Goal: Task Accomplishment & Management: Manage account settings

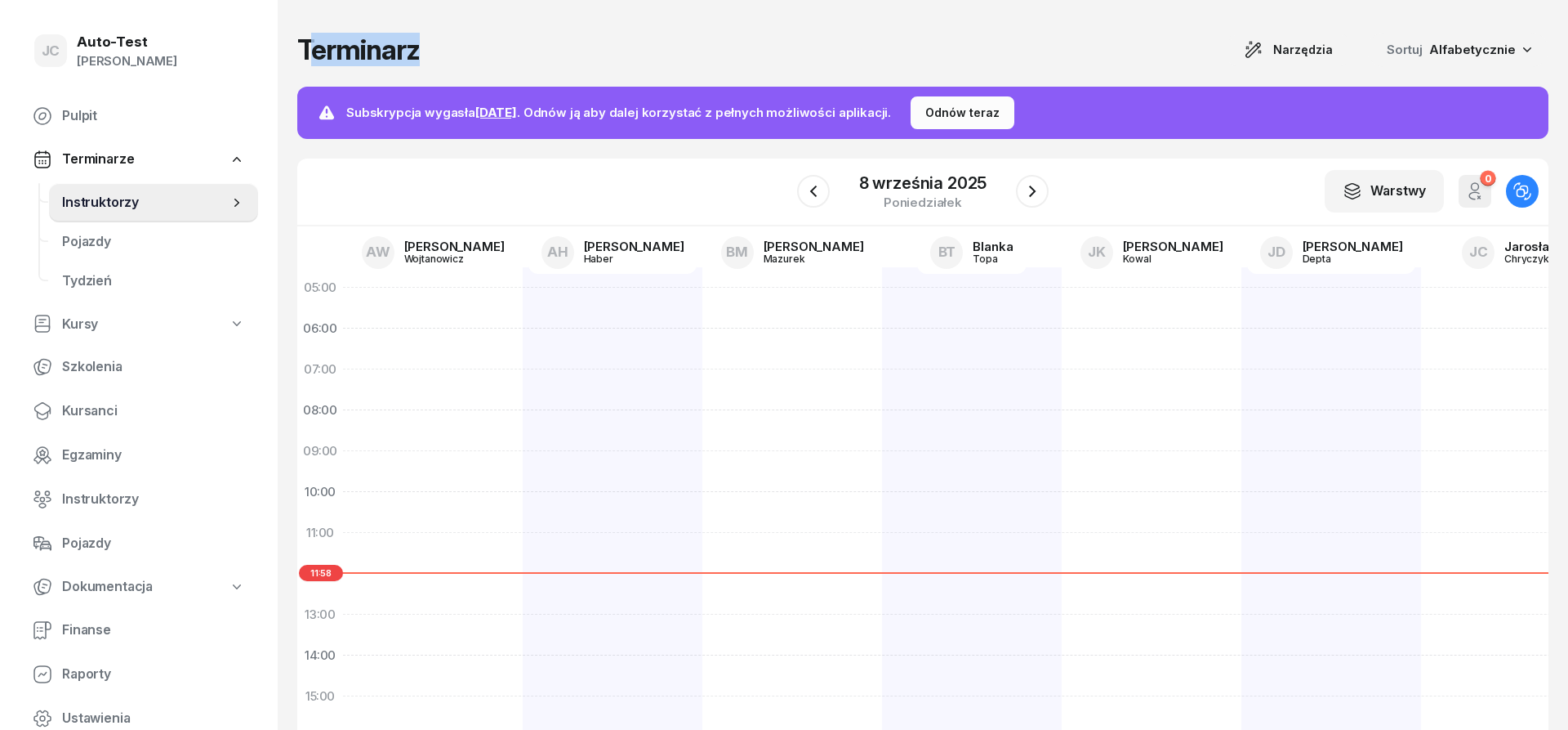
drag, startPoint x: 460, startPoint y: 51, endPoint x: 305, endPoint y: 46, distance: 155.1
click at [306, 46] on div "Terminarz Narzędzia Sortuj Alfabetycznie" at bounding box center [923, 49] width 1251 height 34
click at [305, 46] on h1 "Terminarz" at bounding box center [358, 50] width 123 height 30
drag, startPoint x: 302, startPoint y: 48, endPoint x: 434, endPoint y: 51, distance: 132.0
click at [434, 51] on div "Terminarz Narzędzia Sortuj Alfabetycznie" at bounding box center [923, 49] width 1251 height 34
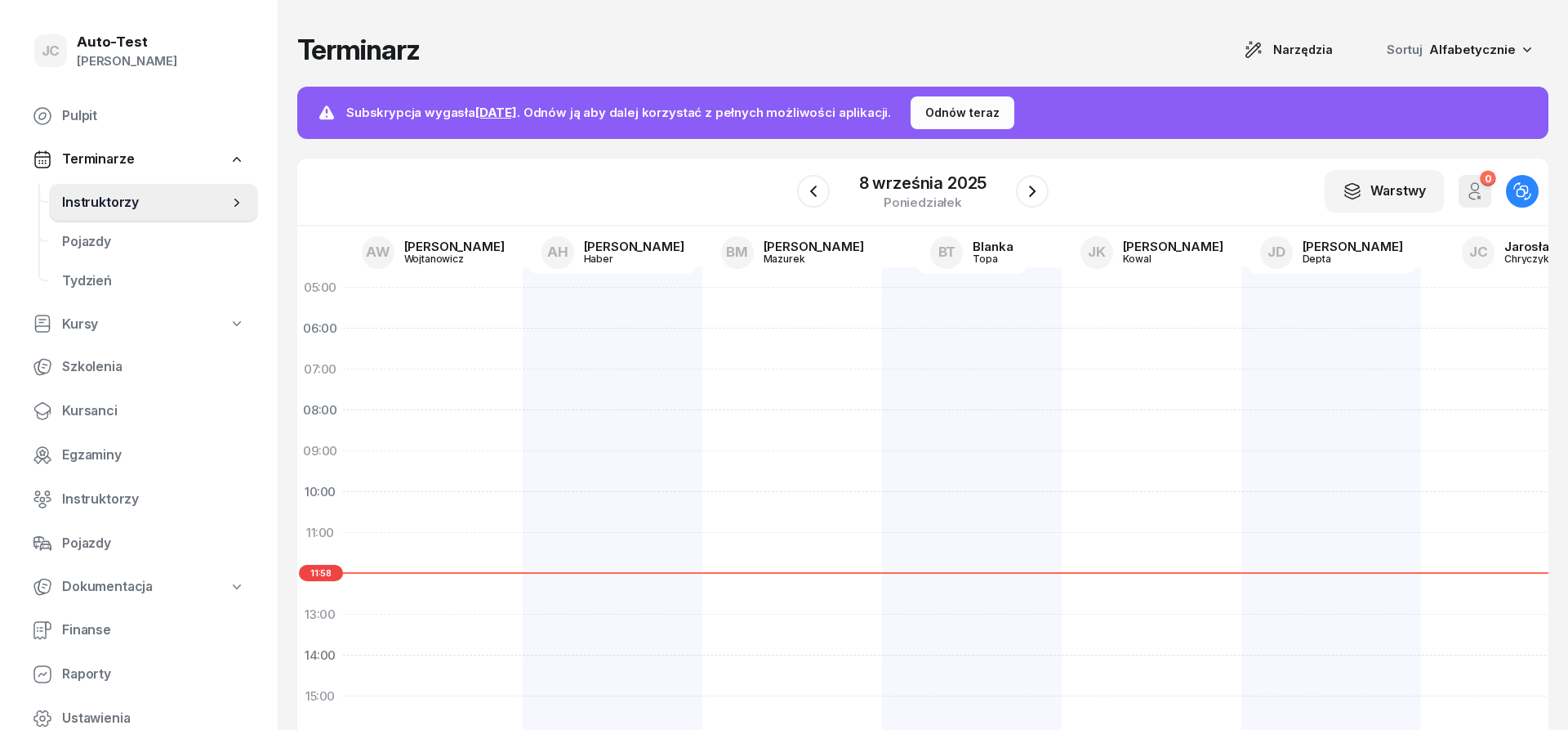
click at [447, 55] on div "Terminarz Narzędzia Sortuj Alfabetycznie" at bounding box center [923, 49] width 1251 height 34
drag, startPoint x: 459, startPoint y: 49, endPoint x: 306, endPoint y: 40, distance: 153.3
click at [306, 40] on div "Terminarz Narzędzia Sortuj Alfabetycznie" at bounding box center [923, 49] width 1251 height 34
click at [305, 42] on h1 "Terminarz" at bounding box center [358, 50] width 123 height 30
drag, startPoint x: 303, startPoint y: 44, endPoint x: 398, endPoint y: 53, distance: 95.4
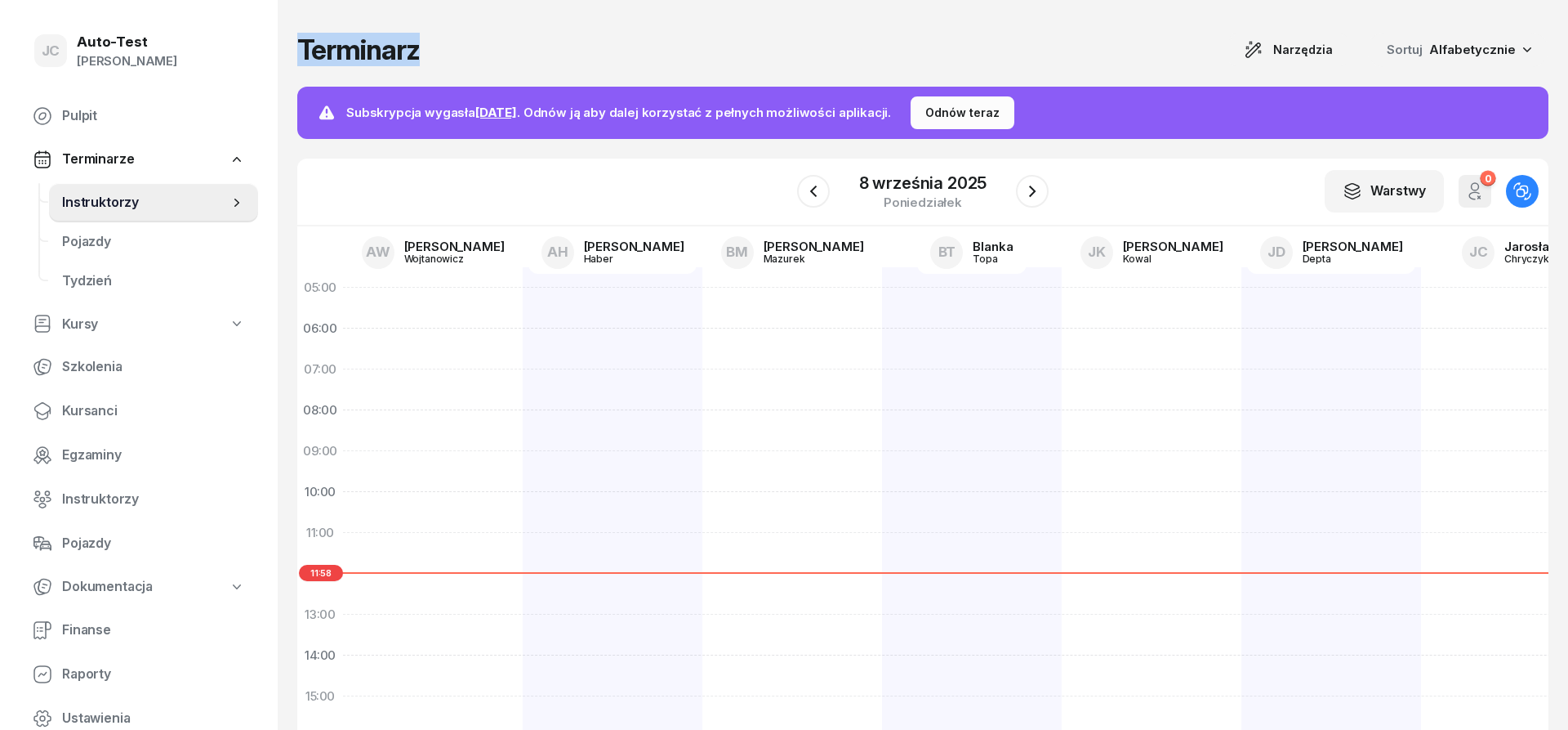
click at [398, 53] on h1 "Terminarz" at bounding box center [358, 50] width 123 height 30
click at [460, 57] on div "Terminarz Narzędzia Sortuj Alfabetycznie" at bounding box center [923, 49] width 1251 height 34
drag, startPoint x: 473, startPoint y: 55, endPoint x: 299, endPoint y: 33, distance: 175.4
click at [299, 33] on div "Terminarz Narzędzia Sortuj Alfabetycznie" at bounding box center [923, 49] width 1251 height 34
click at [288, 45] on div "Terminarz Narzędzia Sortuj Alfabetycznie Subskrypcja wygasła [DATE] . Odnów ją …" at bounding box center [923, 398] width 1290 height 798
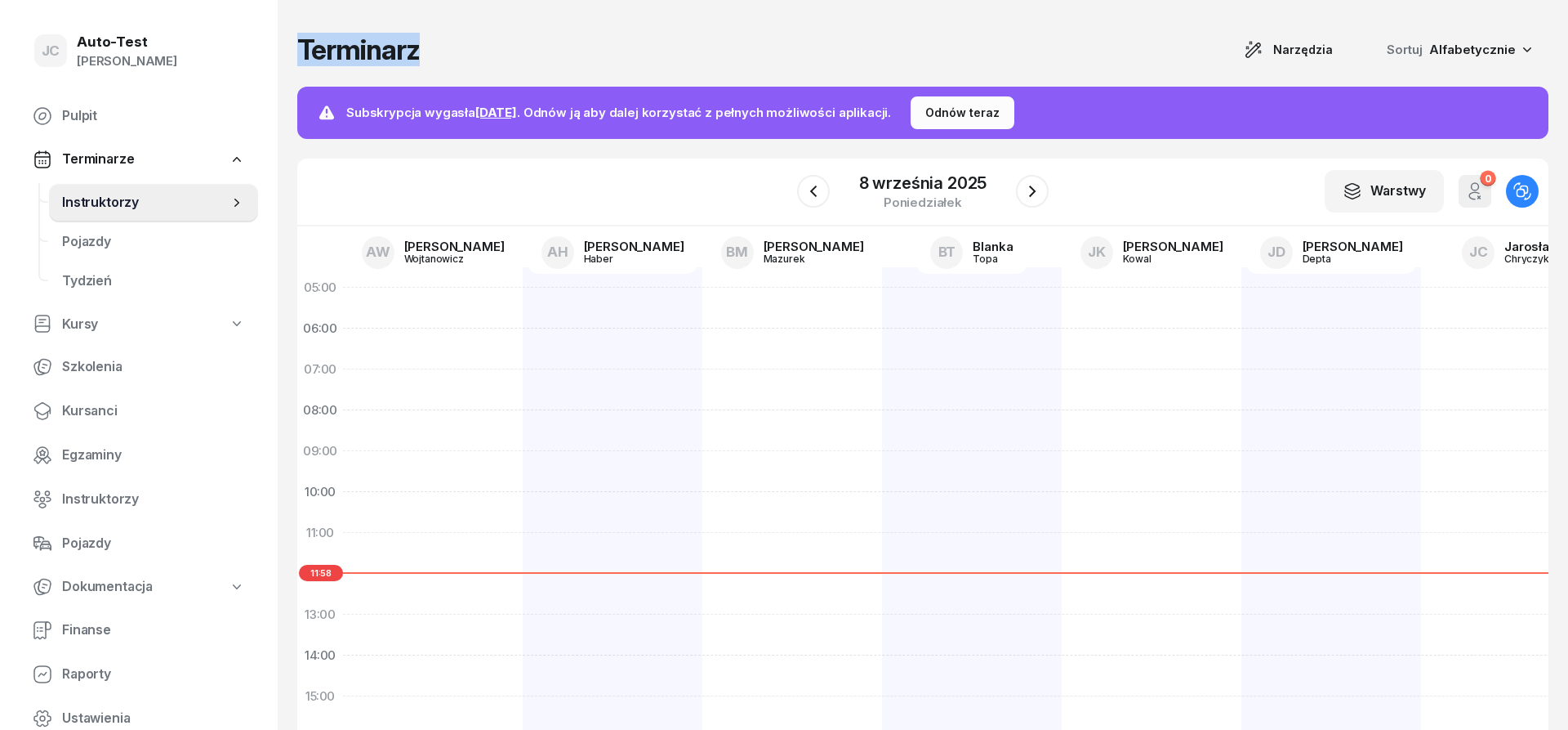
drag, startPoint x: 296, startPoint y: 45, endPoint x: 499, endPoint y: 50, distance: 203.1
click at [464, 59] on div "Terminarz Narzędzia Sortuj Alfabetycznie Subskrypcja wygasła [DATE] . Odnów ją …" at bounding box center [923, 398] width 1290 height 798
click at [500, 48] on div "Terminarz Narzędzia Sortuj Alfabetycznie" at bounding box center [923, 49] width 1251 height 34
drag, startPoint x: 510, startPoint y: 46, endPoint x: 302, endPoint y: 40, distance: 208.1
click at [302, 40] on div "Terminarz Narzędzia Sortuj Alfabetycznie" at bounding box center [923, 49] width 1251 height 34
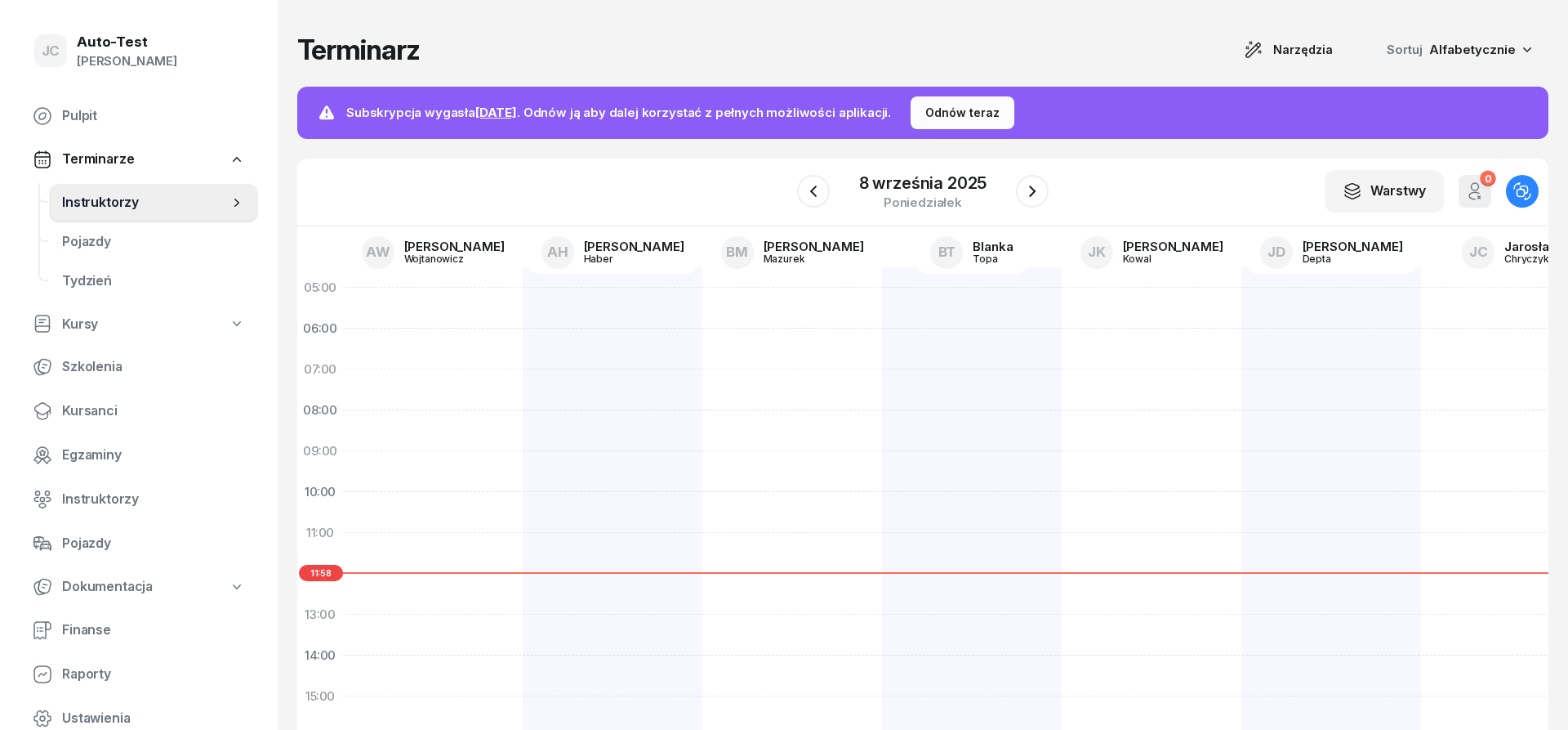
click at [302, 40] on h1 "Terminarz" at bounding box center [358, 50] width 123 height 30
click at [302, 42] on h1 "Terminarz" at bounding box center [358, 50] width 123 height 30
click at [330, 47] on h1 "Terminarz" at bounding box center [358, 50] width 123 height 30
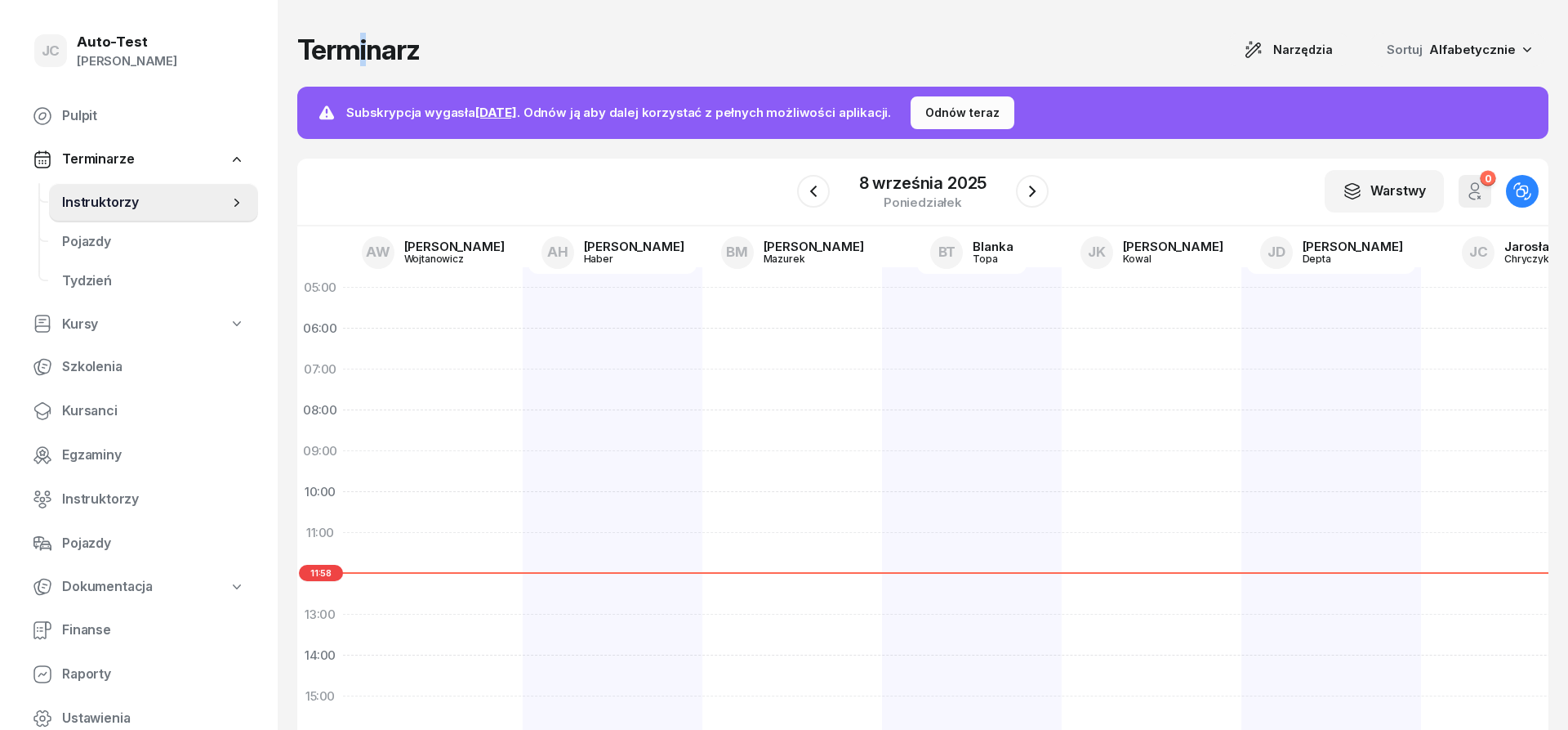
click at [360, 51] on h1 "Terminarz" at bounding box center [358, 50] width 123 height 30
drag, startPoint x: 445, startPoint y: 53, endPoint x: 300, endPoint y: 44, distance: 145.3
click at [300, 44] on div "Terminarz Narzędzia Sortuj Alfabetycznie" at bounding box center [923, 49] width 1251 height 34
click at [300, 44] on h1 "Terminarz" at bounding box center [358, 50] width 123 height 30
drag, startPoint x: 301, startPoint y: 45, endPoint x: 398, endPoint y: 49, distance: 97.1
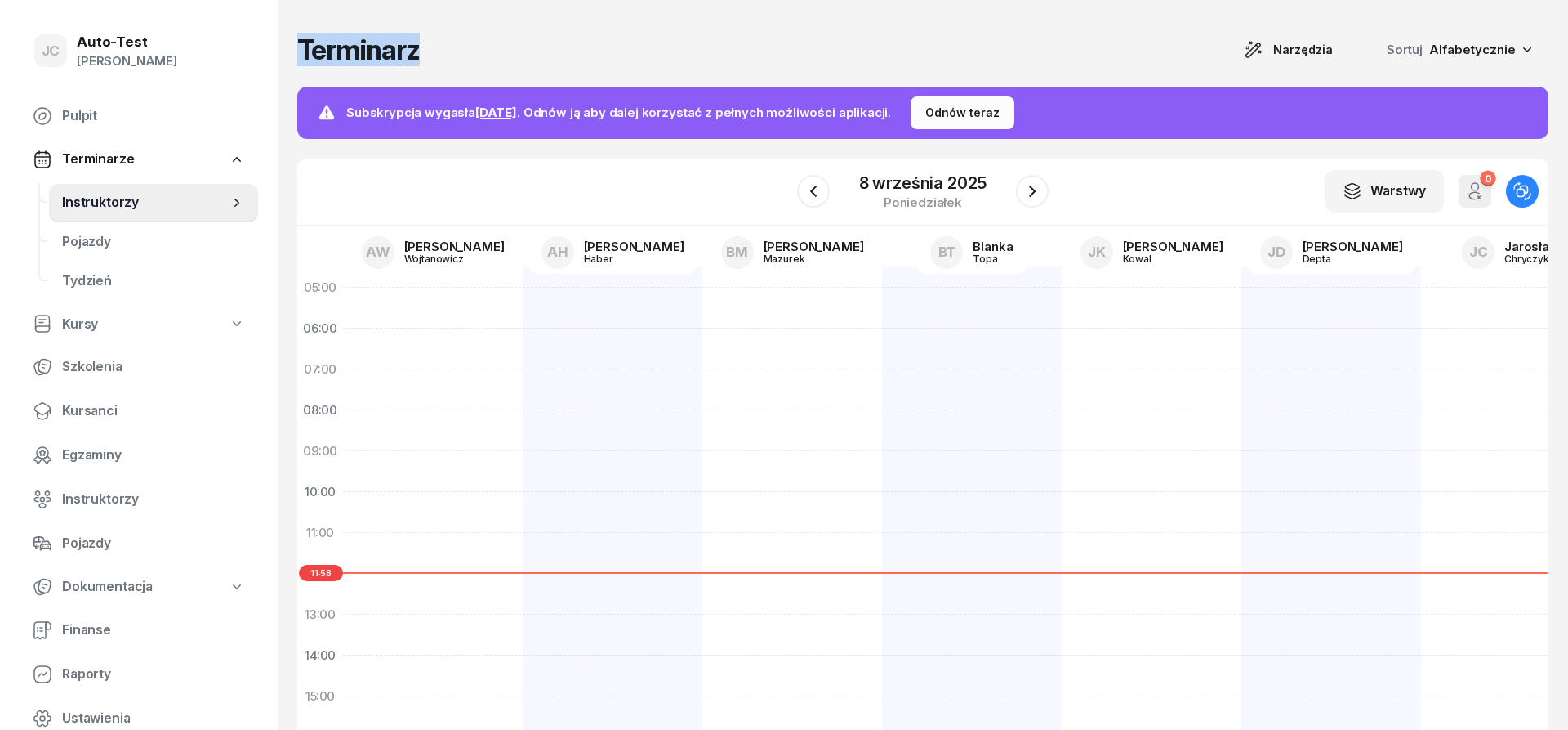
click at [398, 49] on h1 "Terminarz" at bounding box center [358, 50] width 123 height 30
click at [432, 49] on div "Terminarz Narzędzia Sortuj Alfabetycznie" at bounding box center [923, 49] width 1251 height 34
drag, startPoint x: 429, startPoint y: 49, endPoint x: 302, endPoint y: 52, distance: 127.0
click at [302, 52] on div "Terminarz Narzędzia Sortuj Alfabetycznie" at bounding box center [923, 49] width 1251 height 34
click at [471, 53] on div "Terminarz Narzędzia Sortuj Alfabetycznie" at bounding box center [923, 49] width 1251 height 34
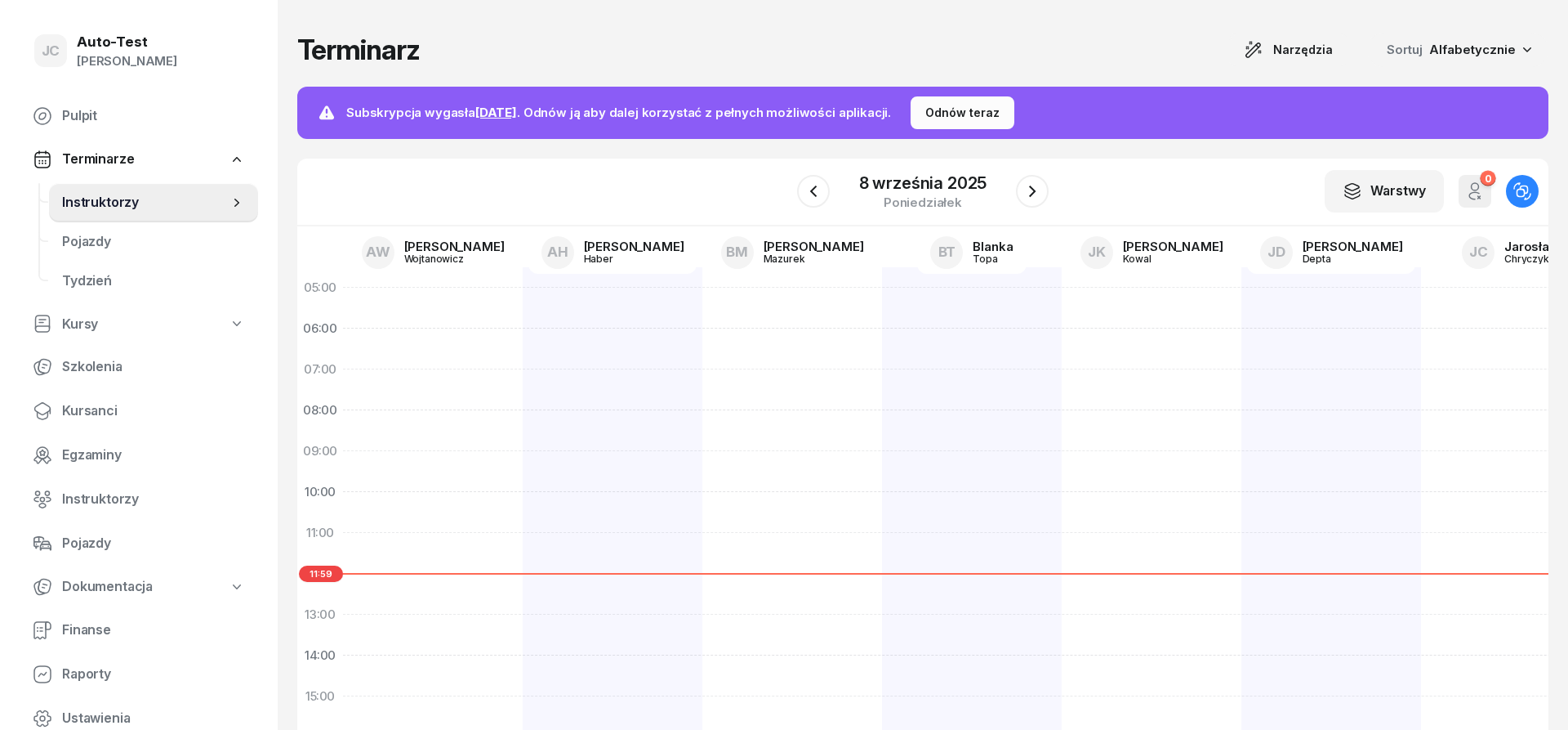
click at [152, 193] on span "Instruktorzy" at bounding box center [145, 202] width 166 height 21
click at [522, 362] on div at bounding box center [433, 676] width 180 height 817
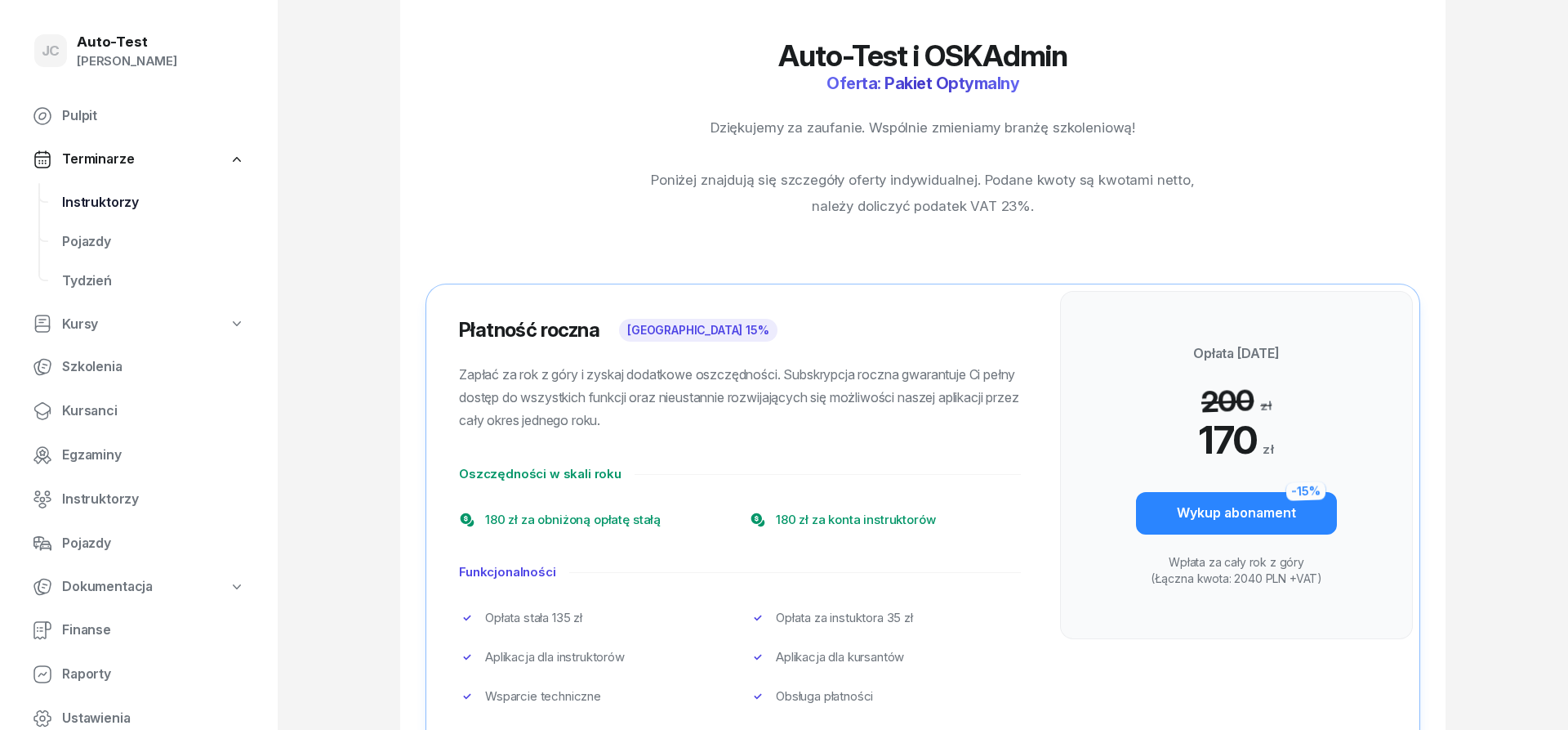
click at [146, 201] on span "Instruktorzy" at bounding box center [153, 202] width 183 height 21
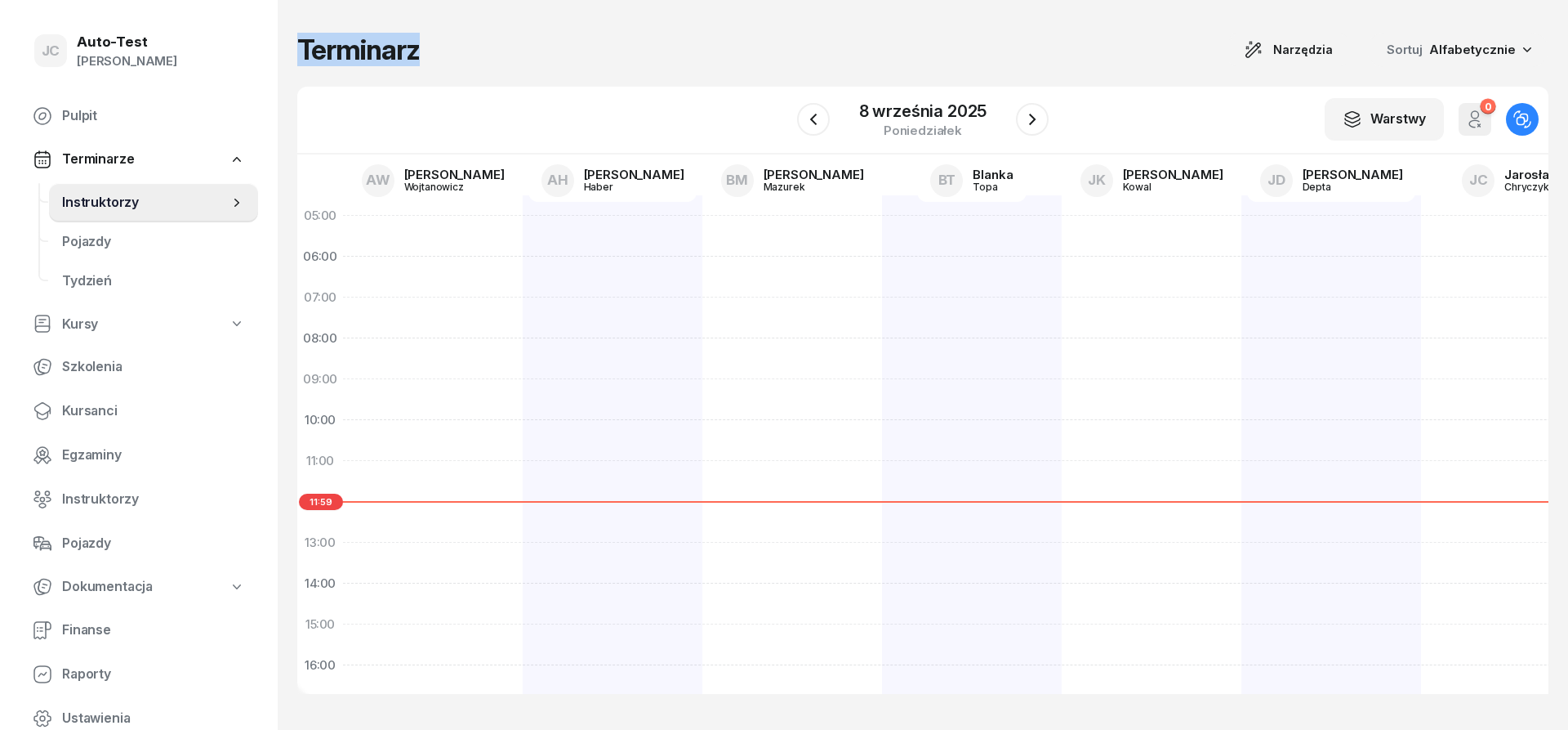
drag, startPoint x: 400, startPoint y: 42, endPoint x: 297, endPoint y: 42, distance: 103.0
click at [297, 42] on div "Terminarz Narzędzia Sortuj Alfabetycznie" at bounding box center [923, 49] width 1251 height 34
click at [298, 43] on h1 "Terminarz" at bounding box center [358, 50] width 123 height 30
drag, startPoint x: 299, startPoint y: 43, endPoint x: 438, endPoint y: 54, distance: 139.4
click at [417, 49] on h1 "Terminarz" at bounding box center [358, 50] width 123 height 30
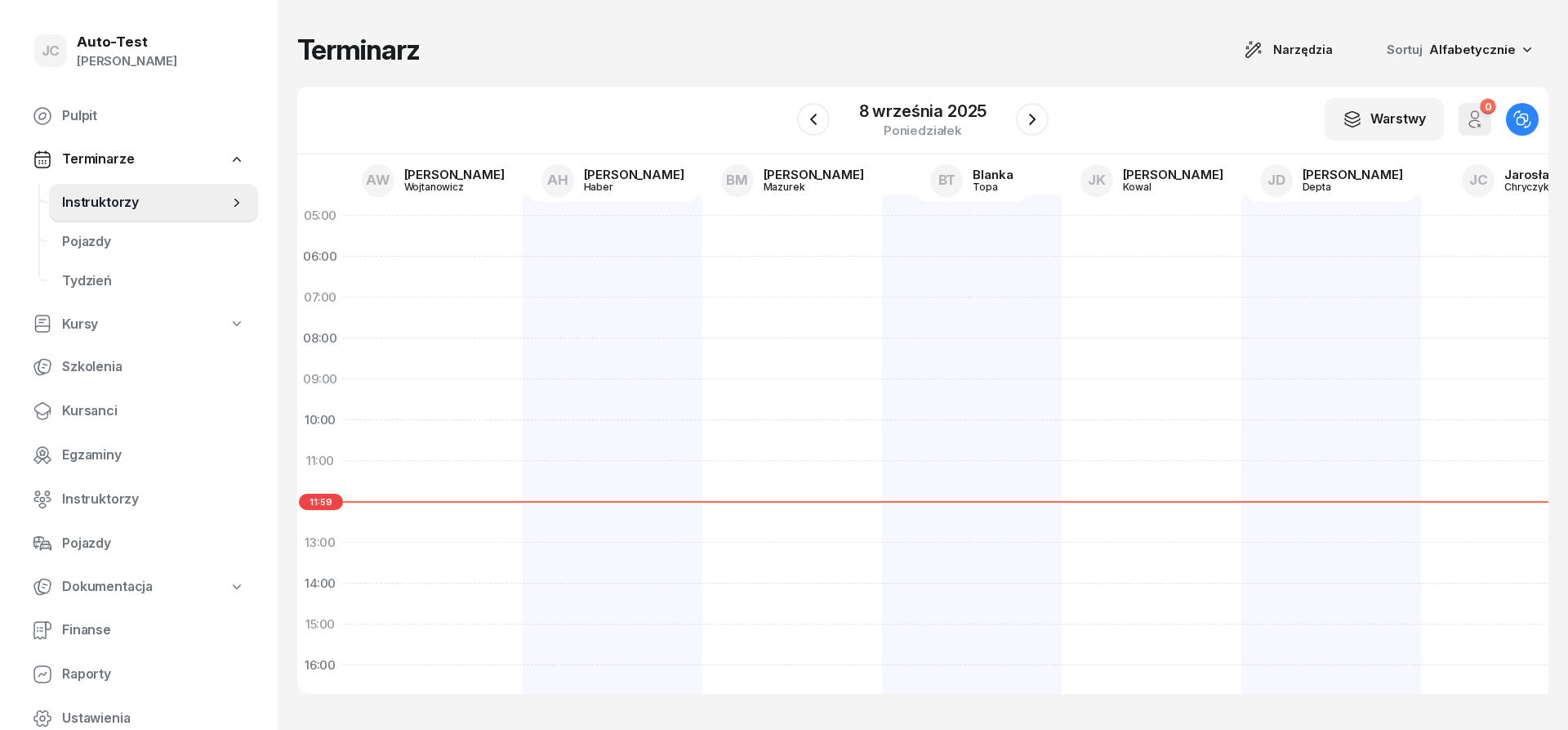
click at [448, 54] on div "Terminarz Narzędzia Sortuj Alfabetycznie" at bounding box center [923, 49] width 1251 height 34
drag, startPoint x: 451, startPoint y: 51, endPoint x: 302, endPoint y: 54, distance: 149.0
click at [302, 54] on div "Terminarz Narzędzia Sortuj Alfabetycznie" at bounding box center [923, 49] width 1251 height 34
click at [304, 55] on h1 "Terminarz" at bounding box center [358, 50] width 123 height 30
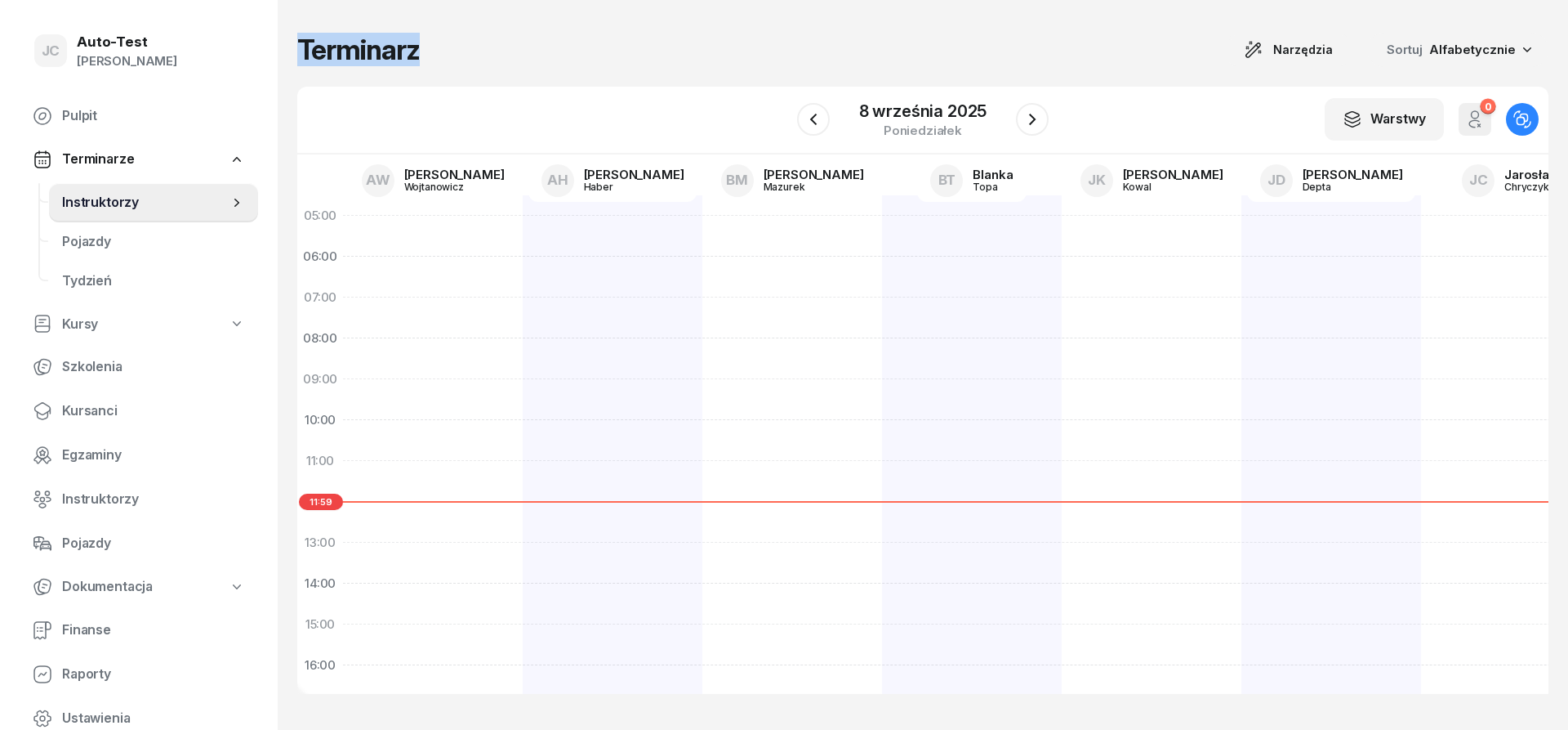
click at [304, 55] on h1 "Terminarz" at bounding box center [358, 50] width 123 height 30
click at [544, 65] on div "Terminarz Narzędzia Sortuj Alfabetycznie" at bounding box center [923, 49] width 1251 height 34
click at [539, 51] on div "Terminarz Narzędzia Sortuj Alfabetycznie" at bounding box center [923, 49] width 1251 height 34
click at [538, 51] on div "Terminarz Narzędzia Sortuj Alfabetycznie" at bounding box center [923, 49] width 1251 height 34
click at [560, 49] on div "Terminarz Narzędzia Sortuj Alfabetycznie" at bounding box center [923, 49] width 1251 height 34
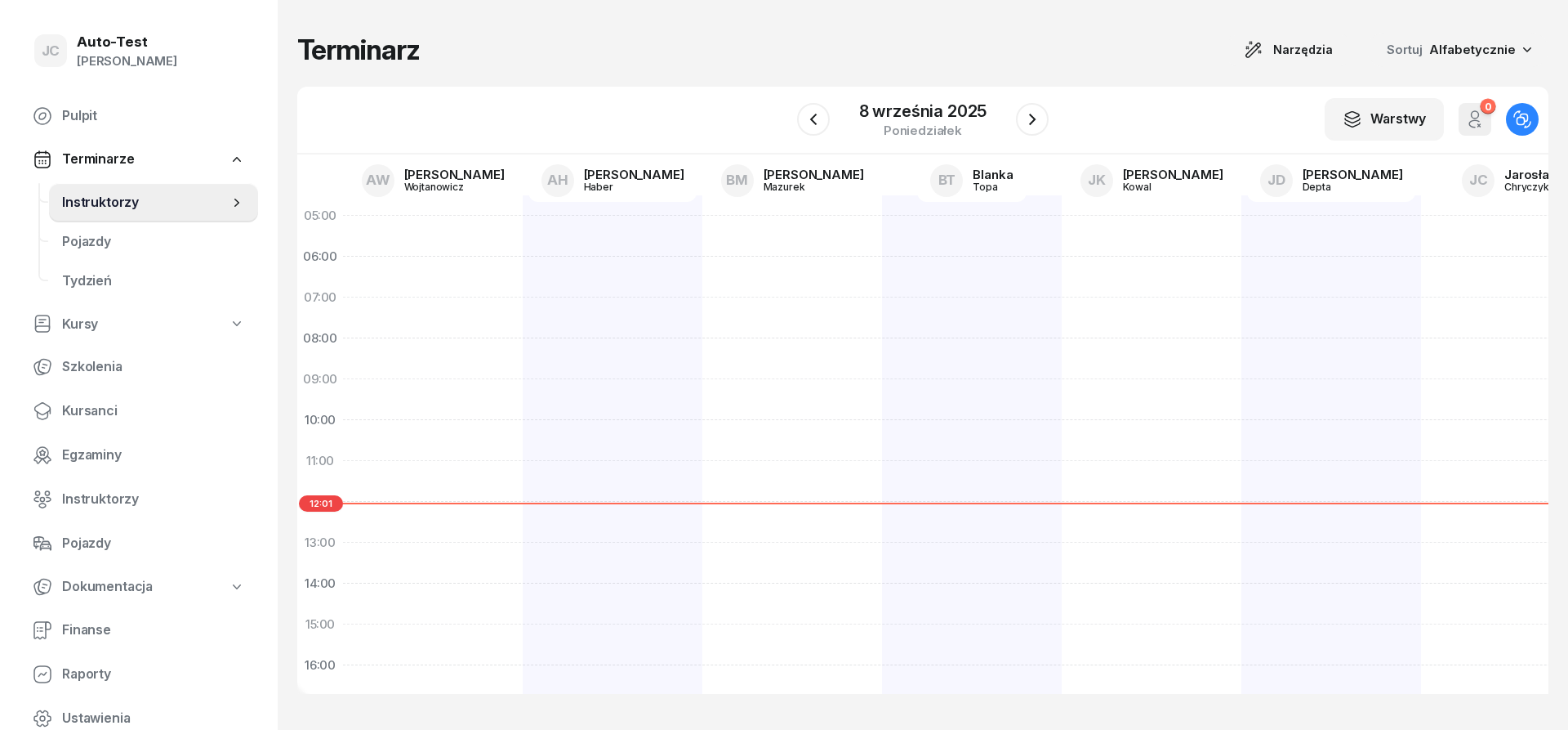
click at [414, 340] on div at bounding box center [433, 604] width 180 height 817
select select "08"
select select "10"
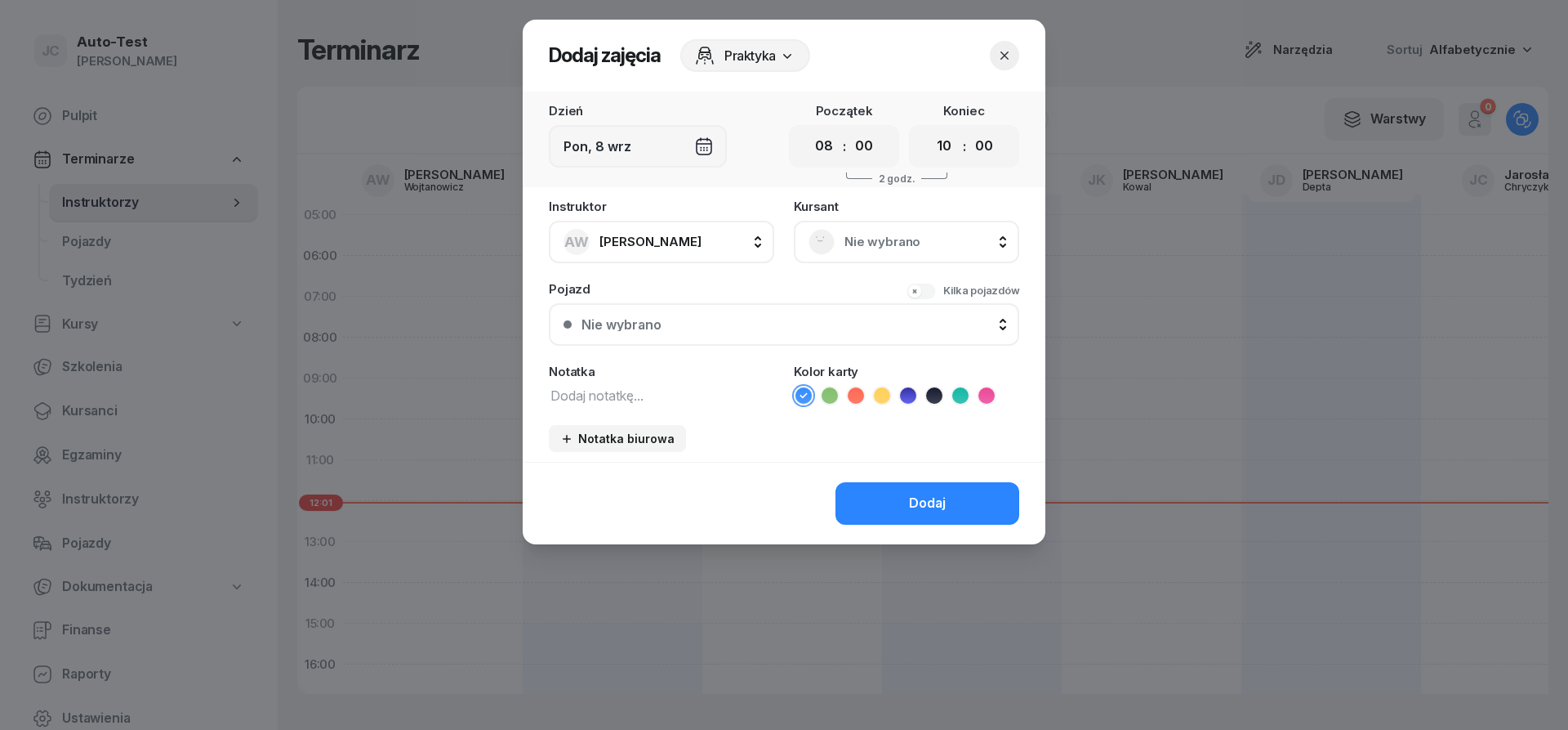
click at [1006, 50] on icon "button" at bounding box center [1004, 56] width 17 height 17
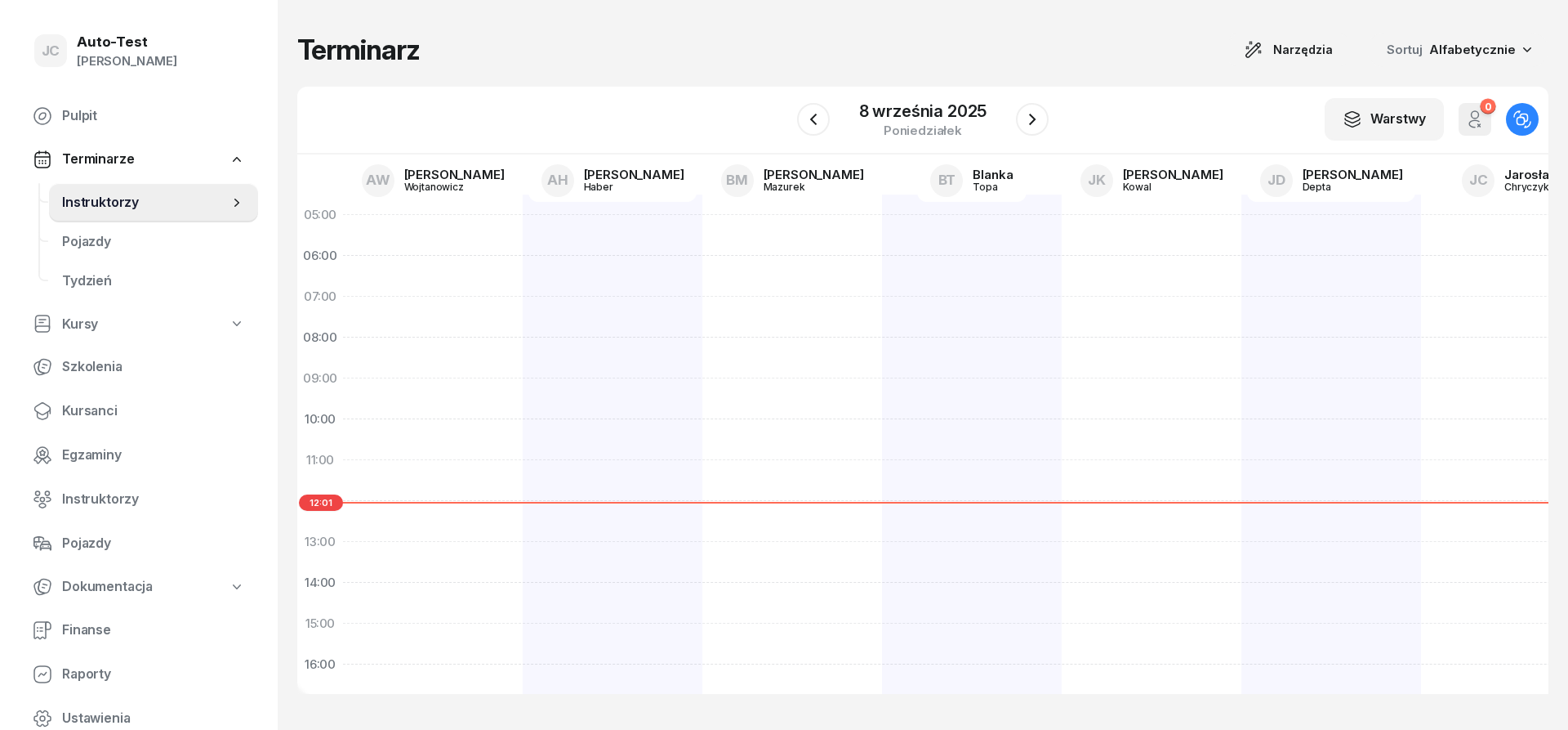
click at [645, 293] on div at bounding box center [613, 603] width 180 height 817
select select "06"
select select "08"
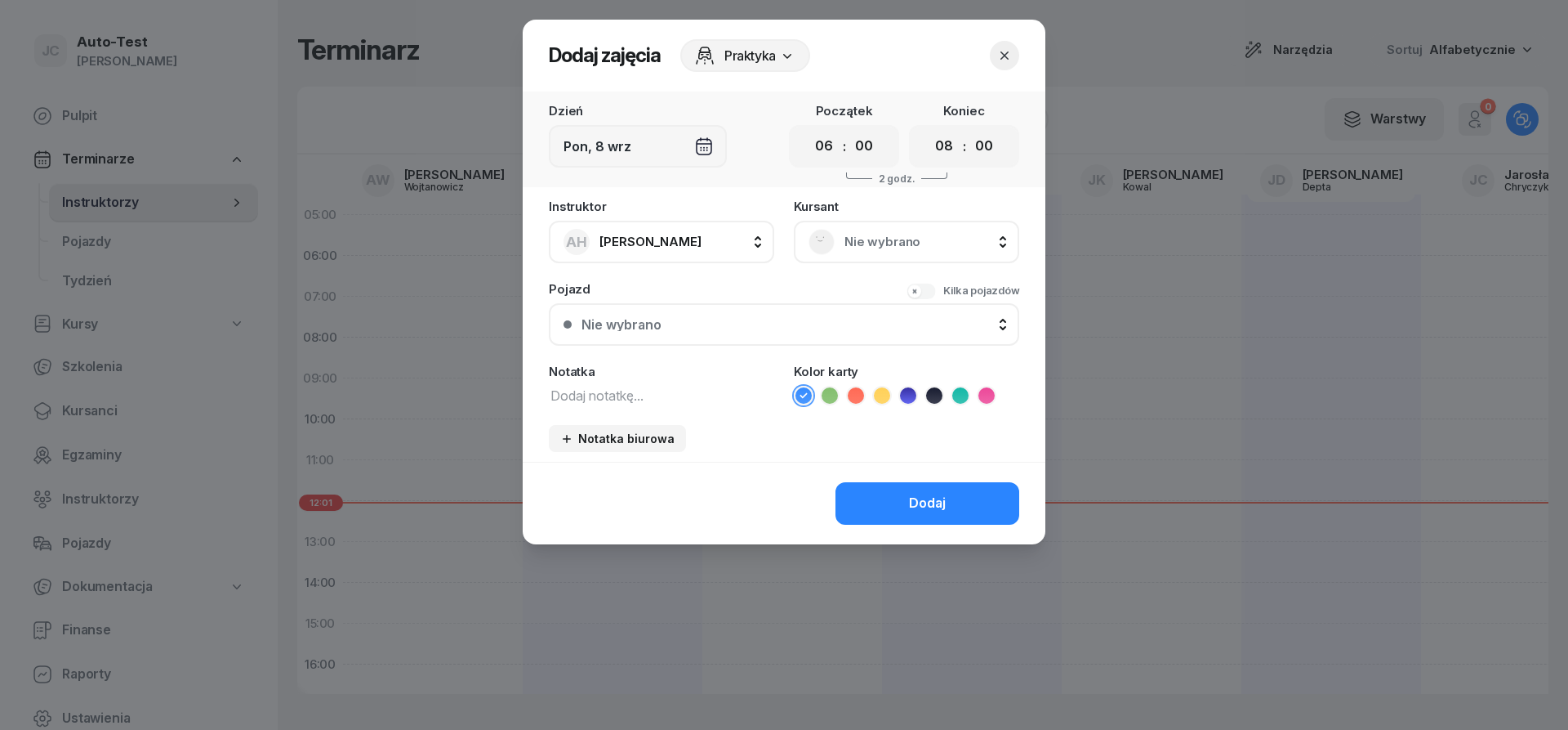
click at [1008, 45] on button "button" at bounding box center [1004, 56] width 30 height 30
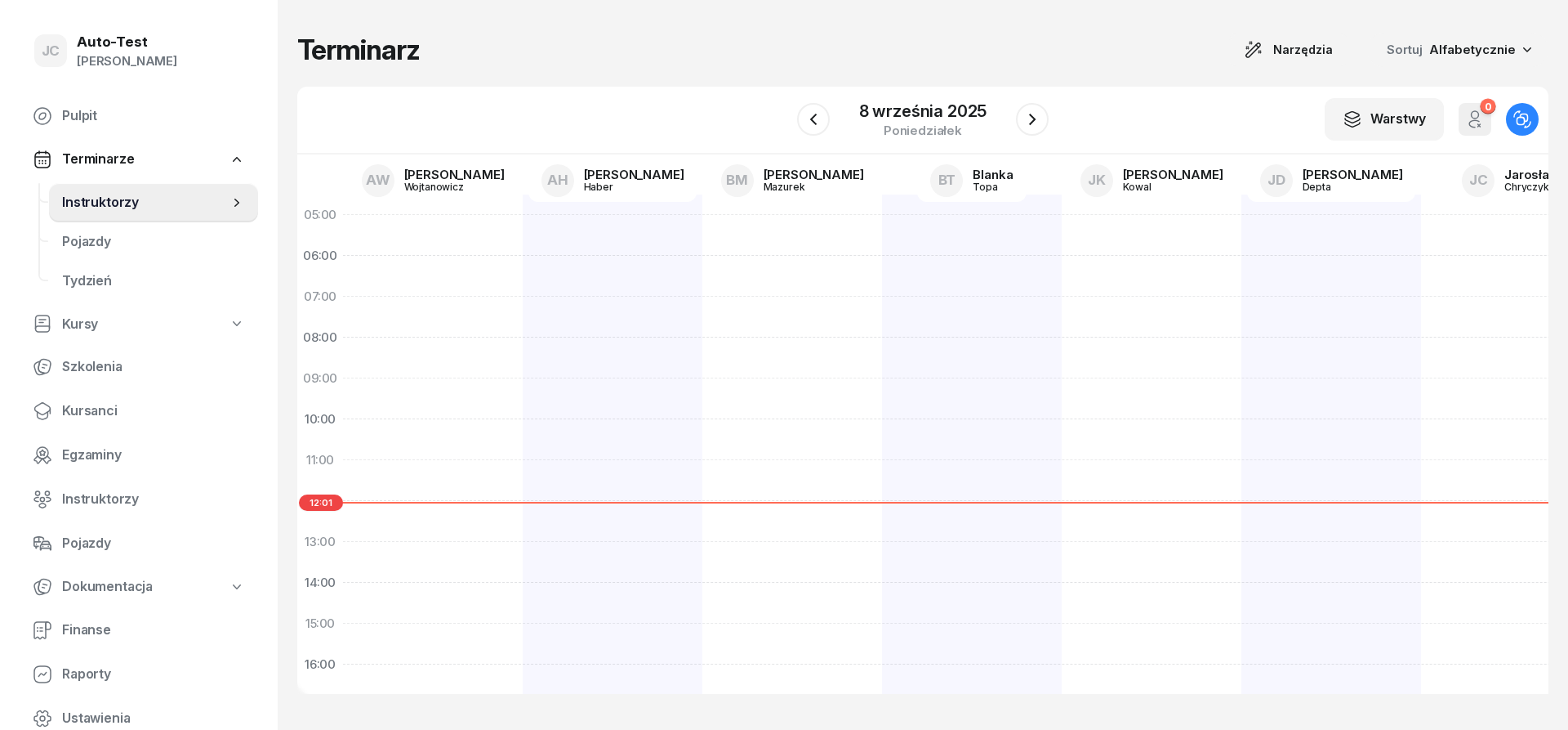
click at [125, 52] on div "[PERSON_NAME]" at bounding box center [127, 61] width 100 height 21
click at [123, 130] on link "Wyloguj" at bounding box center [136, 122] width 215 height 41
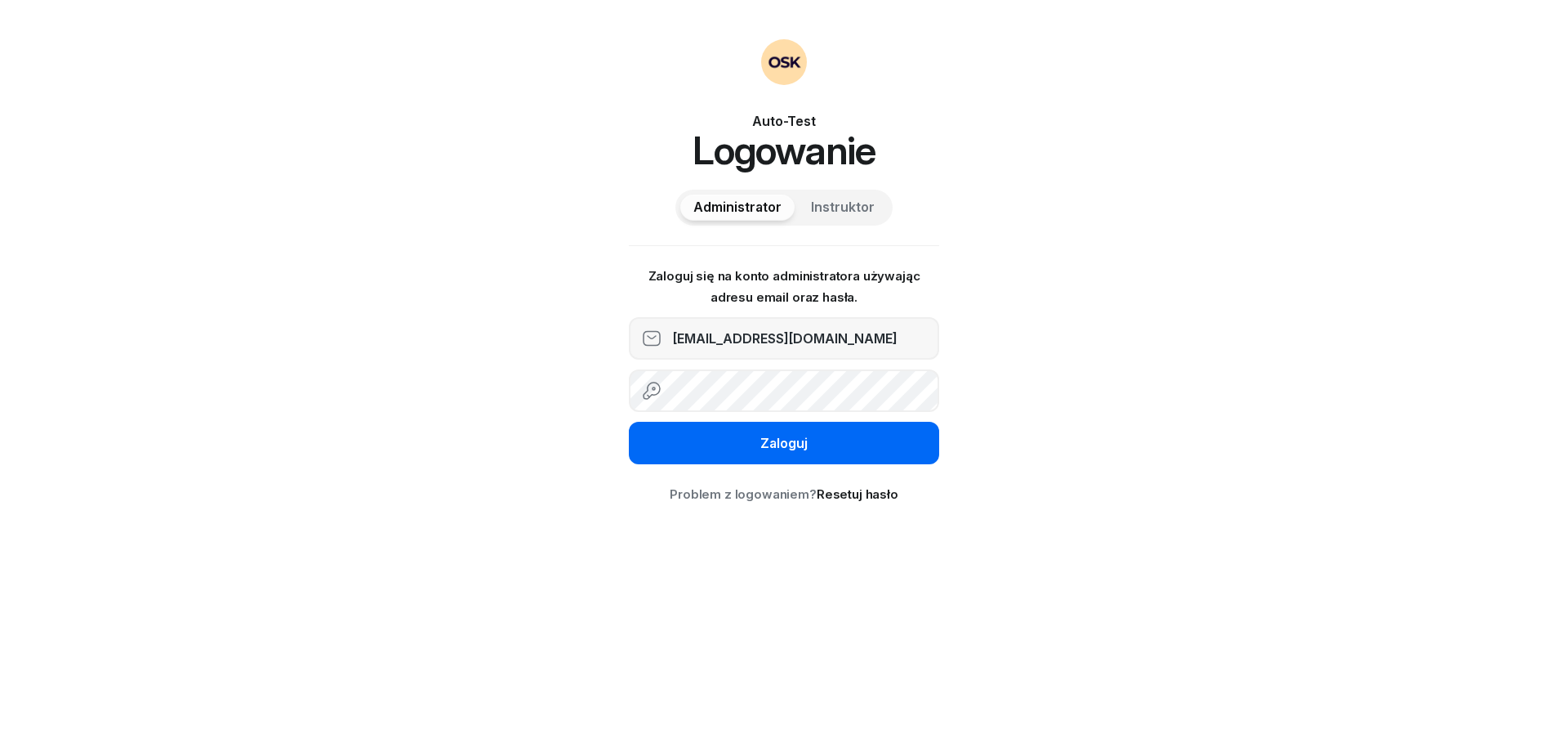
click at [757, 440] on button "Zaloguj" at bounding box center [784, 443] width 310 height 43
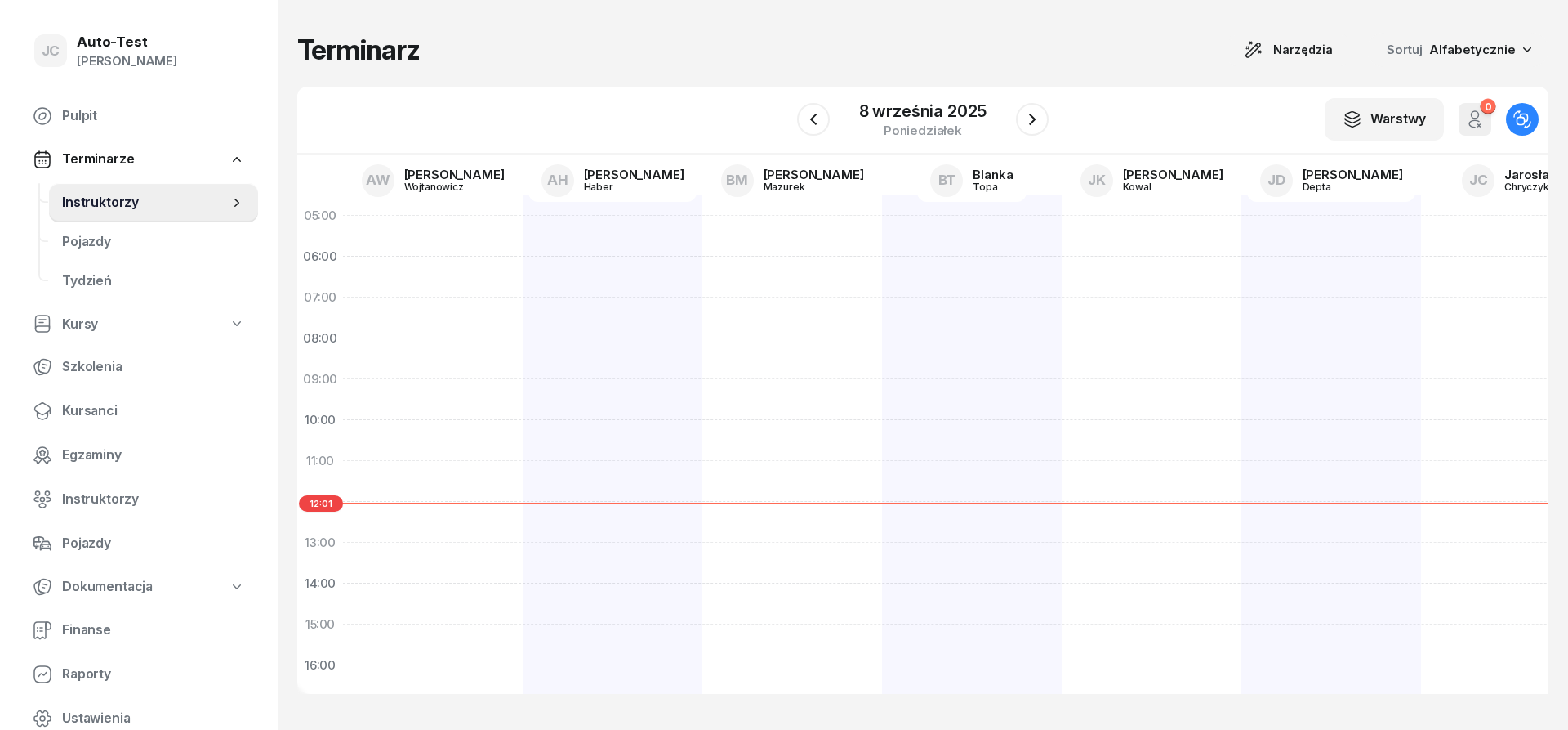
click at [117, 208] on span "Instruktorzy" at bounding box center [145, 202] width 166 height 21
click at [446, 177] on div "[PERSON_NAME]" at bounding box center [454, 174] width 100 height 12
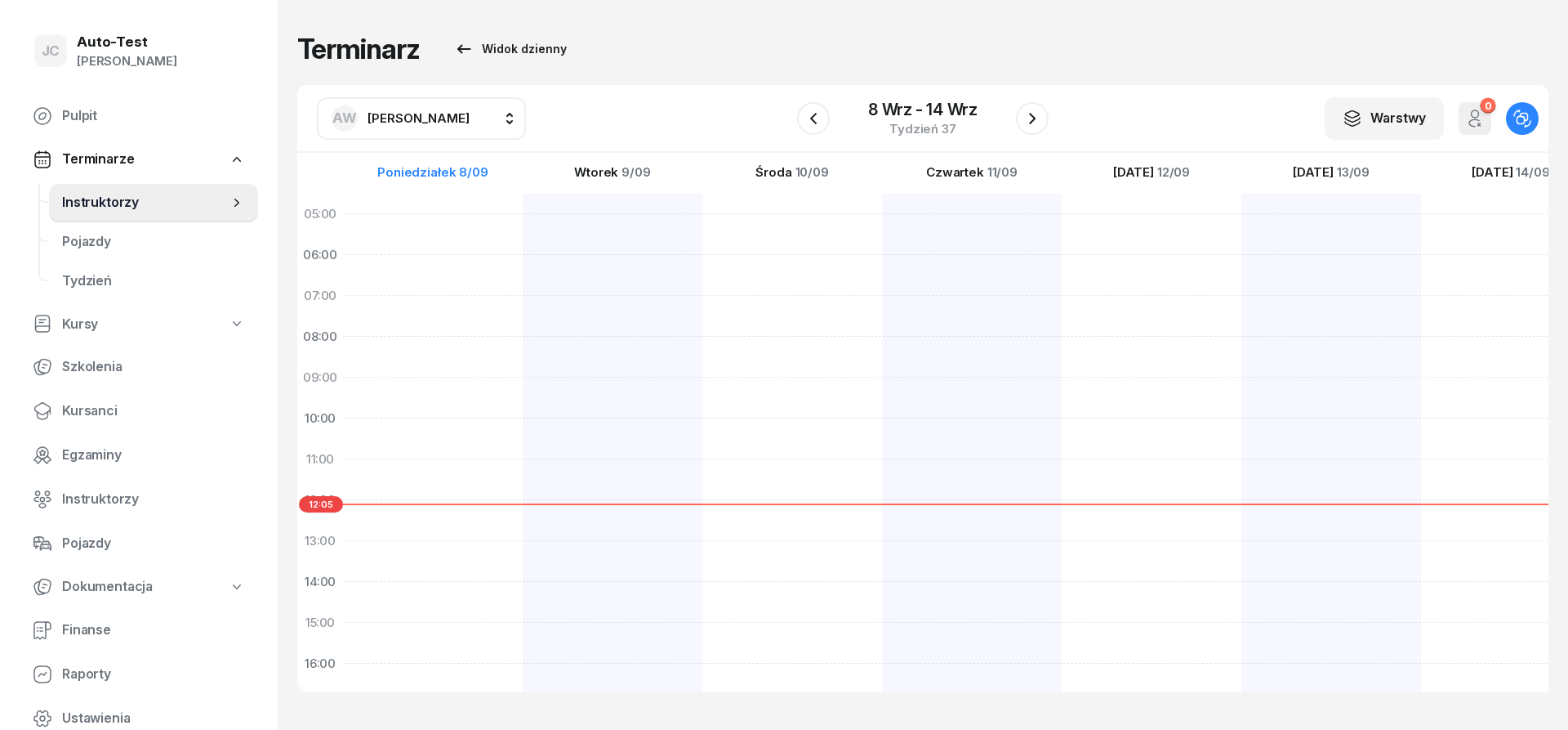
click at [408, 124] on span "[PERSON_NAME]" at bounding box center [419, 118] width 102 height 16
type input "kut"
click at [439, 223] on div "PK [PERSON_NAME]" at bounding box center [437, 227] width 194 height 26
click at [809, 122] on icon "button" at bounding box center [813, 118] width 19 height 20
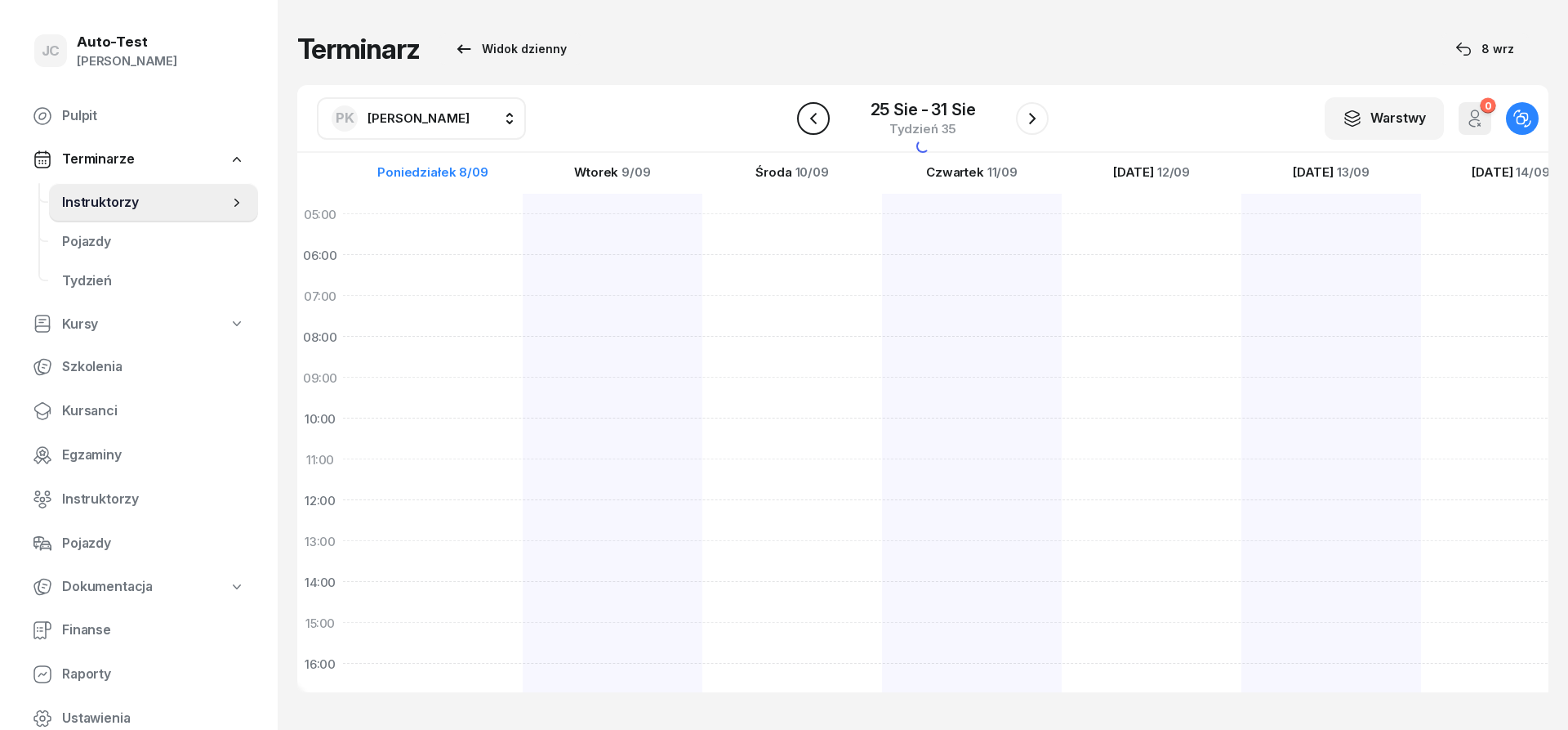
click at [809, 122] on icon "button" at bounding box center [813, 118] width 19 height 20
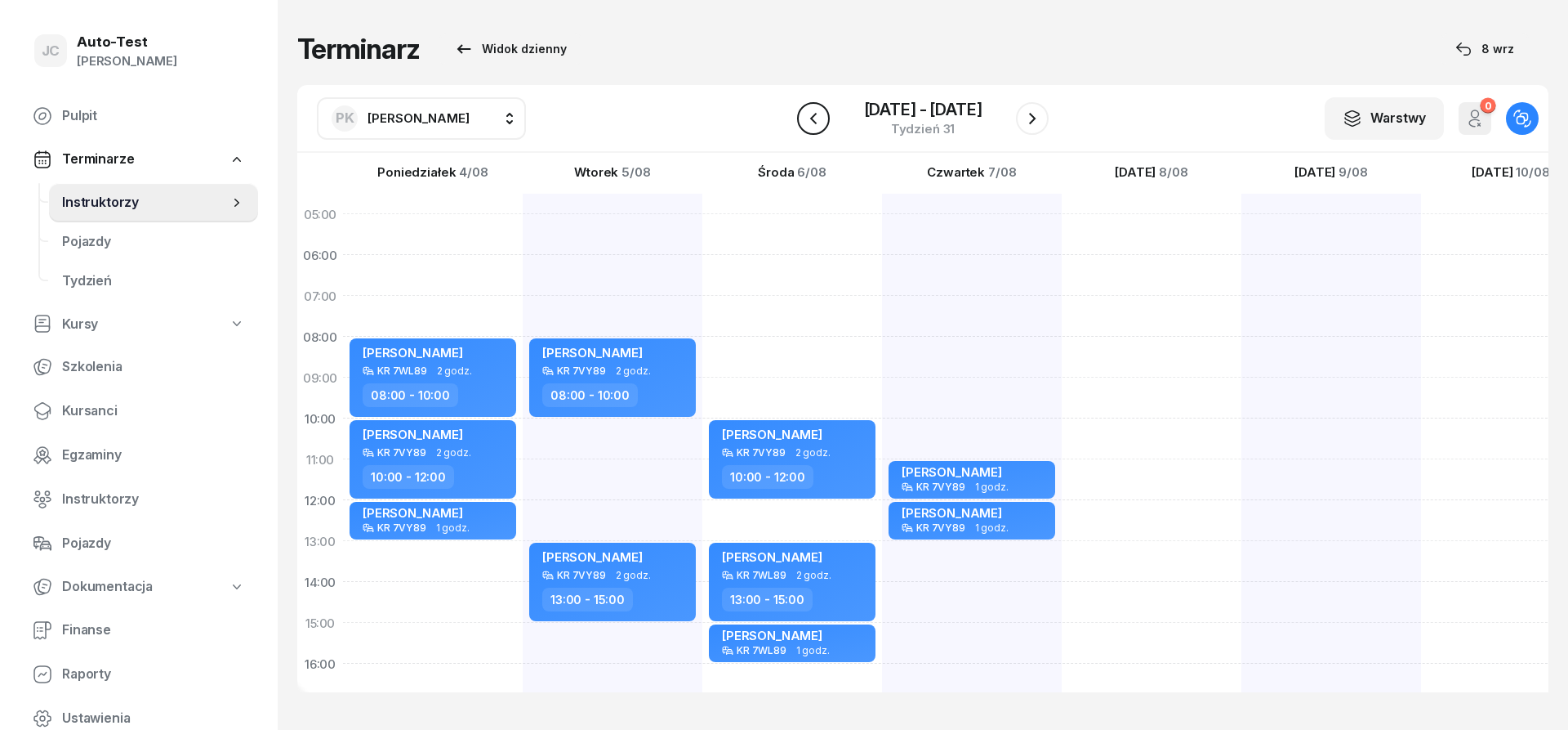
click at [809, 122] on icon "button" at bounding box center [813, 118] width 19 height 20
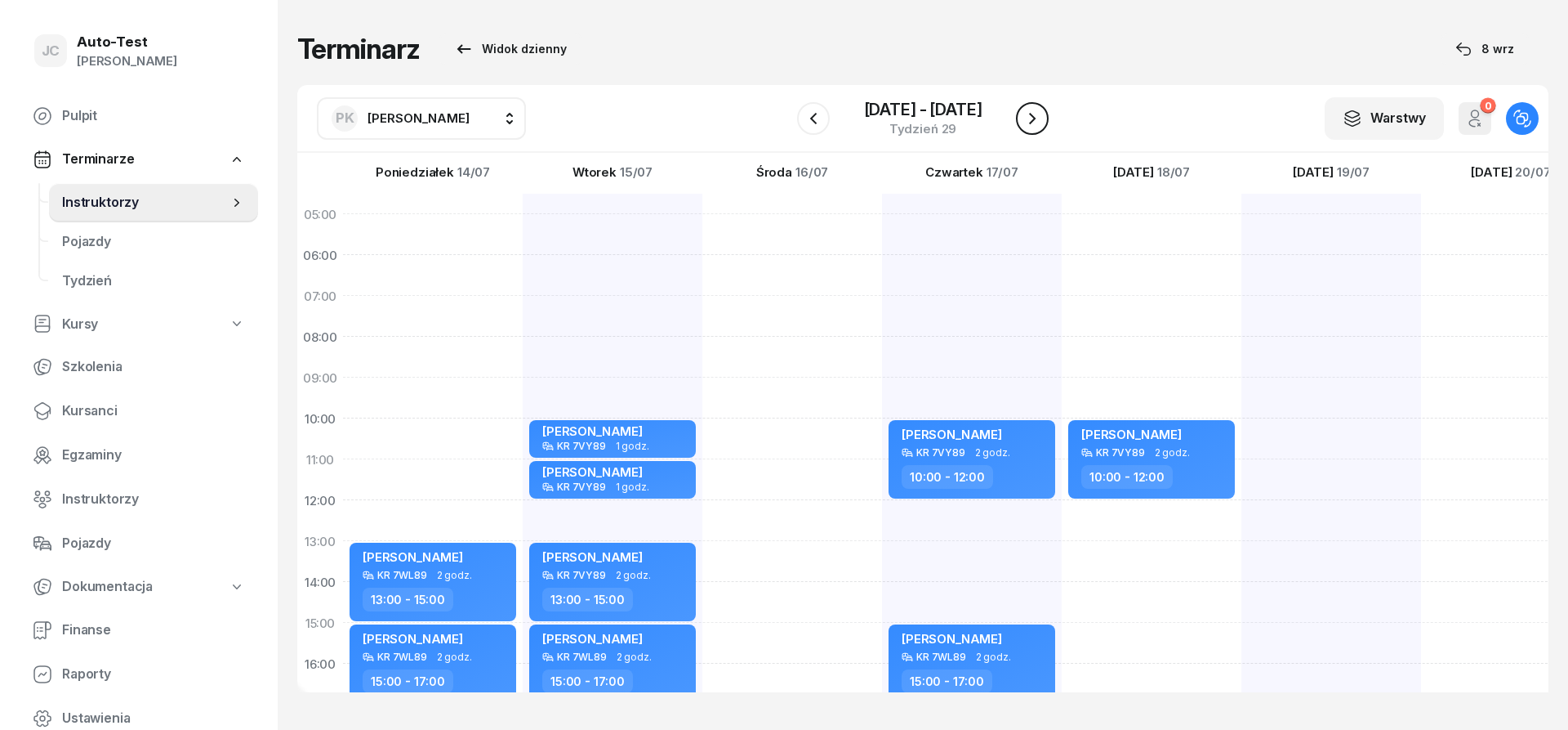
click at [1042, 125] on icon "button" at bounding box center [1031, 118] width 19 height 20
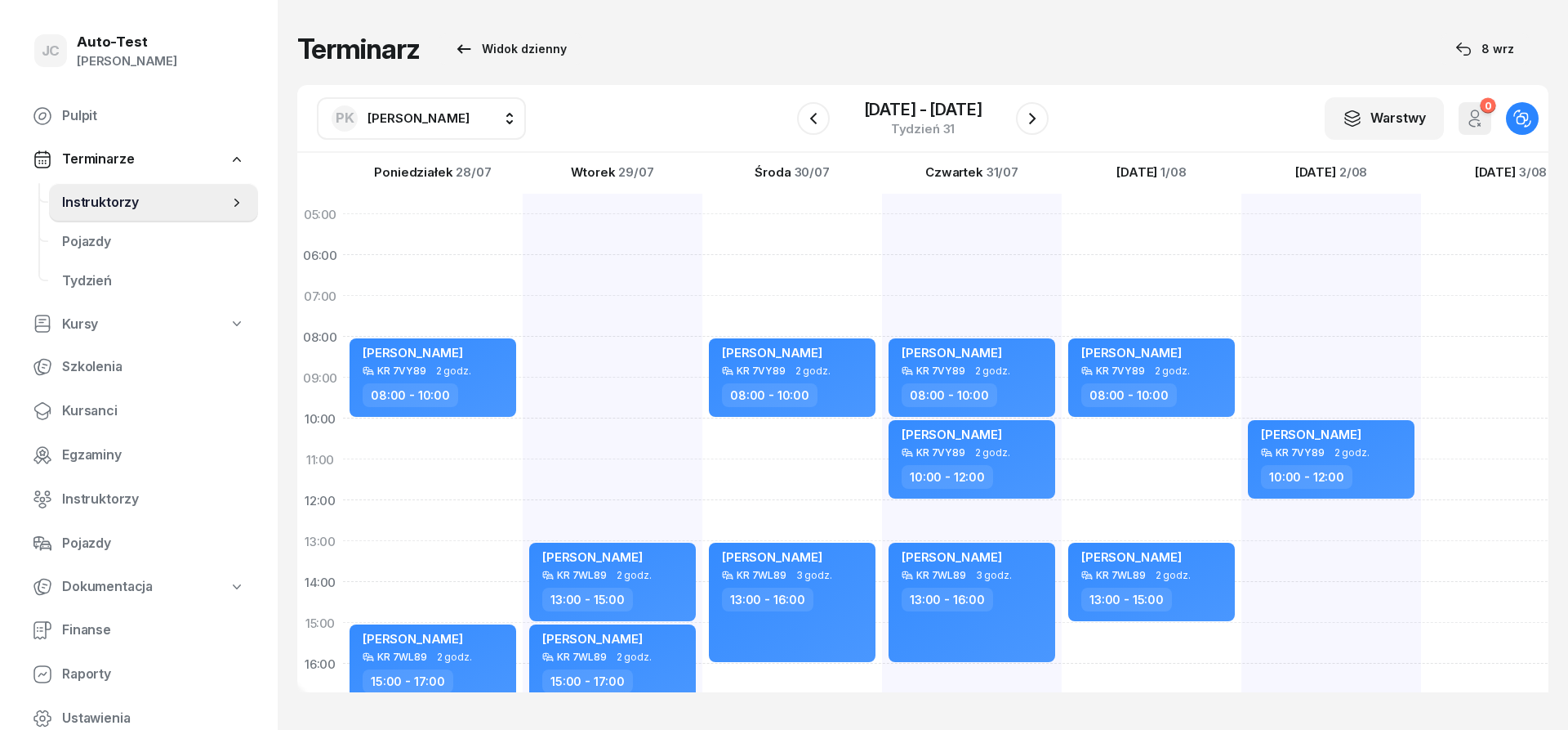
click at [628, 345] on div "[PERSON_NAME] KR 7WL89 2 godz. 13:00 - 15:00 [PERSON_NAME] KR 7WL89 2 godz. 15:…" at bounding box center [613, 602] width 180 height 817
select select "08"
select select "10"
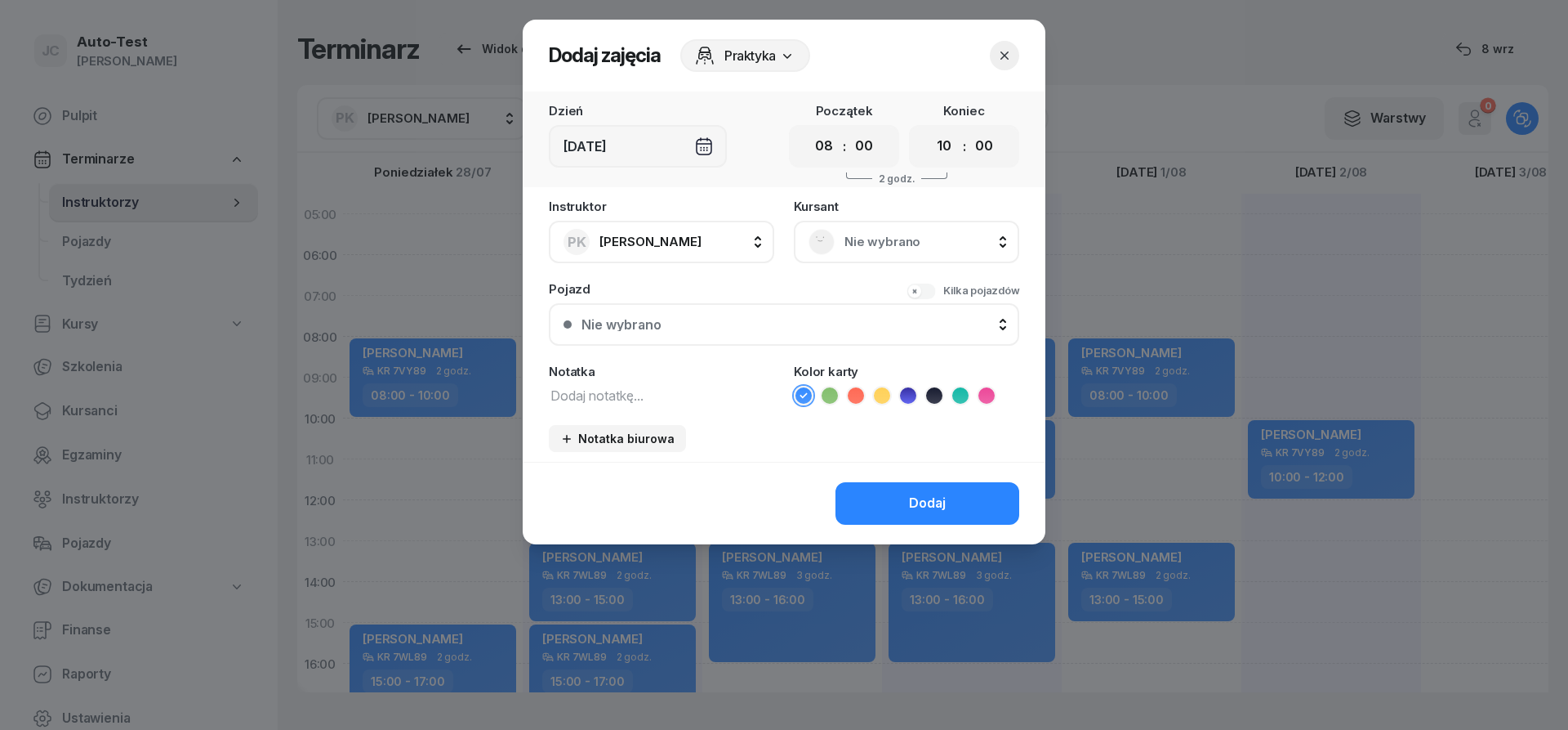
click at [927, 217] on div "[DEMOGRAPHIC_DATA] Nie wybrano" at bounding box center [906, 232] width 226 height 63
click at [914, 234] on span "Nie wybrano" at bounding box center [925, 241] width 160 height 21
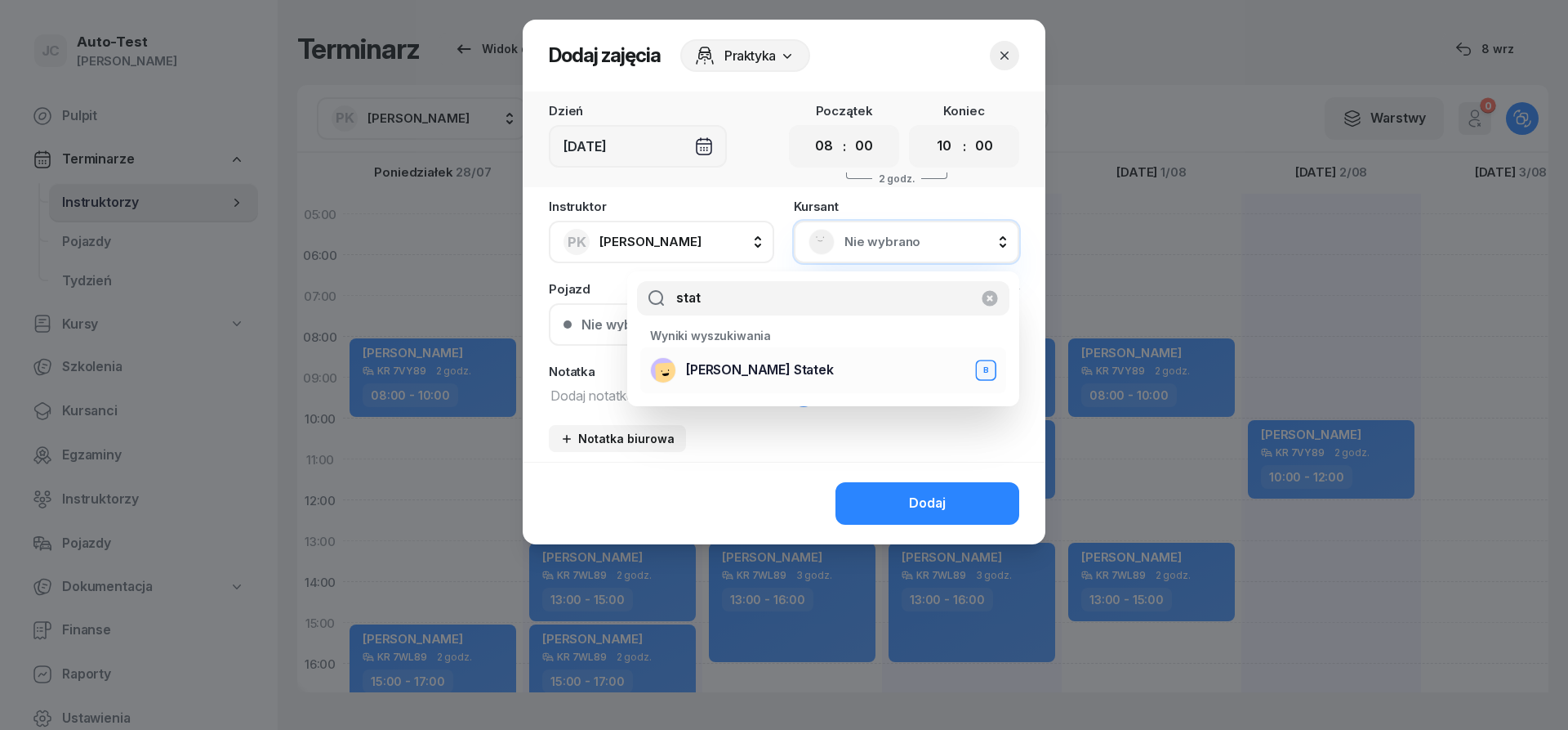
type input "stat"
click at [787, 367] on div "[PERSON_NAME] Statek B" at bounding box center [823, 370] width 346 height 26
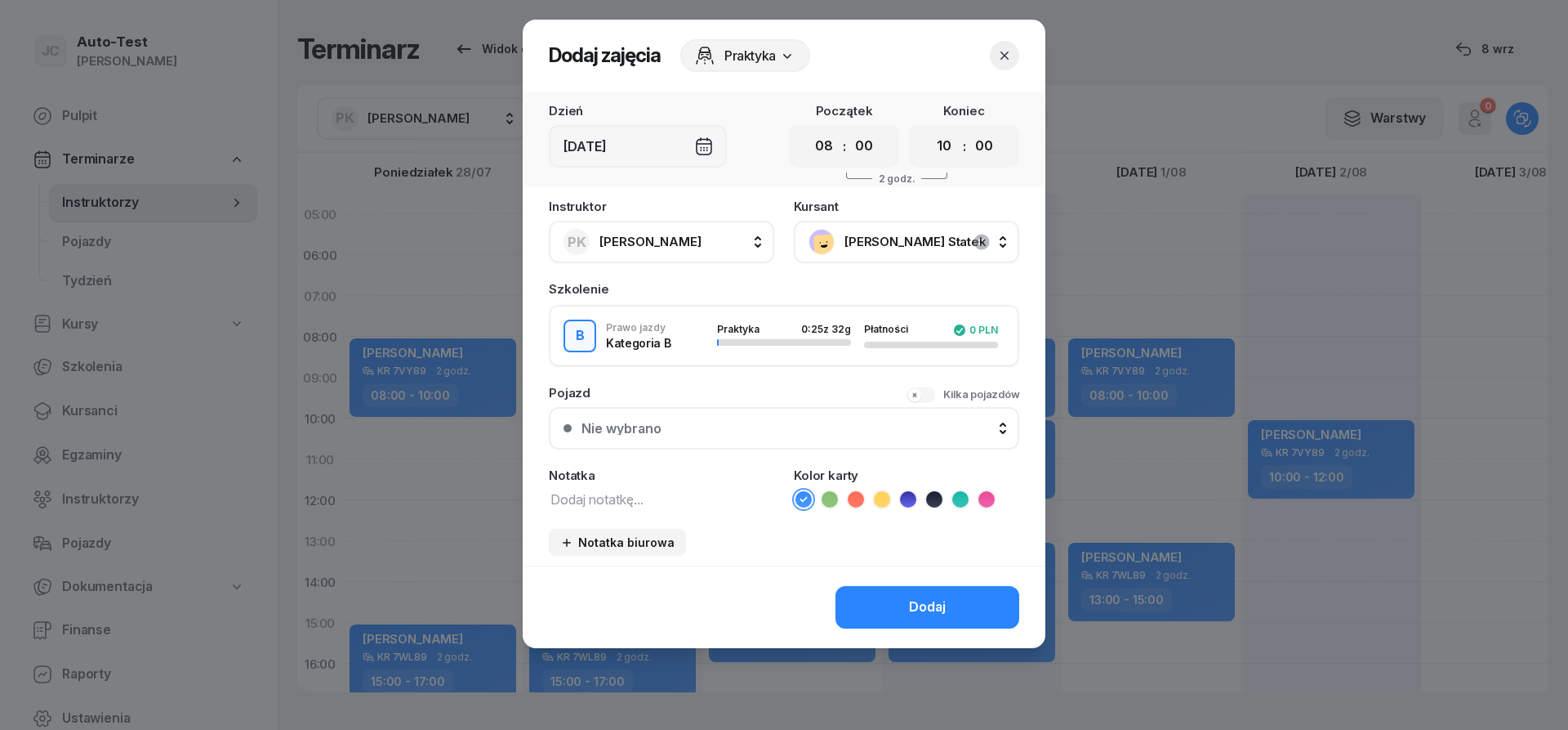
click at [717, 426] on div "Nie wybrano" at bounding box center [793, 428] width 423 height 13
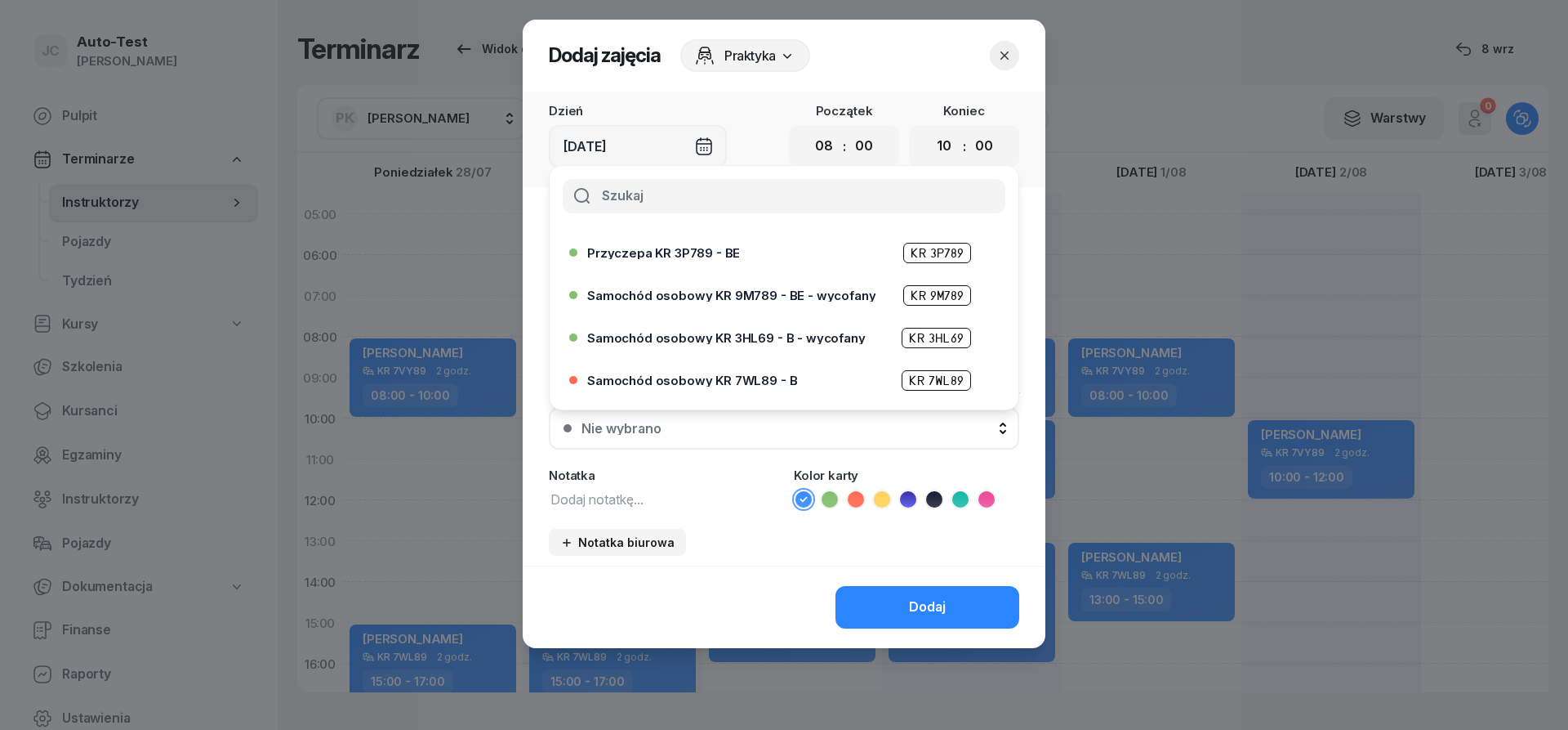
scroll to position [392, 0]
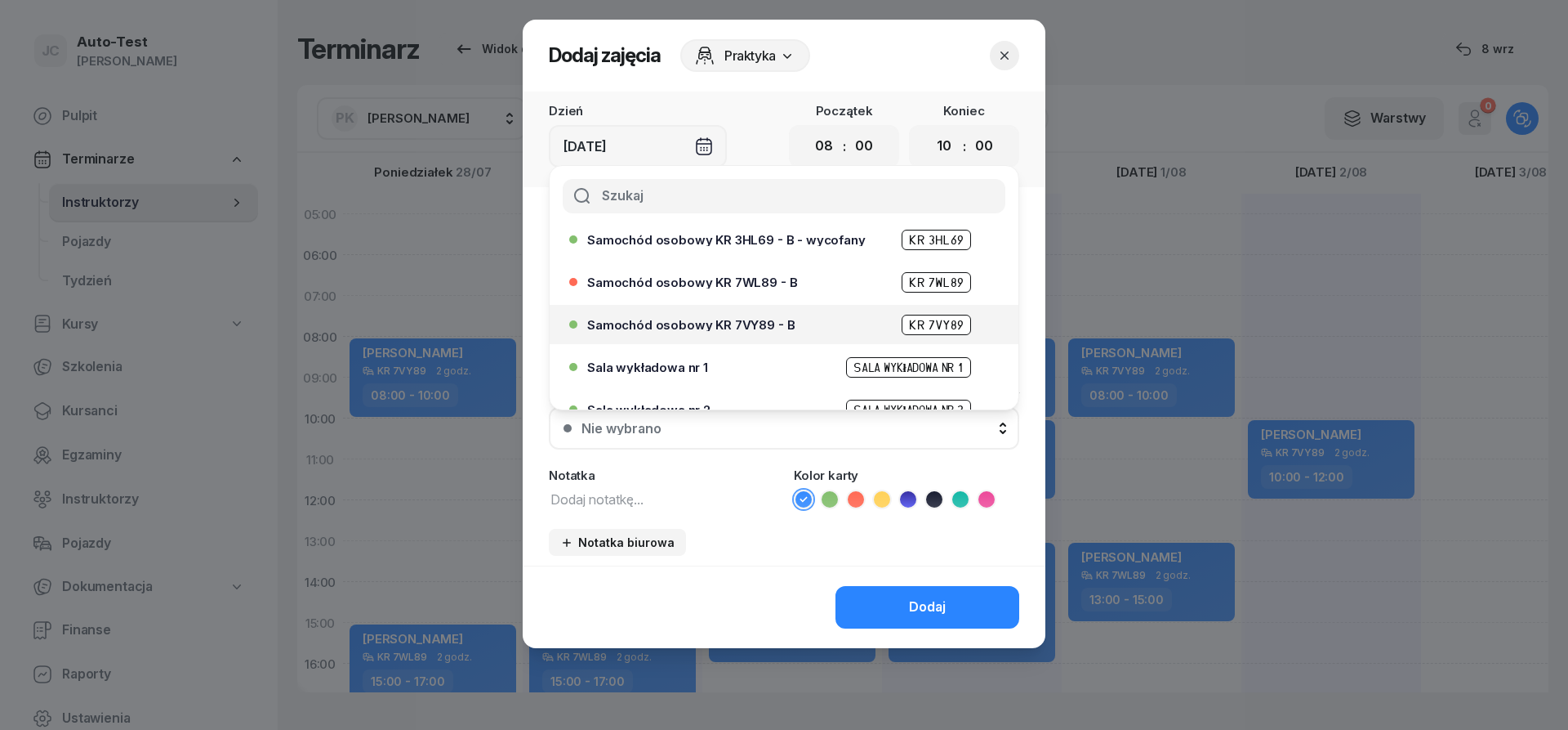
click at [769, 330] on span "Samochód osobowy KR 7VY89 - B" at bounding box center [690, 324] width 207 height 12
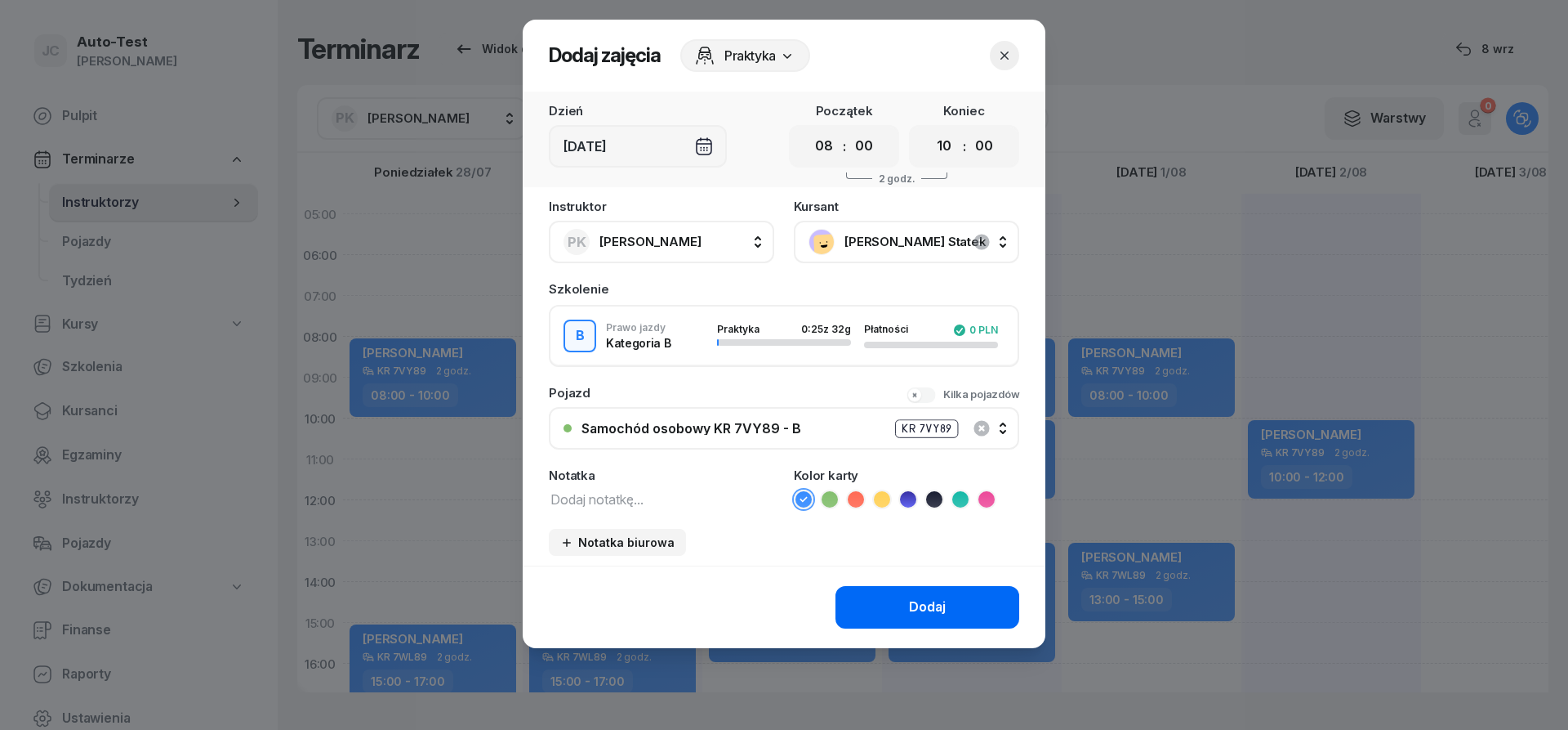
click at [910, 605] on button "Dodaj" at bounding box center [927, 607] width 184 height 43
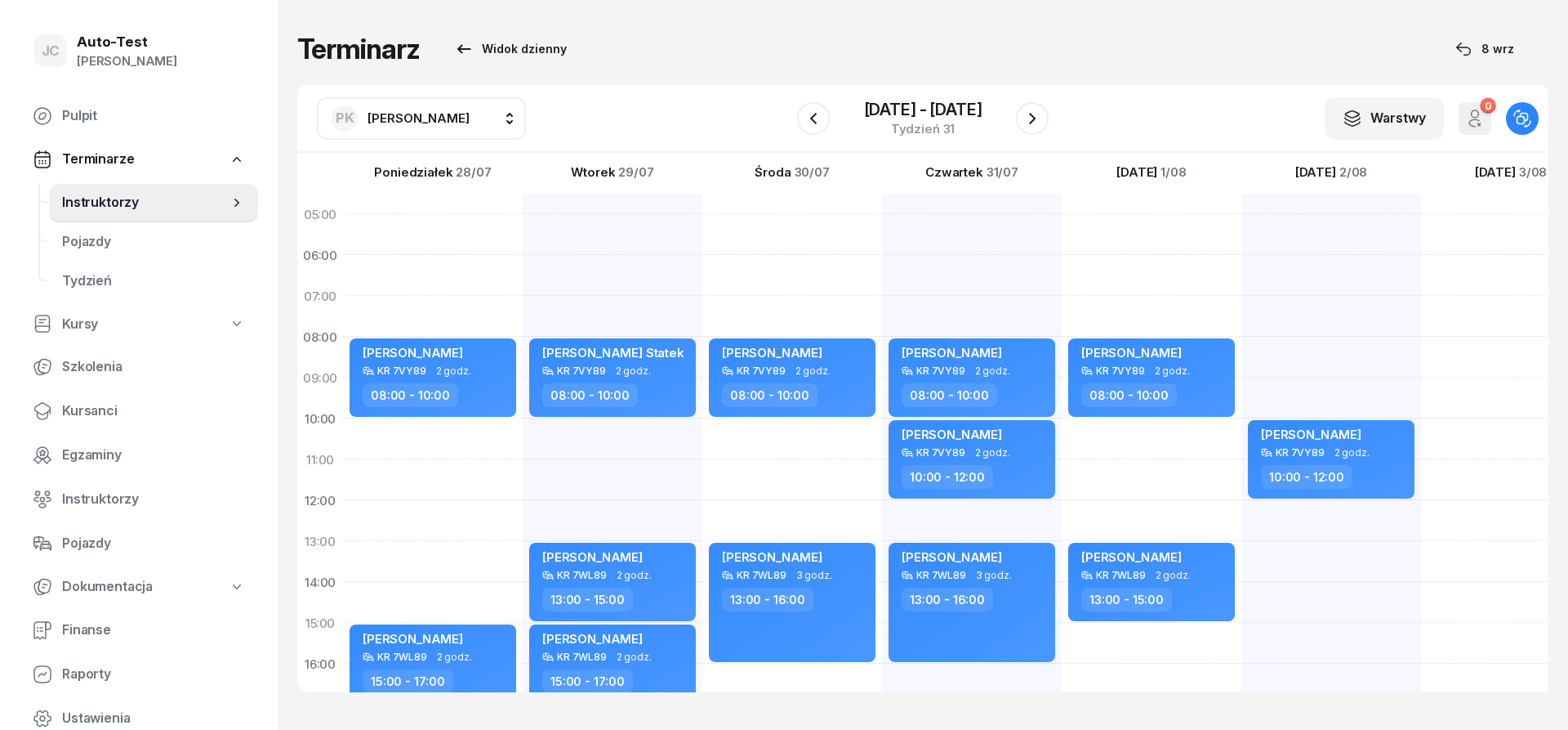
click at [1178, 424] on div "[PERSON_NAME] KR 7VY89 2 godz. 08:00 - 10:00 [PERSON_NAME] KR 7WL89 2 godz. 13:…" at bounding box center [1152, 602] width 180 height 817
select select "10"
select select "12"
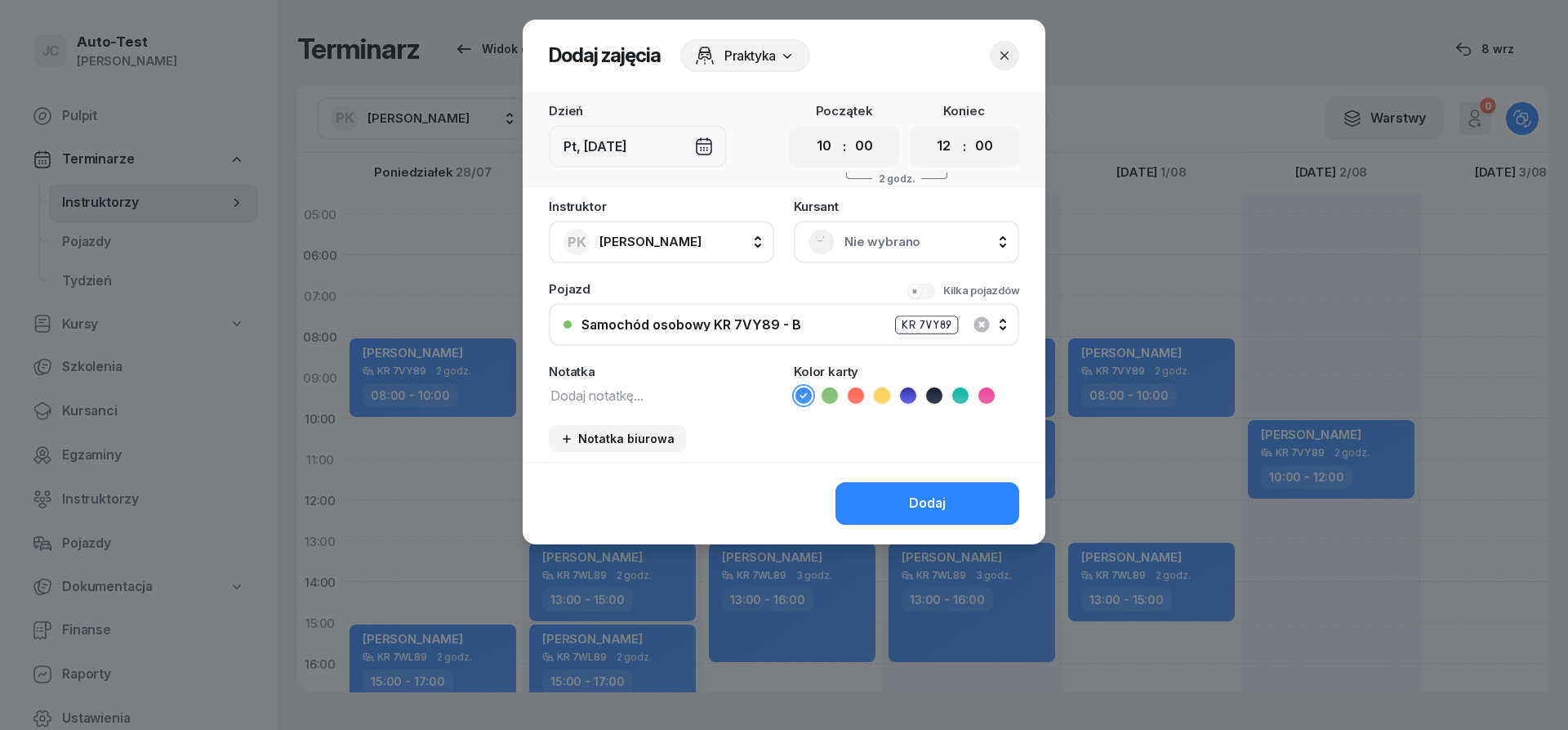
click at [886, 234] on span "Nie wybrano" at bounding box center [925, 241] width 160 height 21
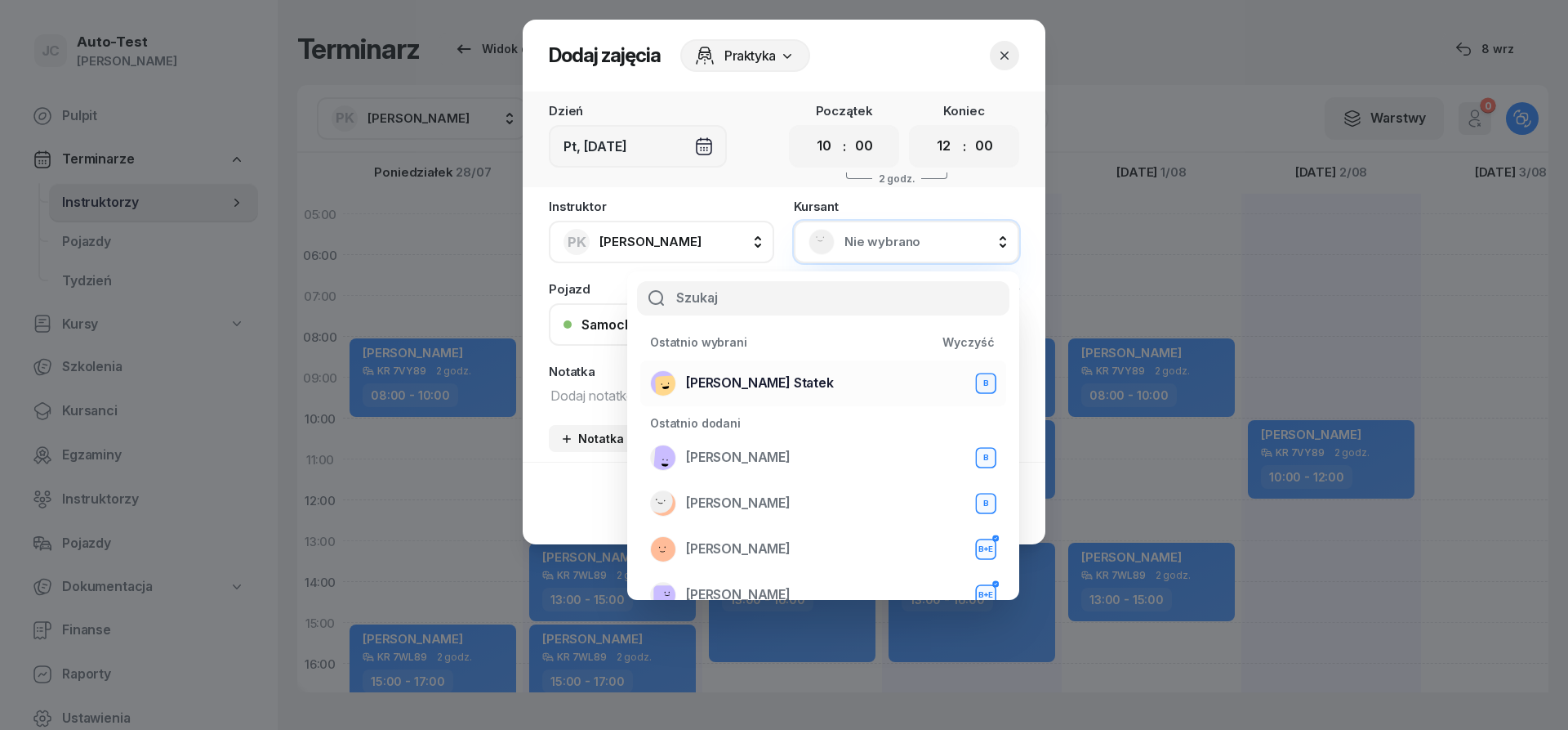
click at [796, 384] on div "[PERSON_NAME] Statek B" at bounding box center [823, 383] width 346 height 26
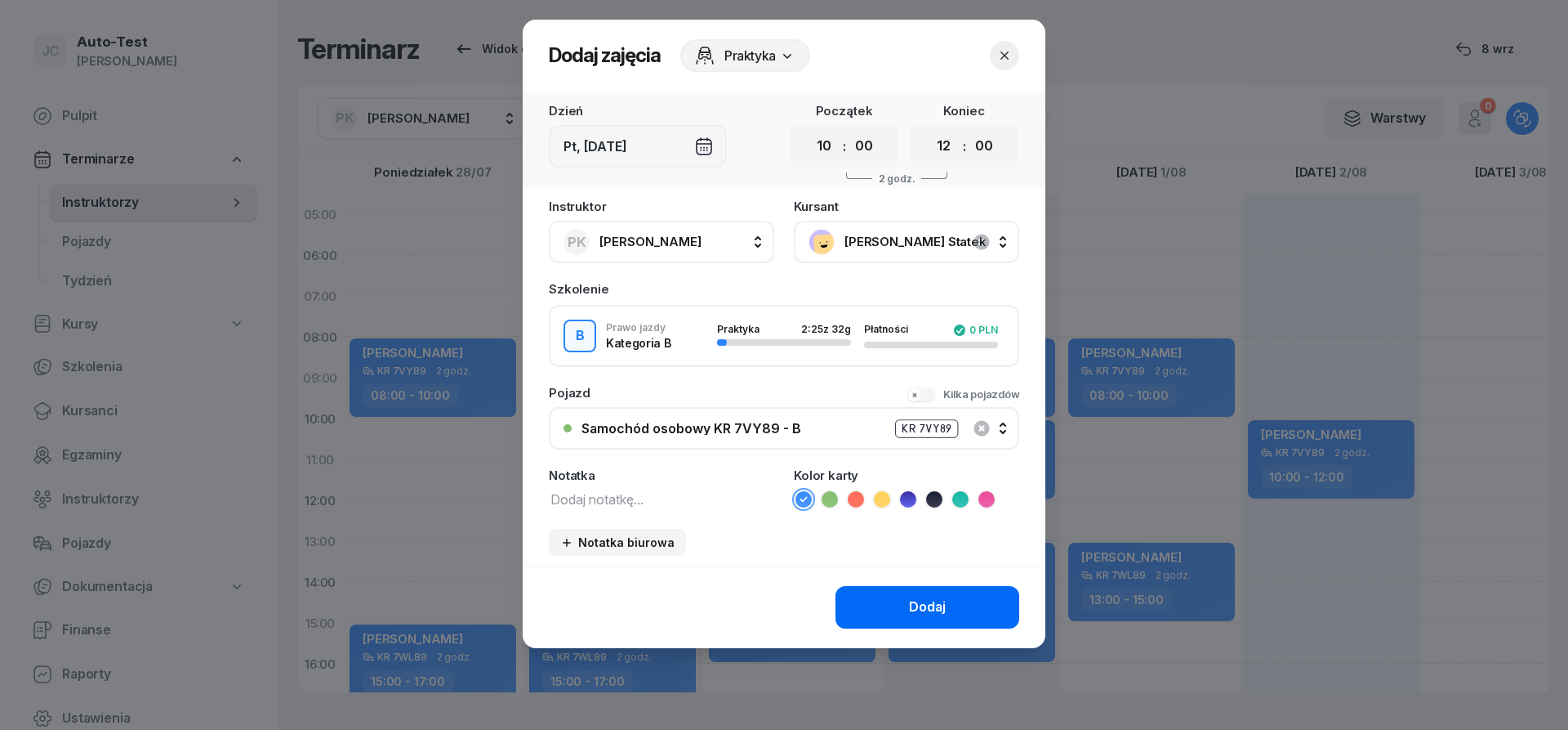
click at [909, 618] on button "Dodaj" at bounding box center [927, 607] width 184 height 43
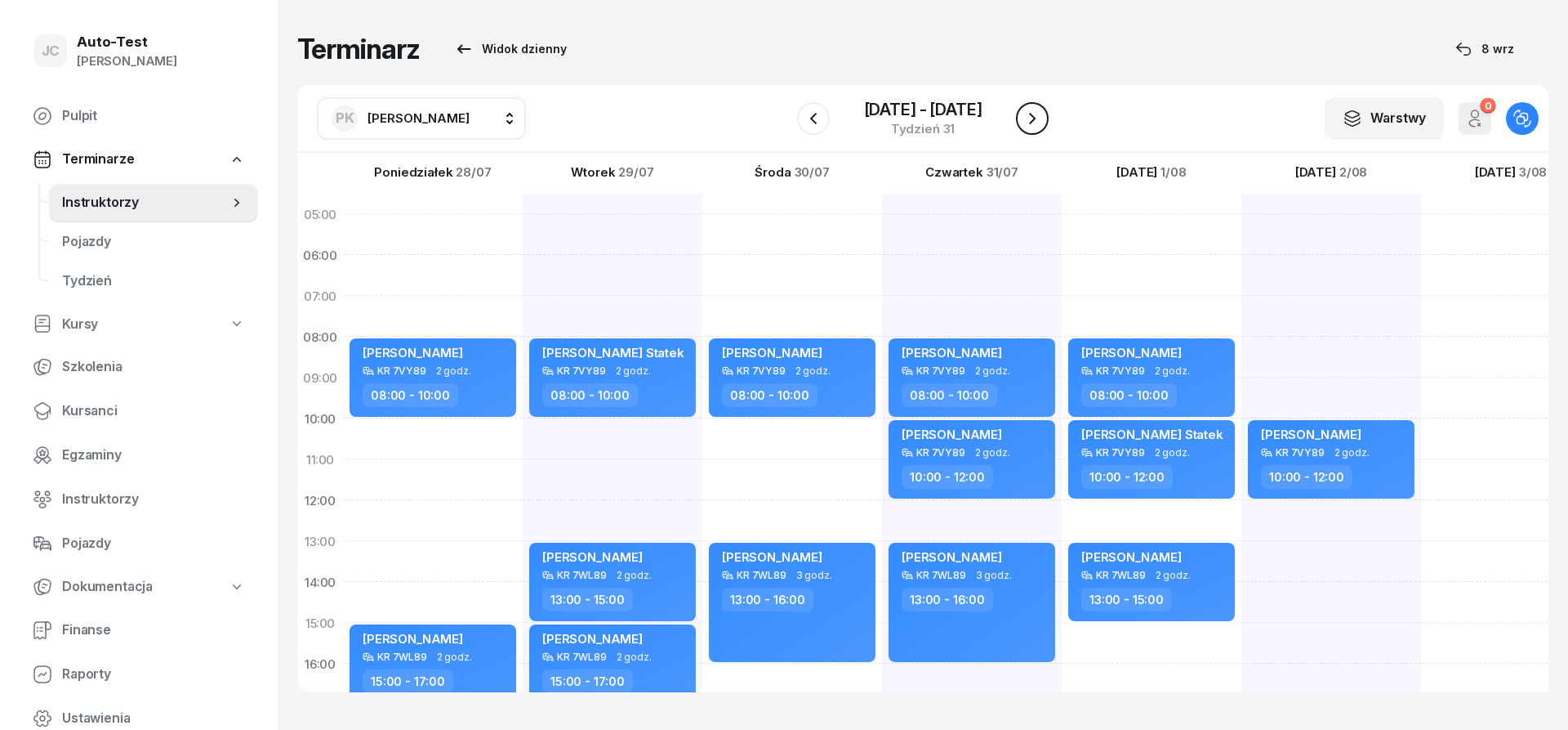
click at [1039, 124] on icon "button" at bounding box center [1031, 118] width 19 height 20
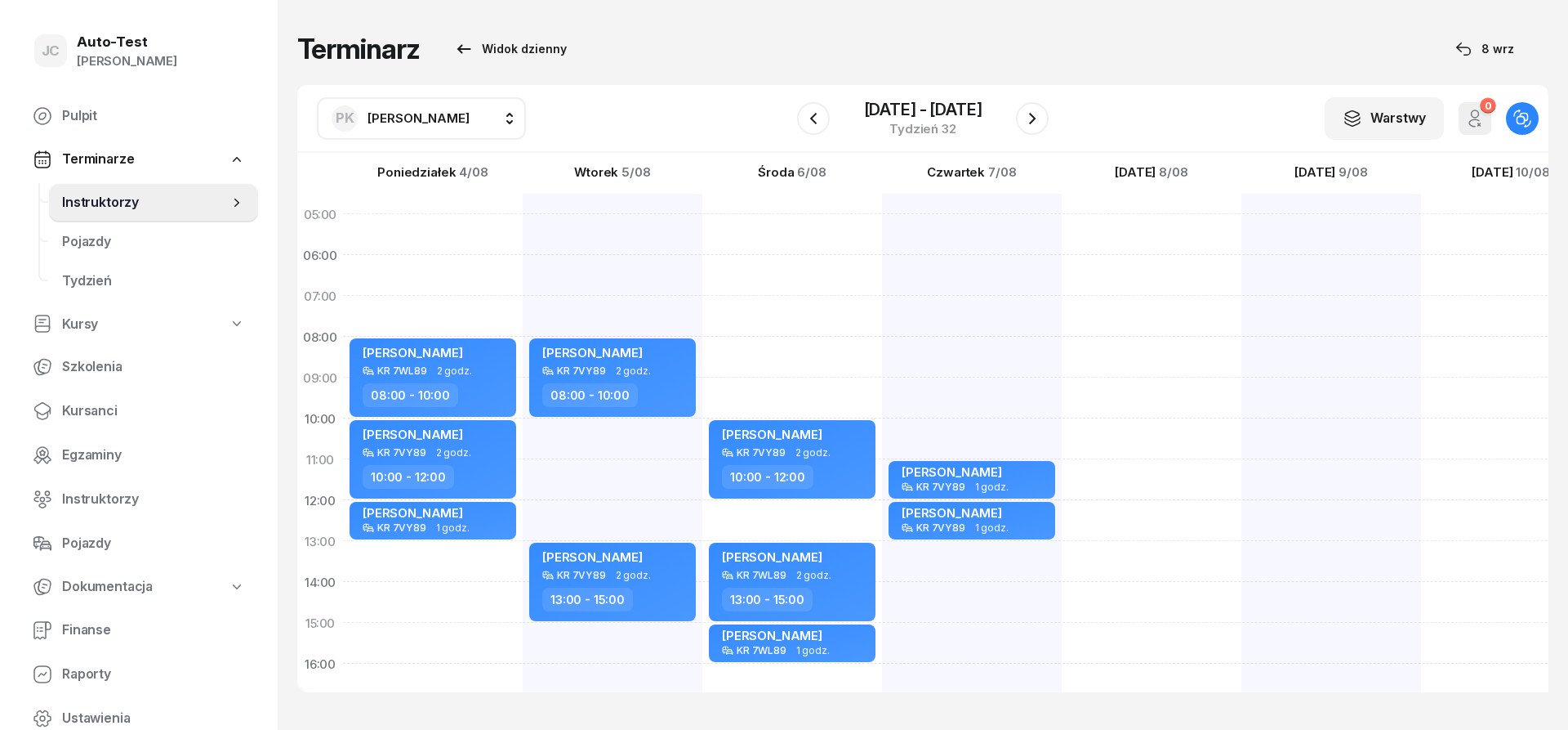
click at [647, 637] on div "[PERSON_NAME] KR 7VY89 2 godz. 08:00 - 10:00 [PERSON_NAME] KR 7VY89 2 godz. 13:…" at bounding box center [613, 602] width 180 height 817
select select "15"
select select "17"
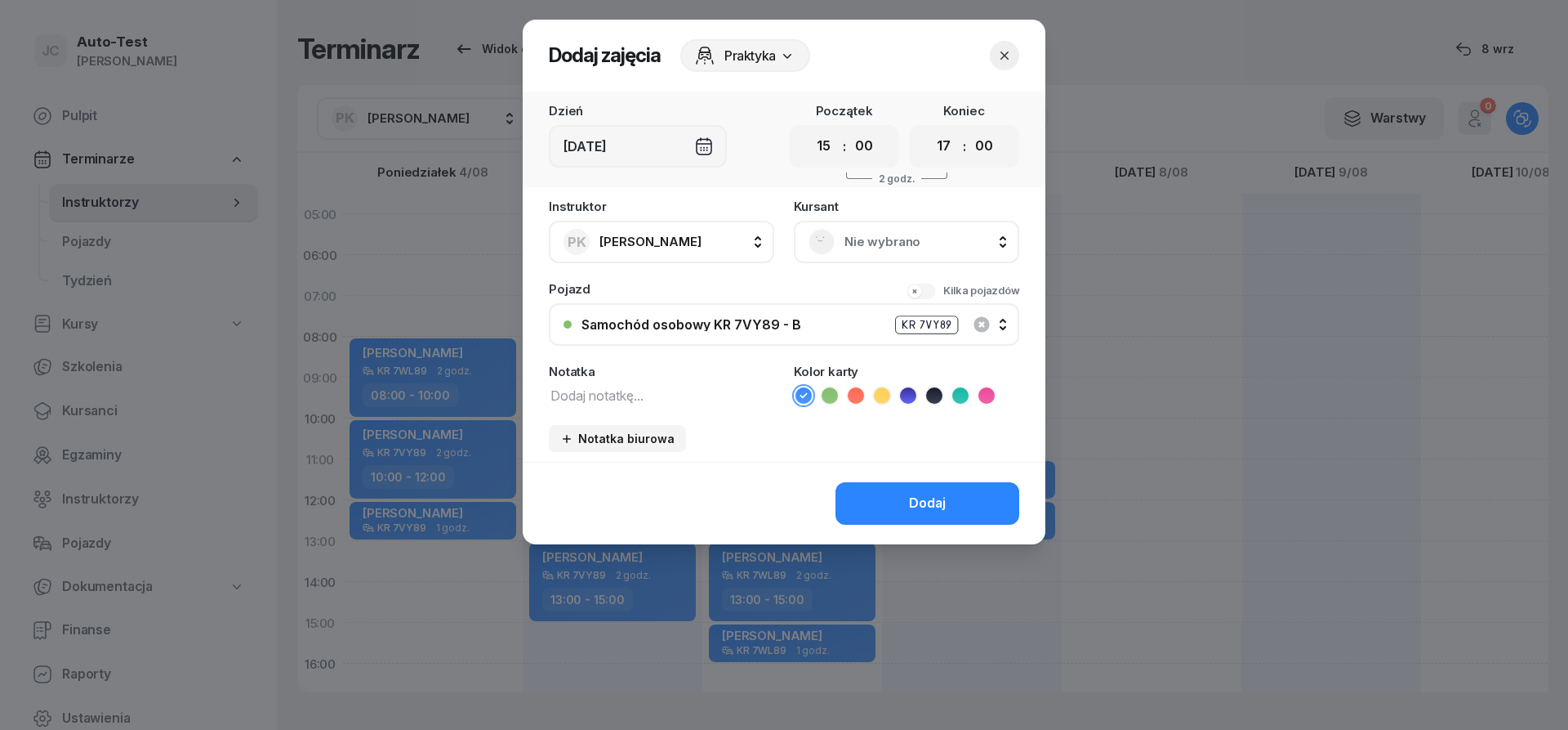
click at [879, 244] on span "Nie wybrano" at bounding box center [925, 241] width 160 height 21
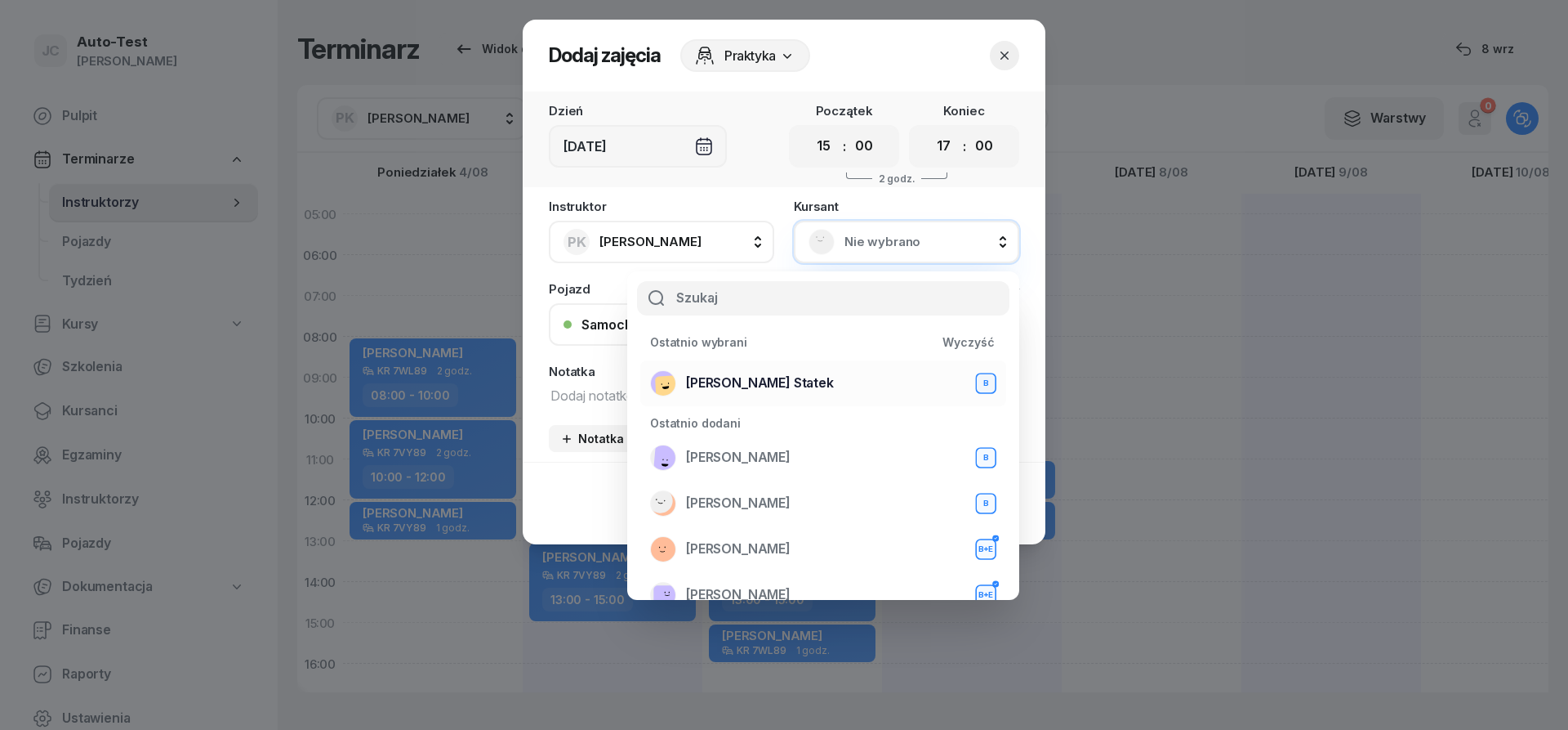
click at [770, 392] on span "[PERSON_NAME] Statek" at bounding box center [759, 383] width 148 height 21
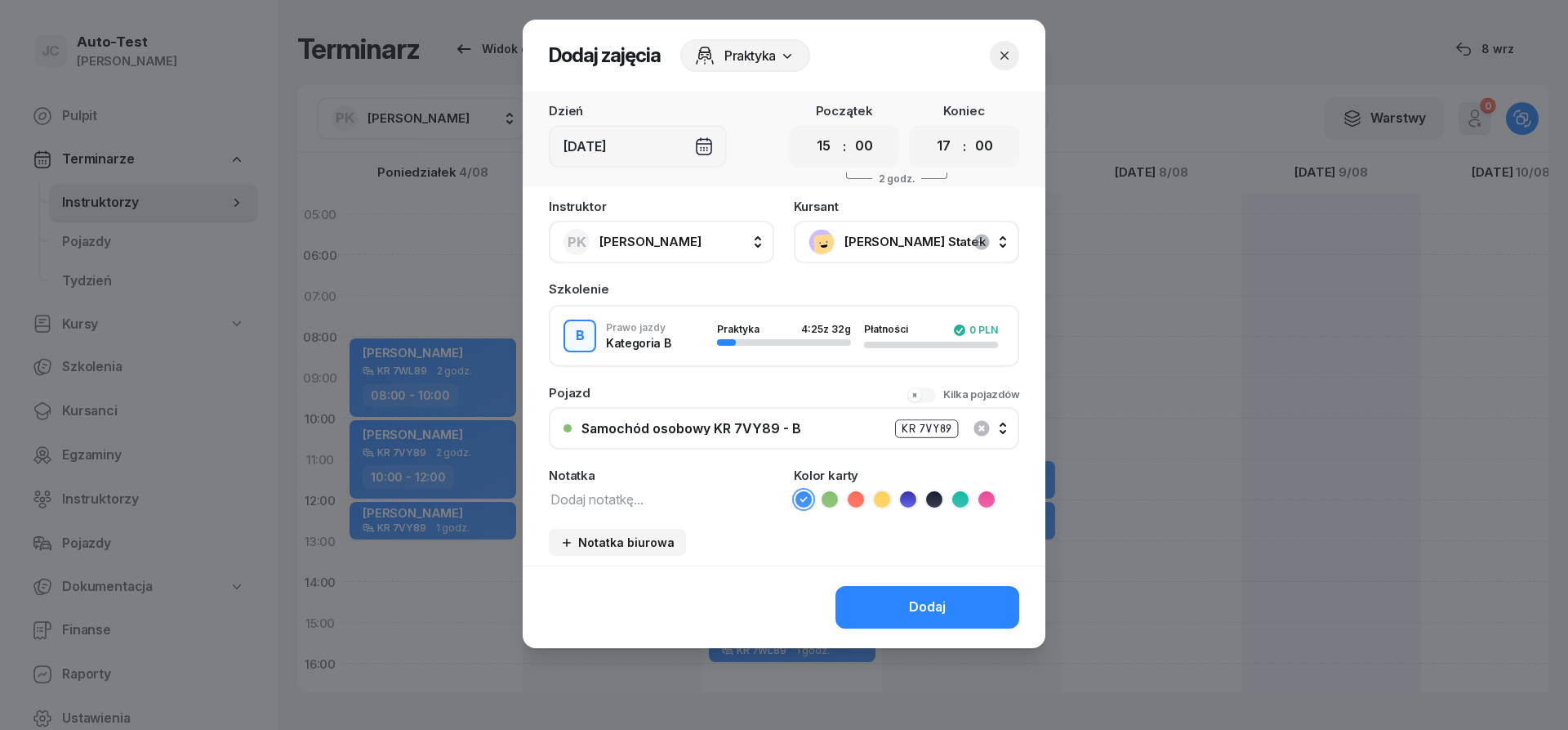
click at [768, 428] on div "Samochód osobowy KR 7VY89 - B" at bounding box center [691, 428] width 220 height 13
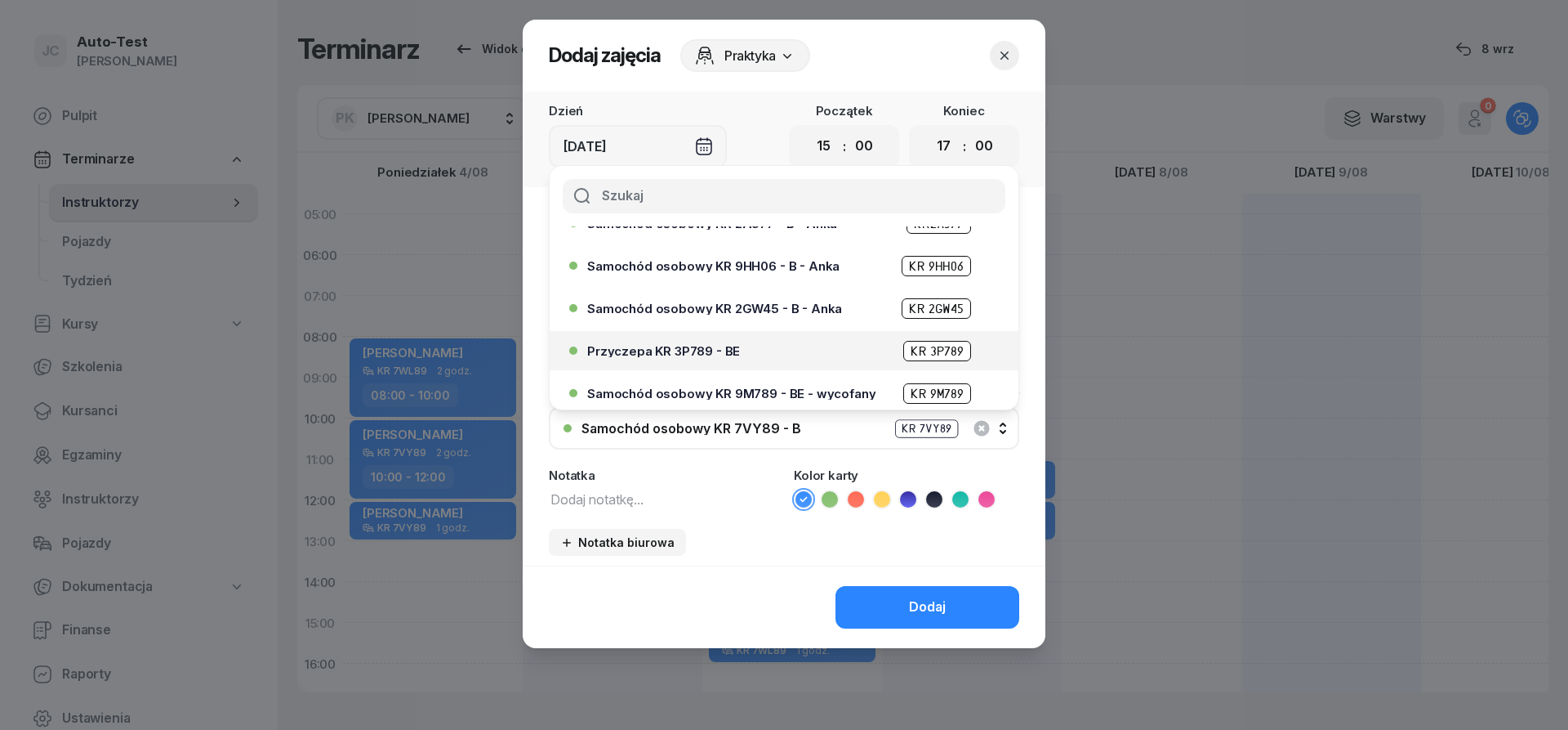
scroll to position [294, 0]
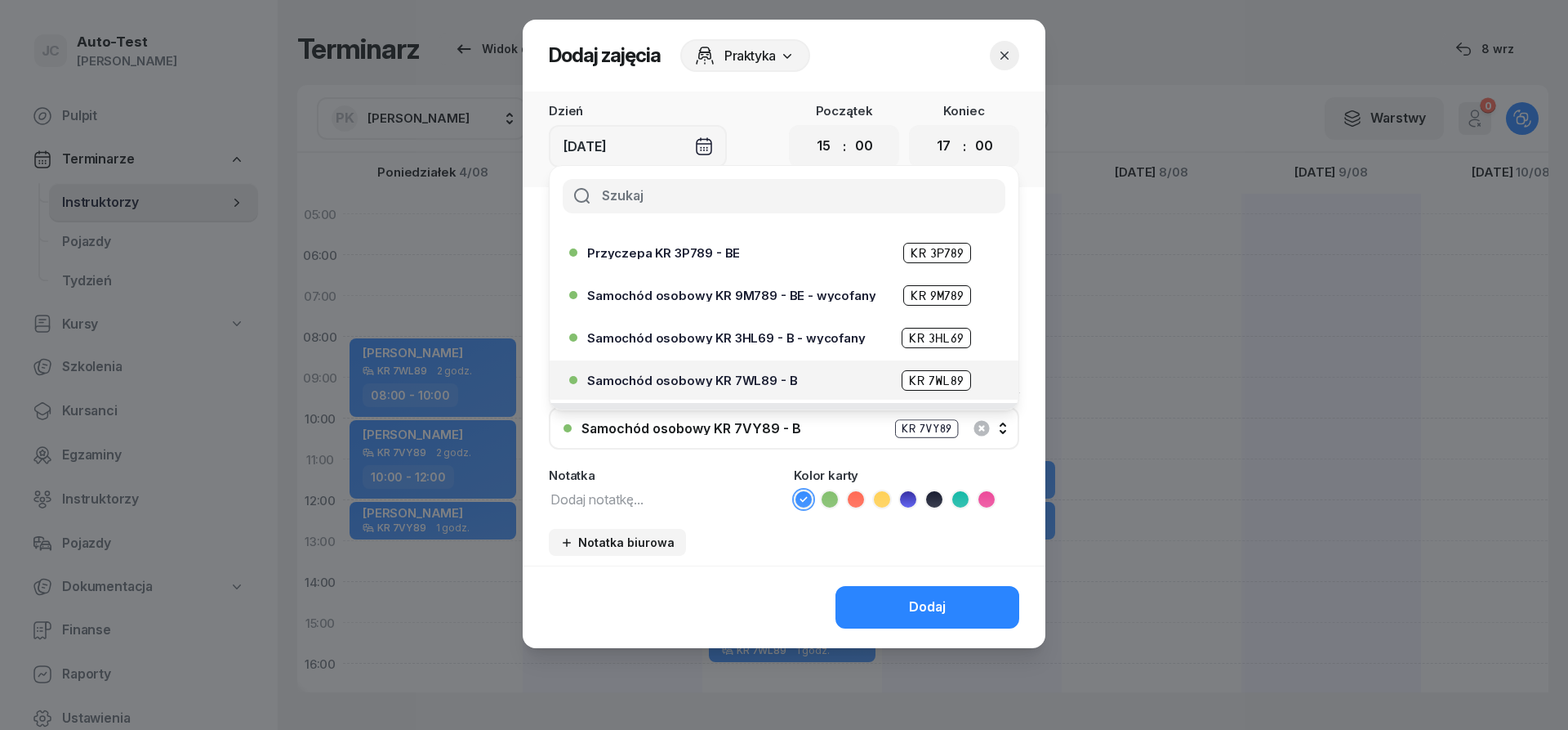
click at [762, 377] on span "Samochód osobowy KR 7WL89 - B" at bounding box center [692, 380] width 210 height 12
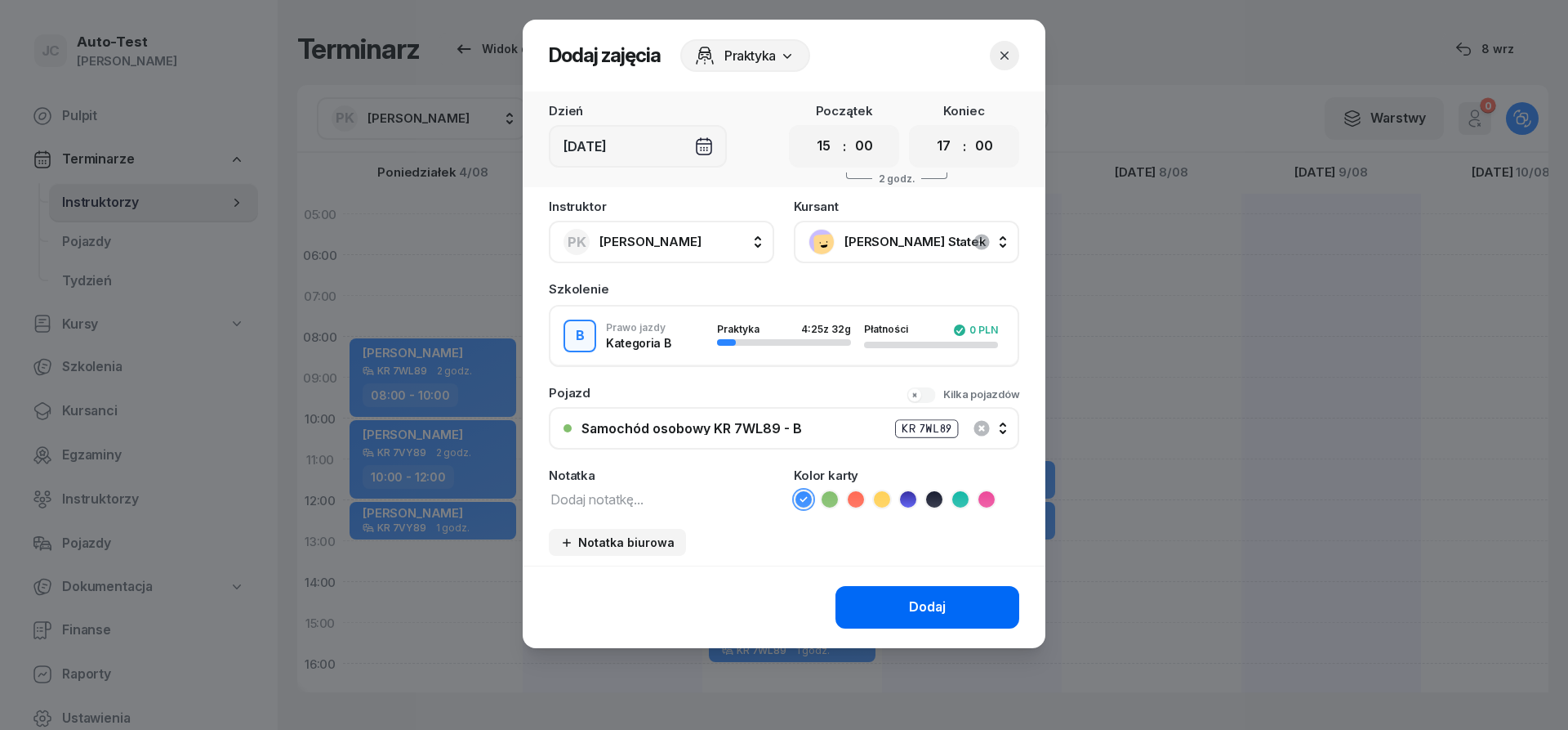
click at [905, 587] on button "Dodaj" at bounding box center [927, 607] width 184 height 43
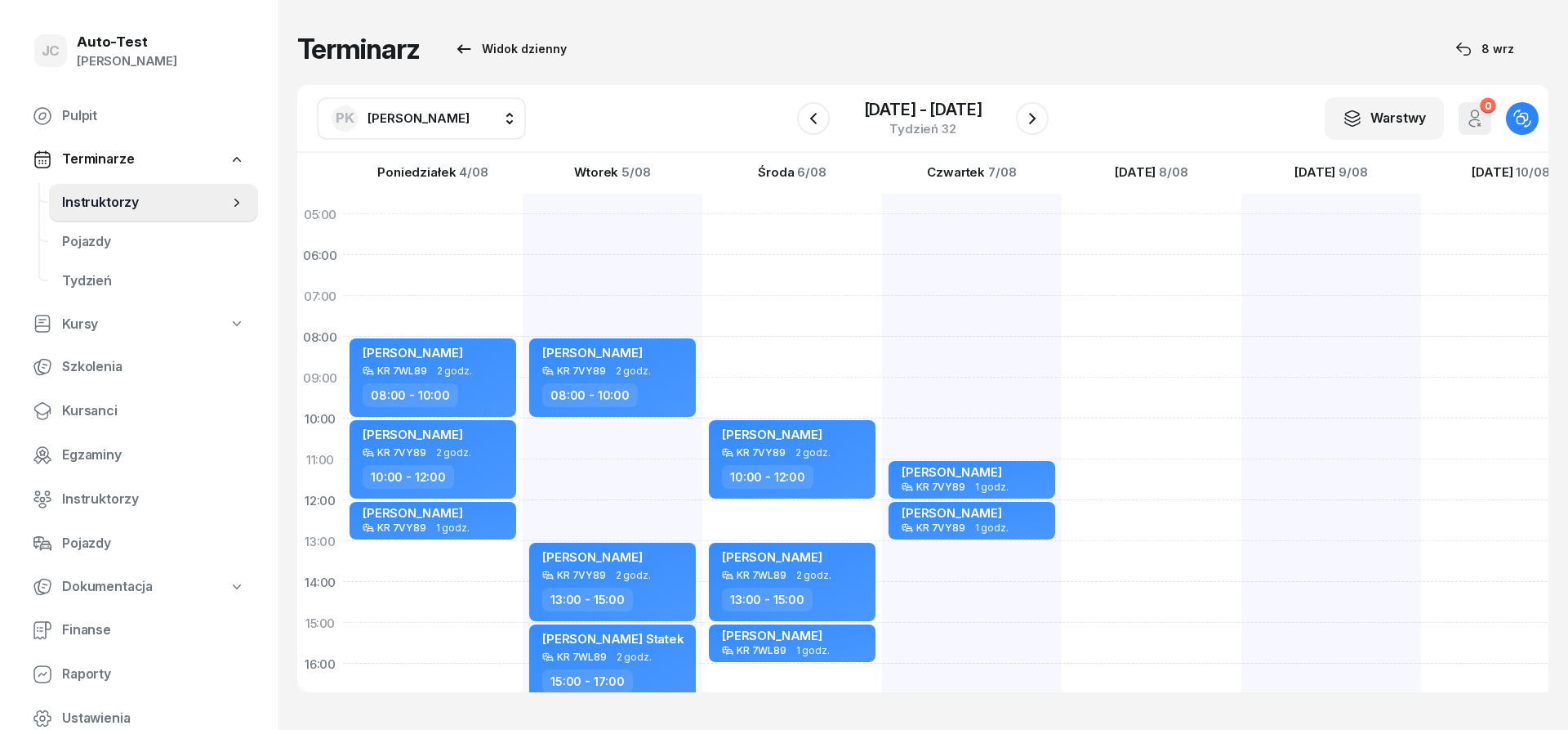
scroll to position [98, 0]
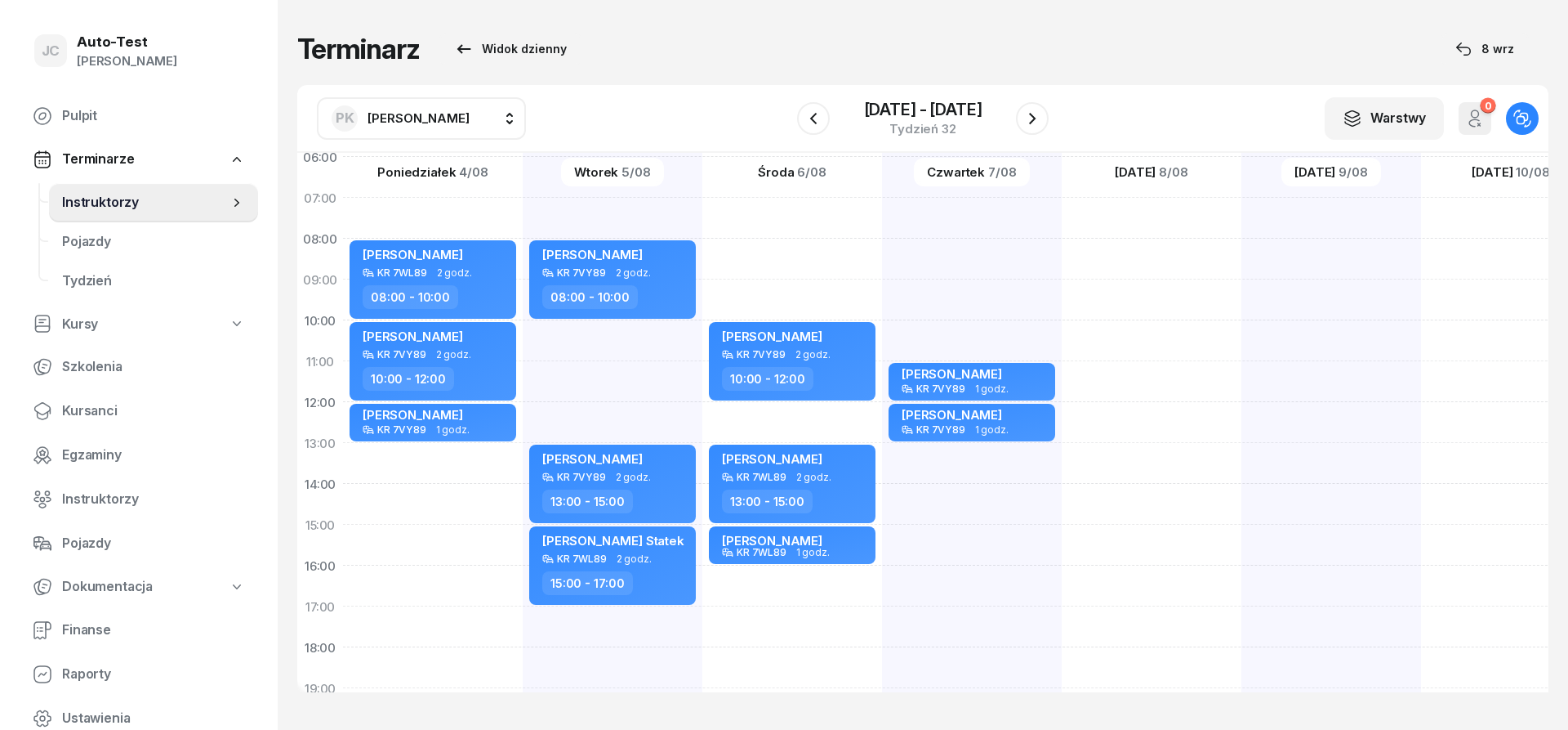
click at [814, 254] on div "[PERSON_NAME] KR 7VY89 2 godz. 10:00 - 12:00 [PERSON_NAME] KR 7WL89 2 godz. 13:…" at bounding box center [793, 504] width 180 height 817
select select "08"
select select "10"
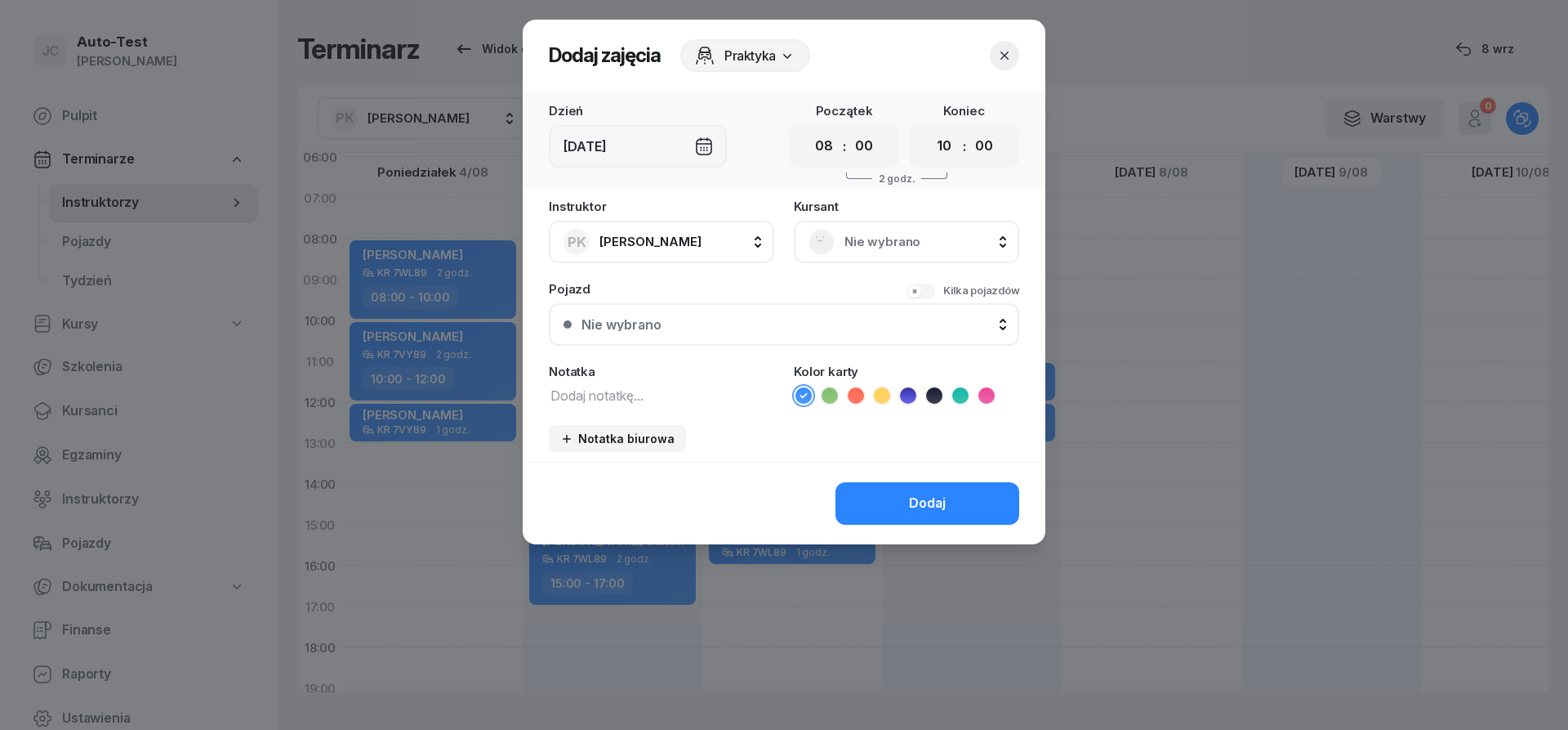
drag, startPoint x: 891, startPoint y: 229, endPoint x: 886, endPoint y: 248, distance: 19.6
click at [891, 232] on div "Nie wybrano" at bounding box center [906, 241] width 196 height 26
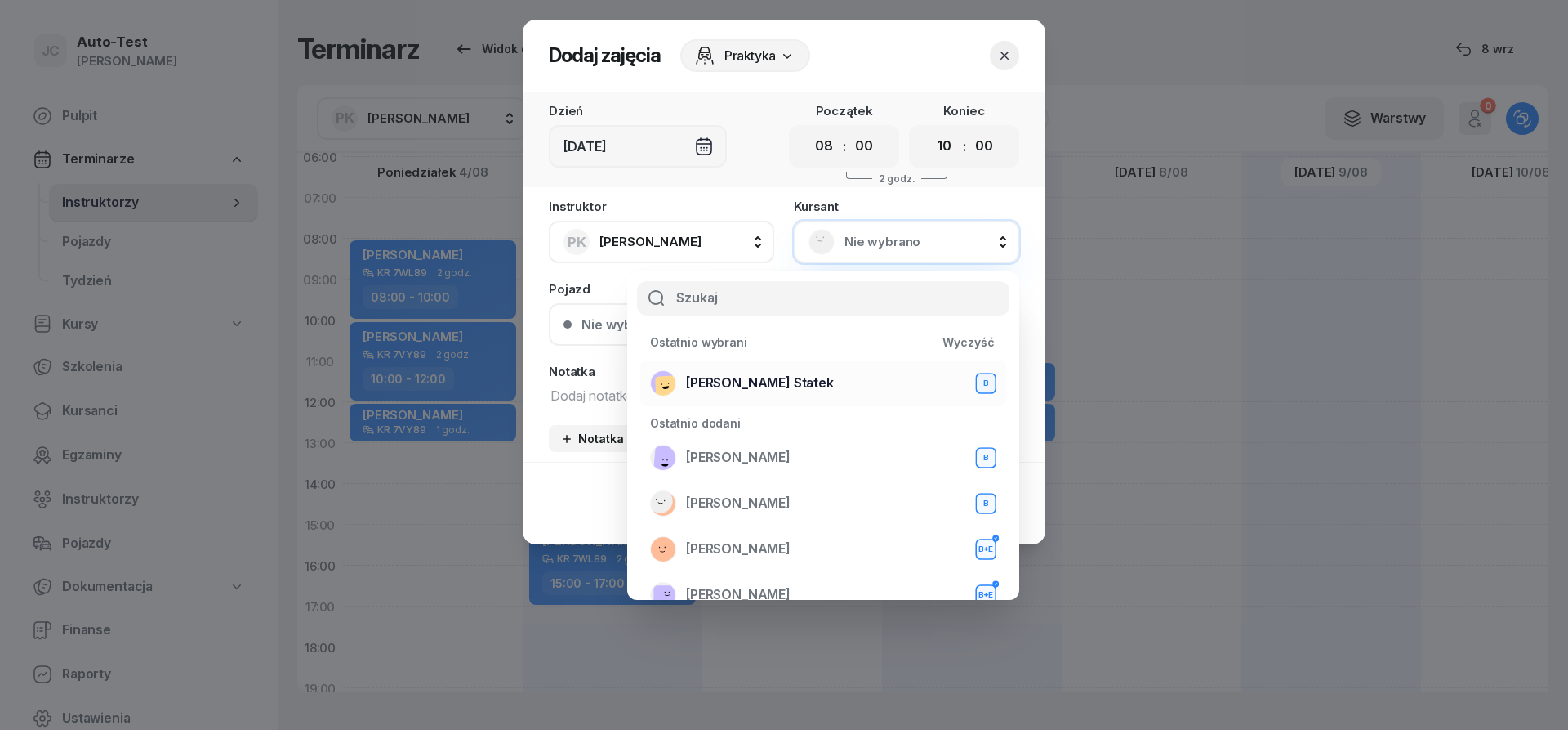
click at [759, 390] on span "[PERSON_NAME] Statek" at bounding box center [759, 383] width 148 height 21
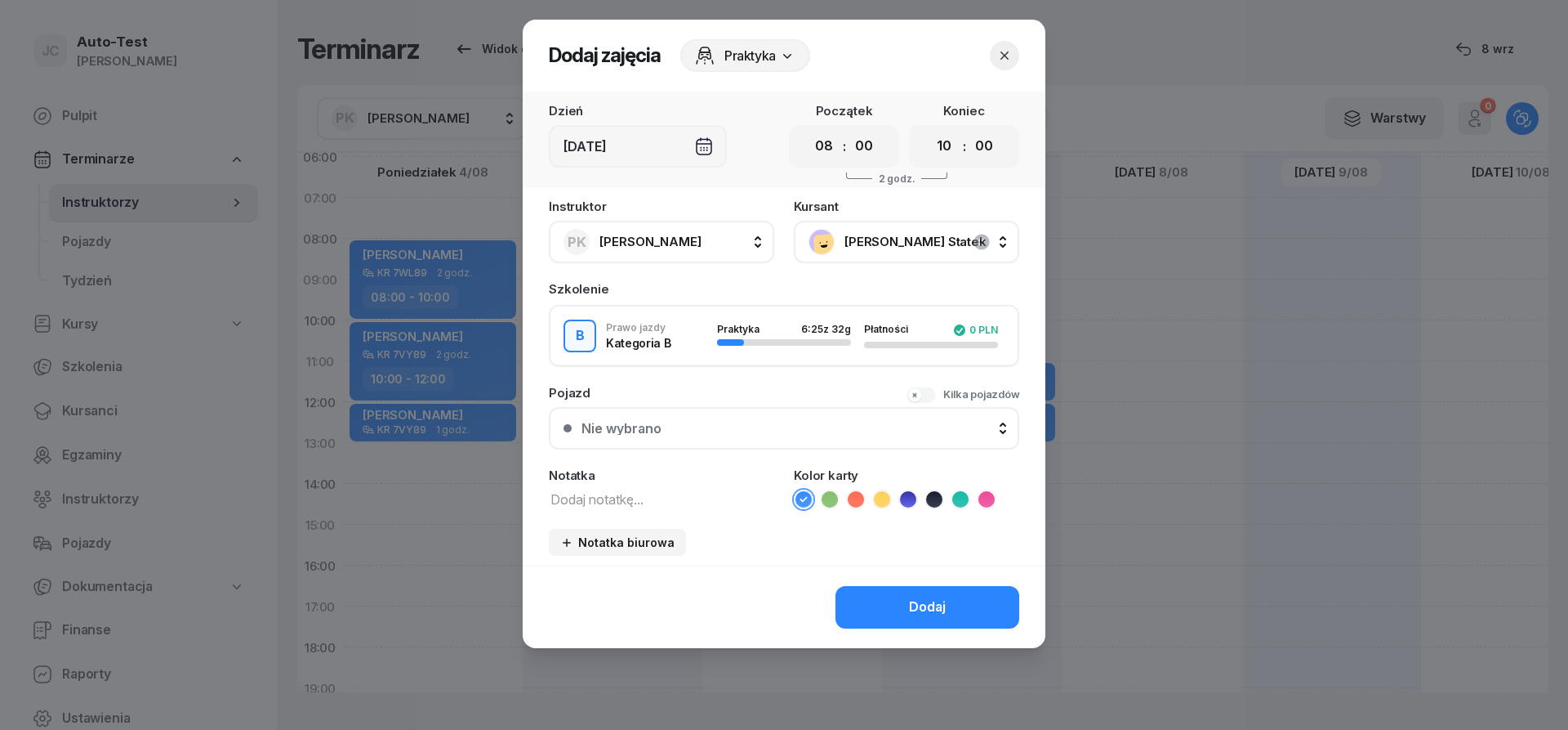
click at [747, 426] on div "Nie wybrano" at bounding box center [793, 428] width 423 height 13
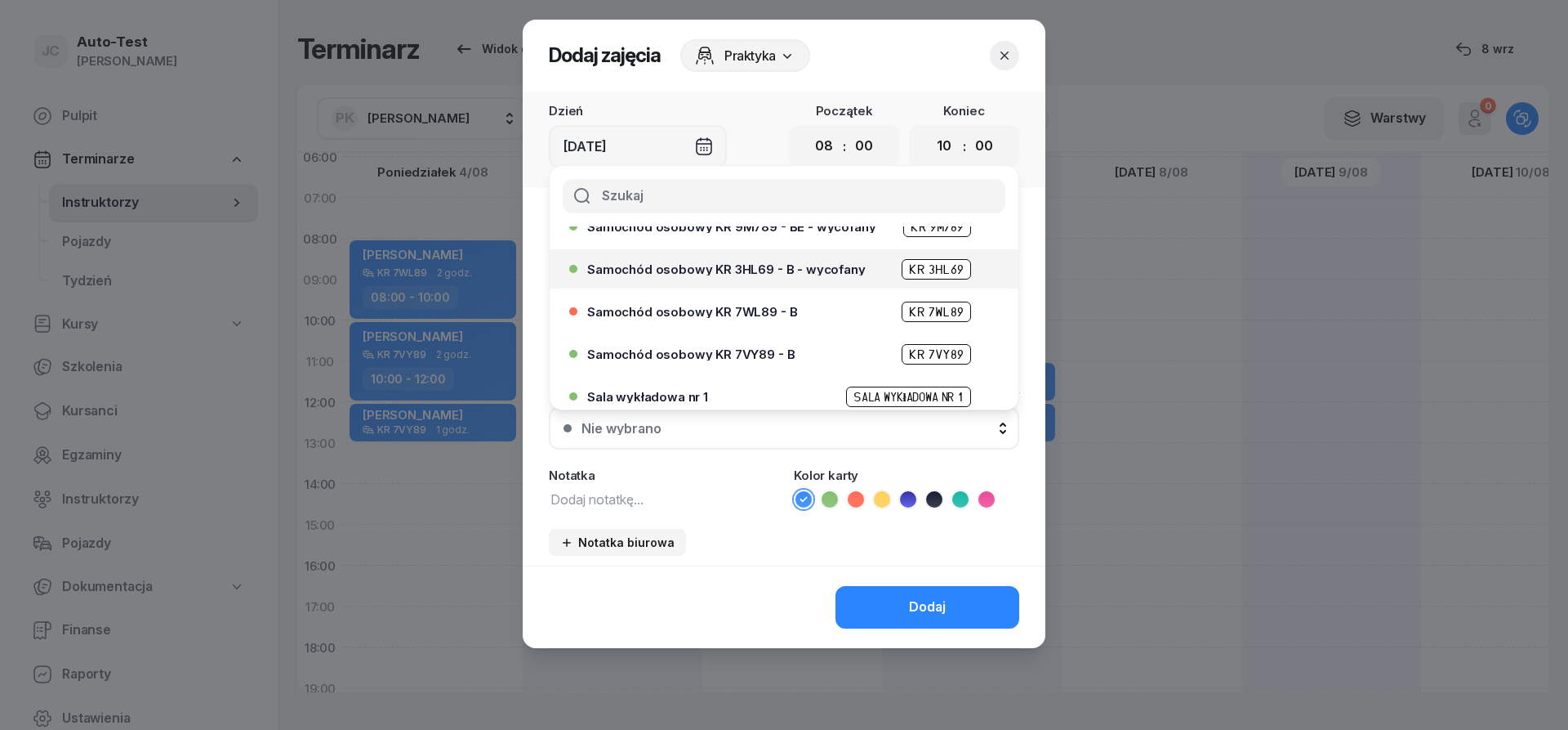
scroll to position [392, 0]
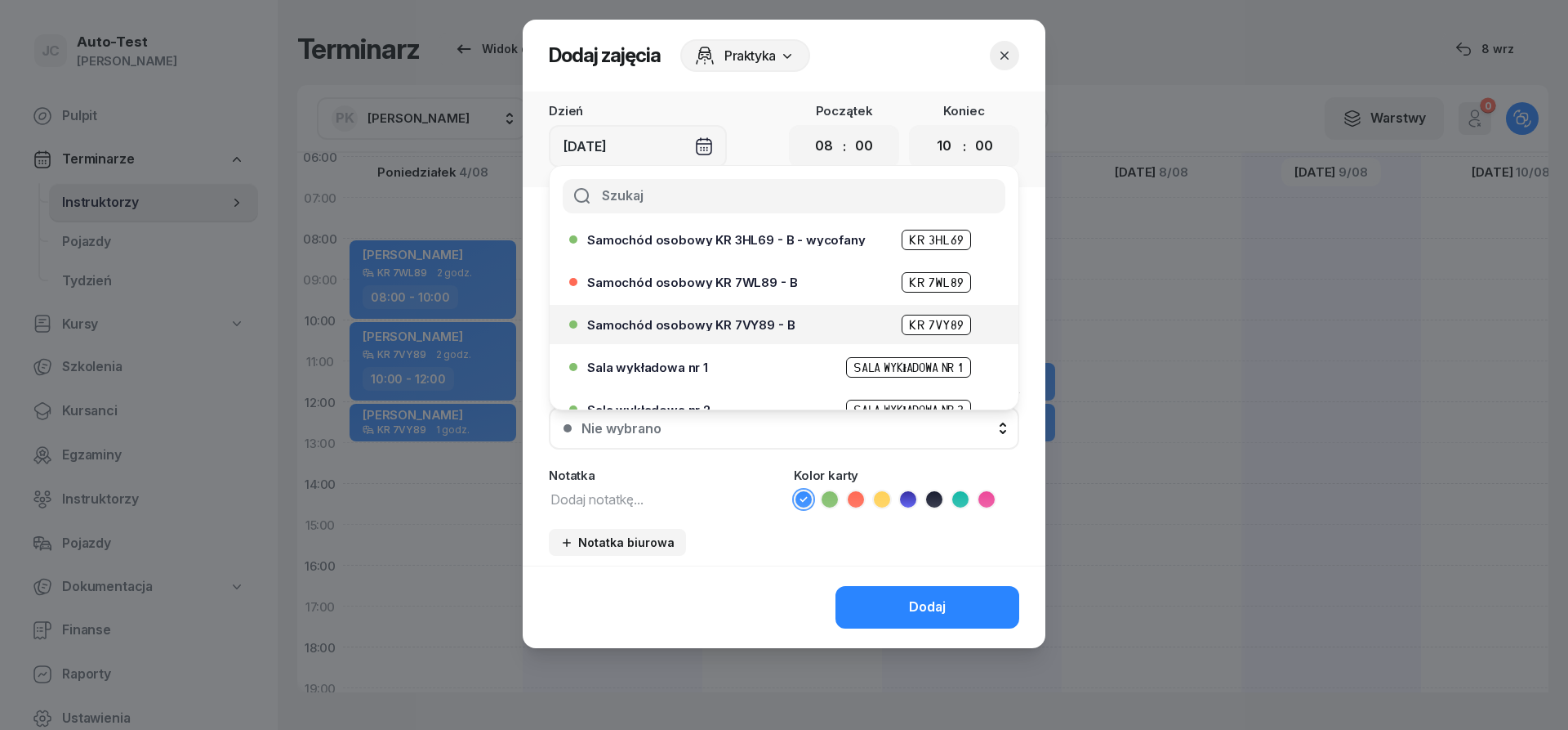
click at [764, 324] on span "Samochód osobowy KR 7VY89 - B" at bounding box center [690, 324] width 207 height 12
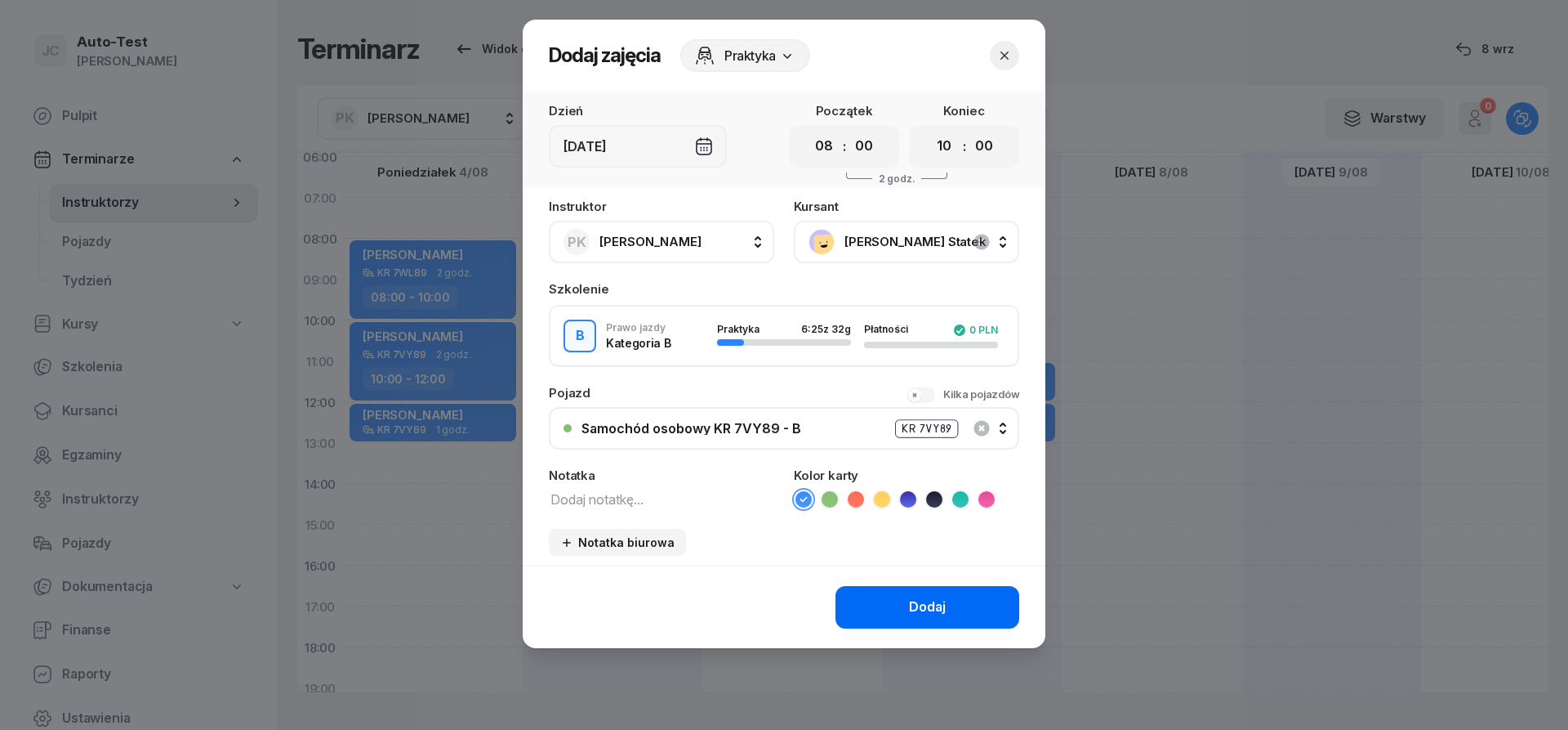
click at [945, 621] on button "Dodaj" at bounding box center [927, 607] width 184 height 43
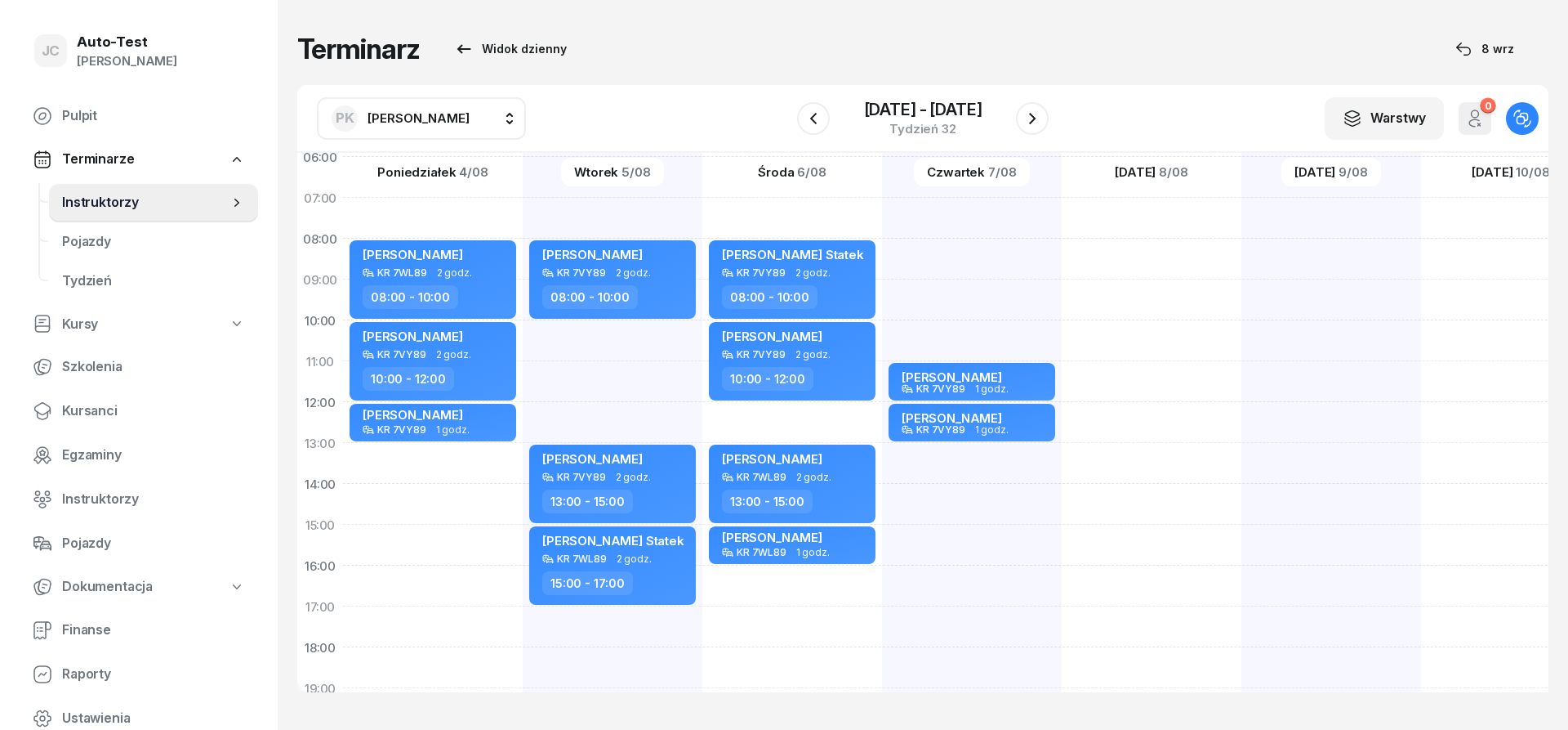
scroll to position [196, 0]
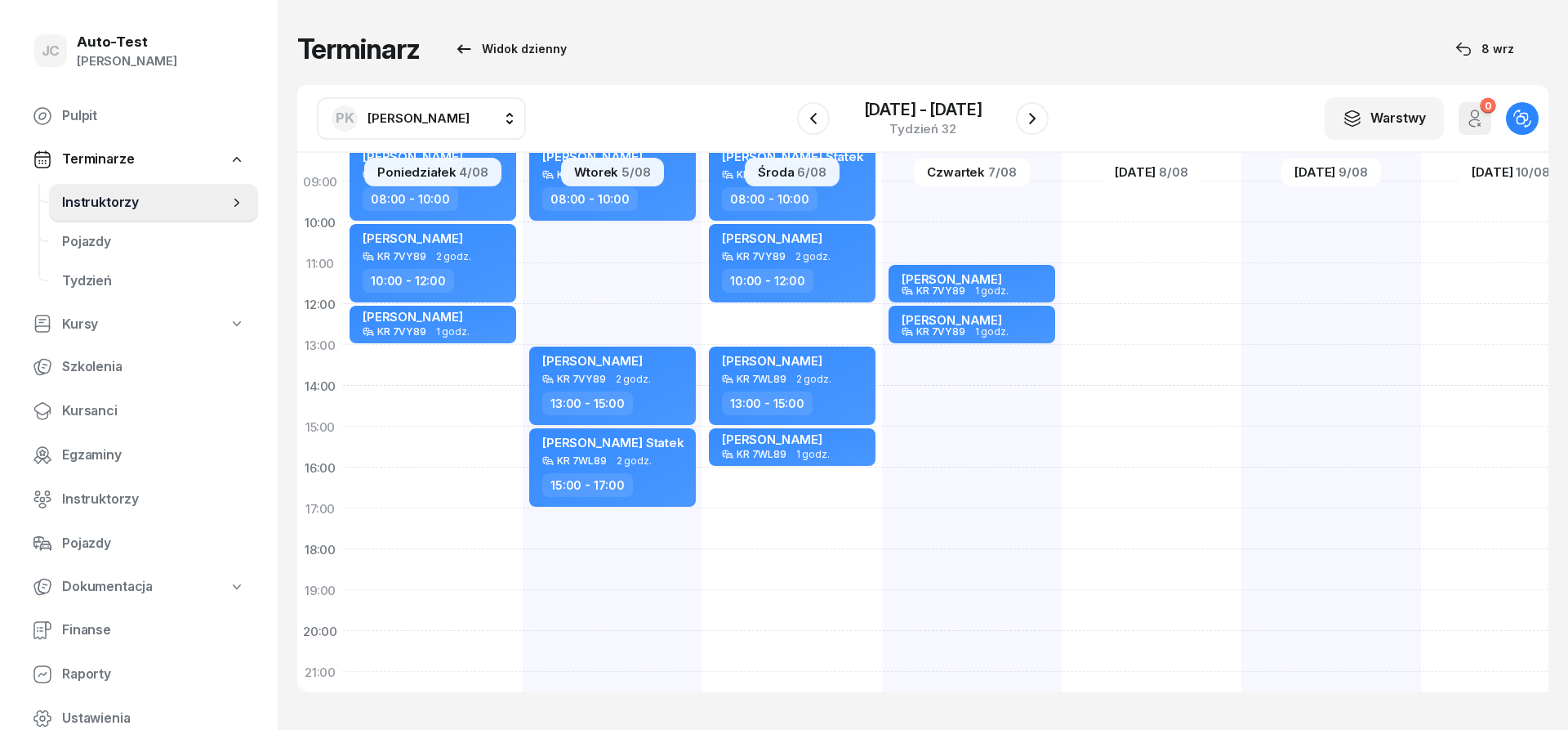
click at [990, 591] on div "[PERSON_NAME] KR 7VY89 1 godz. 11:00 - 12:00 [PERSON_NAME] KR 7VY89 1 godz. 12:…" at bounding box center [972, 406] width 180 height 817
select select "19"
select select "21"
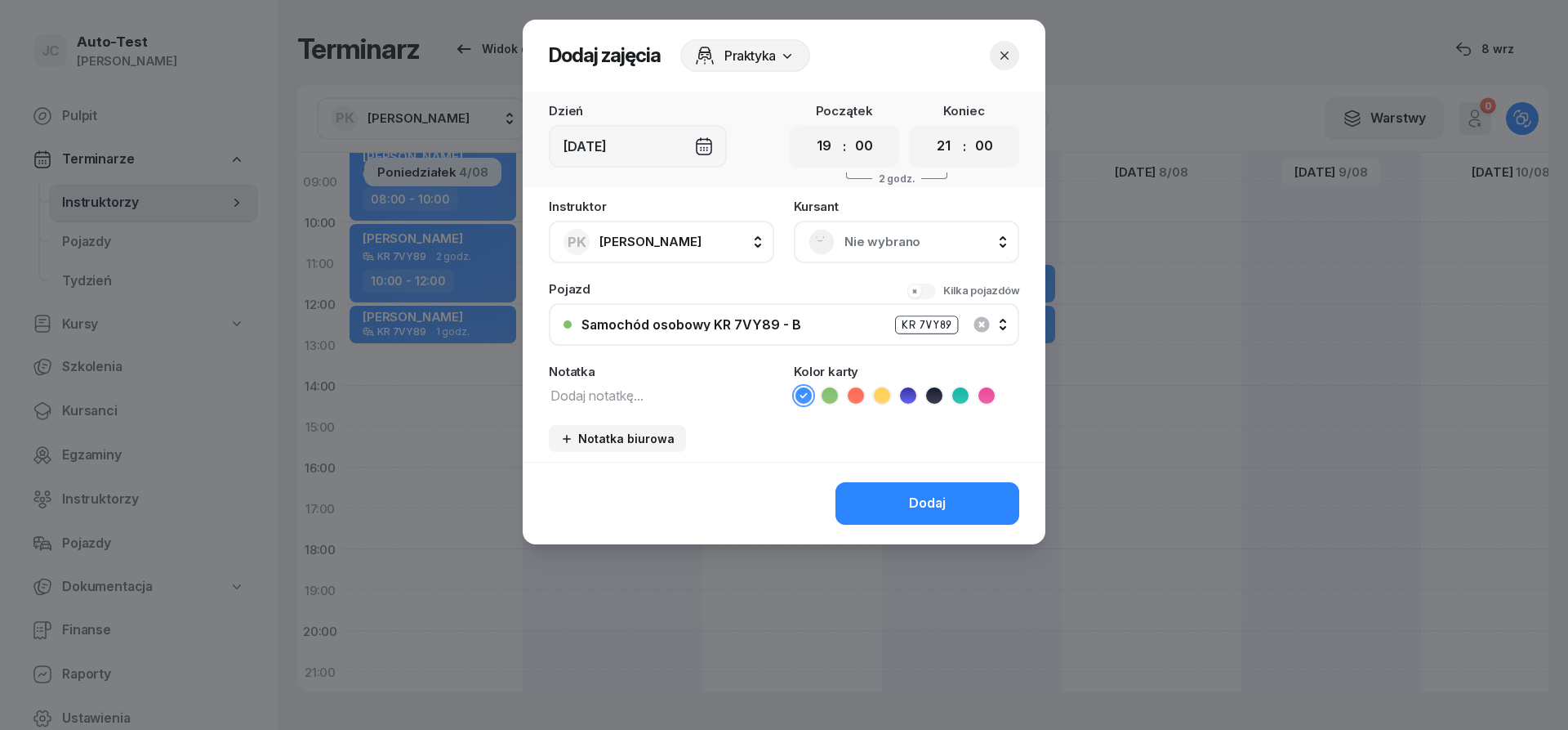
click at [905, 233] on span "Nie wybrano" at bounding box center [925, 241] width 160 height 21
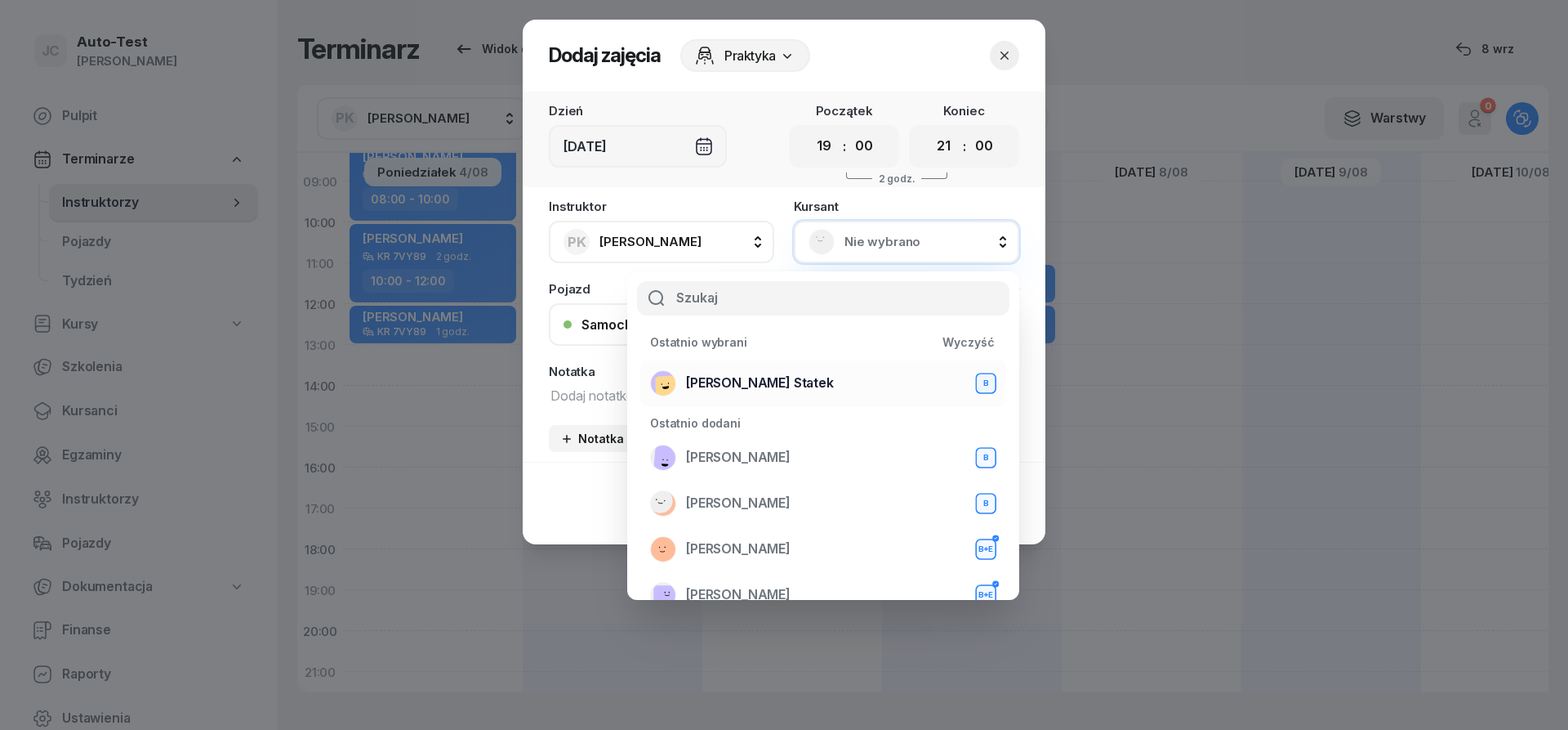
click at [818, 384] on div "[PERSON_NAME] Statek B" at bounding box center [823, 383] width 346 height 26
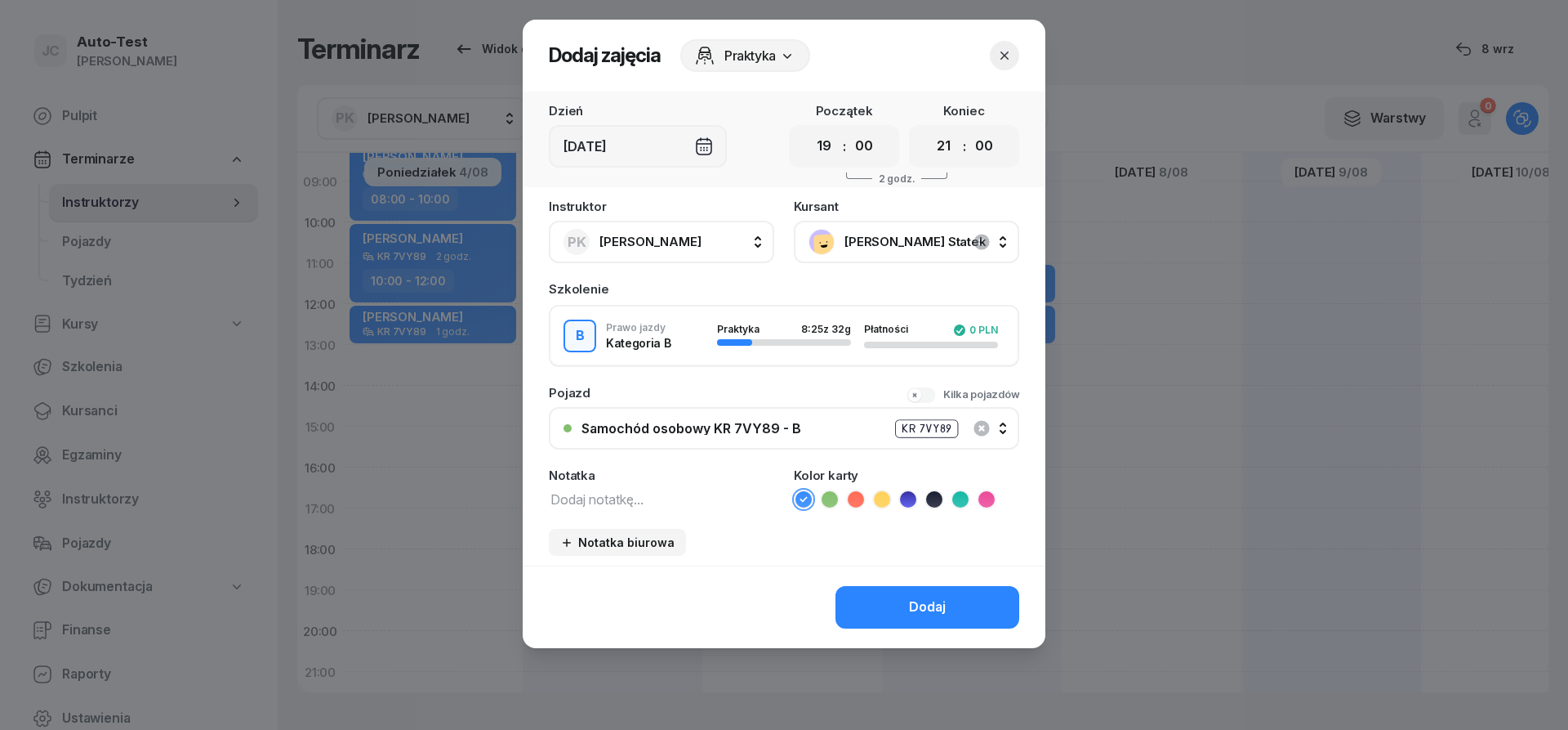
click at [810, 427] on div "Samochód osobowy KR 7VY89 - B KR 7VY89" at bounding box center [793, 428] width 423 height 20
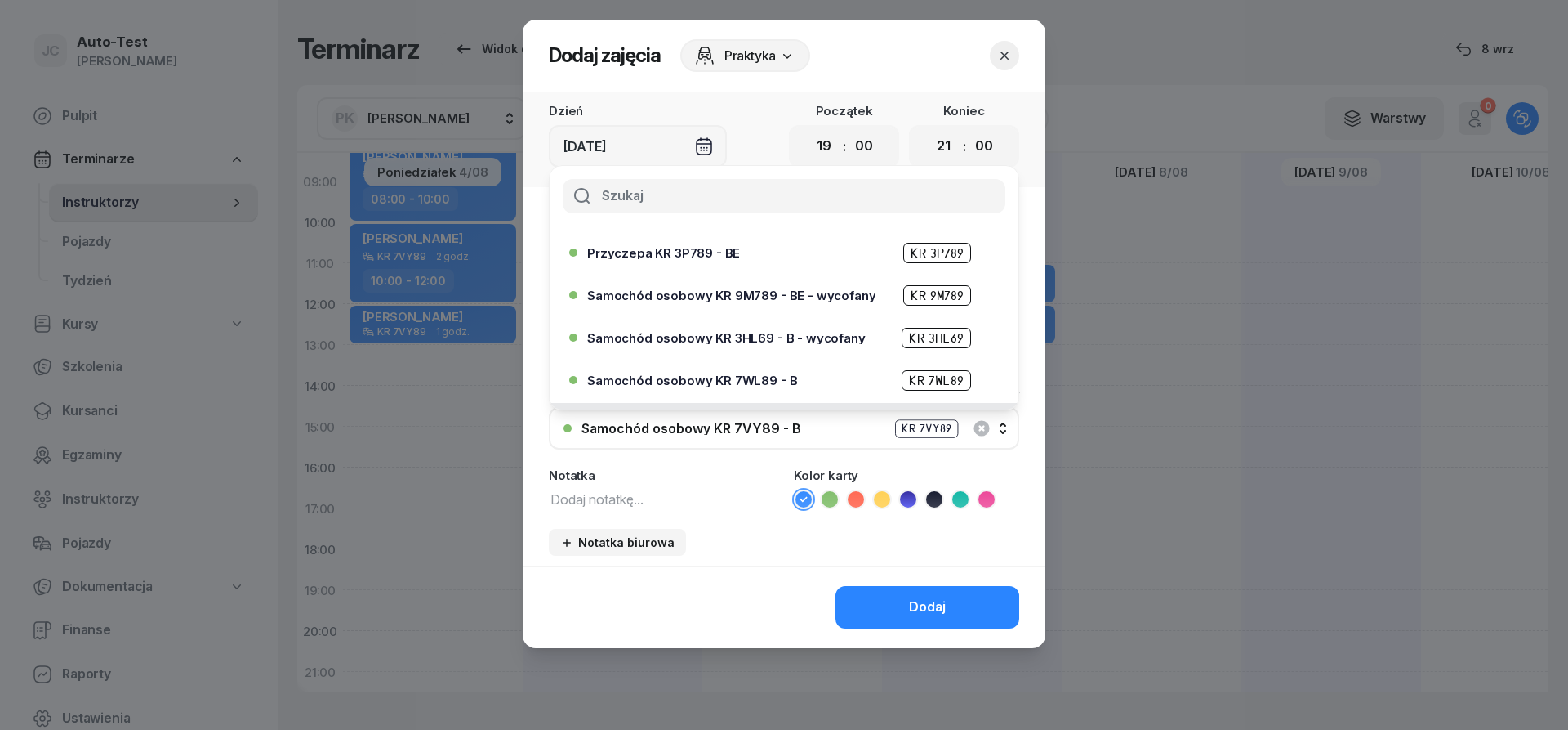
scroll to position [392, 0]
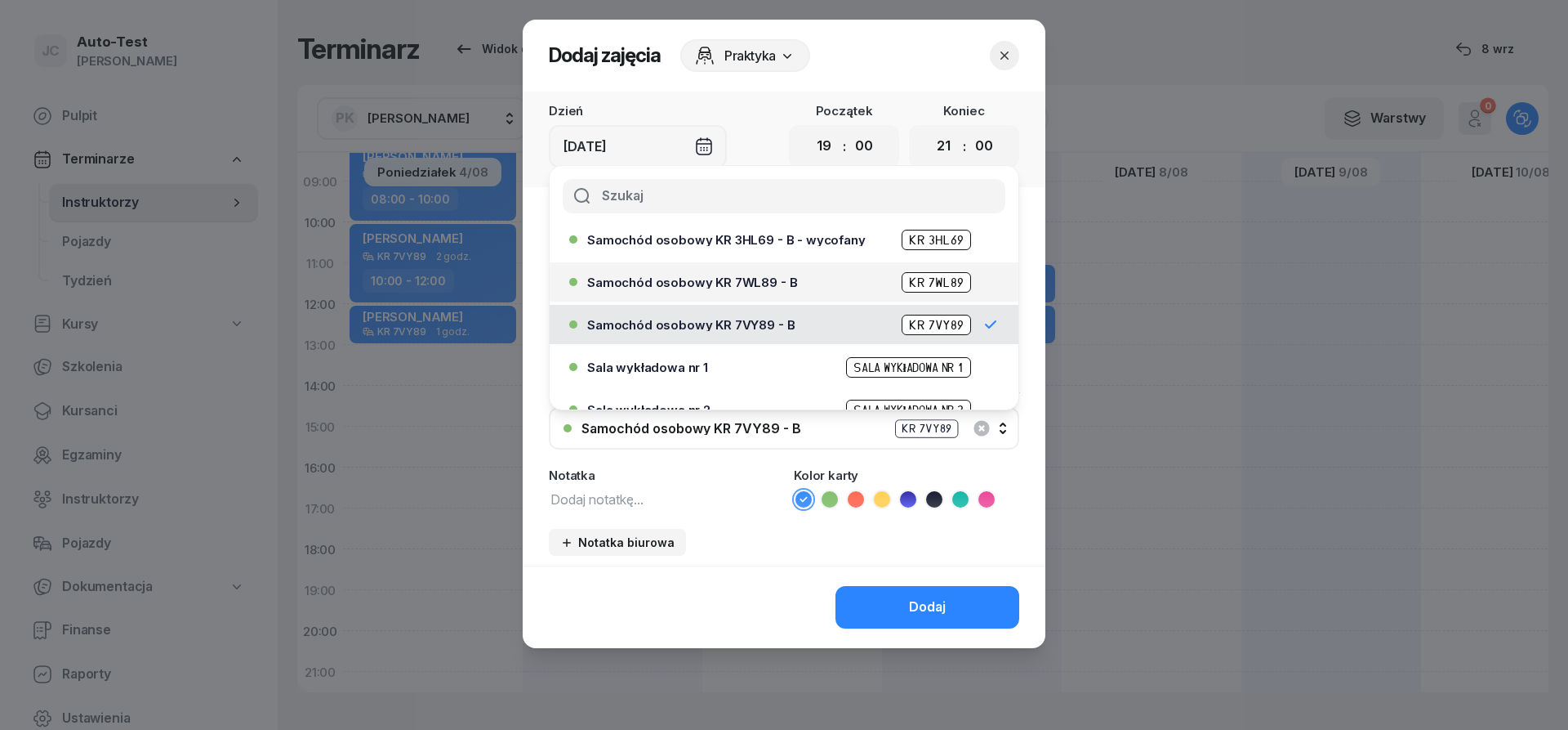
click at [770, 286] on span "Samochód osobowy KR 7WL89 - B" at bounding box center [692, 281] width 210 height 12
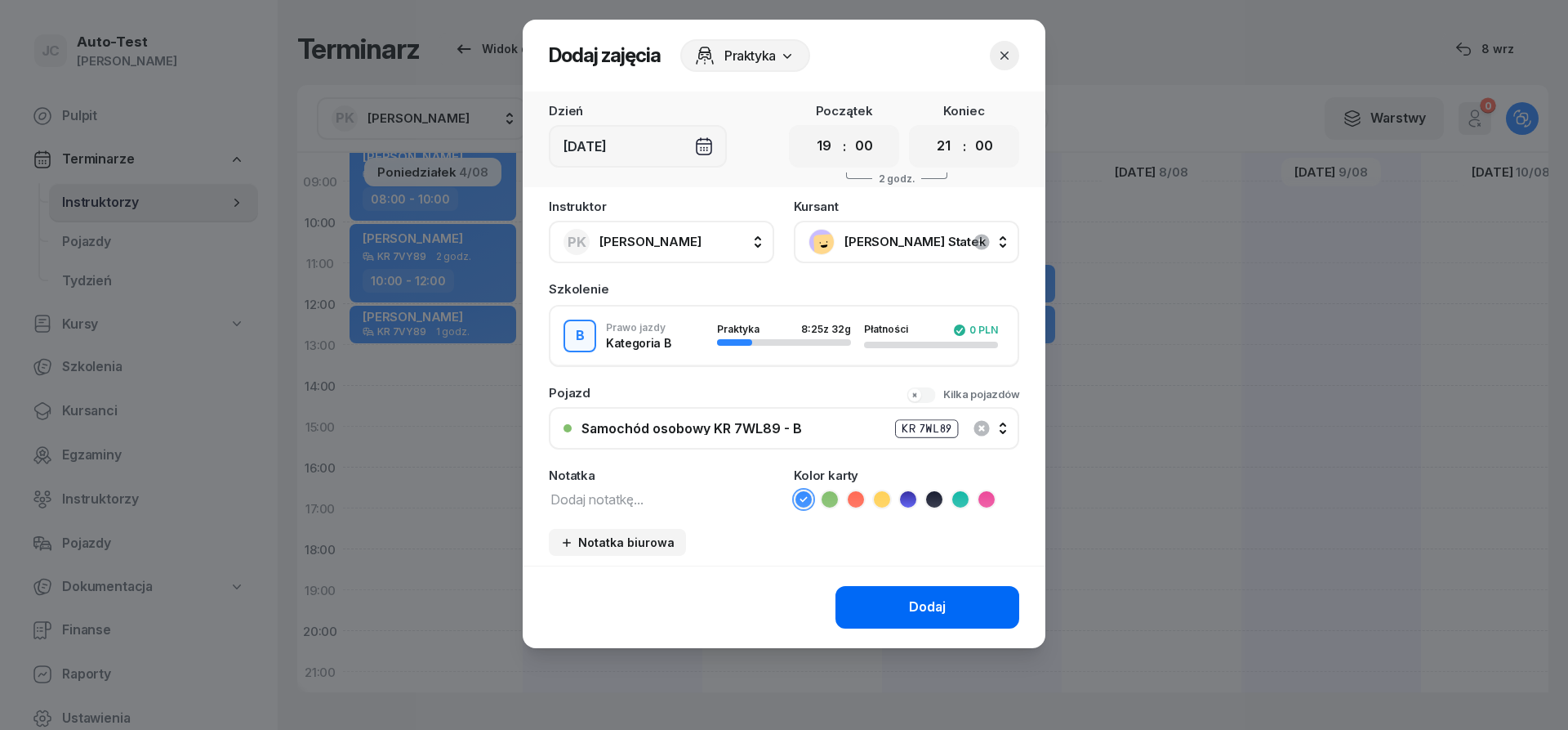
click at [903, 605] on button "Dodaj" at bounding box center [927, 607] width 184 height 43
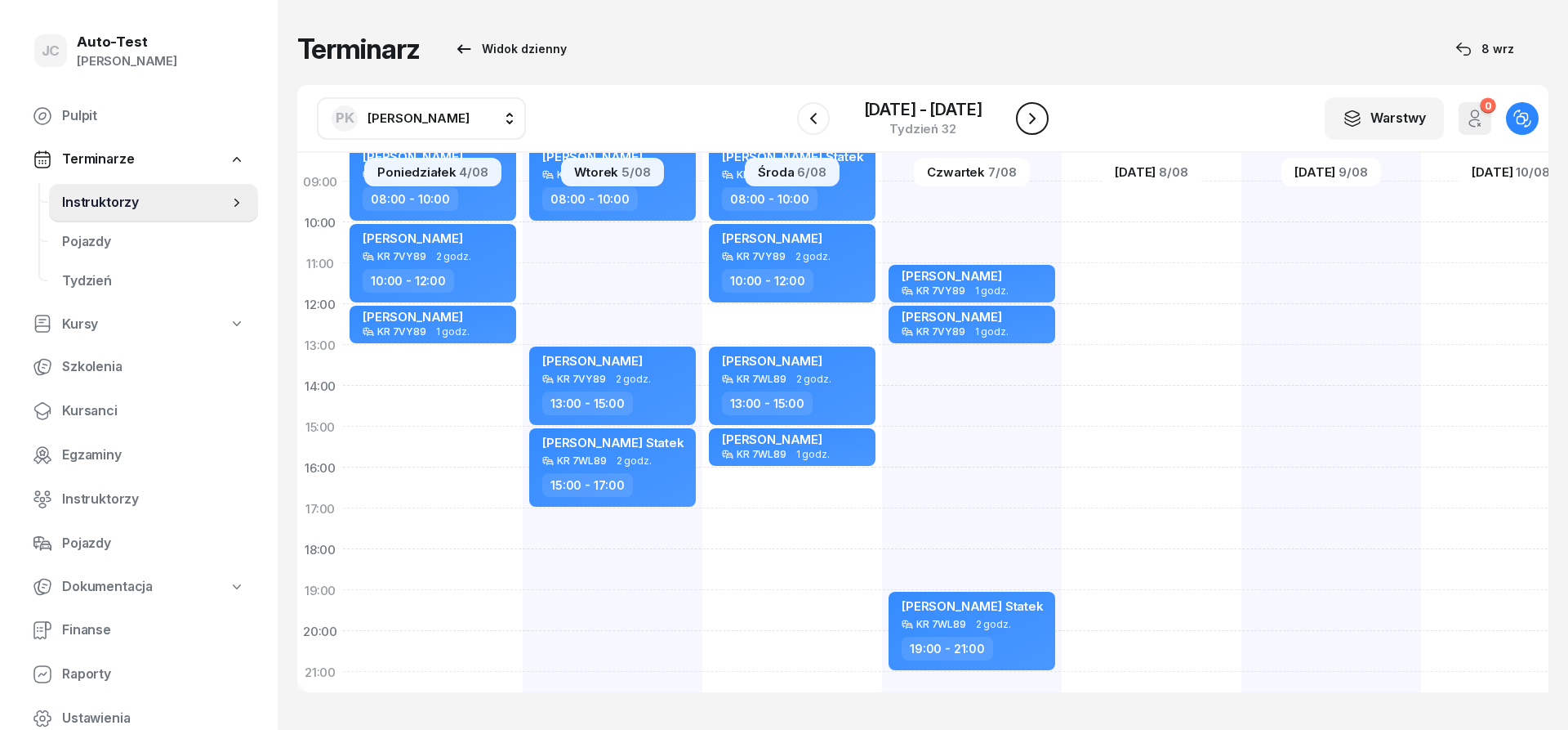
click at [1029, 120] on icon "button" at bounding box center [1031, 118] width 19 height 20
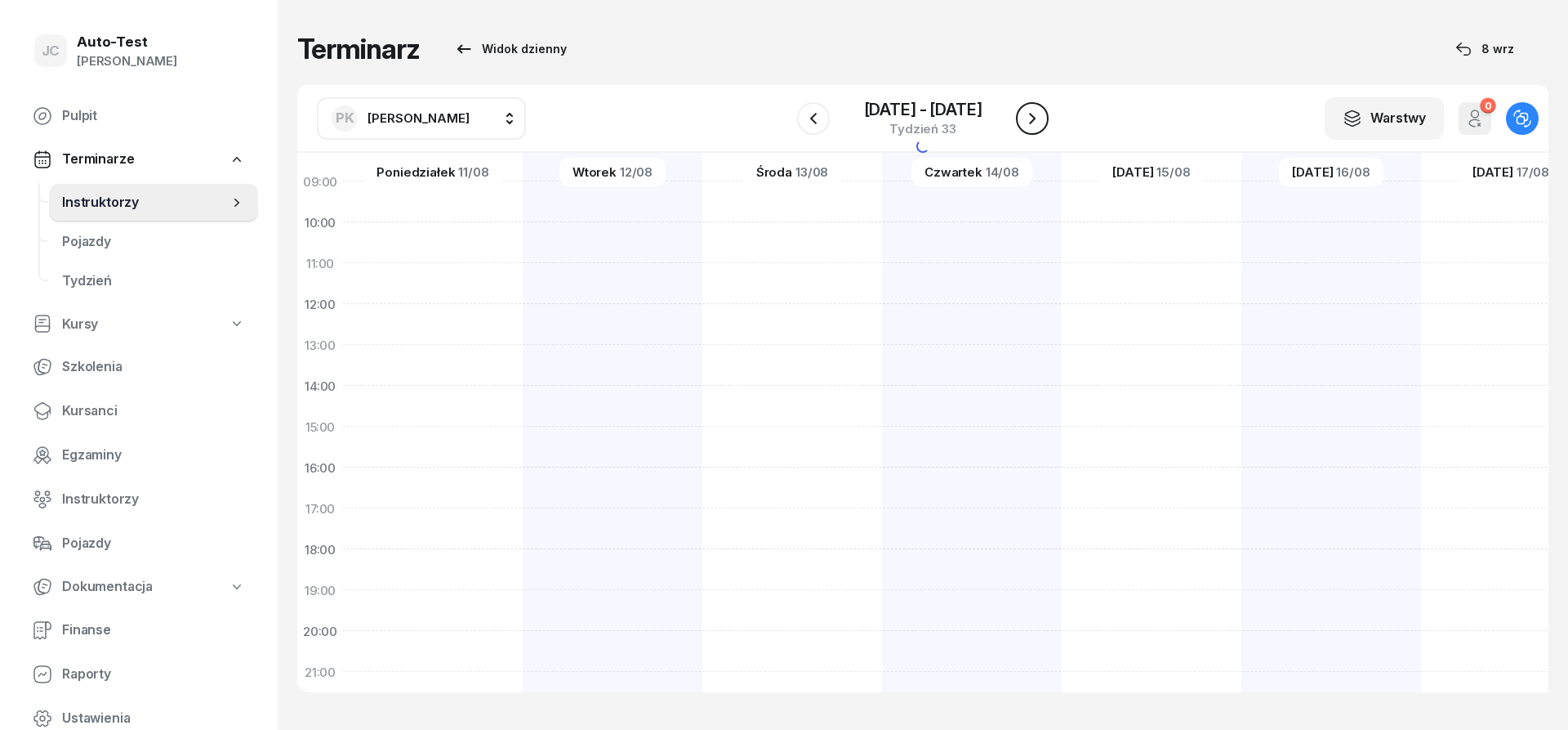
click at [1034, 117] on icon "button" at bounding box center [1031, 118] width 6 height 11
click at [813, 253] on div at bounding box center [793, 504] width 180 height 817
select select "08"
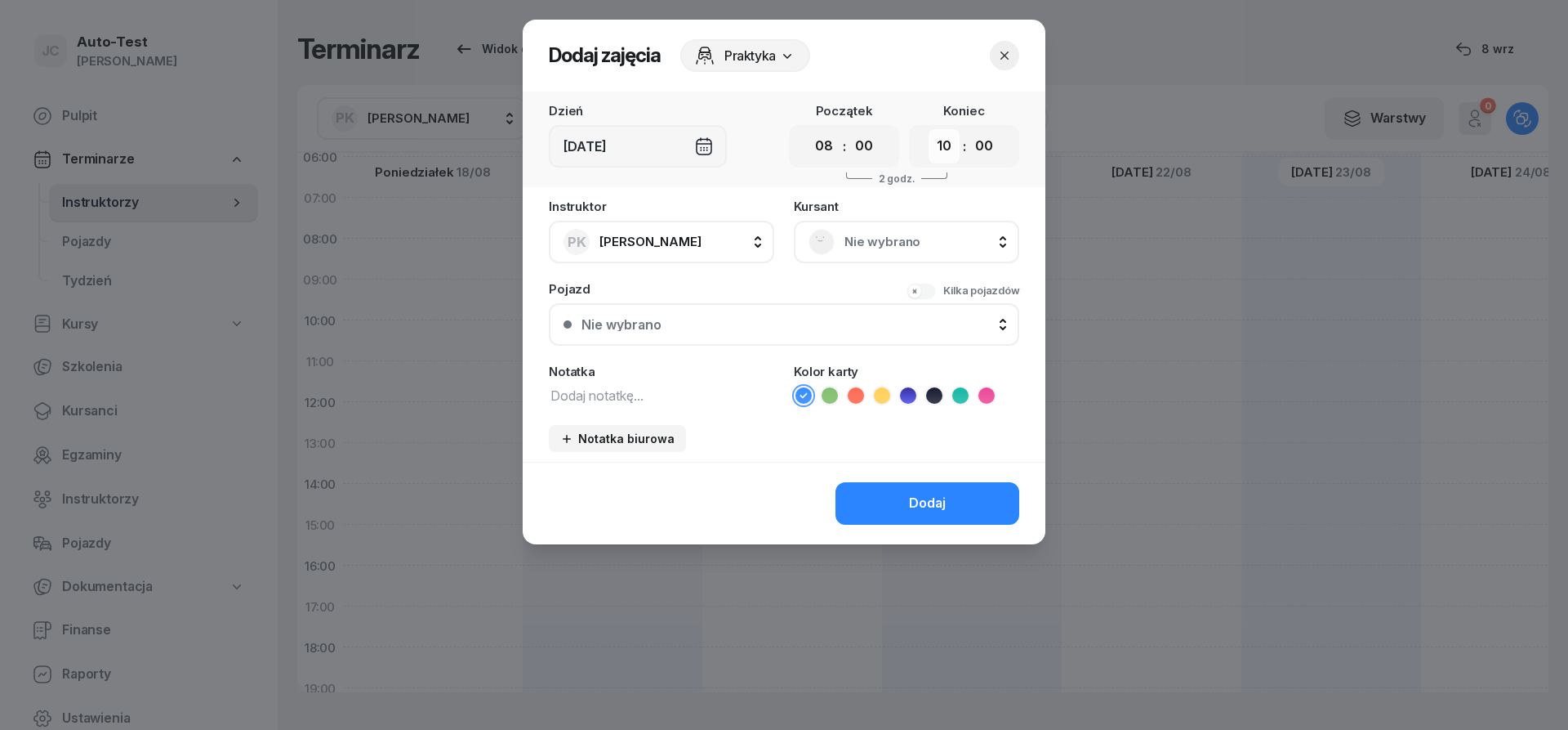
click at [928, 129] on select "00 01 02 03 04 05 06 07 08 09 10 11 12 13 14 15 16 17 18 19 20 21 22 23" at bounding box center [943, 146] width 31 height 34
select select "11"
click option "11" at bounding box center [0, 0] width 0 height 0
click at [844, 237] on div "Nie wybrano" at bounding box center [906, 241] width 196 height 26
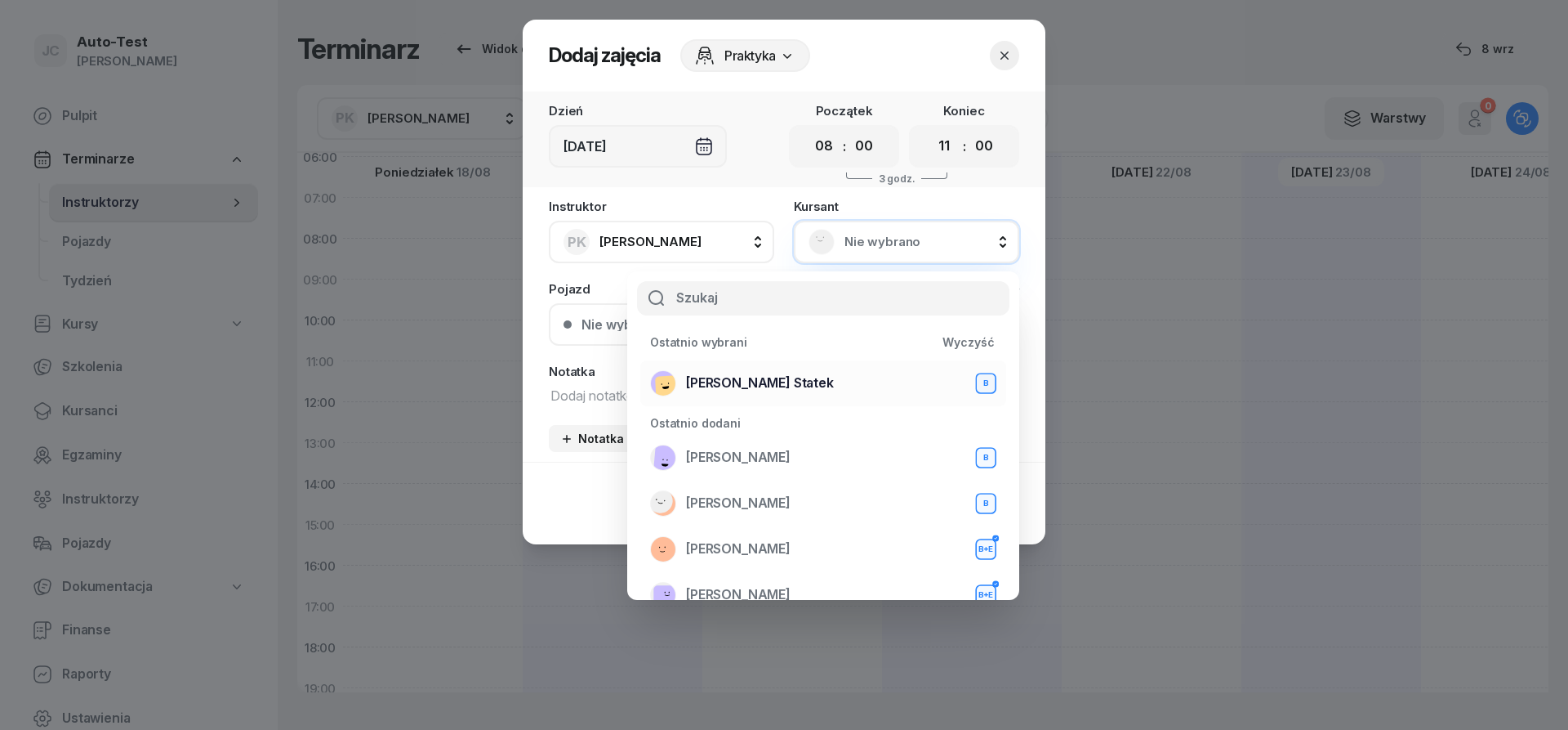
click at [814, 380] on div "[PERSON_NAME] Statek B" at bounding box center [823, 383] width 346 height 26
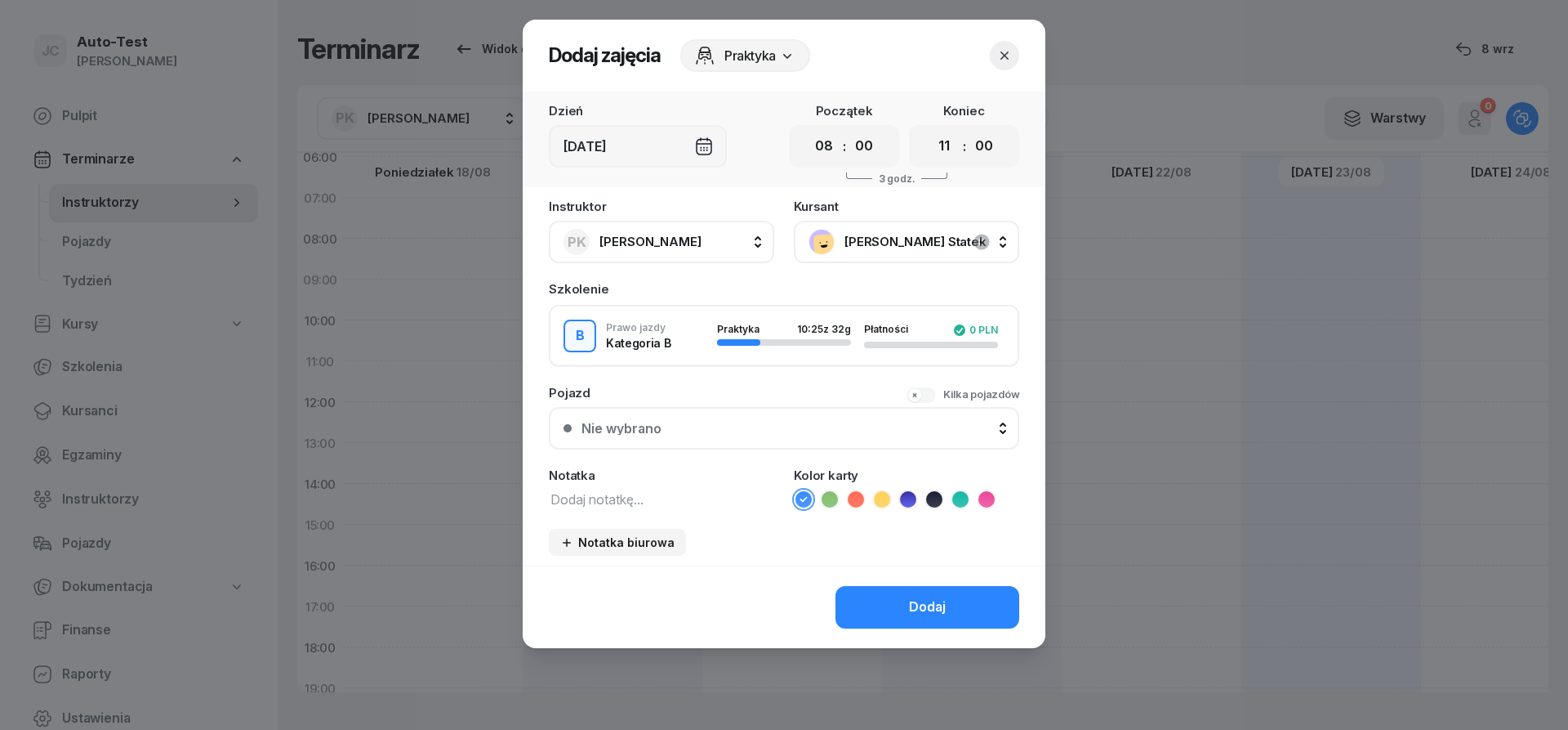
click at [722, 418] on button "Nie wybrano" at bounding box center [784, 428] width 471 height 43
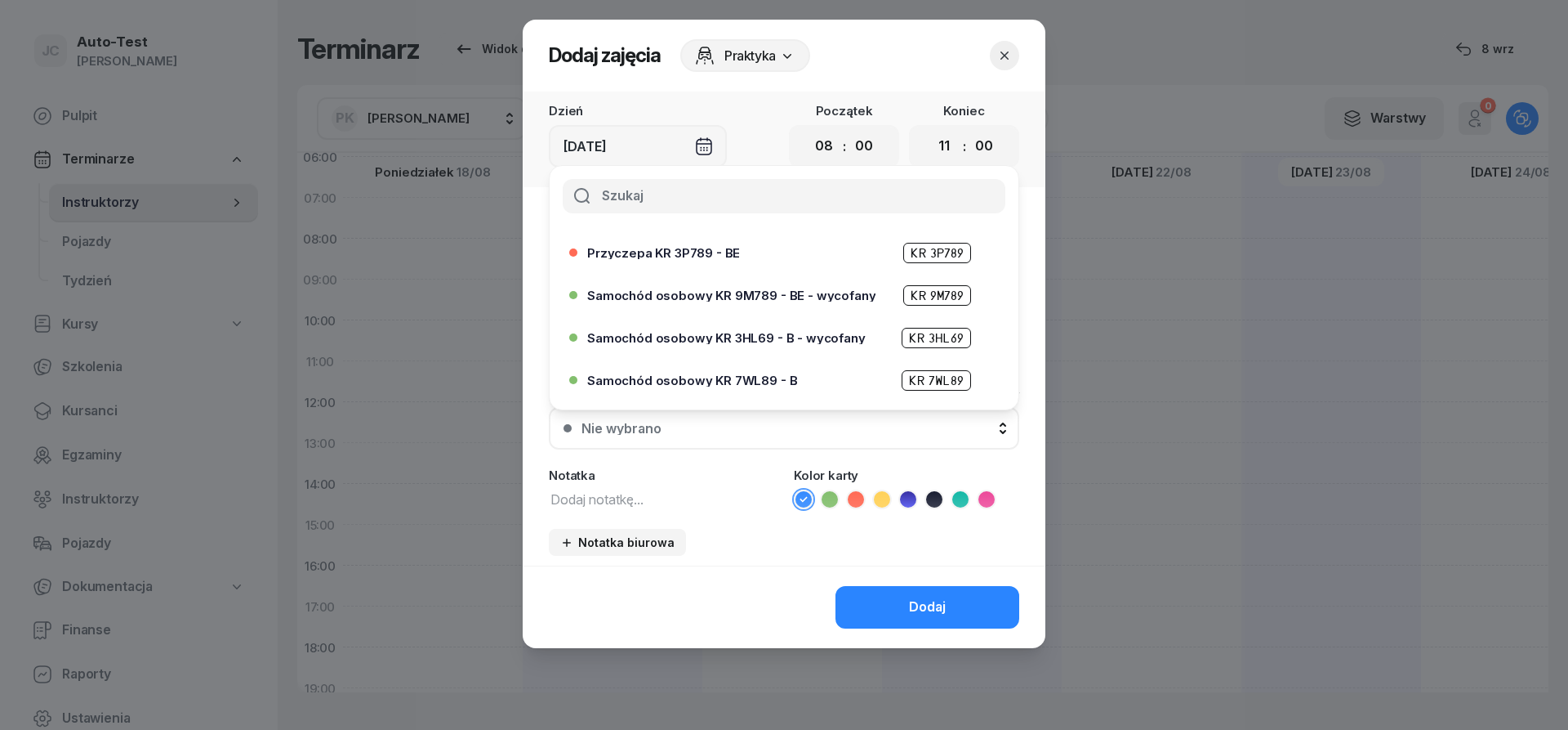
scroll to position [392, 0]
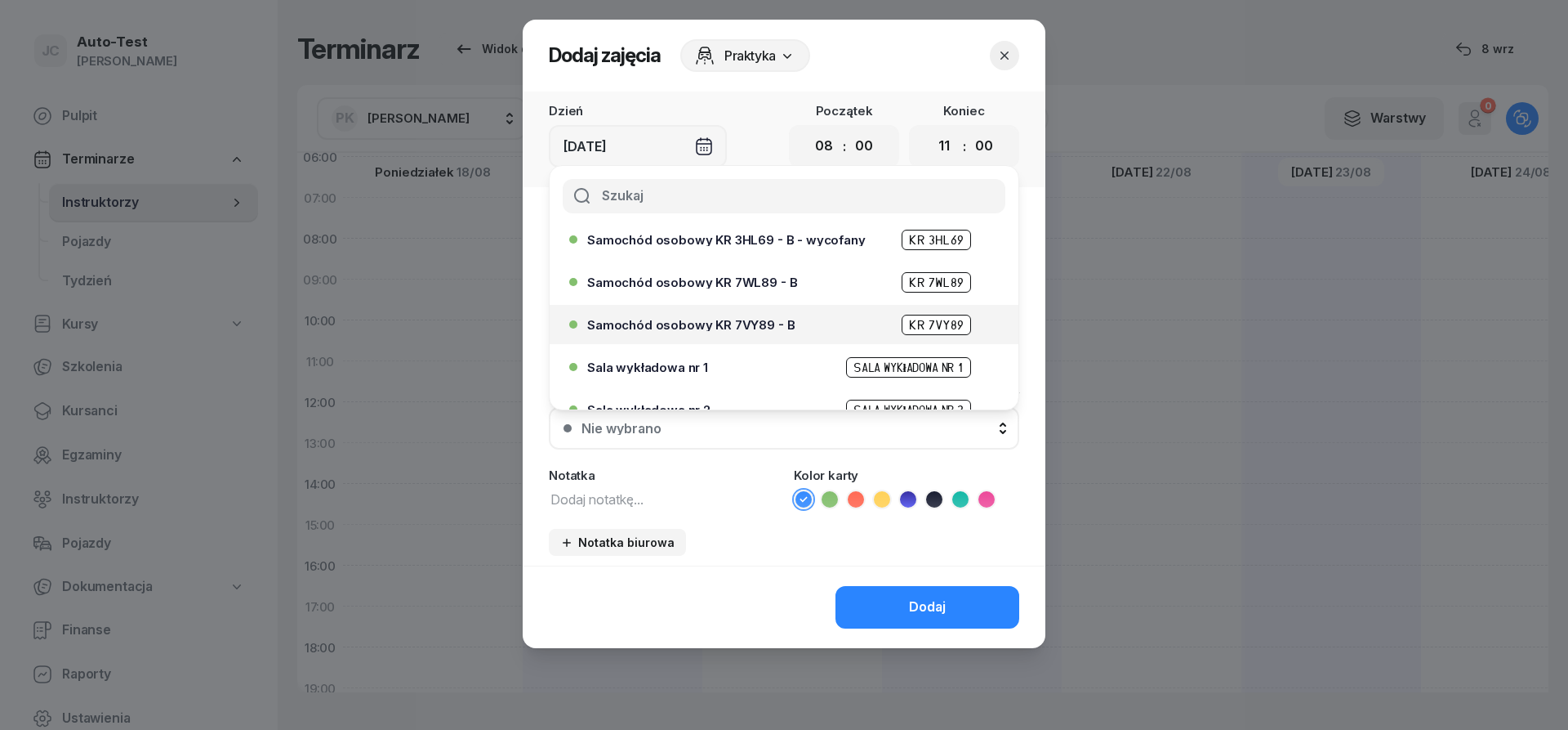
click at [804, 324] on div "Samochód osobowy KR 7VY89 - B KR 7VY89" at bounding box center [787, 325] width 402 height 20
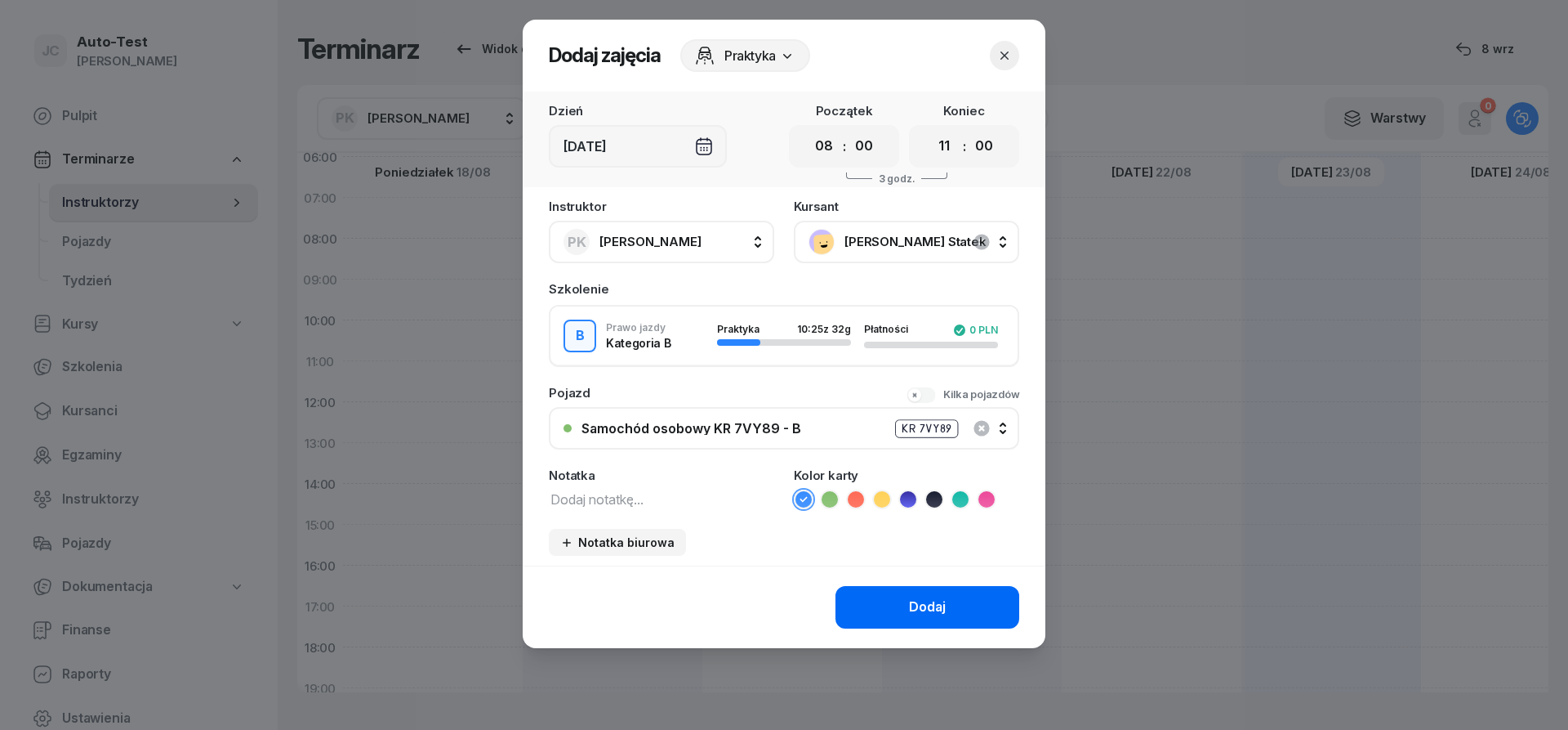
click at [879, 593] on button "Dodaj" at bounding box center [927, 607] width 184 height 43
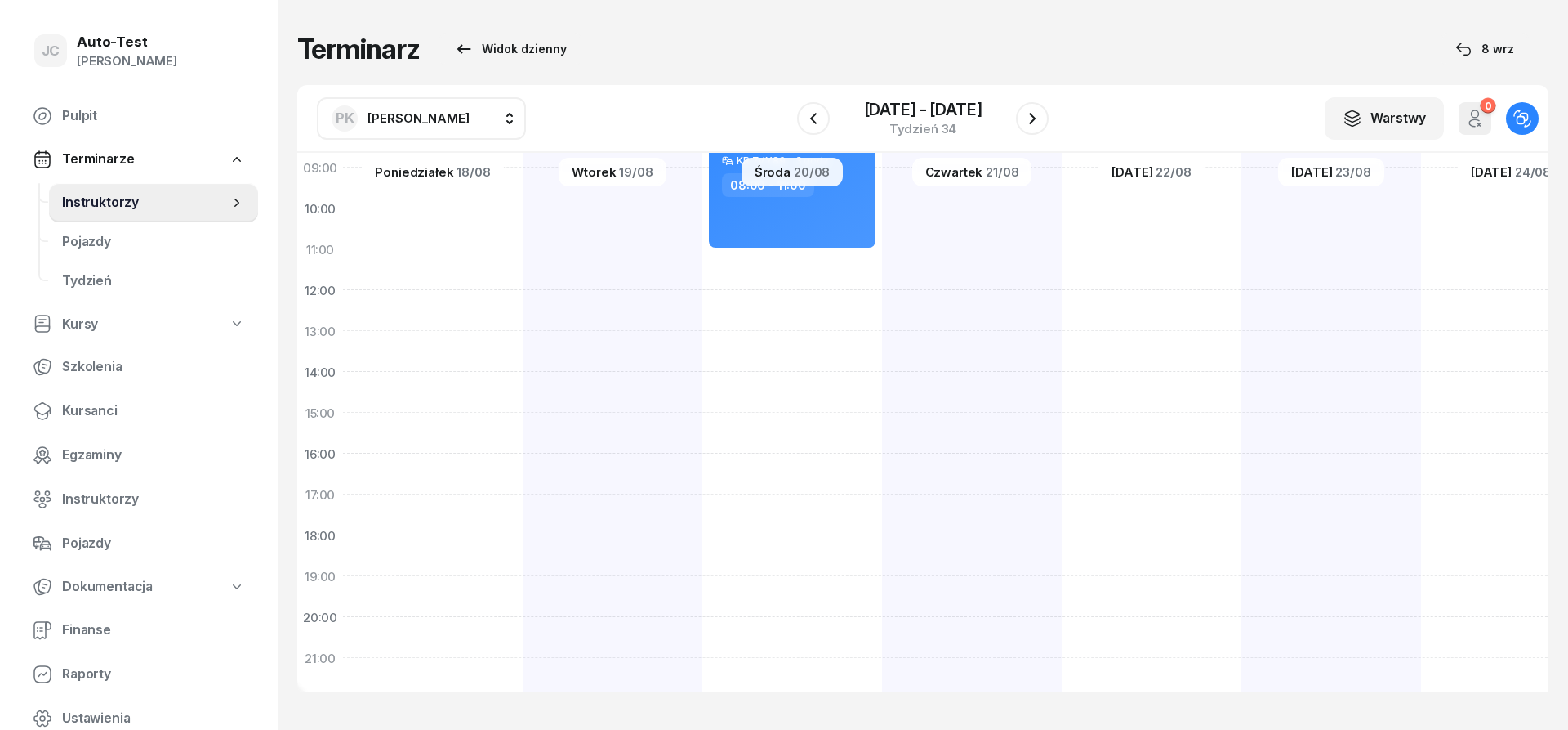
scroll to position [294, 0]
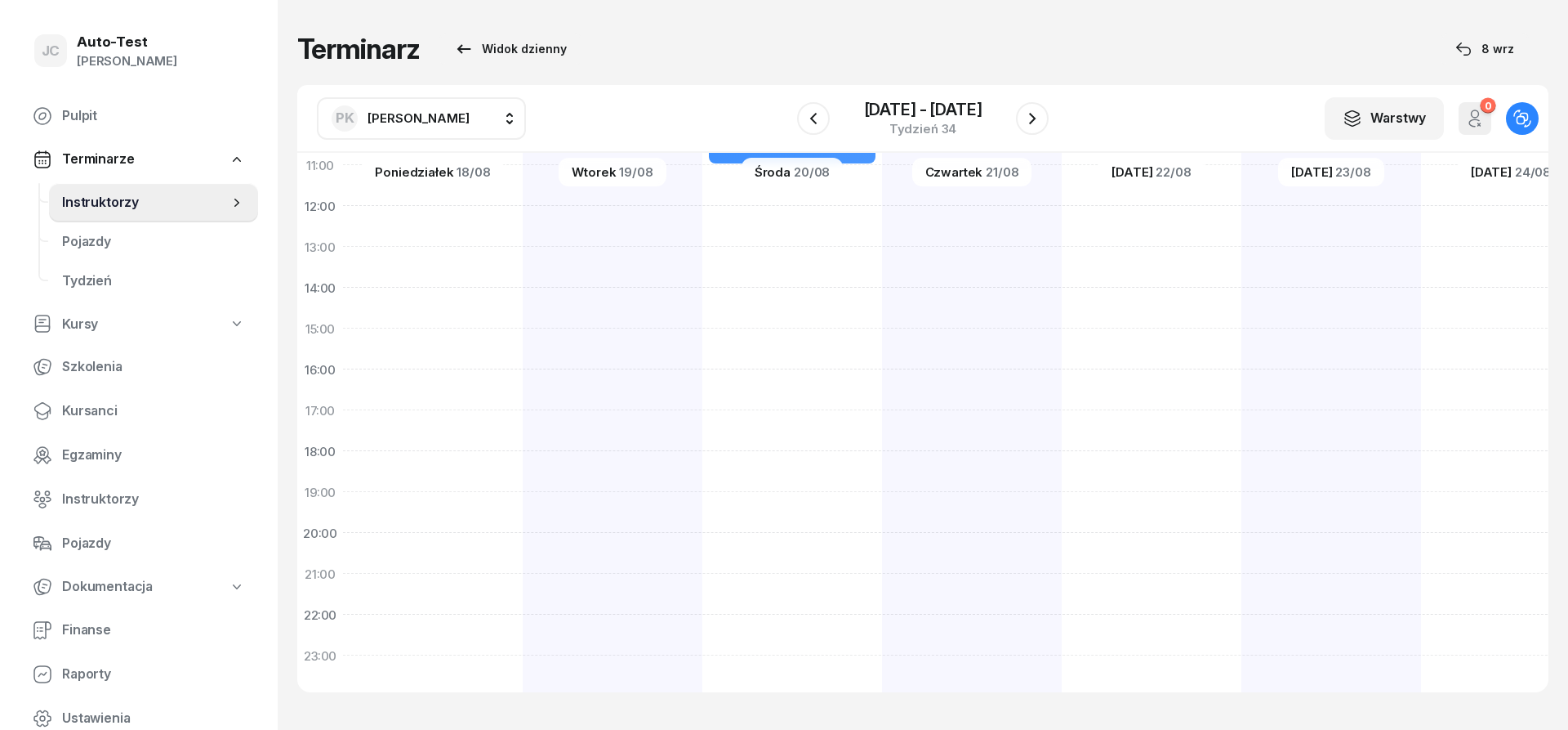
click at [1121, 463] on div at bounding box center [1152, 308] width 180 height 817
select select "18"
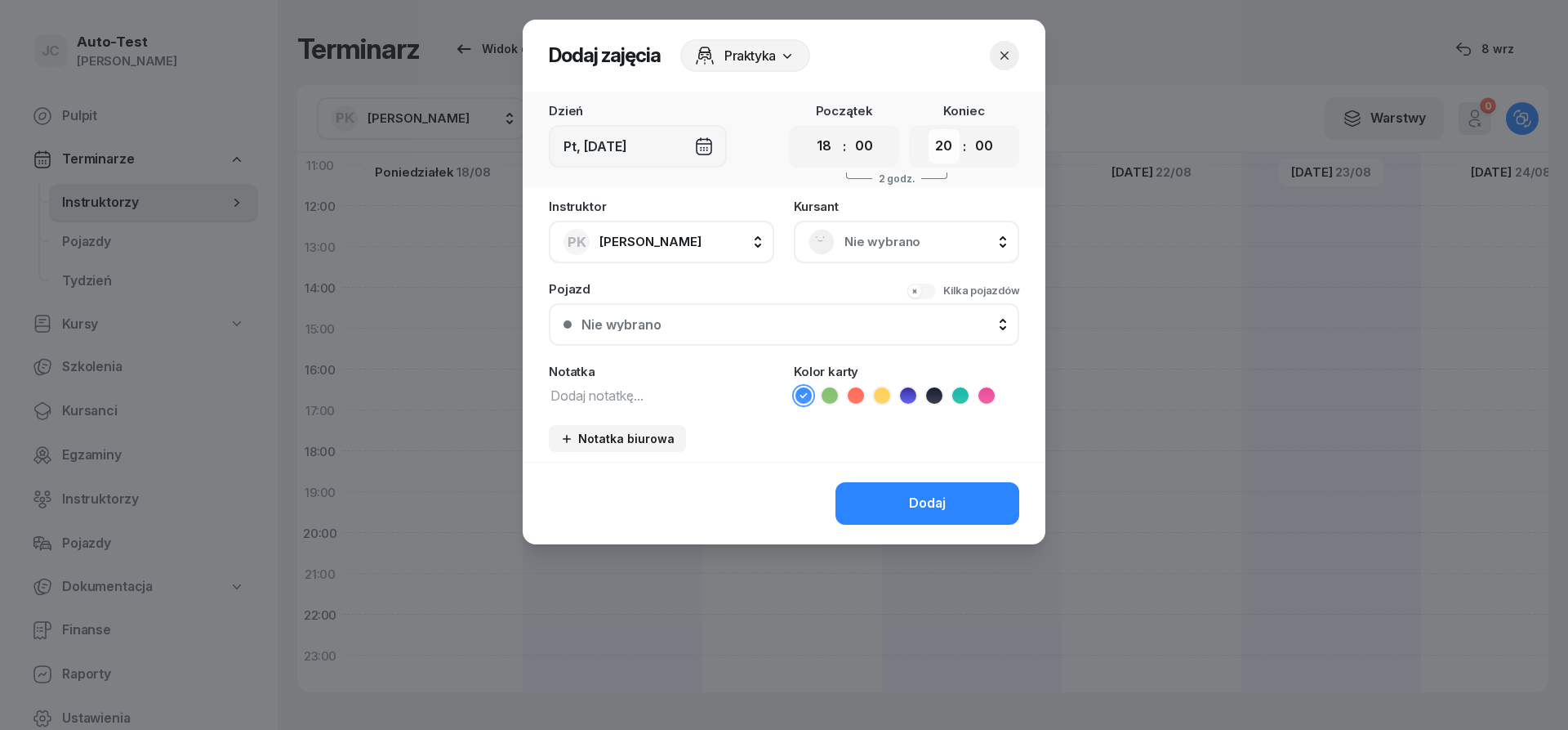
click at [928, 129] on select "00 01 02 03 04 05 06 07 08 09 10 11 12 13 14 15 16 17 18 19 20 21 22 23" at bounding box center [943, 146] width 31 height 34
select select "21"
click option "21" at bounding box center [0, 0] width 0 height 0
click at [856, 257] on div "Nie wybrano" at bounding box center [906, 242] width 226 height 43
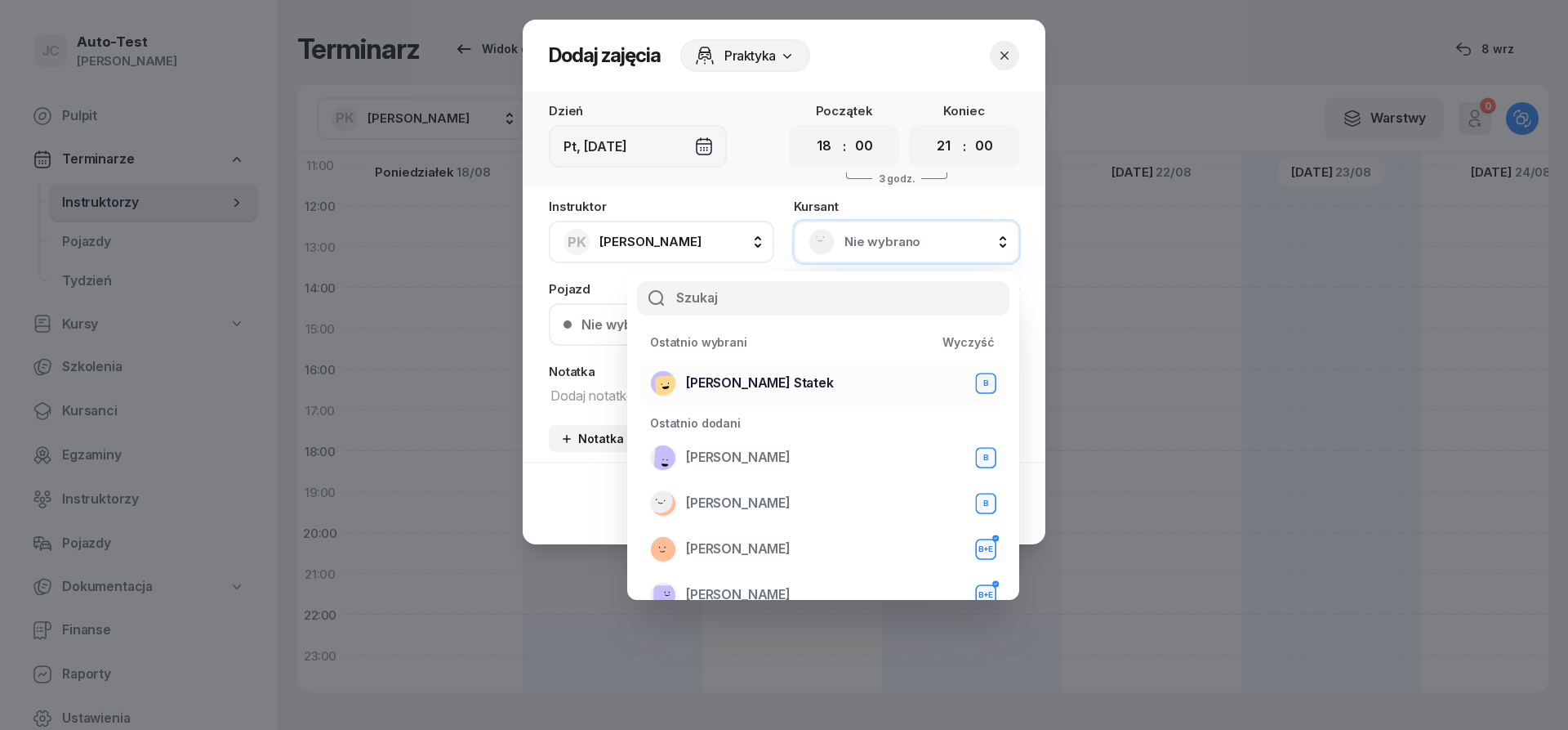
click at [811, 388] on div "[PERSON_NAME] Statek B" at bounding box center [823, 383] width 346 height 26
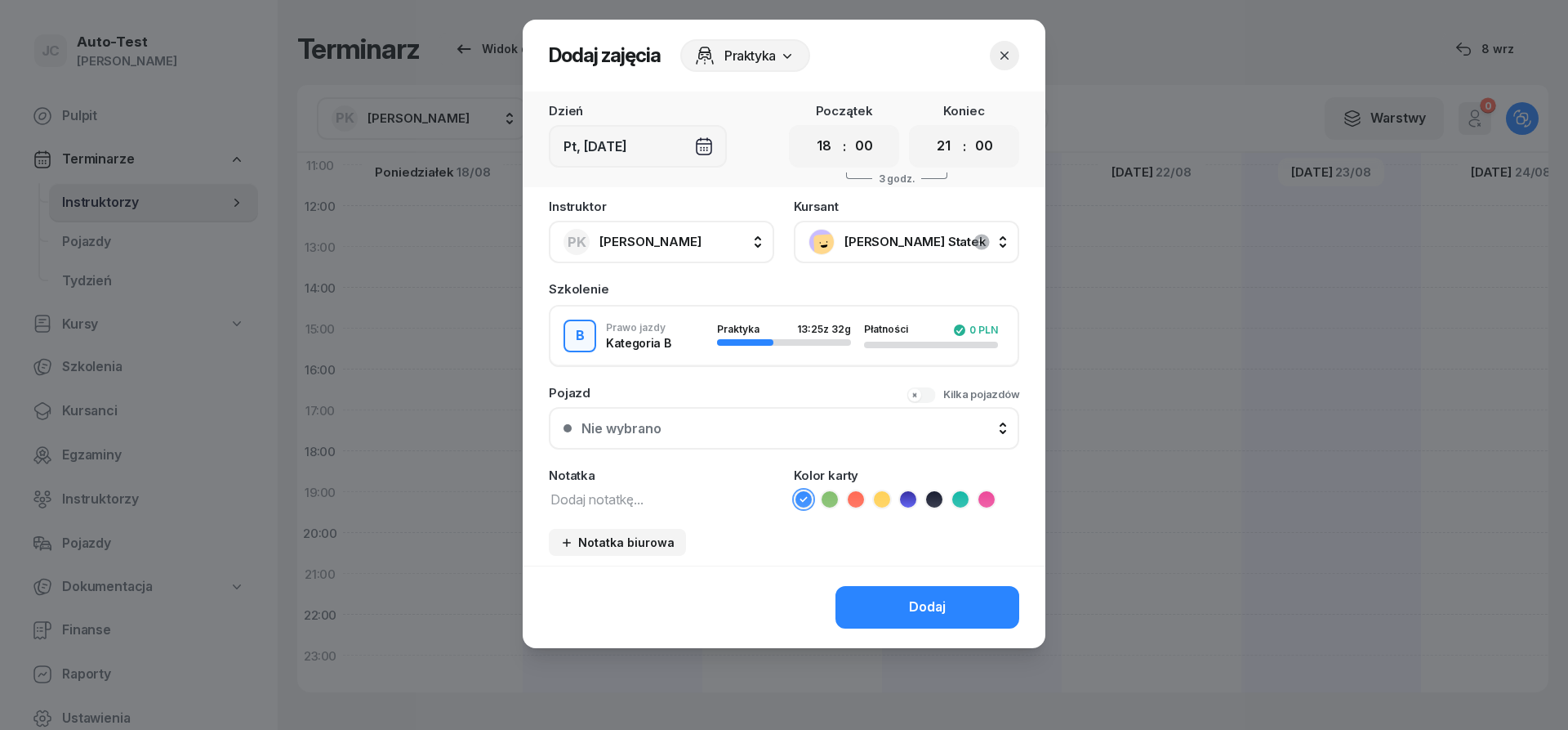
click at [794, 424] on div "Nie wybrano" at bounding box center [793, 428] width 423 height 13
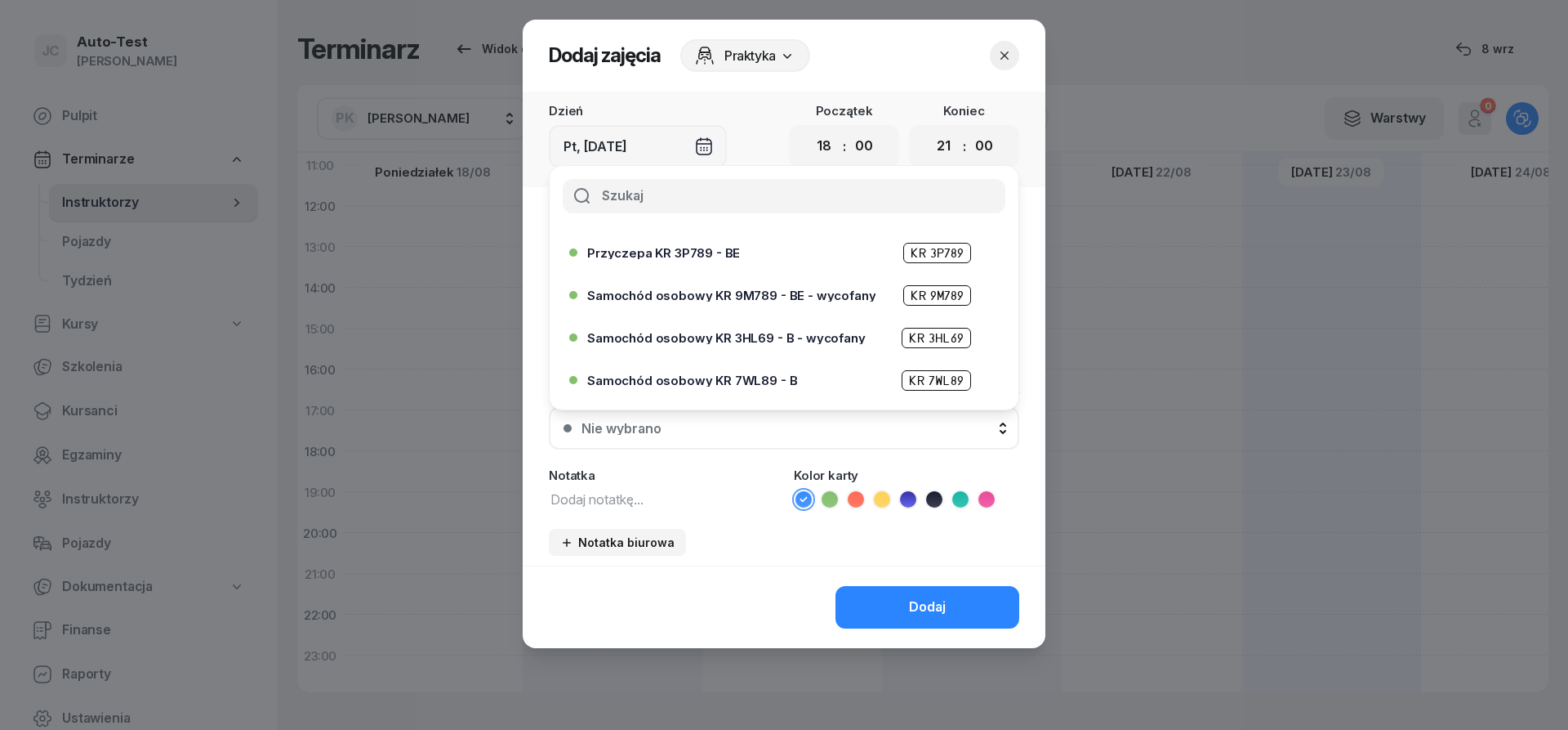
scroll to position [392, 0]
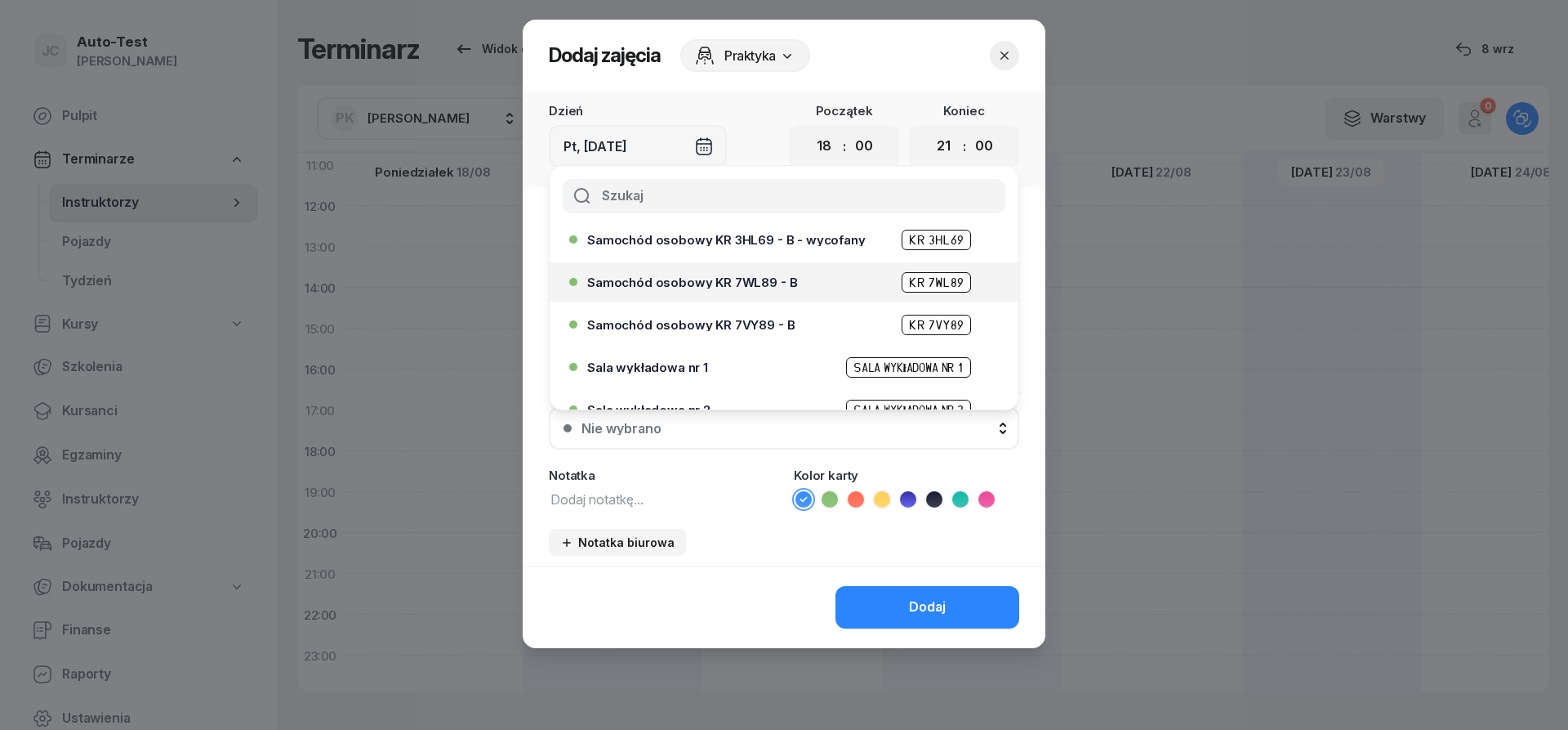
click at [766, 284] on span "Samochód osobowy KR 7WL89 - B" at bounding box center [692, 281] width 210 height 12
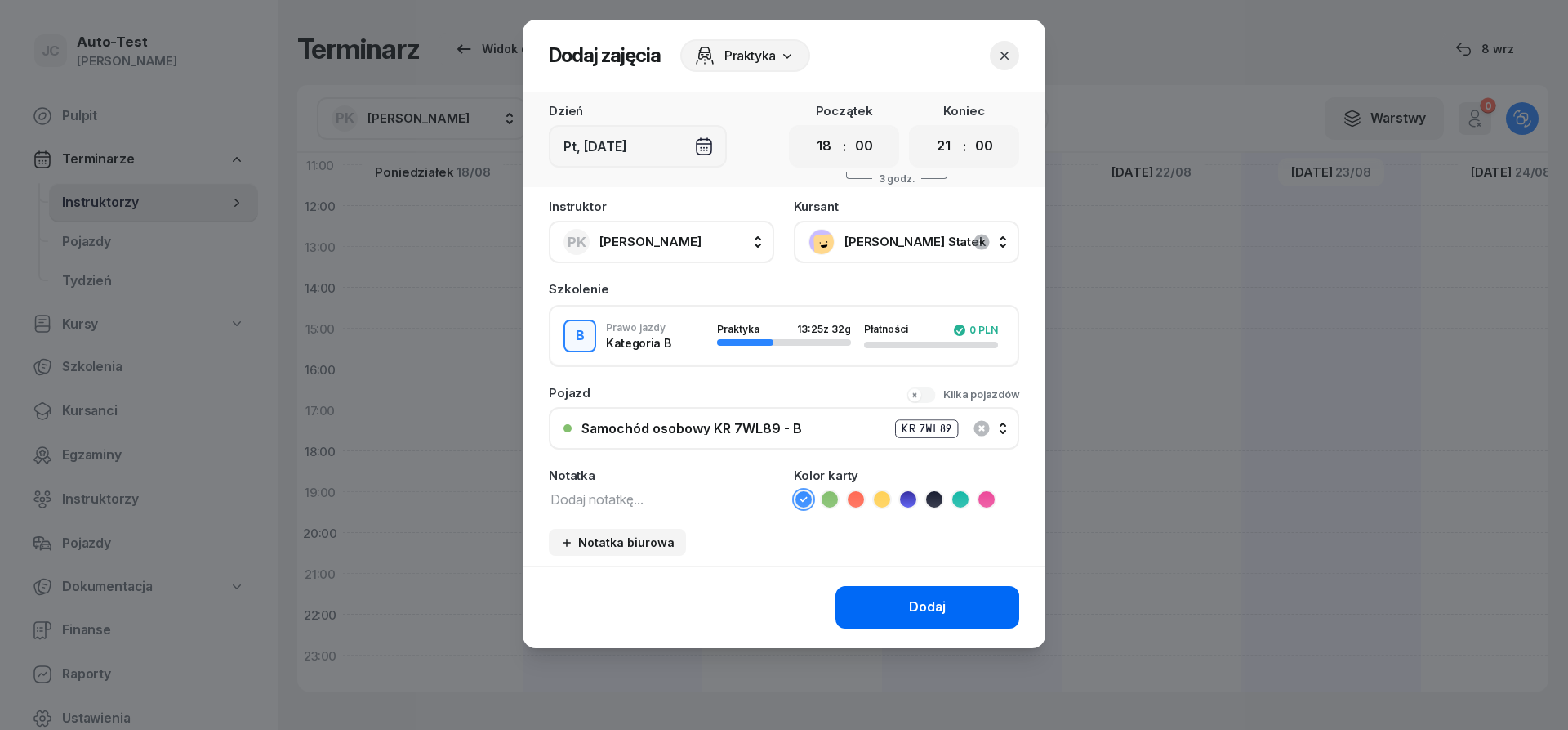
click at [900, 608] on button "Dodaj" at bounding box center [927, 607] width 184 height 43
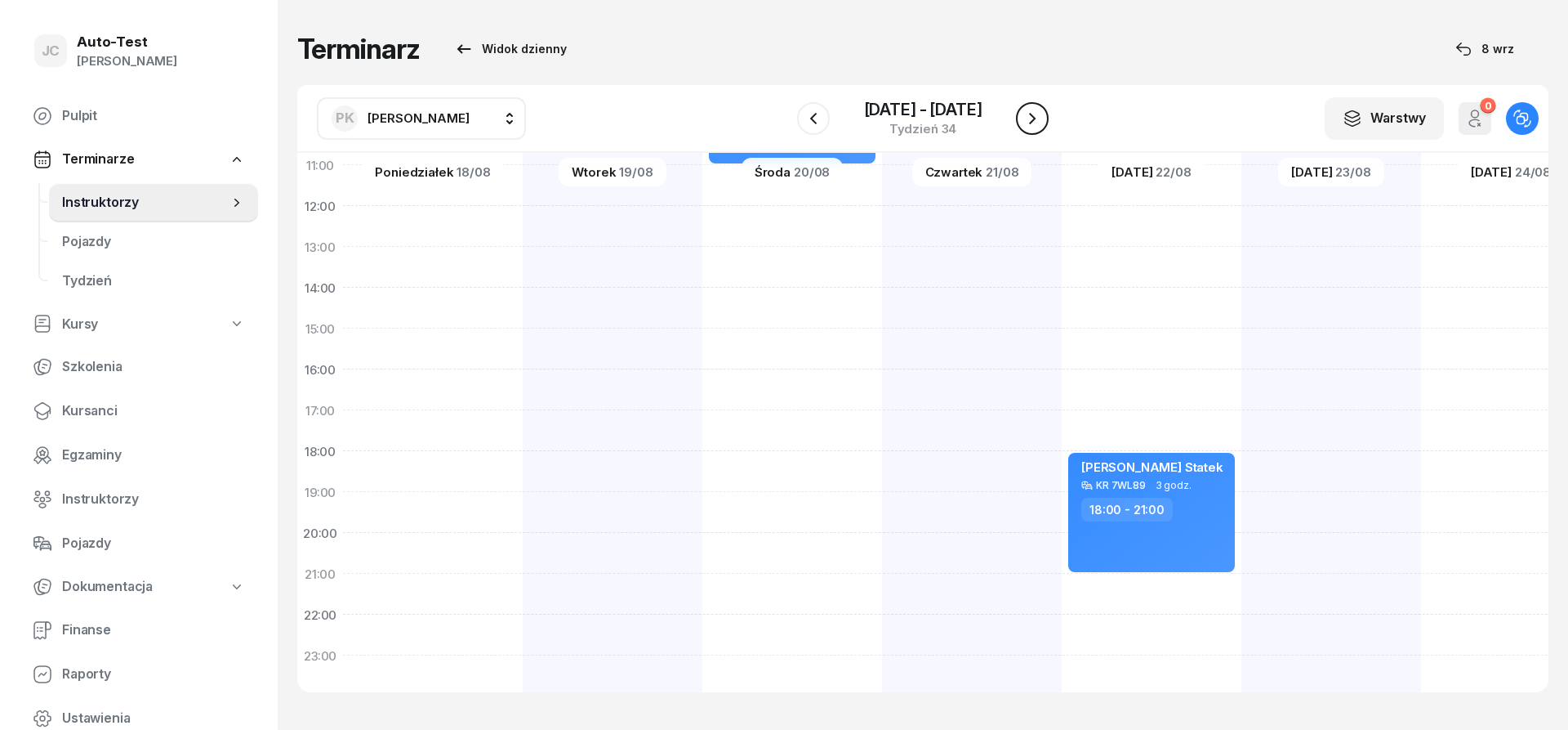
click at [1033, 125] on icon "button" at bounding box center [1031, 118] width 19 height 20
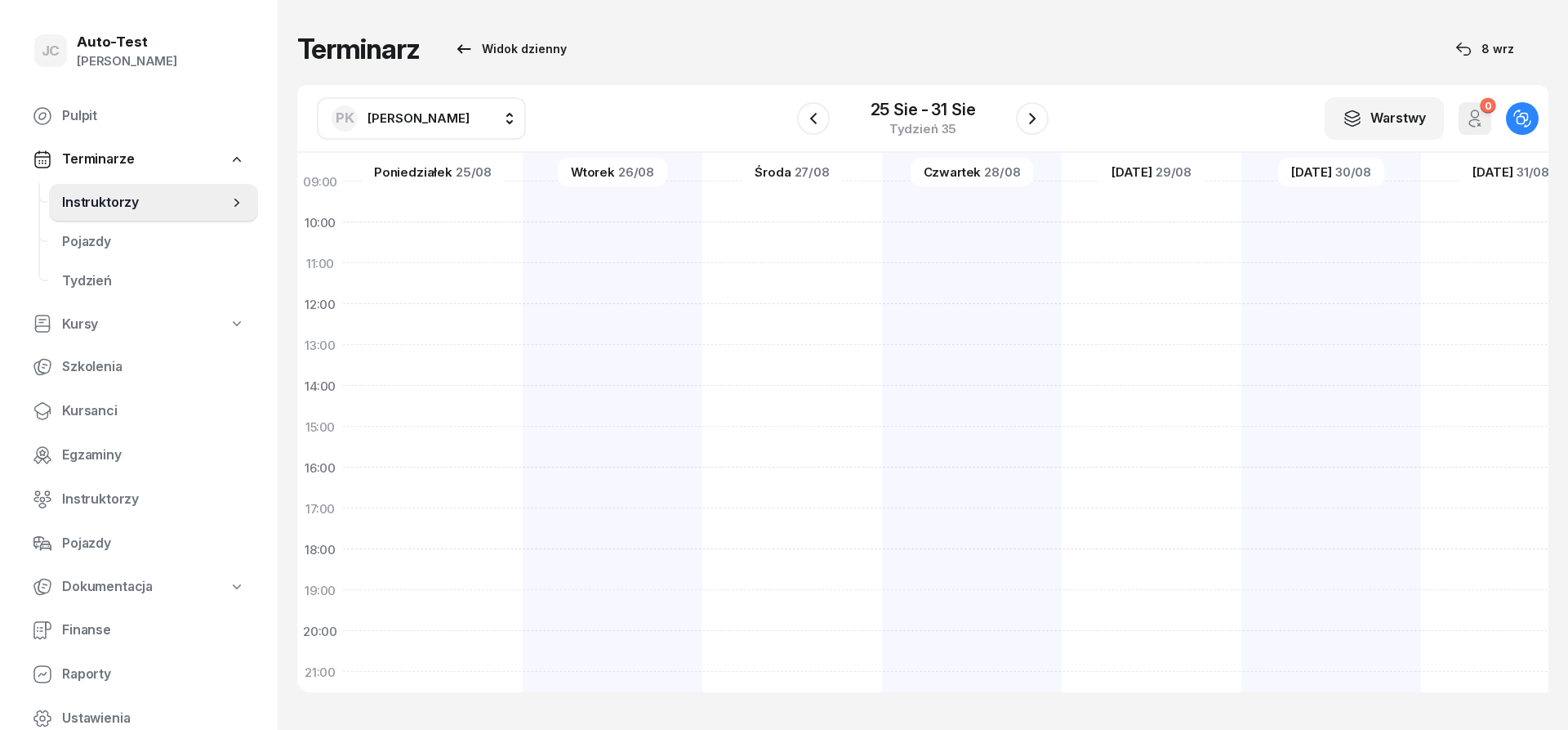
click at [466, 244] on div at bounding box center [433, 406] width 180 height 817
select select "10"
select select "12"
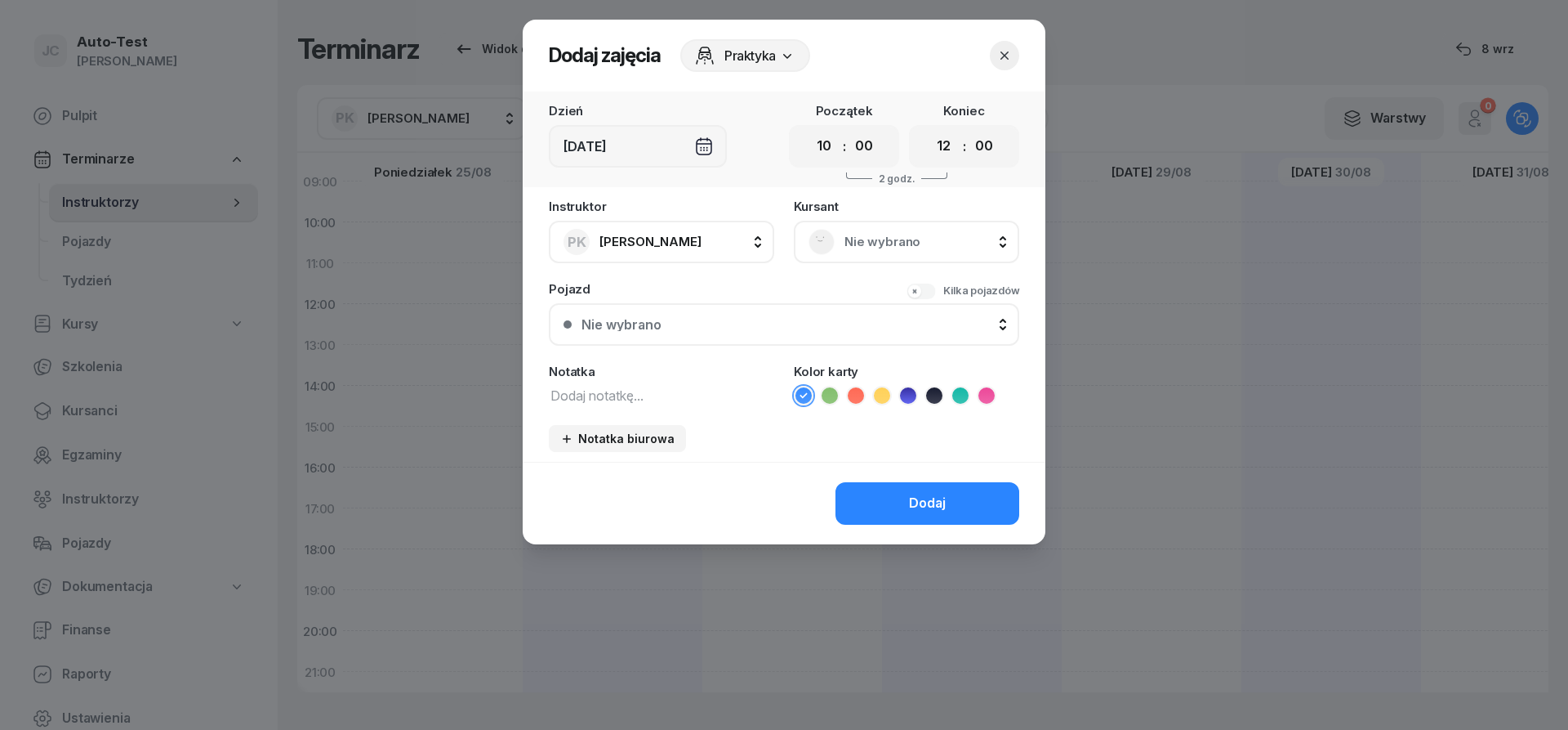
click at [873, 241] on span "Nie wybrano" at bounding box center [925, 241] width 160 height 21
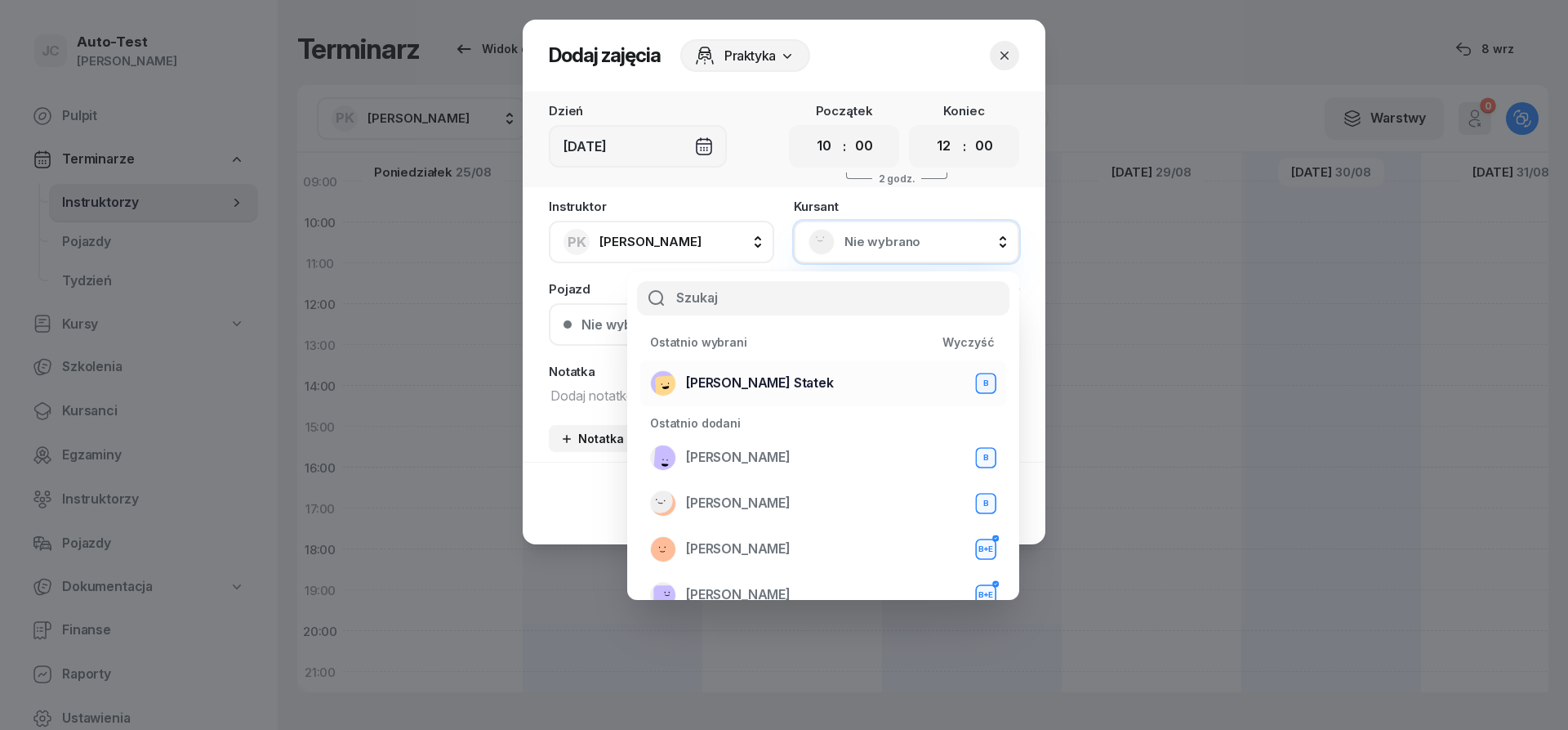
click at [790, 383] on div "[PERSON_NAME] Statek B" at bounding box center [823, 383] width 346 height 26
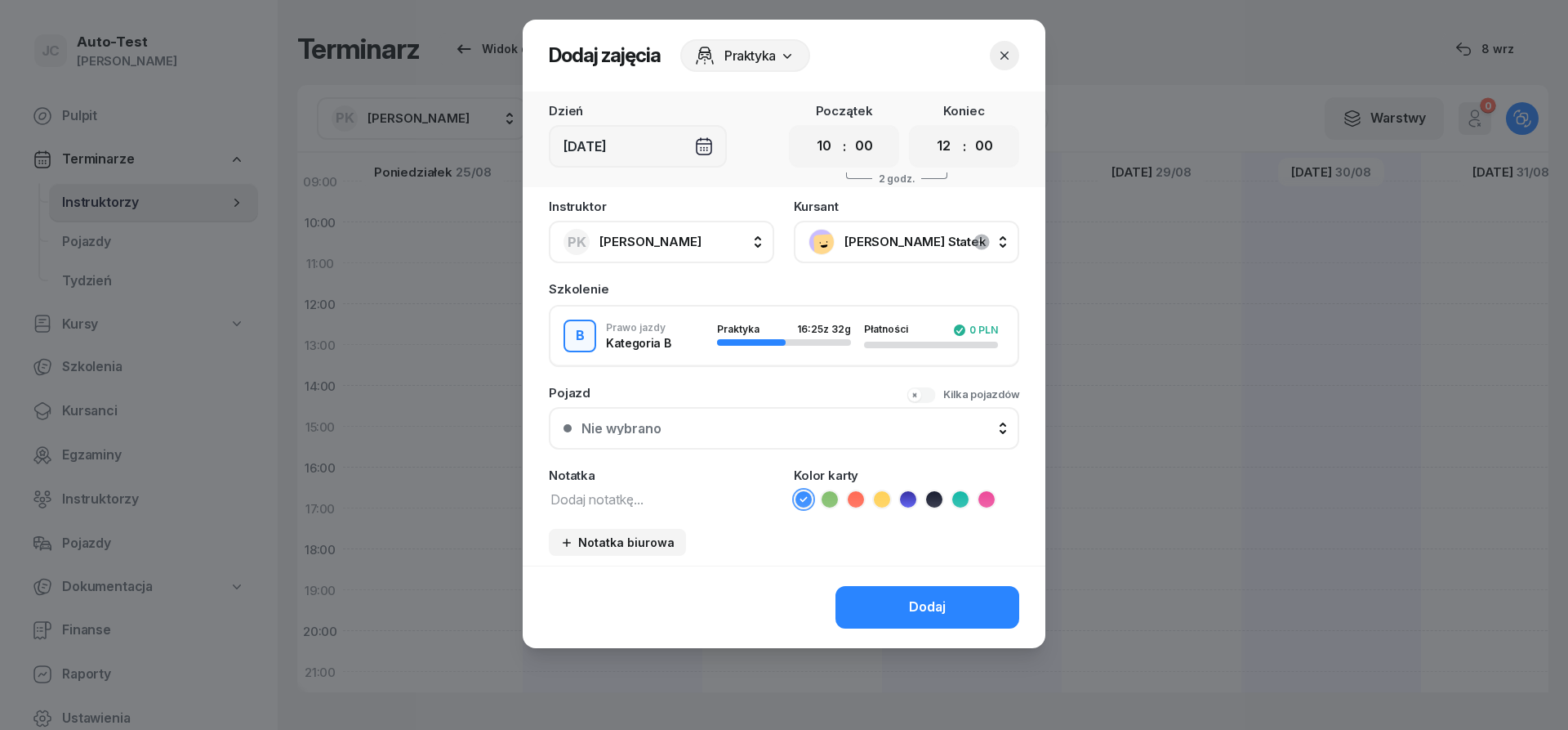
click at [764, 411] on button "Nie wybrano" at bounding box center [784, 428] width 471 height 43
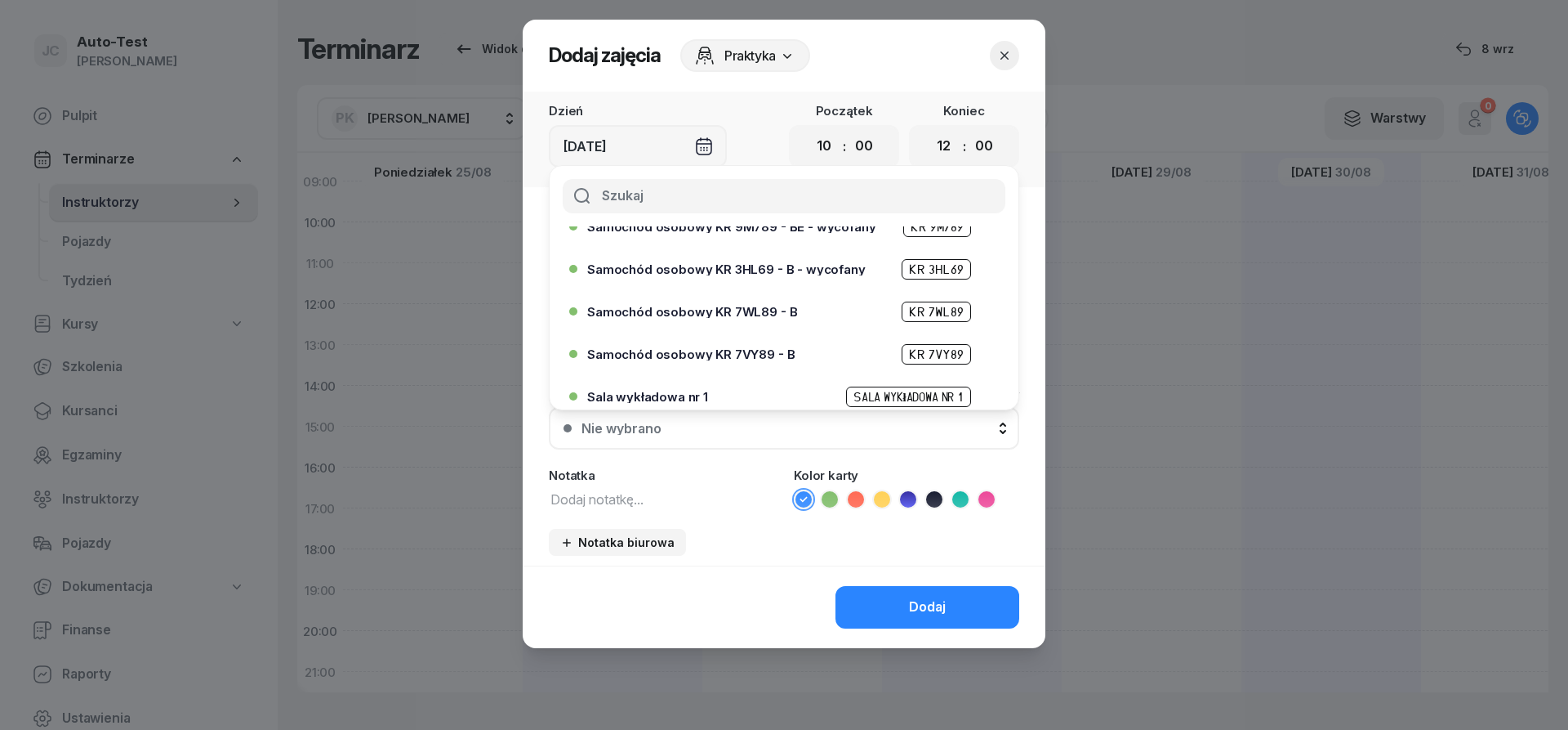
scroll to position [392, 0]
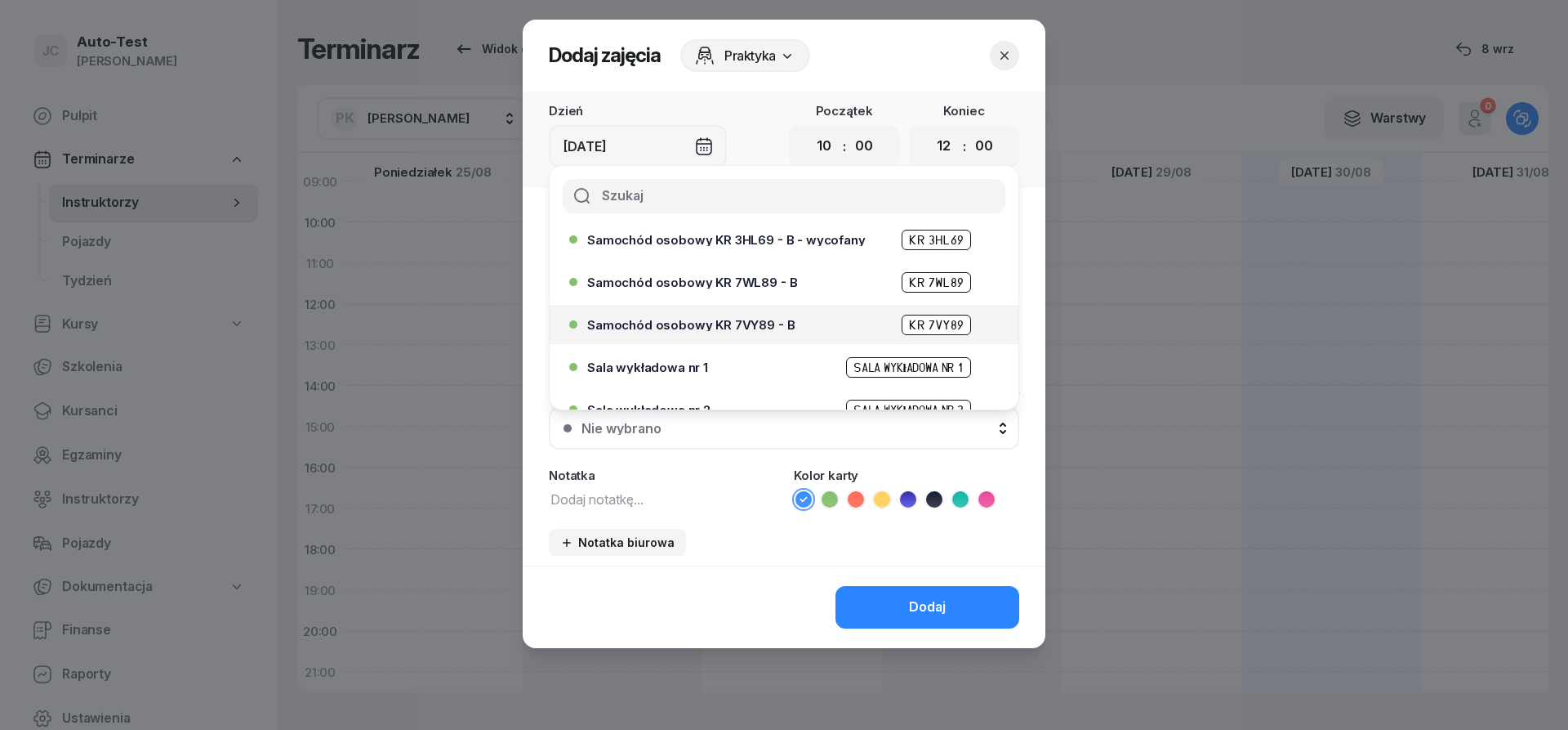
click at [772, 328] on span "Samochód osobowy KR 7VY89 - B" at bounding box center [690, 324] width 207 height 12
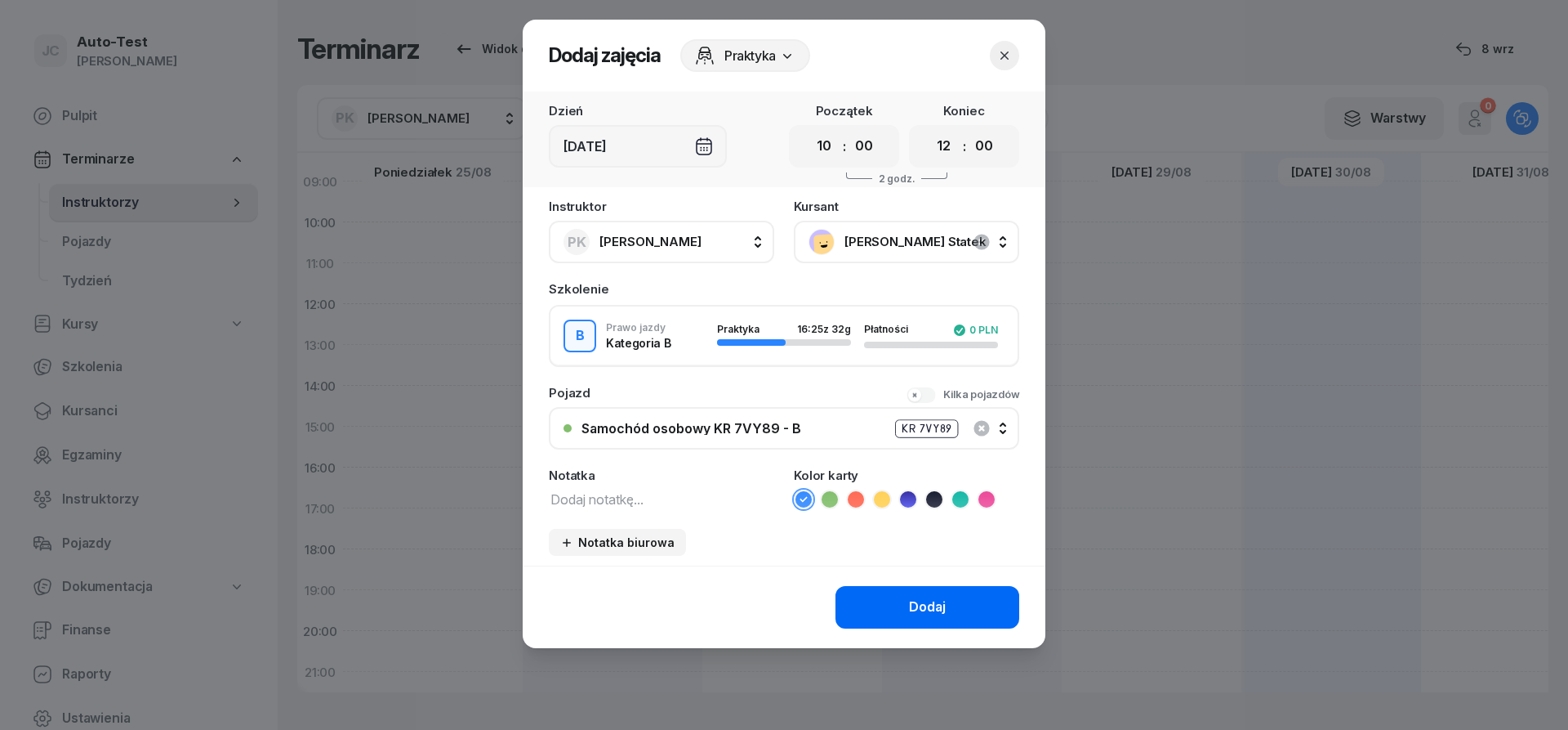
click at [911, 604] on div "Dodaj" at bounding box center [927, 606] width 37 height 21
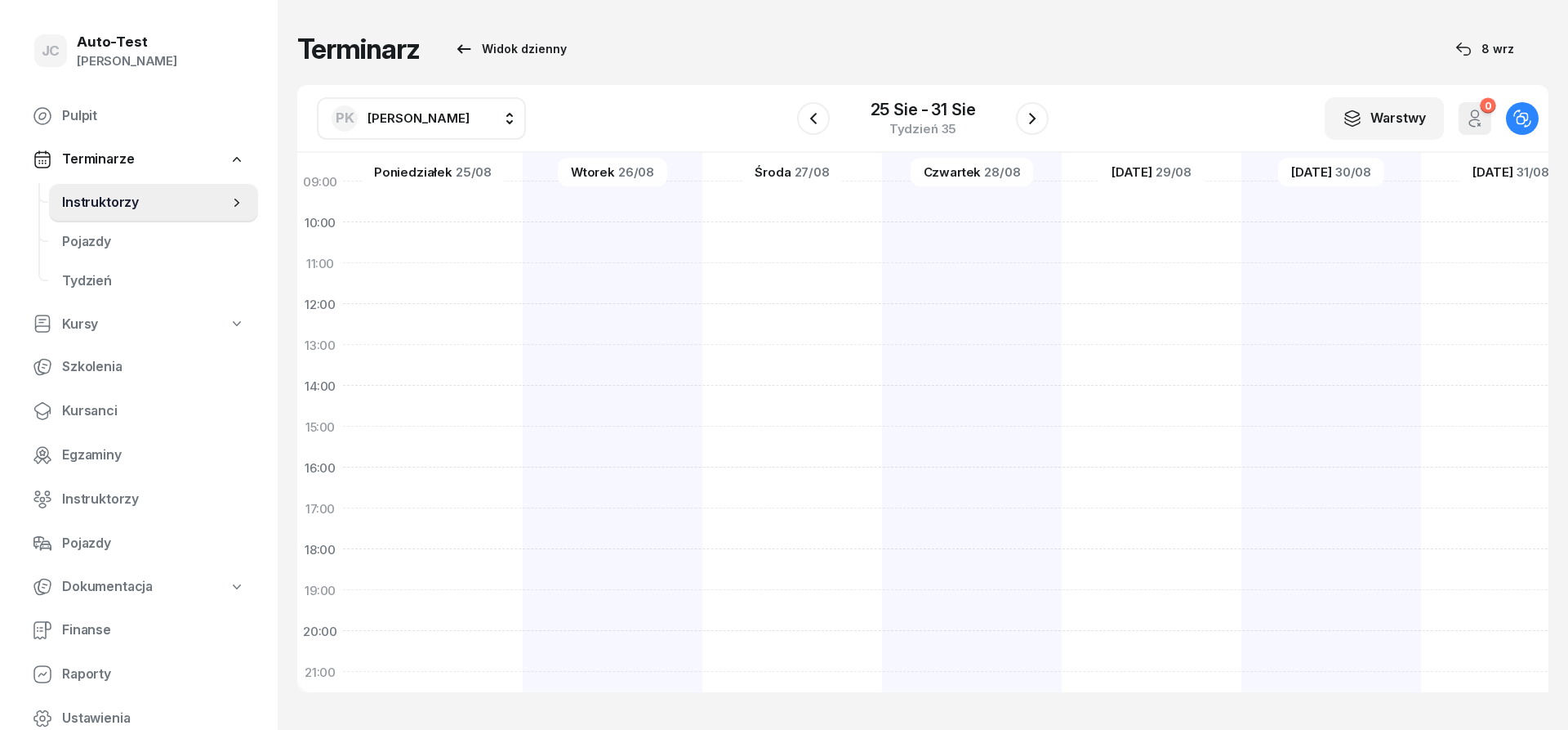
scroll to position [196, 0]
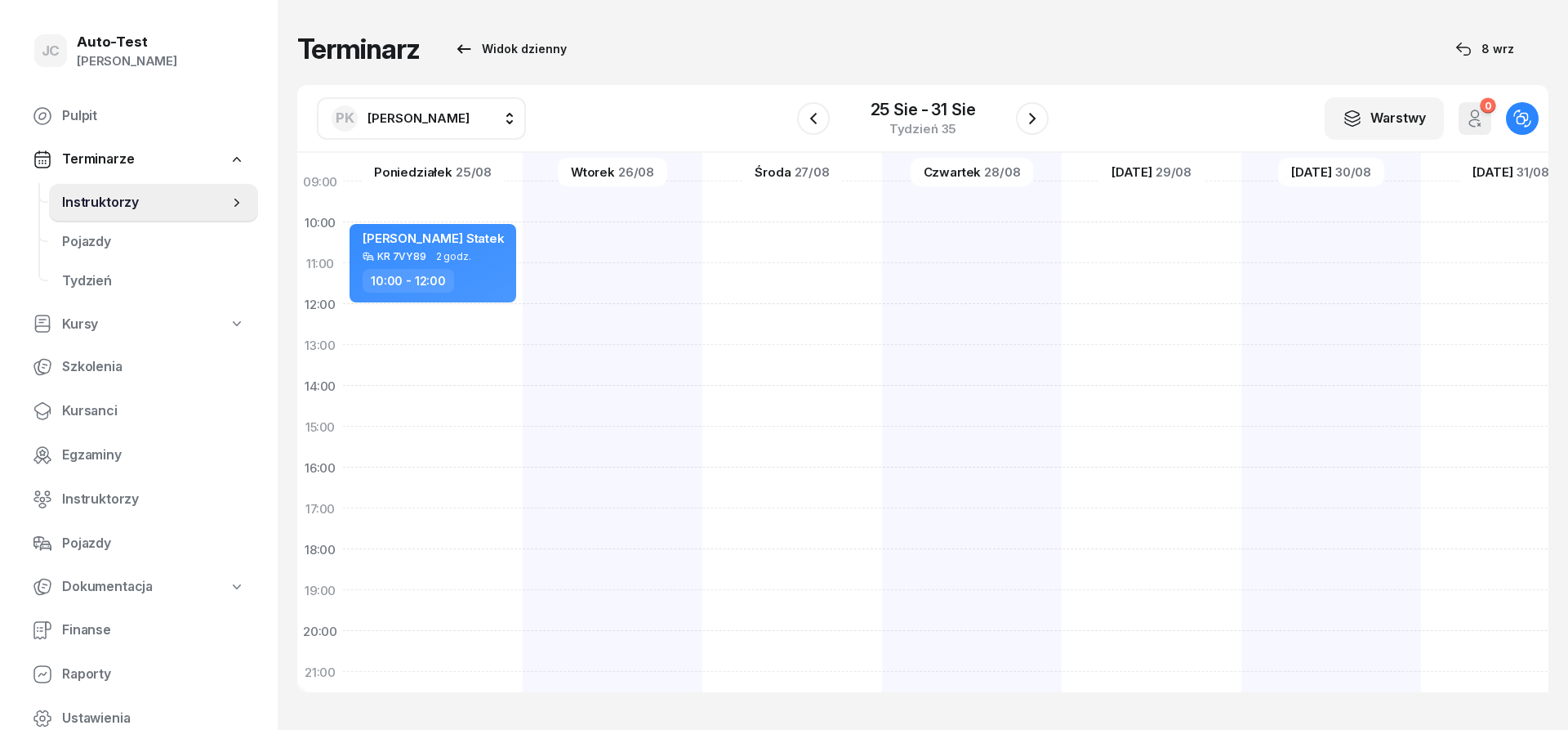
click at [817, 235] on div at bounding box center [793, 406] width 180 height 817
select select "10"
select select "12"
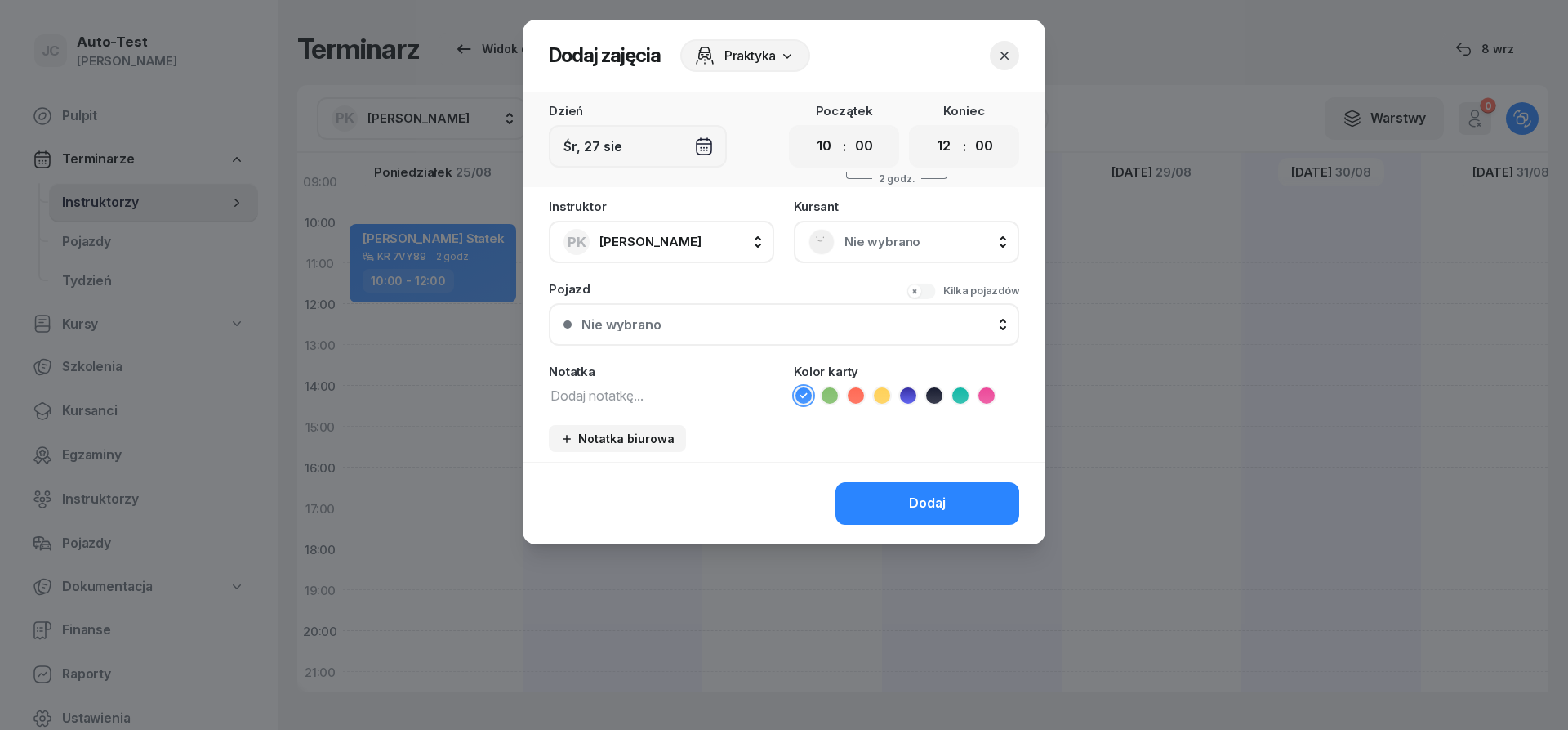
drag, startPoint x: 904, startPoint y: 238, endPoint x: 859, endPoint y: 265, distance: 52.5
click at [903, 238] on span "Nie wybrano" at bounding box center [925, 241] width 160 height 21
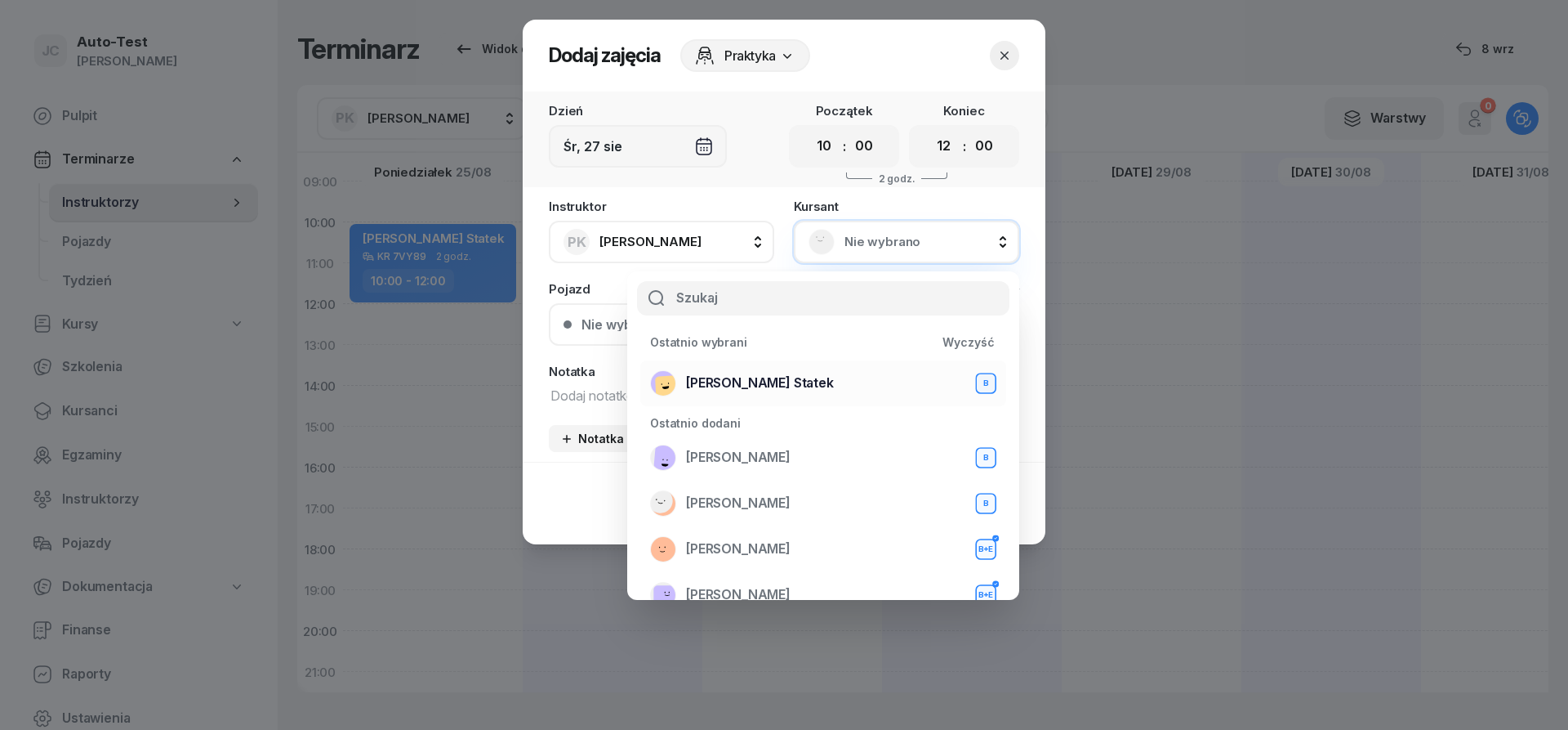
click at [778, 385] on span "[PERSON_NAME] Statek" at bounding box center [759, 383] width 148 height 21
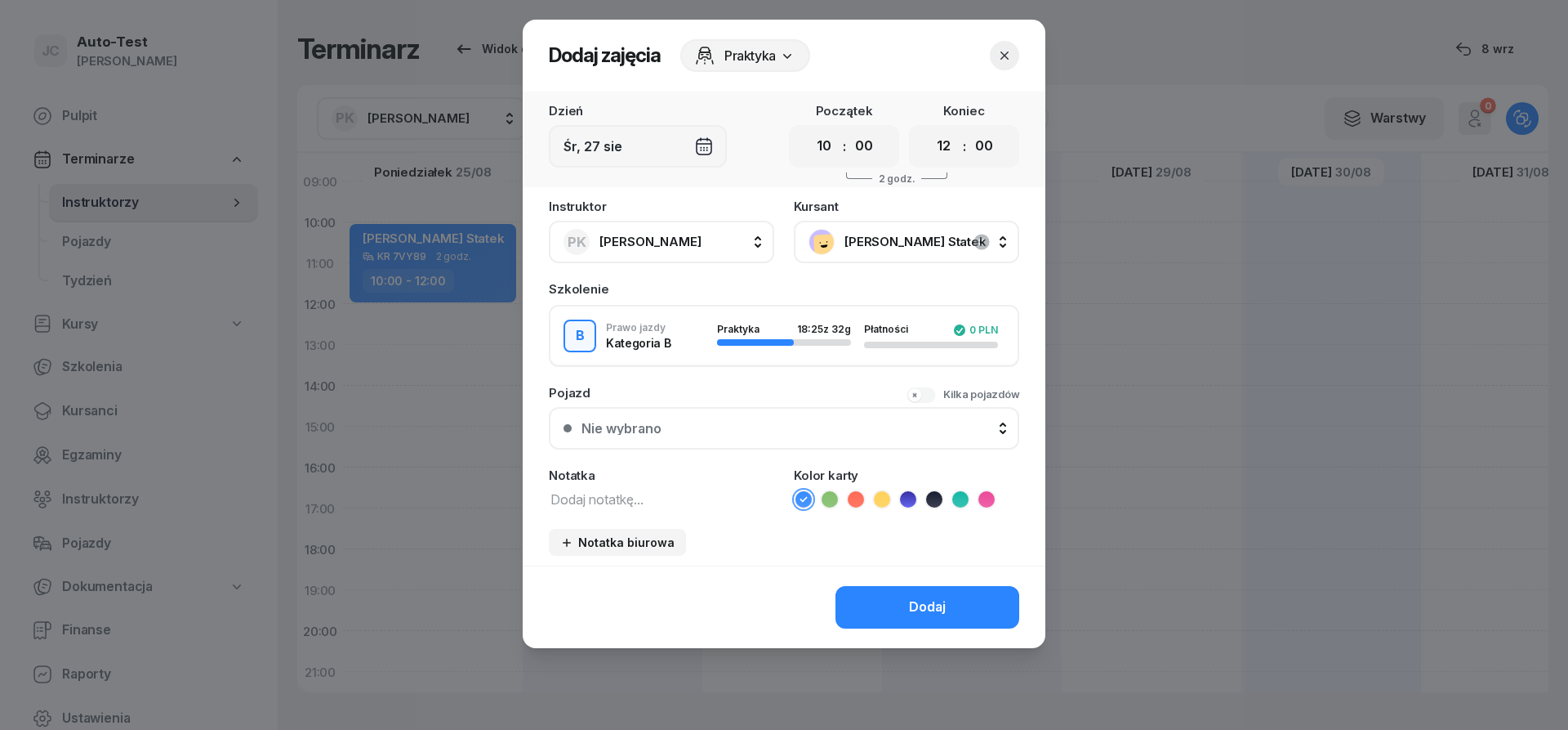
click at [738, 428] on div "Nie wybrano" at bounding box center [793, 428] width 423 height 13
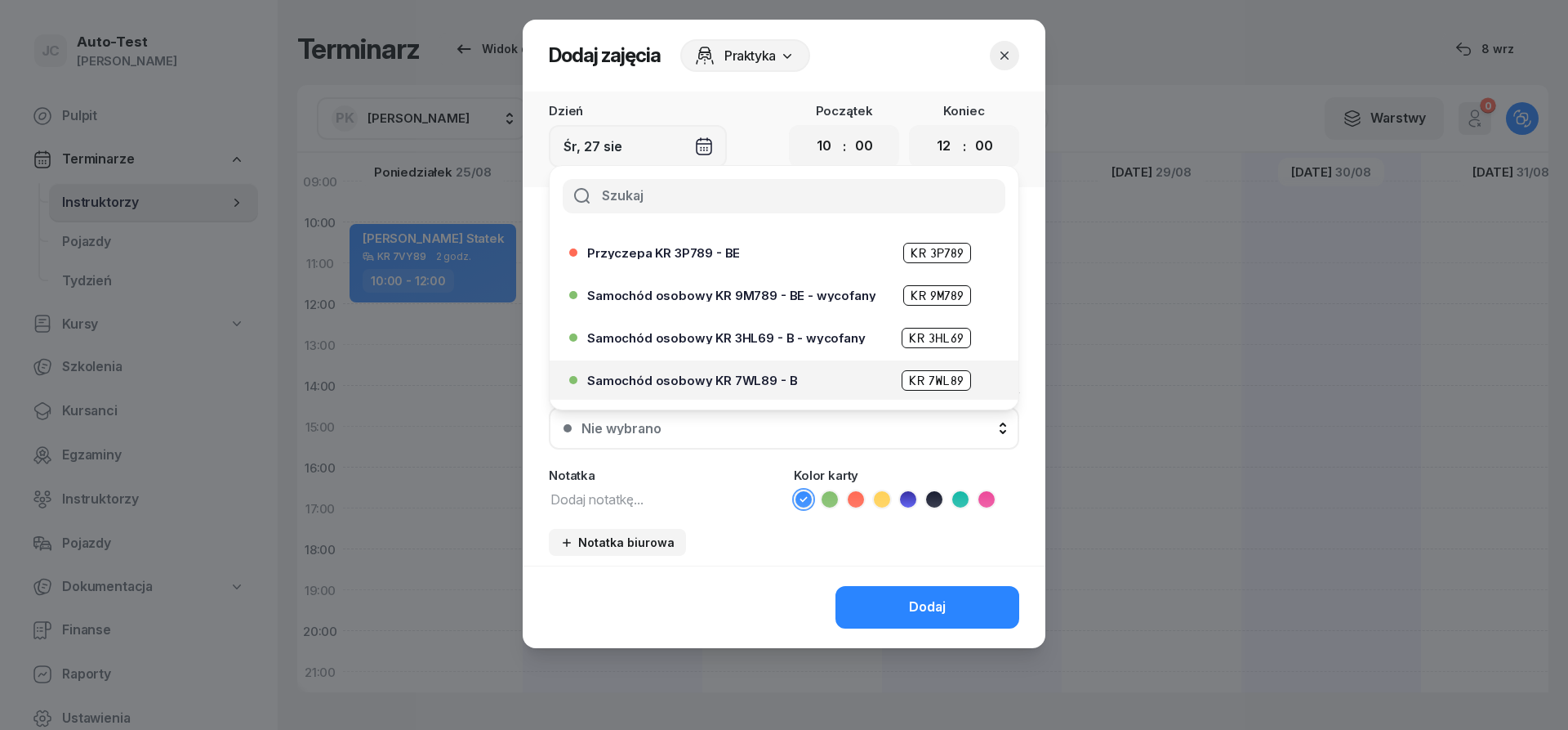
scroll to position [392, 0]
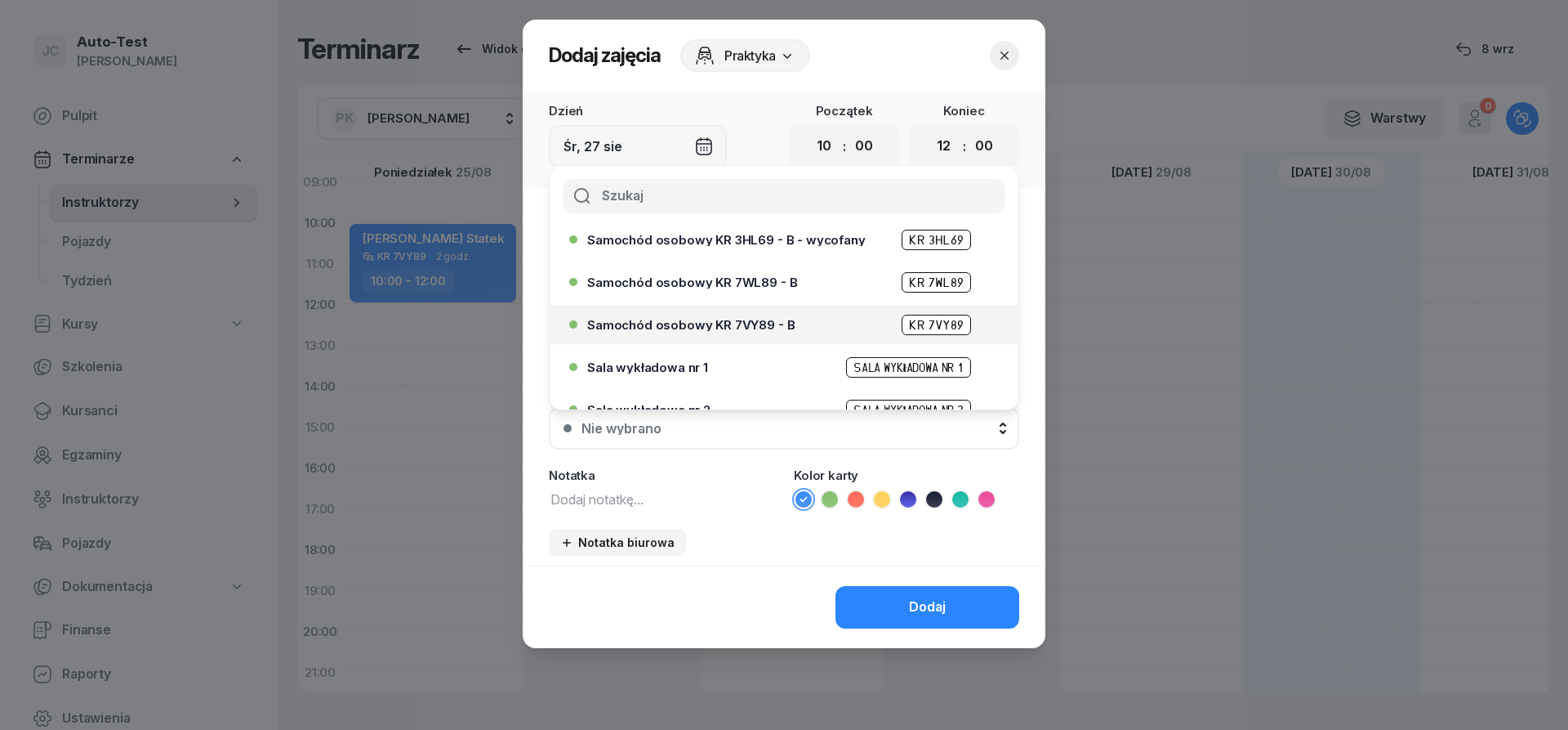
click at [771, 330] on span "Samochód osobowy KR 7VY89 - B" at bounding box center [690, 324] width 207 height 12
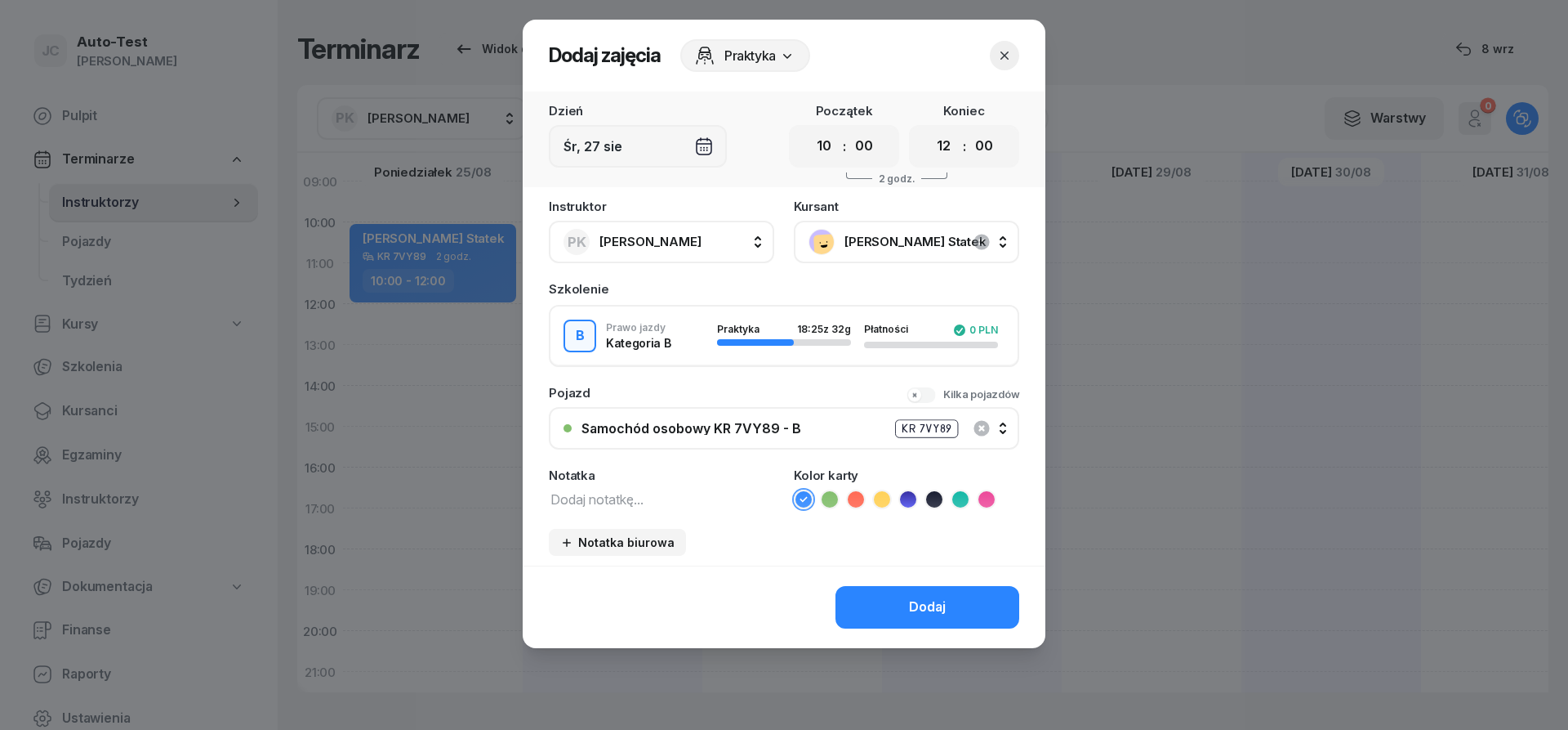
click at [879, 574] on div "Dodaj" at bounding box center [784, 606] width 523 height 83
click at [884, 595] on button "Dodaj" at bounding box center [927, 607] width 184 height 43
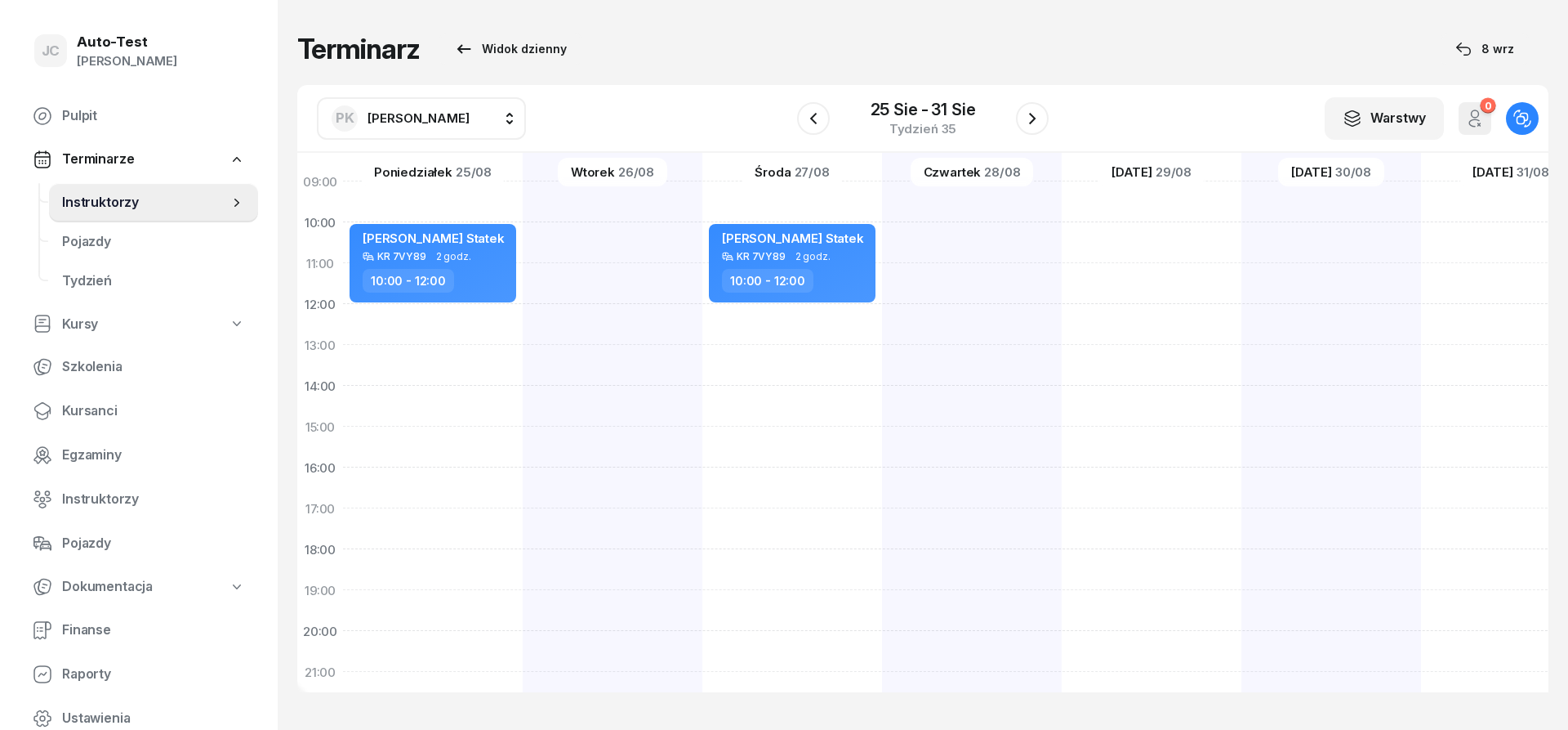
click at [962, 447] on div at bounding box center [972, 406] width 180 height 817
select select "15"
select select "17"
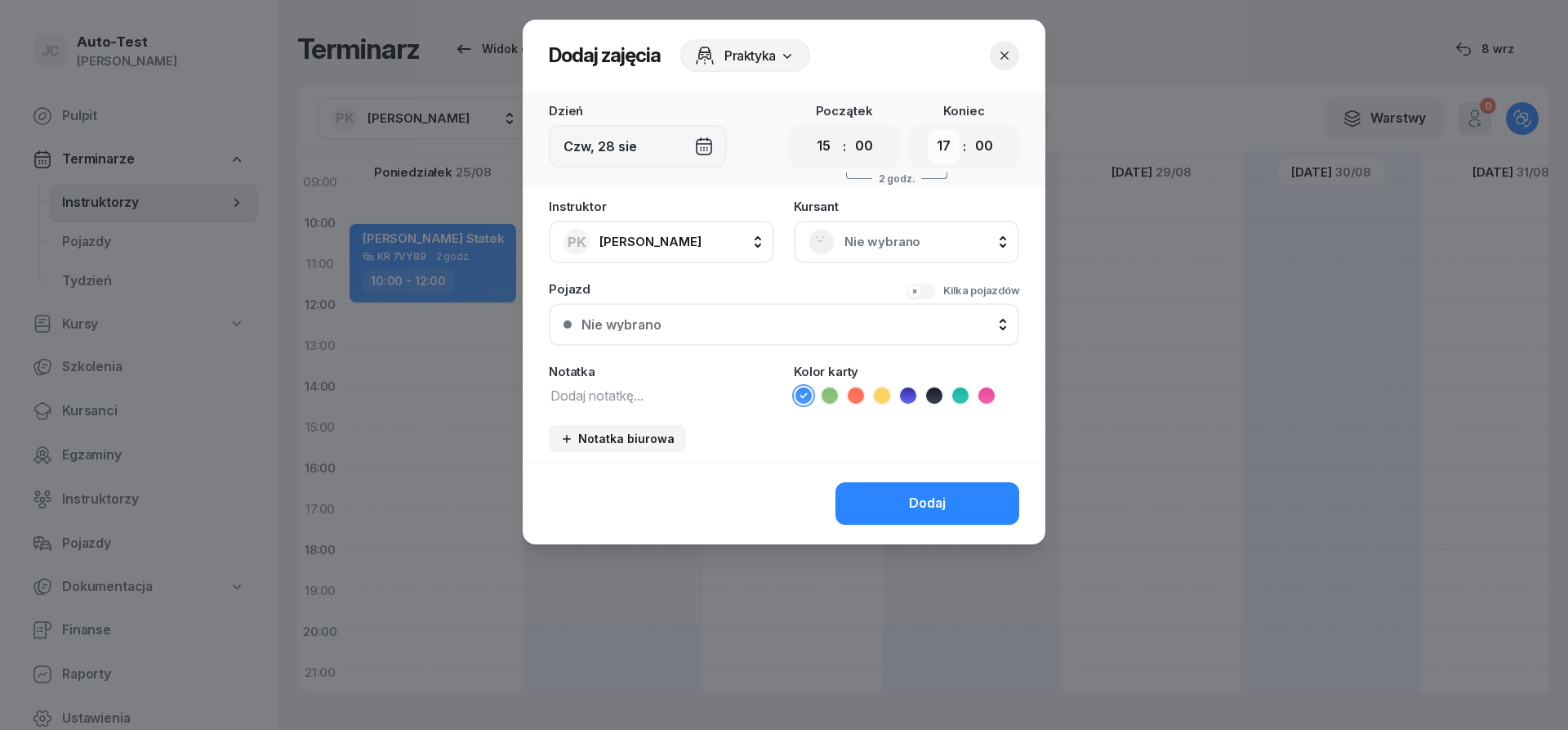
click at [928, 129] on select "00 01 02 03 04 05 06 07 08 09 10 11 12 13 14 15 16 17 18 19 20 21 22 23" at bounding box center [943, 146] width 31 height 34
click at [862, 234] on span "Nie wybrano" at bounding box center [925, 241] width 160 height 21
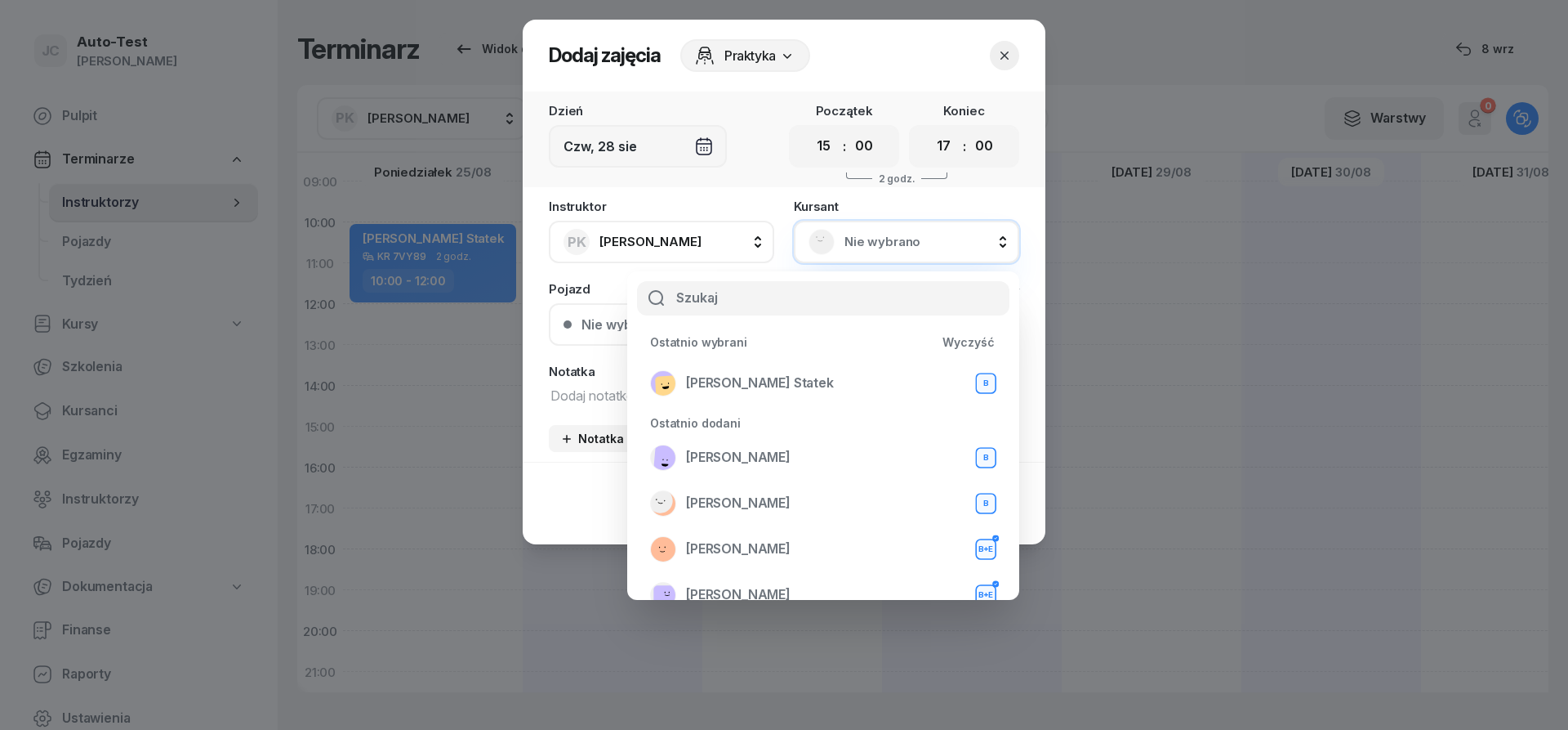
click at [858, 254] on div "Nie wybrano" at bounding box center [906, 242] width 226 height 43
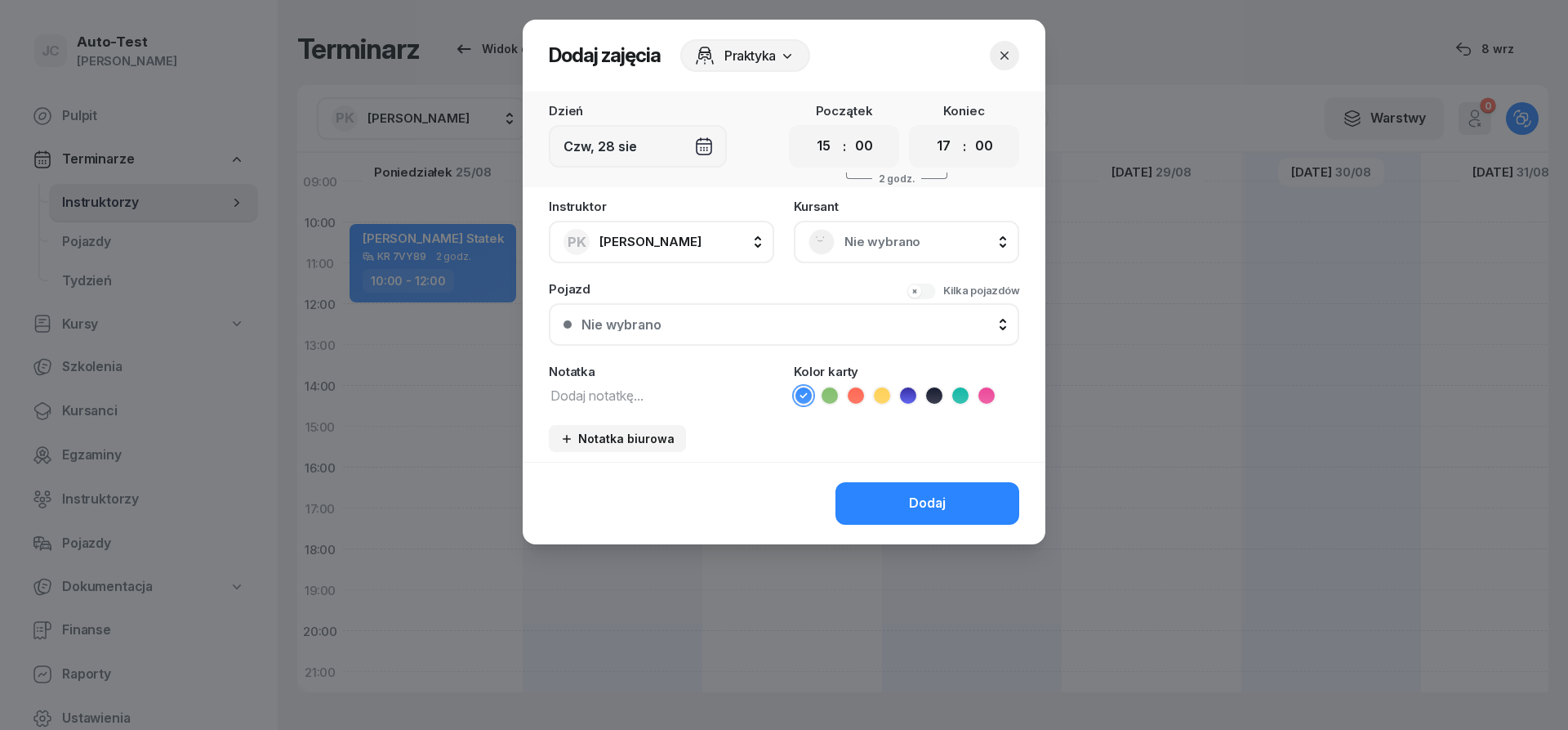
click at [851, 241] on span "Nie wybrano" at bounding box center [925, 241] width 160 height 21
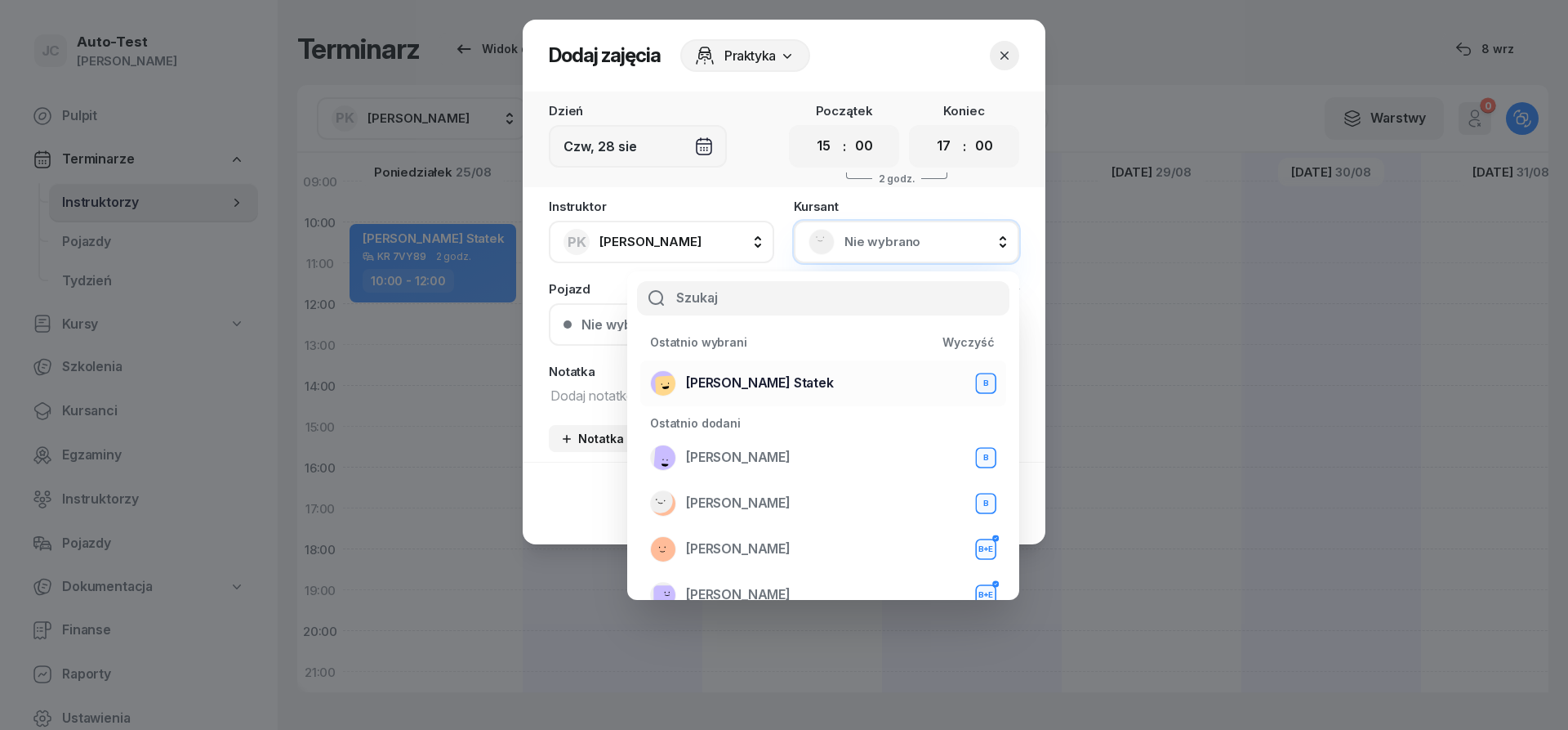
click at [778, 377] on span "[PERSON_NAME] Statek" at bounding box center [759, 383] width 148 height 21
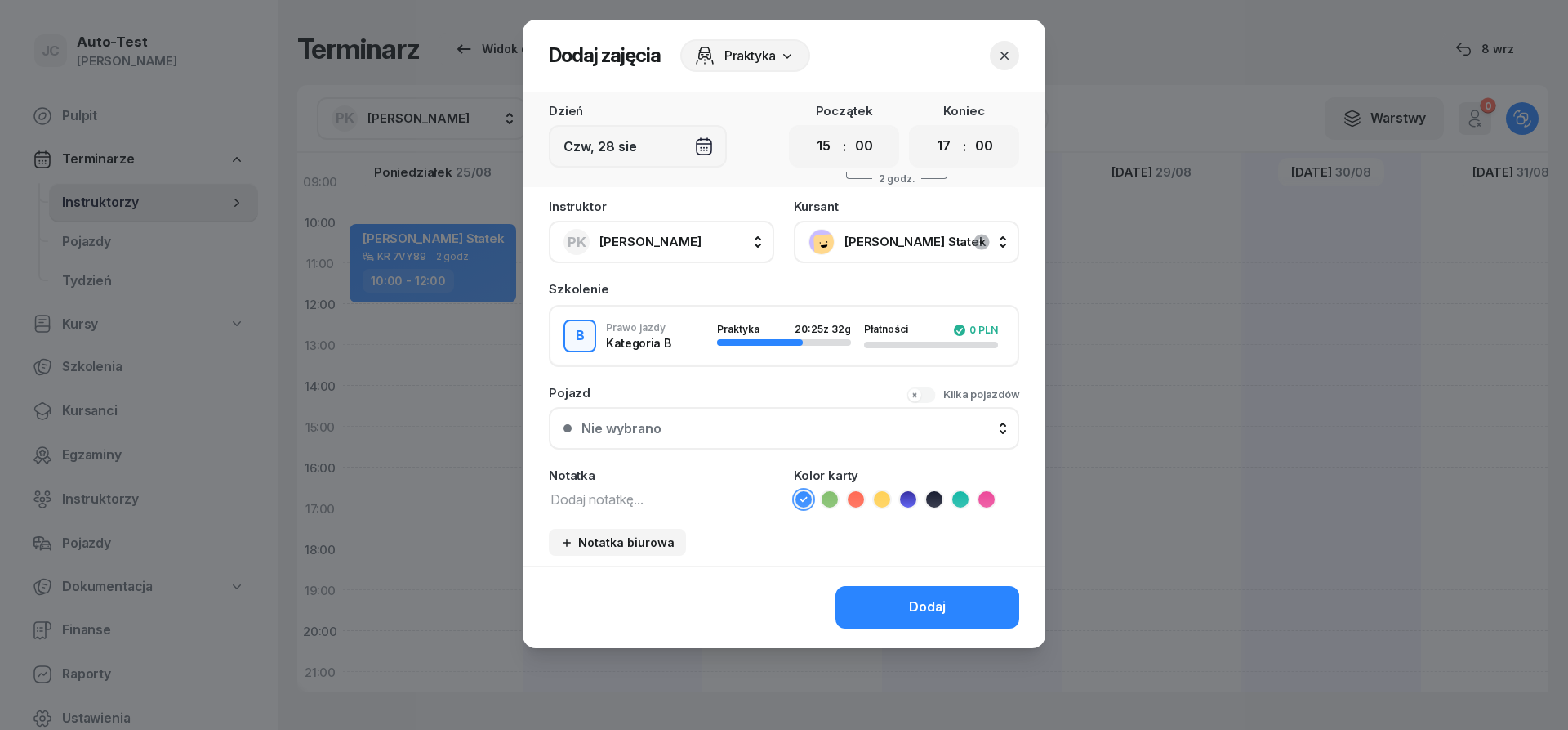
click at [775, 438] on button "Nie wybrano" at bounding box center [784, 428] width 471 height 43
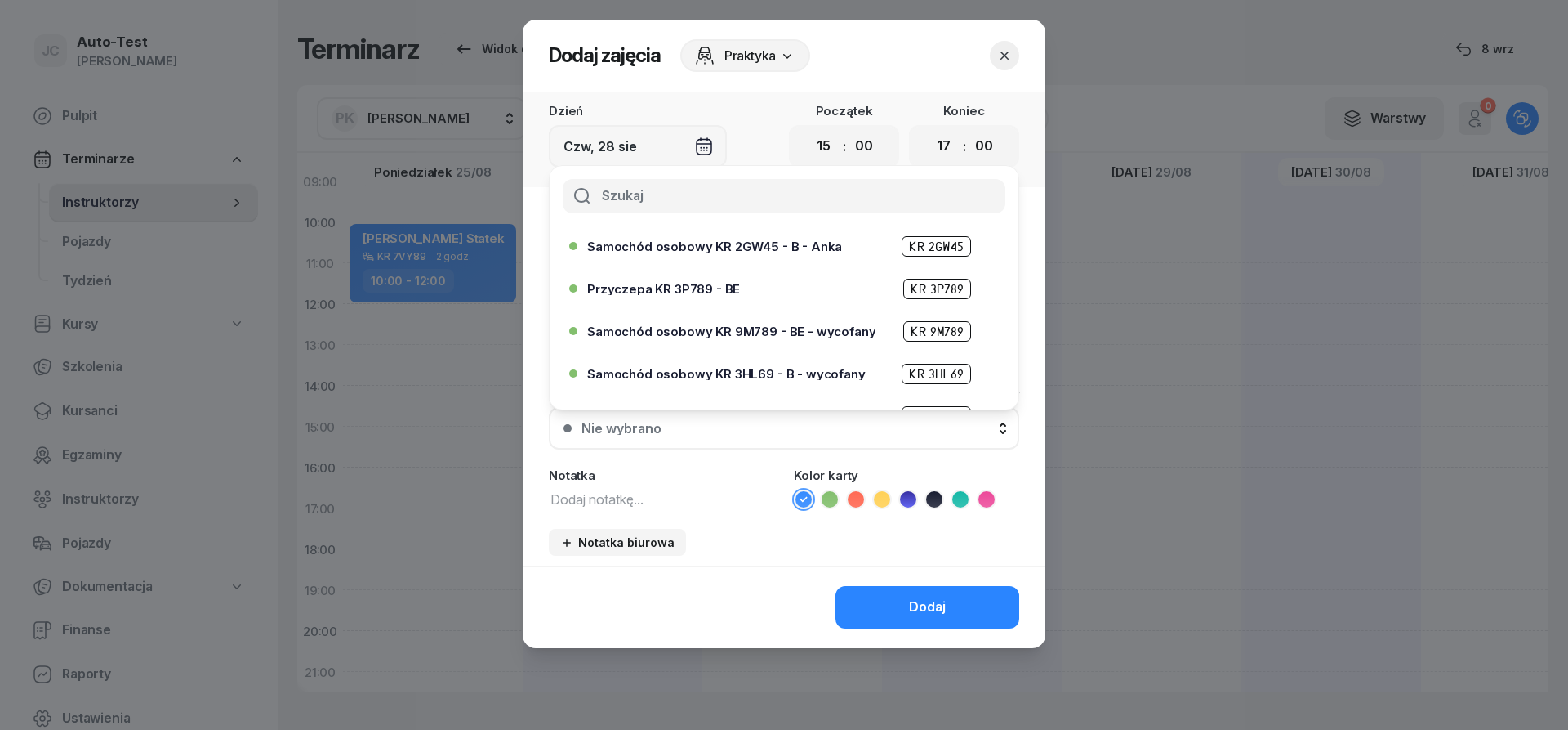
scroll to position [294, 0]
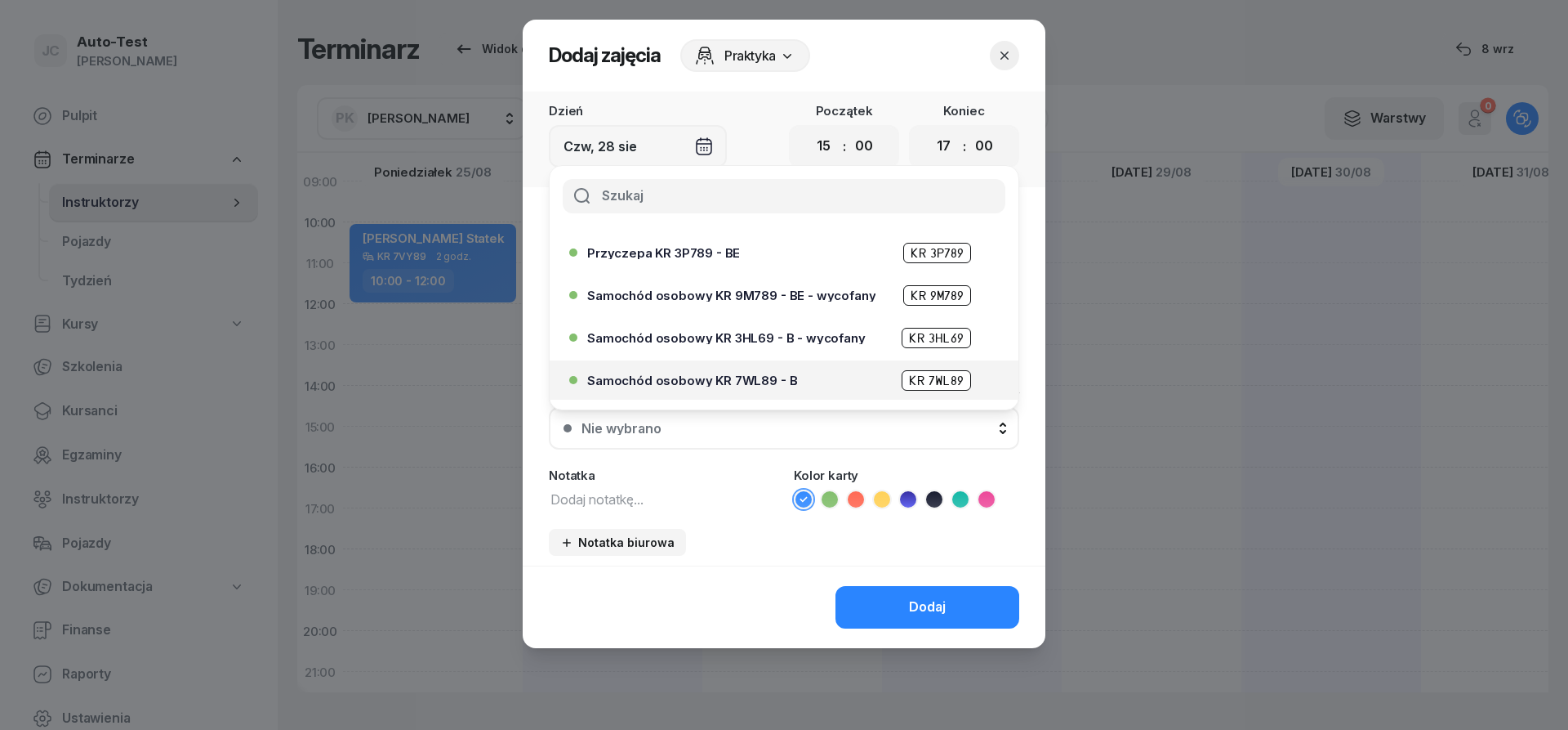
click at [804, 370] on div "Samochód osobowy KR 7WL89 - B KR 7WL89" at bounding box center [779, 380] width 420 height 26
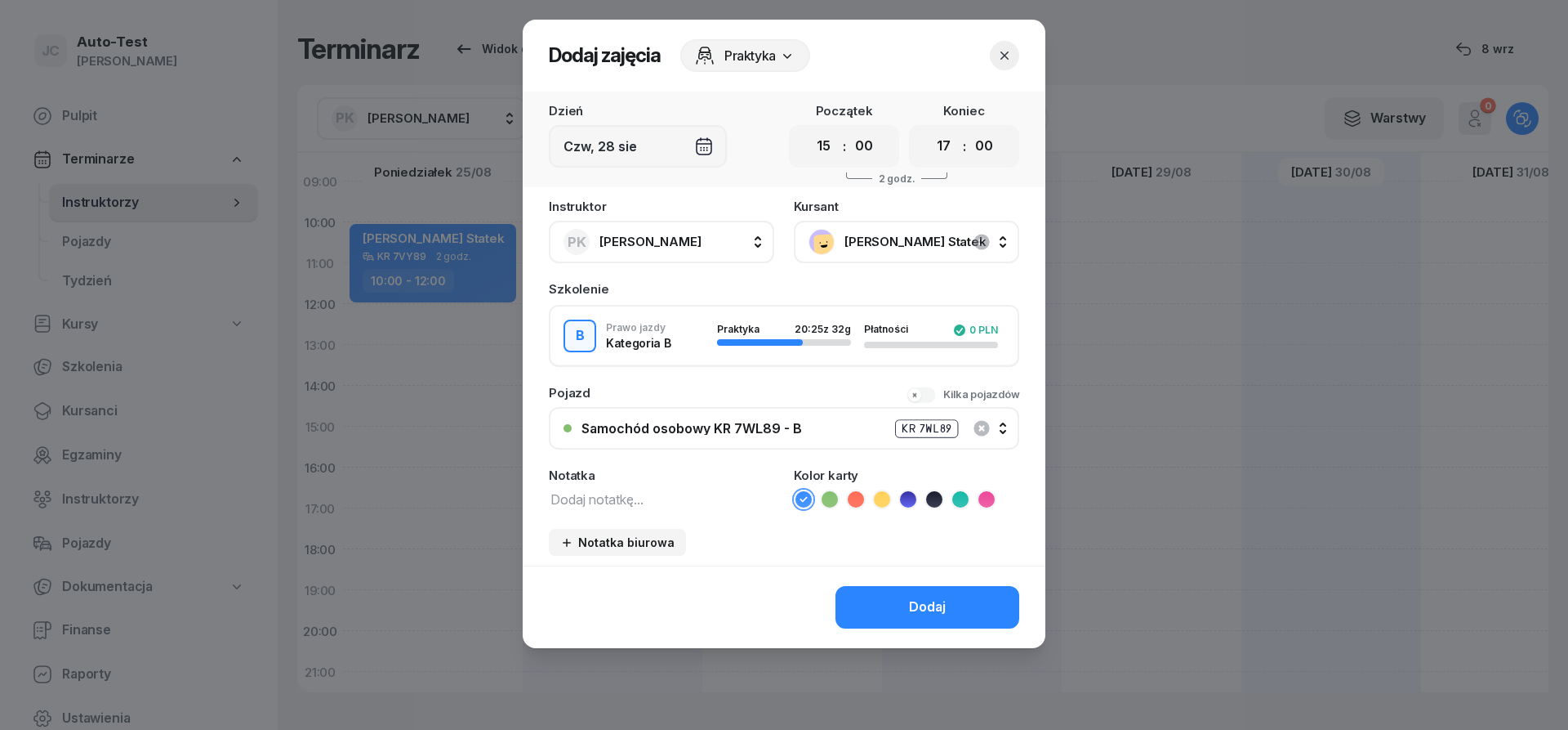
click at [899, 605] on button "Dodaj" at bounding box center [927, 607] width 184 height 43
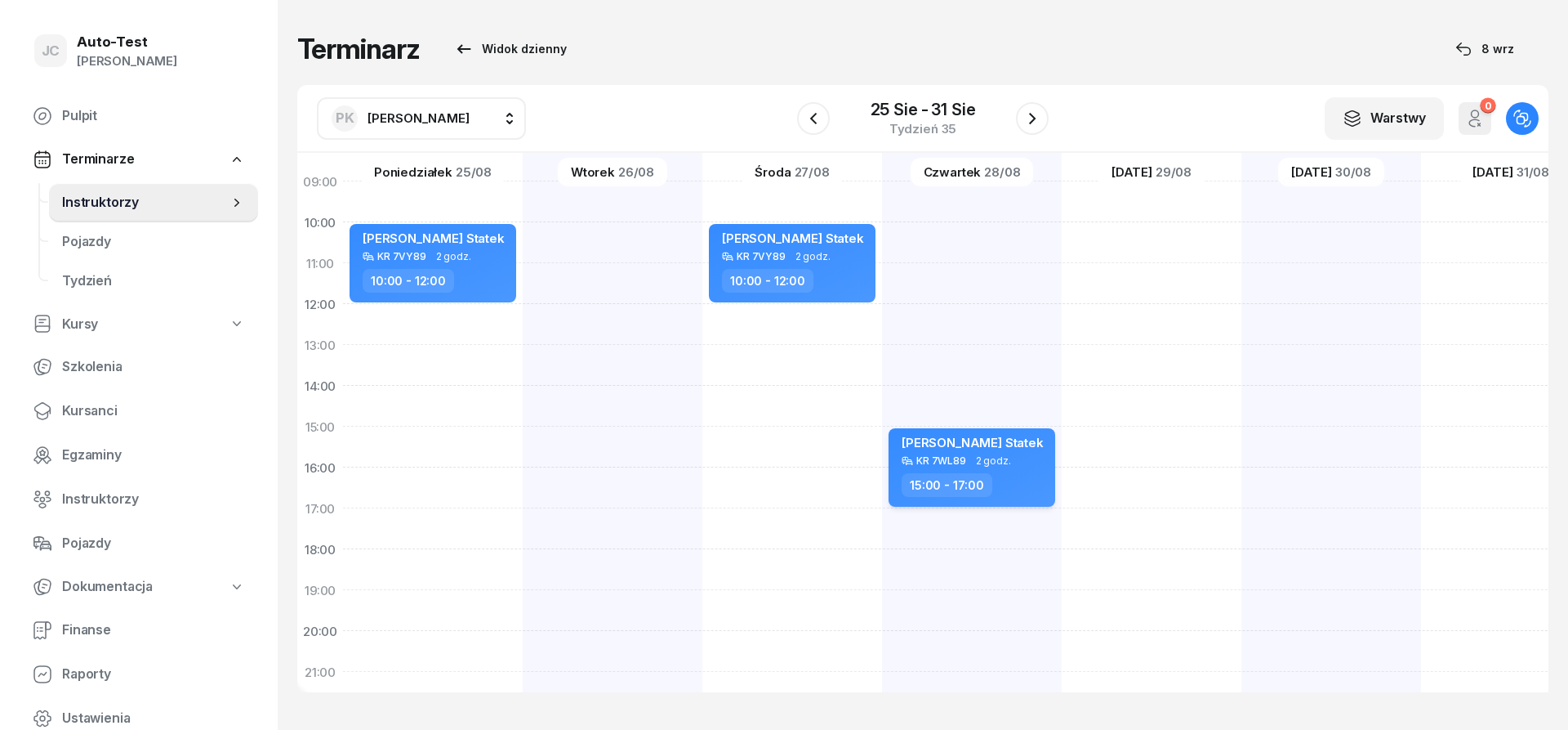
scroll to position [196, 0]
click at [1114, 241] on div at bounding box center [1152, 406] width 180 height 817
select select "10"
select select "12"
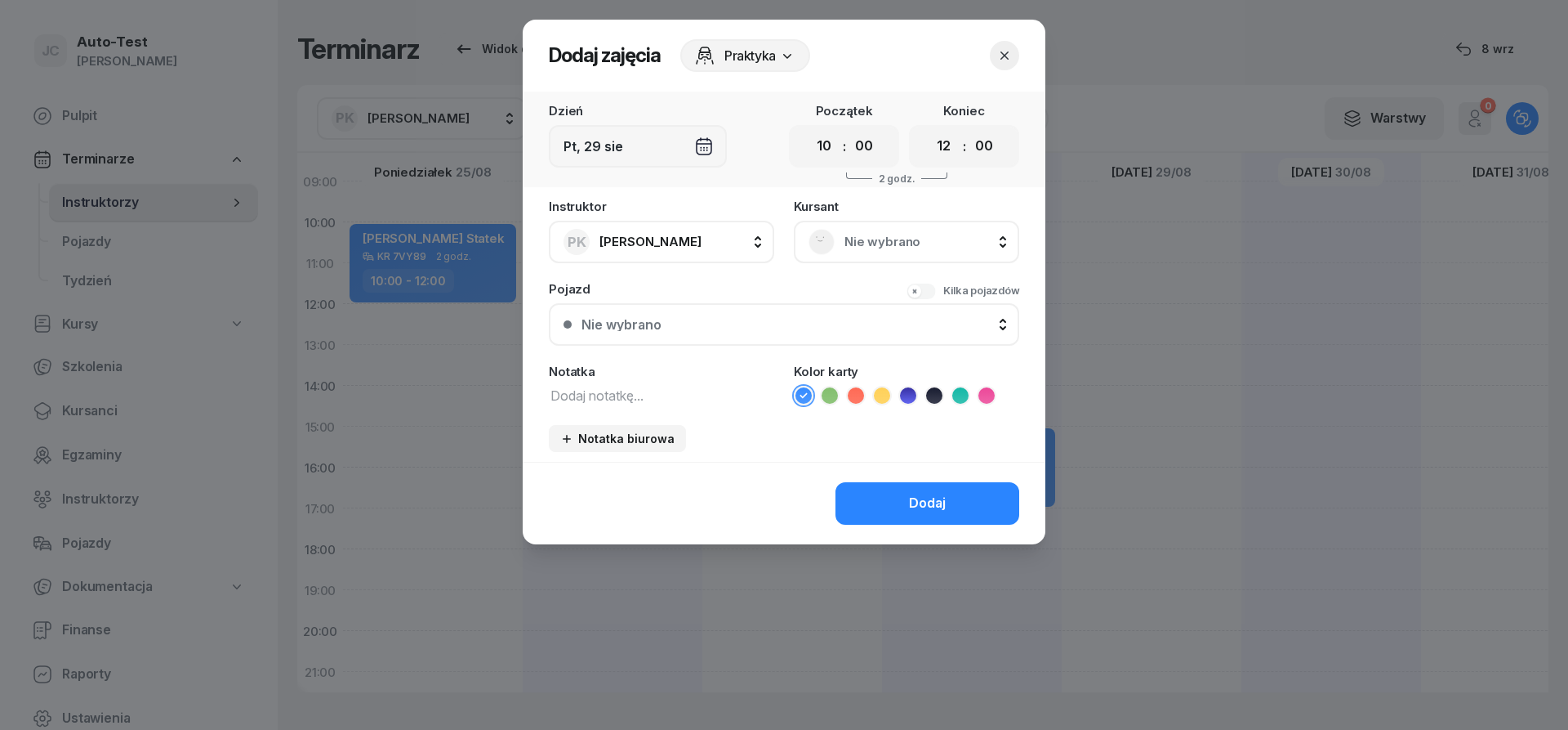
click at [840, 243] on div "Nie wybrano" at bounding box center [906, 241] width 196 height 26
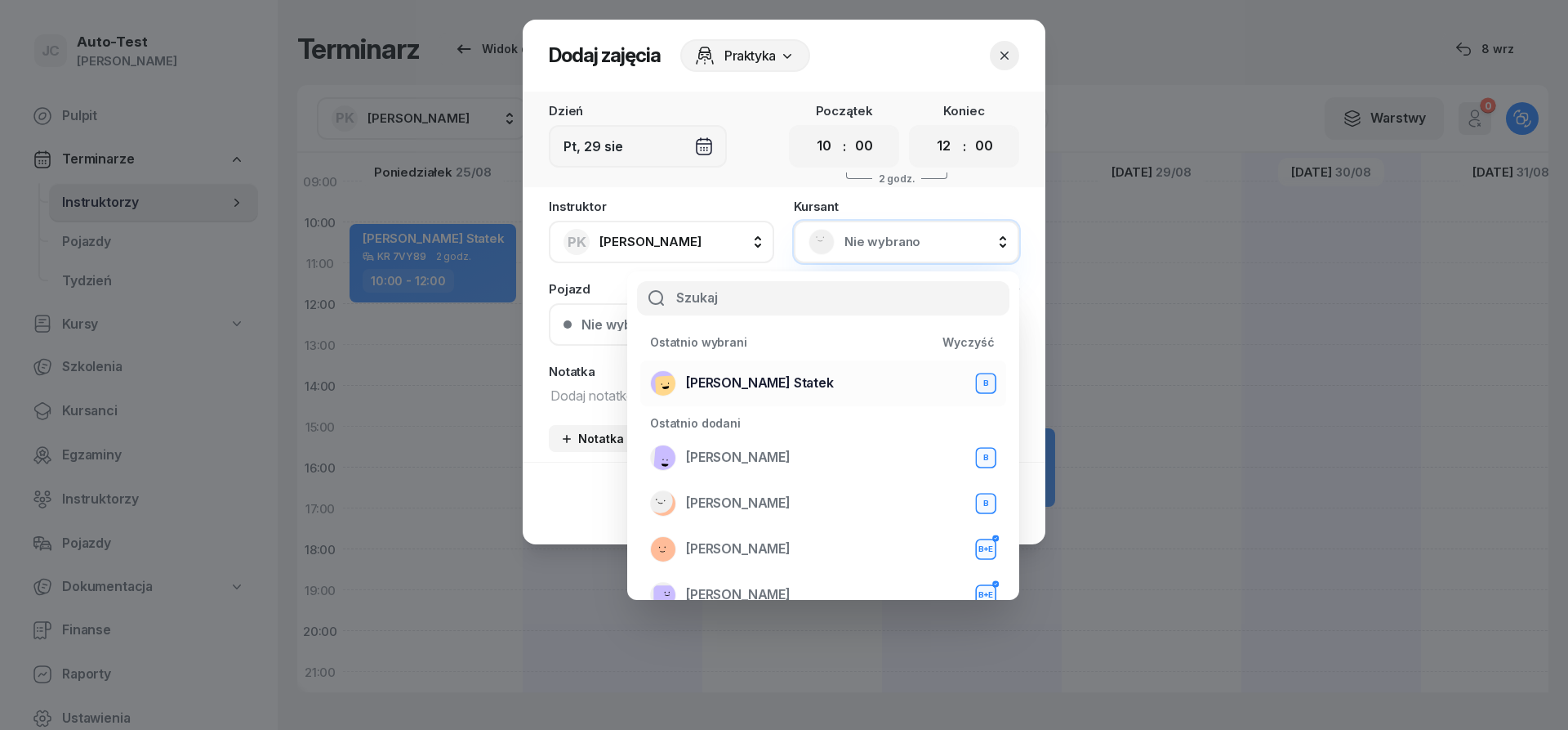
click at [758, 384] on span "[PERSON_NAME] Statek" at bounding box center [759, 383] width 148 height 21
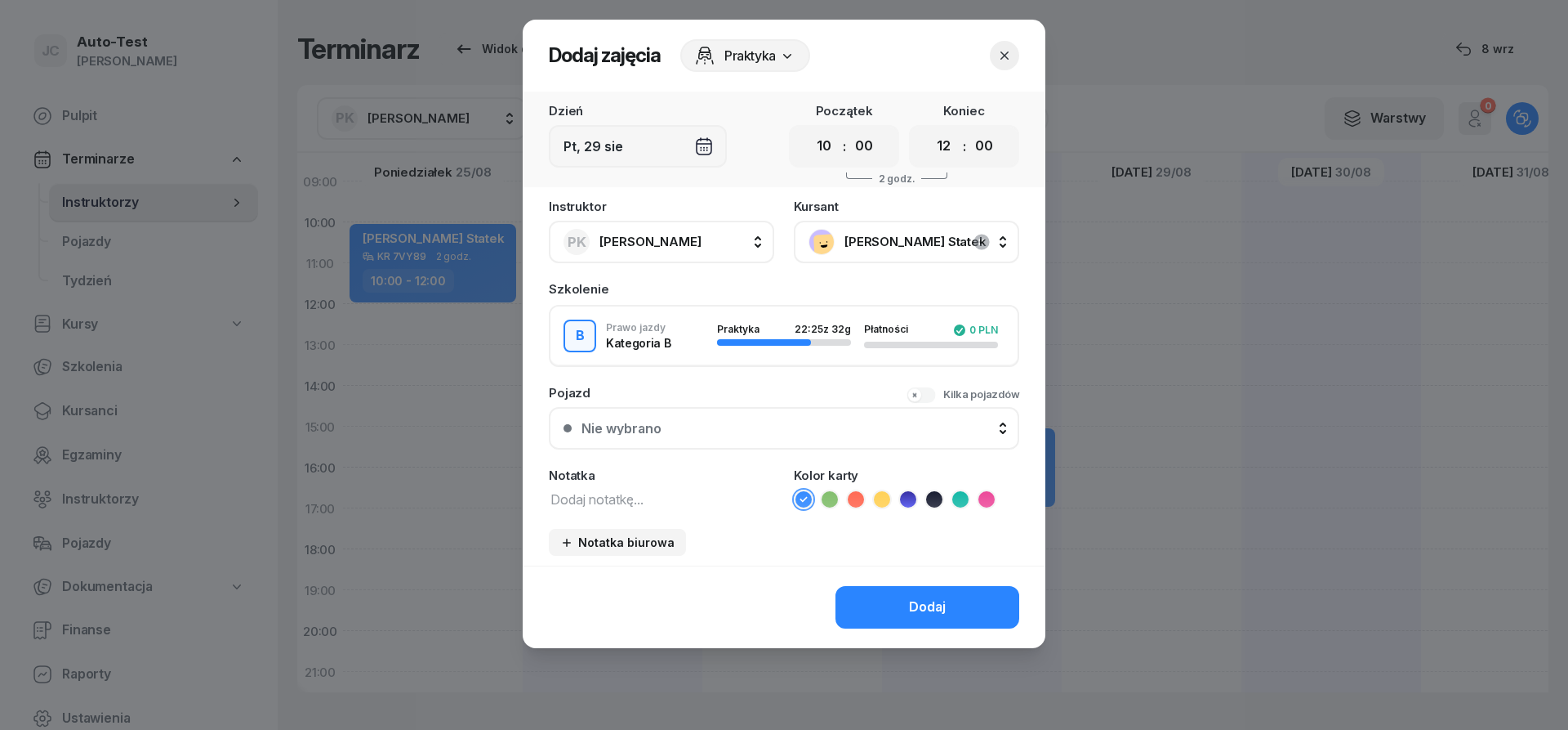
click at [764, 431] on div "Nie wybrano" at bounding box center [793, 428] width 423 height 13
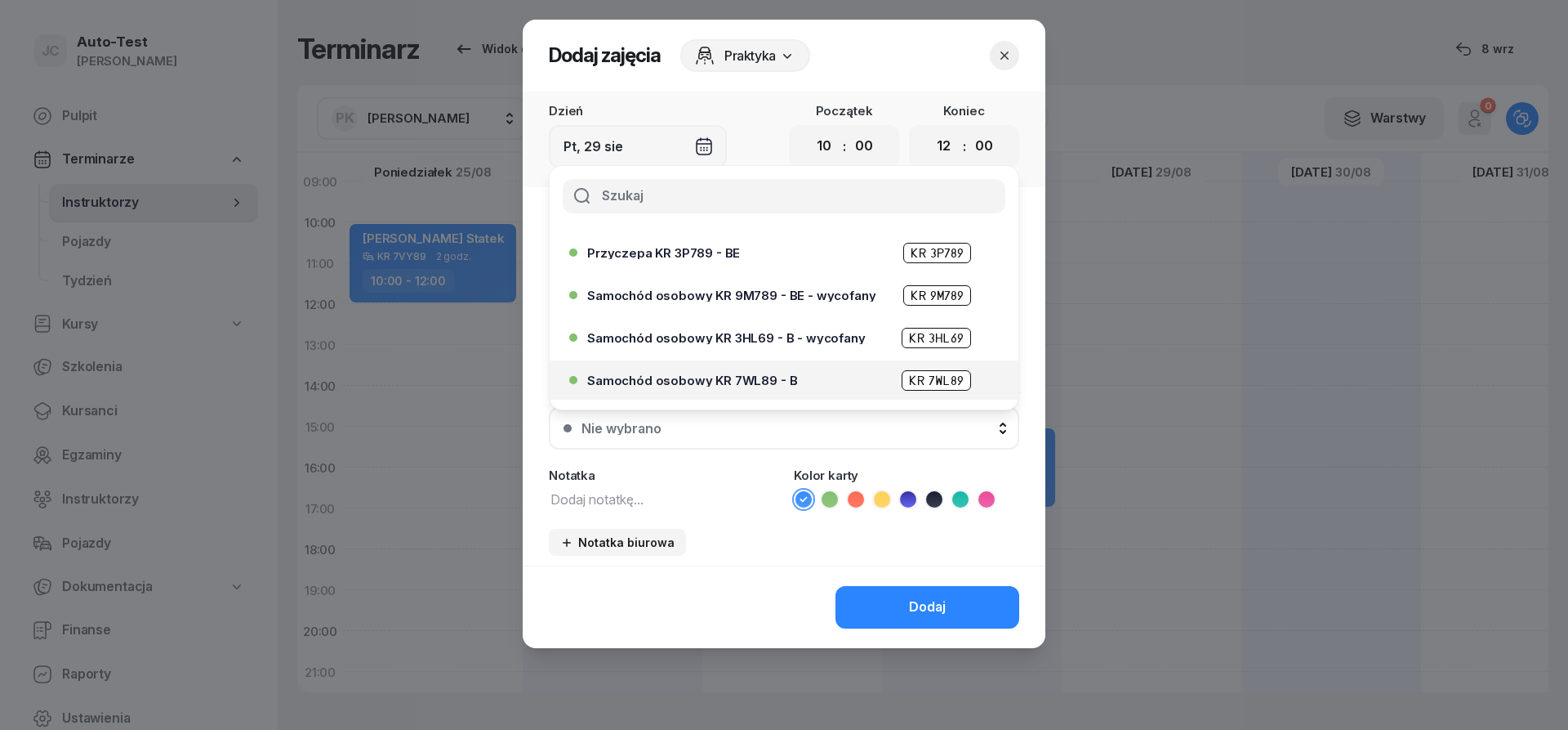
scroll to position [392, 0]
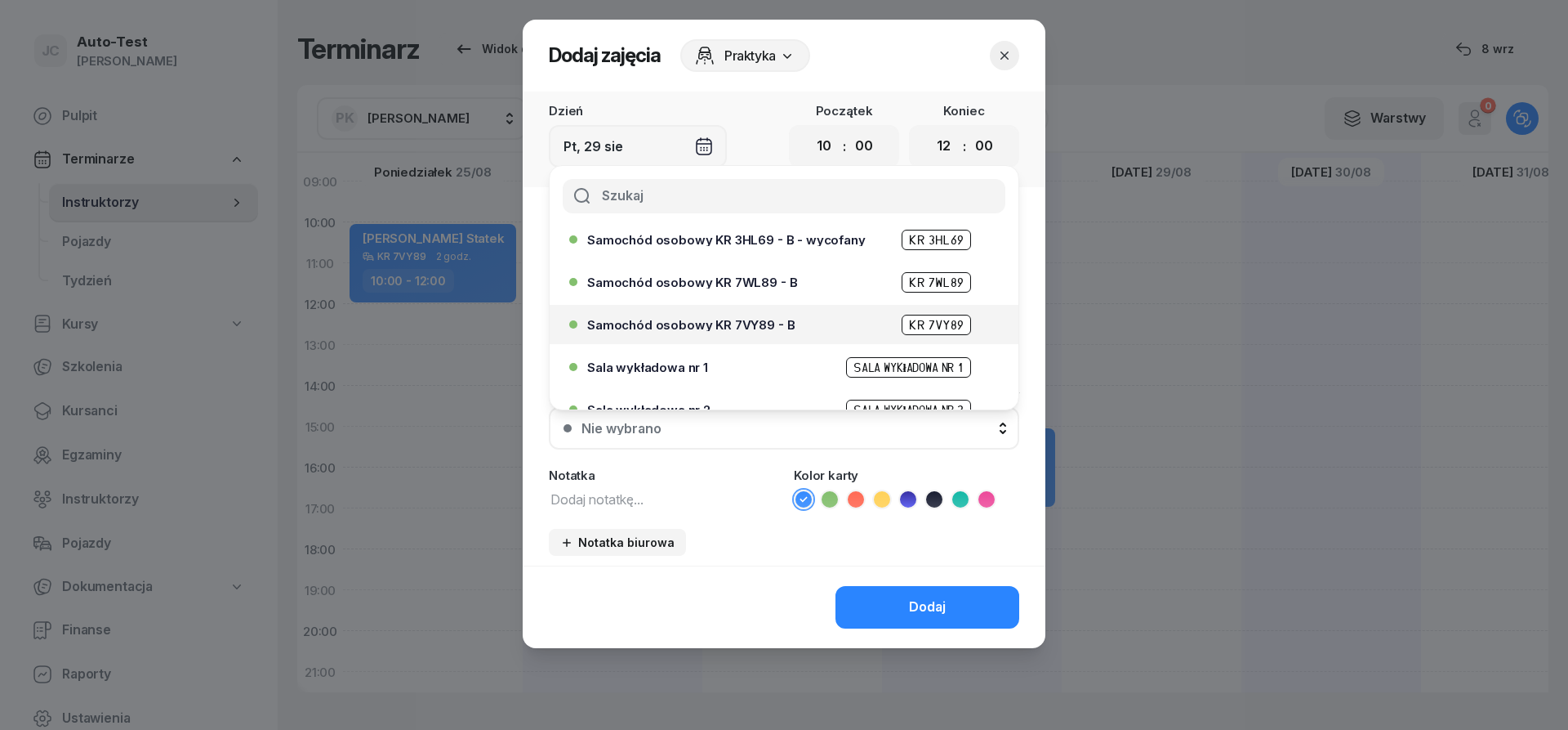
click at [774, 326] on span "Samochód osobowy KR 7VY89 - B" at bounding box center [690, 324] width 207 height 12
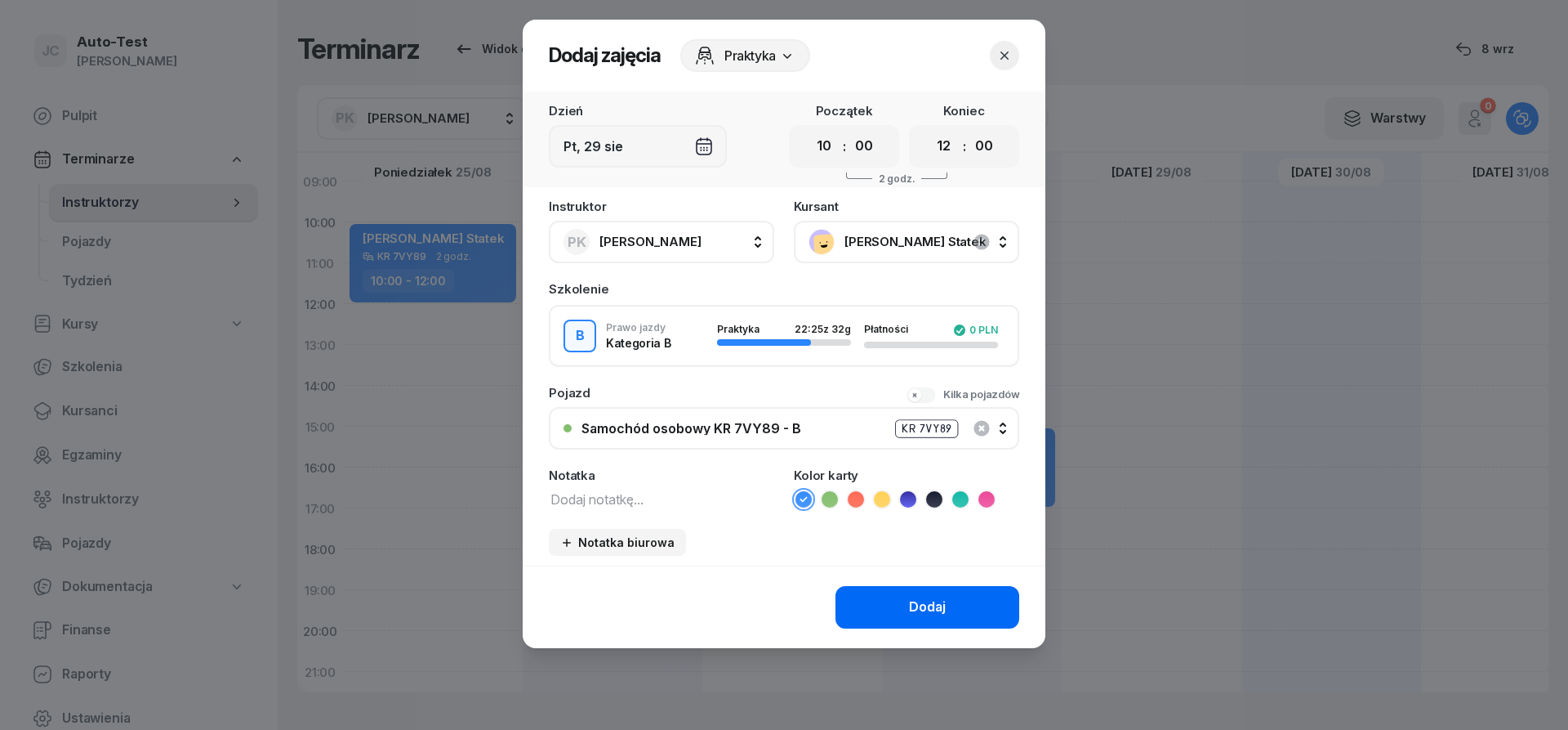
click at [927, 594] on button "Dodaj" at bounding box center [927, 607] width 184 height 43
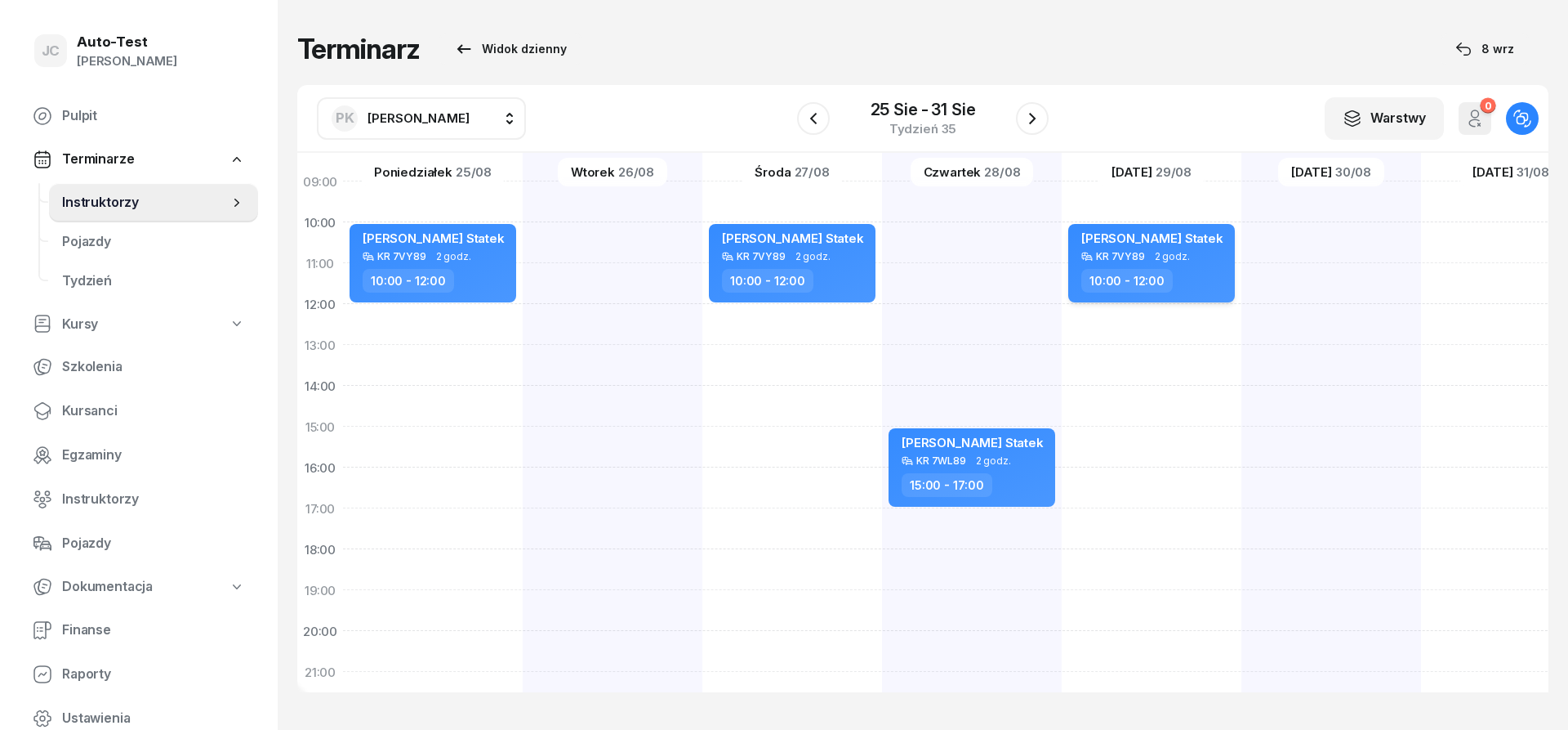
scroll to position [196, 0]
click at [1034, 124] on icon "button" at bounding box center [1031, 118] width 19 height 20
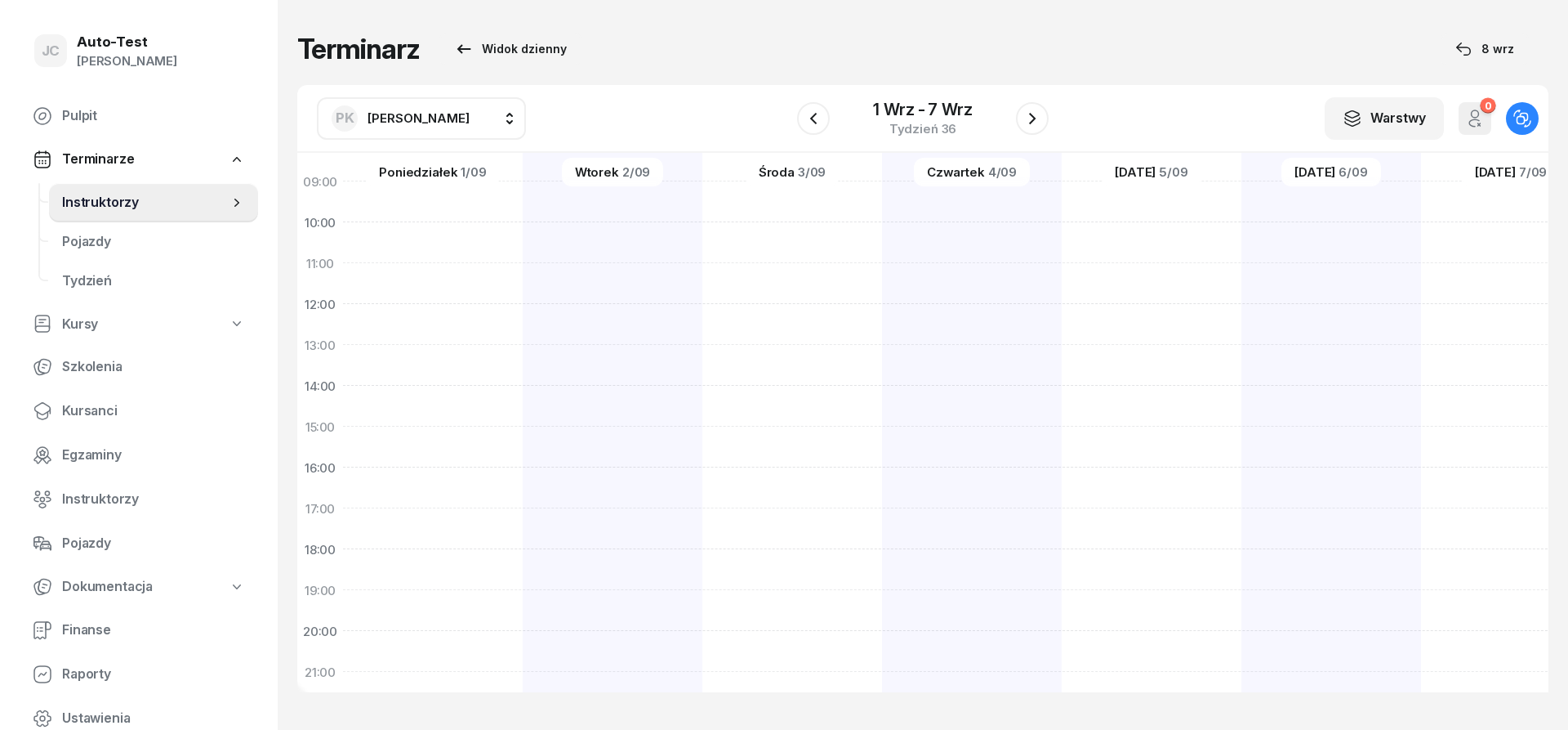
click at [639, 440] on div at bounding box center [613, 406] width 180 height 817
select select "15"
select select "17"
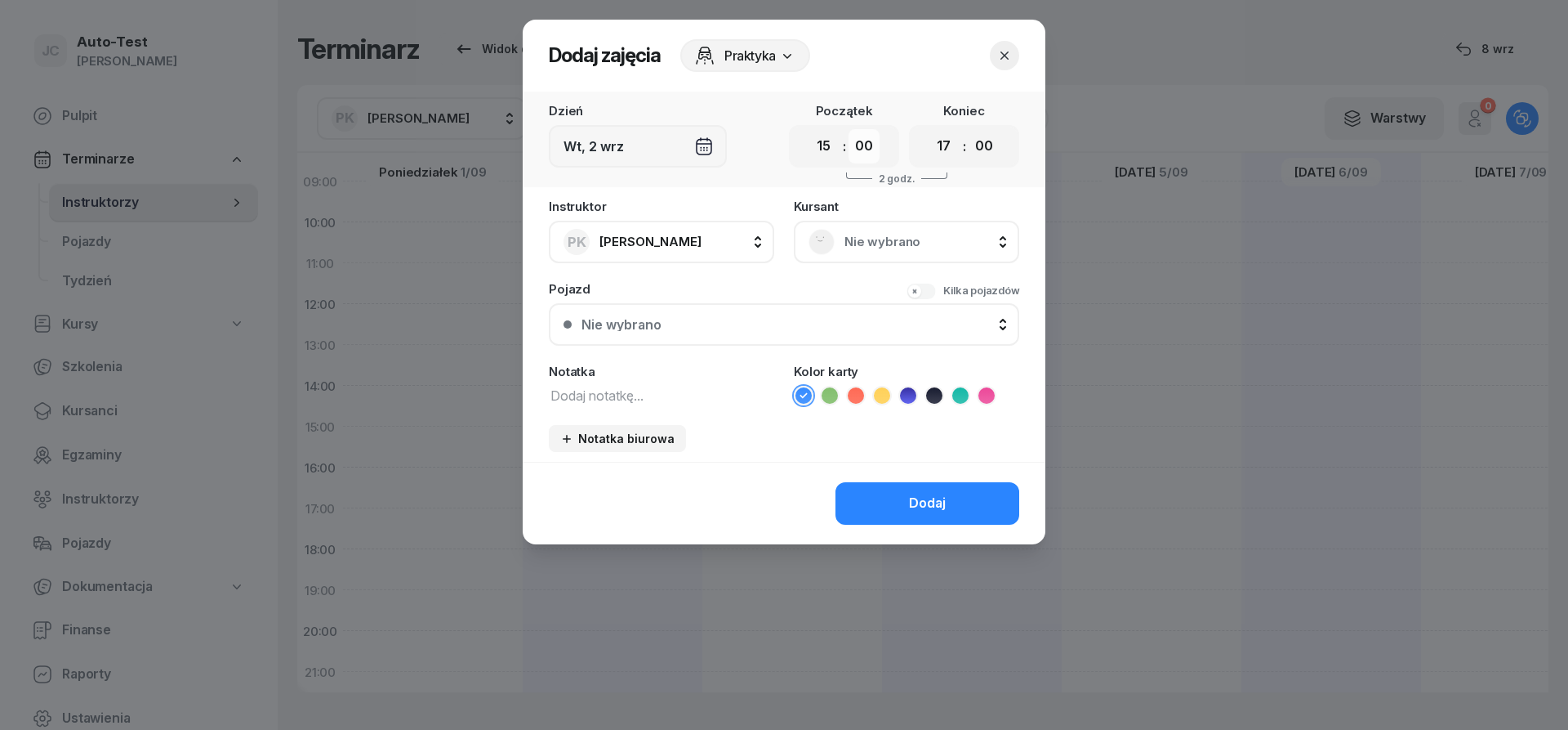
click at [849, 129] on select "00 05 10 15 20 25 30 35 40 45 50 55" at bounding box center [863, 146] width 31 height 34
select select "30"
click option "30" at bounding box center [0, 0] width 0 height 0
click at [968, 129] on select "00 05 10 15 20 25 30 35 40 45 50 55" at bounding box center [983, 146] width 31 height 34
select select "30"
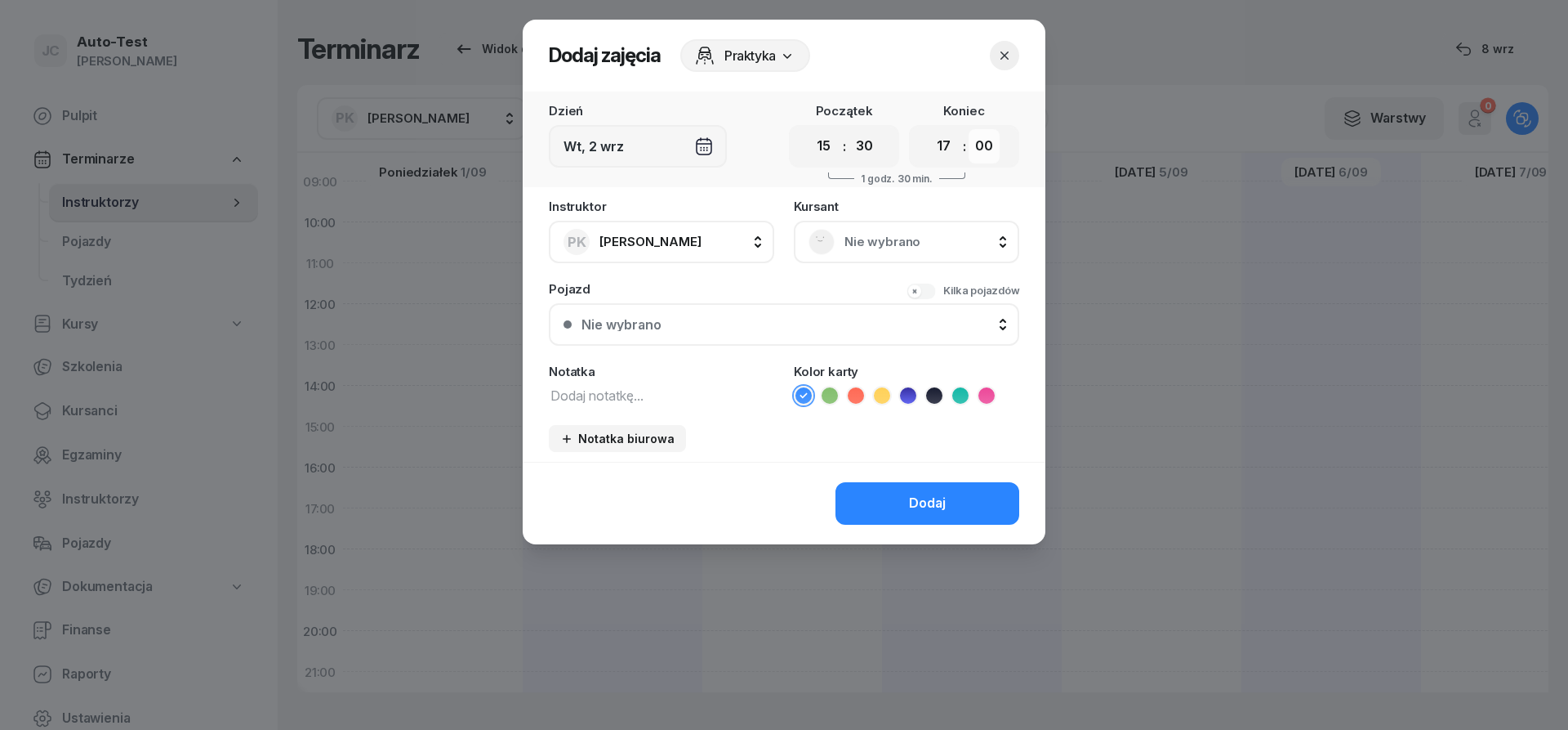
click option "30" at bounding box center [0, 0] width 0 height 0
click at [852, 231] on div "Nie wybrano" at bounding box center [906, 241] width 196 height 26
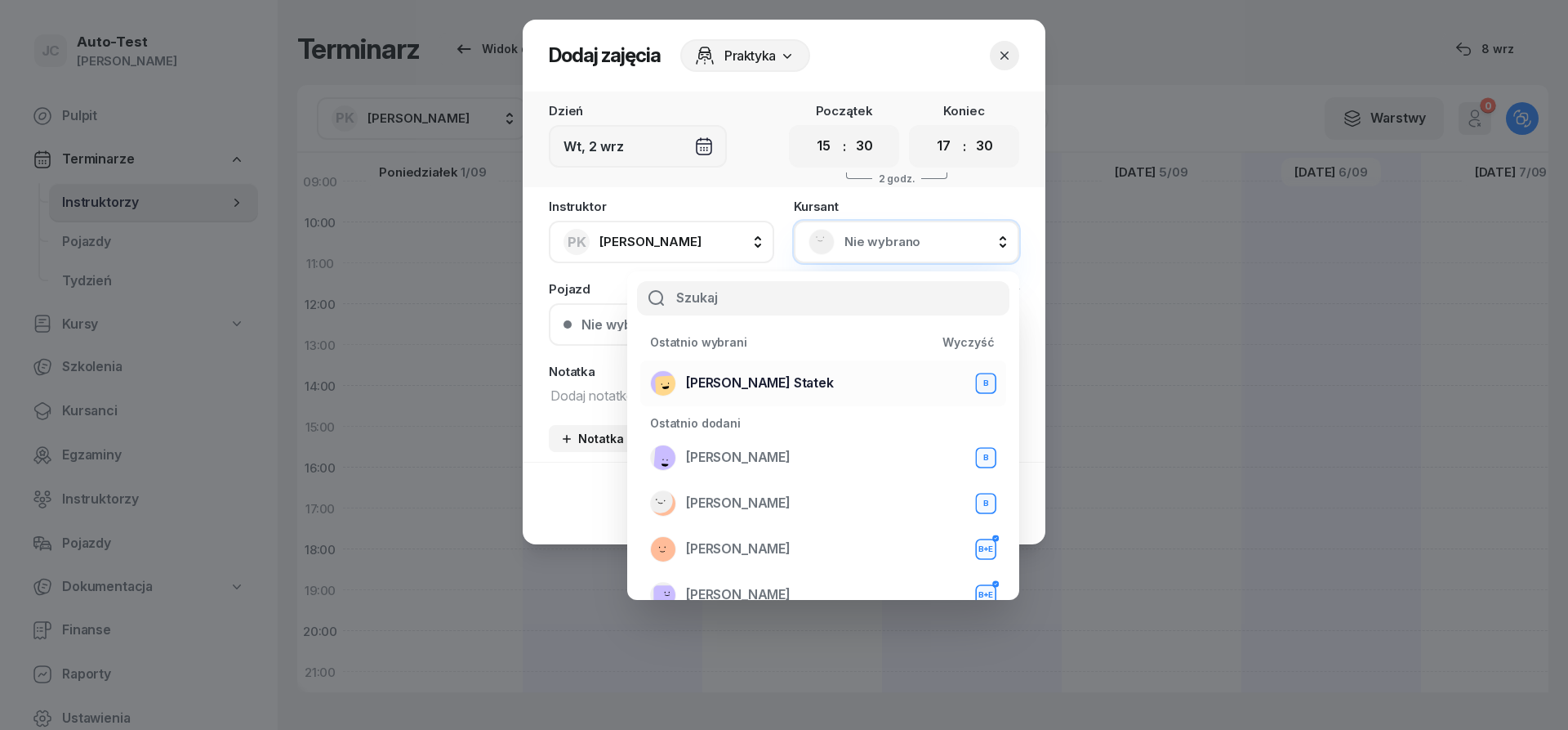
click at [787, 380] on div "[PERSON_NAME] Statek B" at bounding box center [823, 383] width 346 height 26
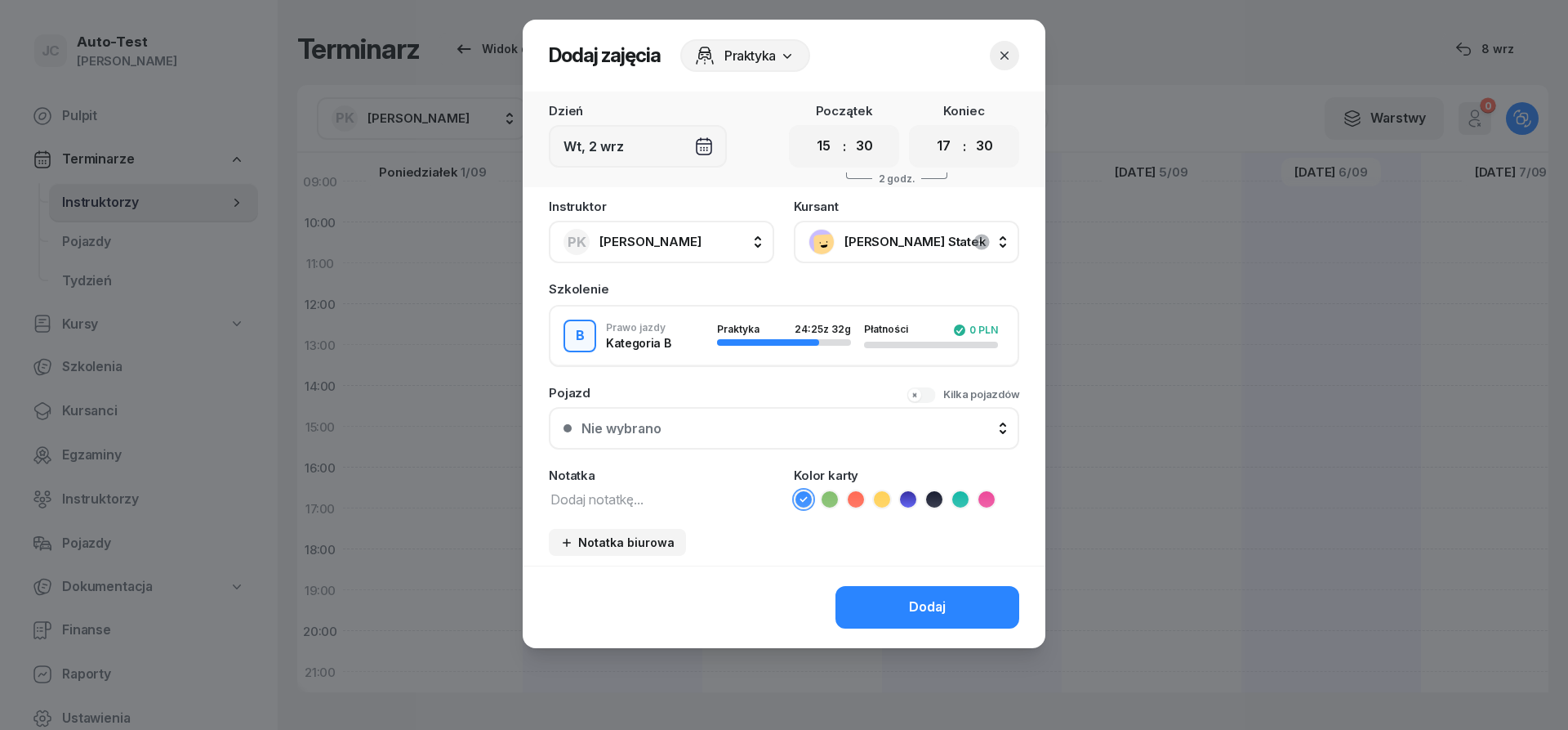
click at [745, 419] on button "Nie wybrano" at bounding box center [784, 428] width 471 height 43
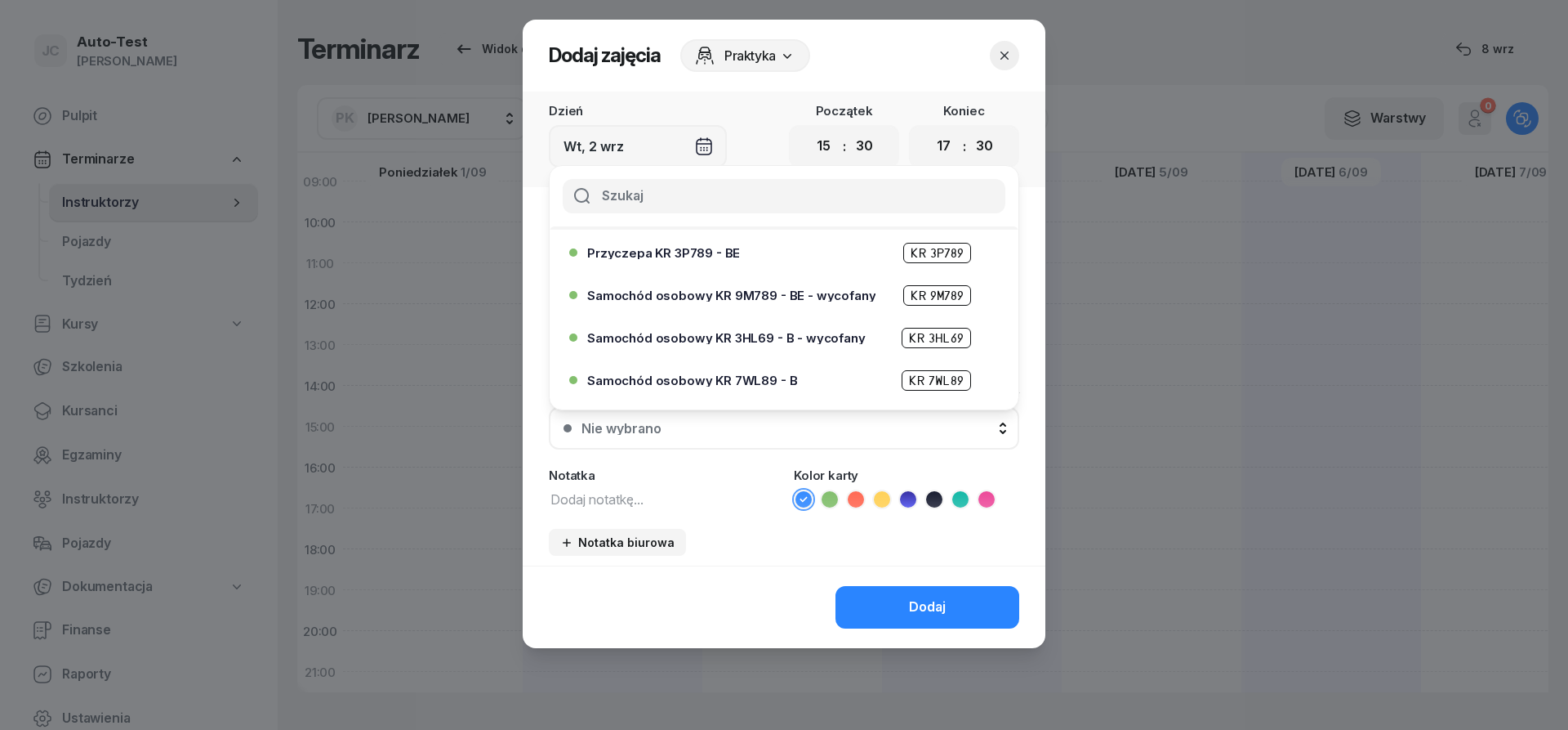
scroll to position [392, 0]
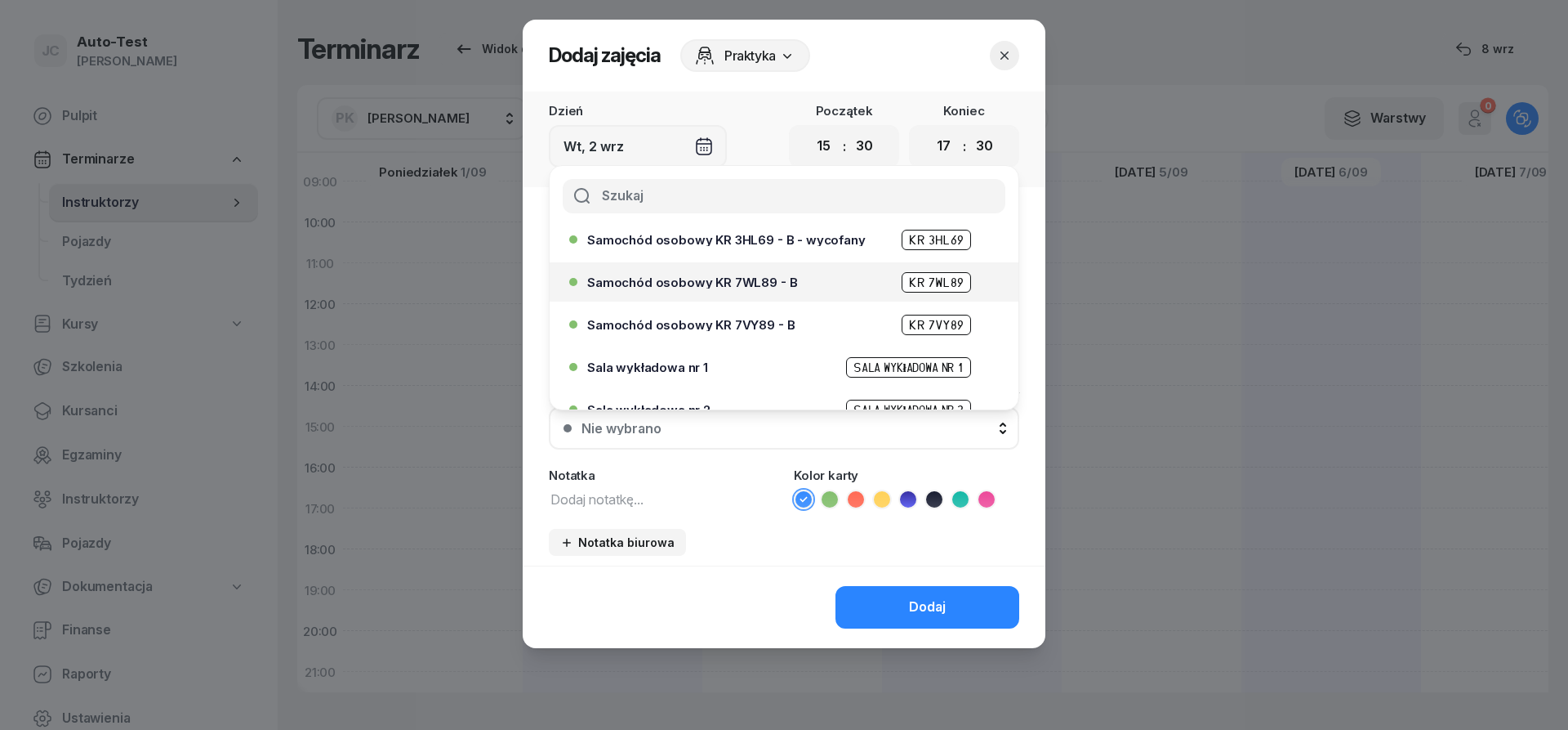
click at [764, 271] on div "Samochód osobowy KR 7WL89 - B KR 7WL89" at bounding box center [779, 281] width 420 height 26
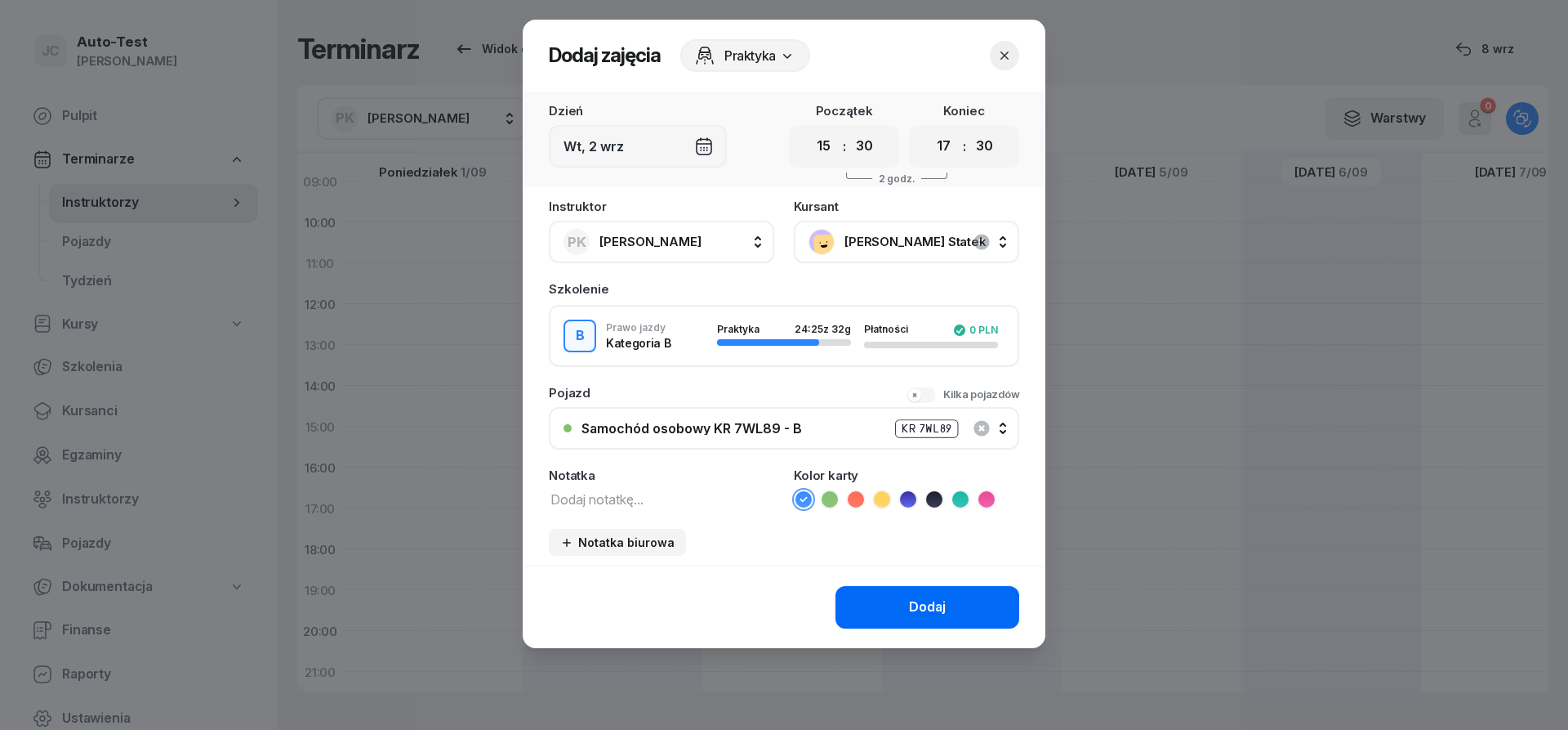
click at [907, 603] on button "Dodaj" at bounding box center [927, 607] width 184 height 43
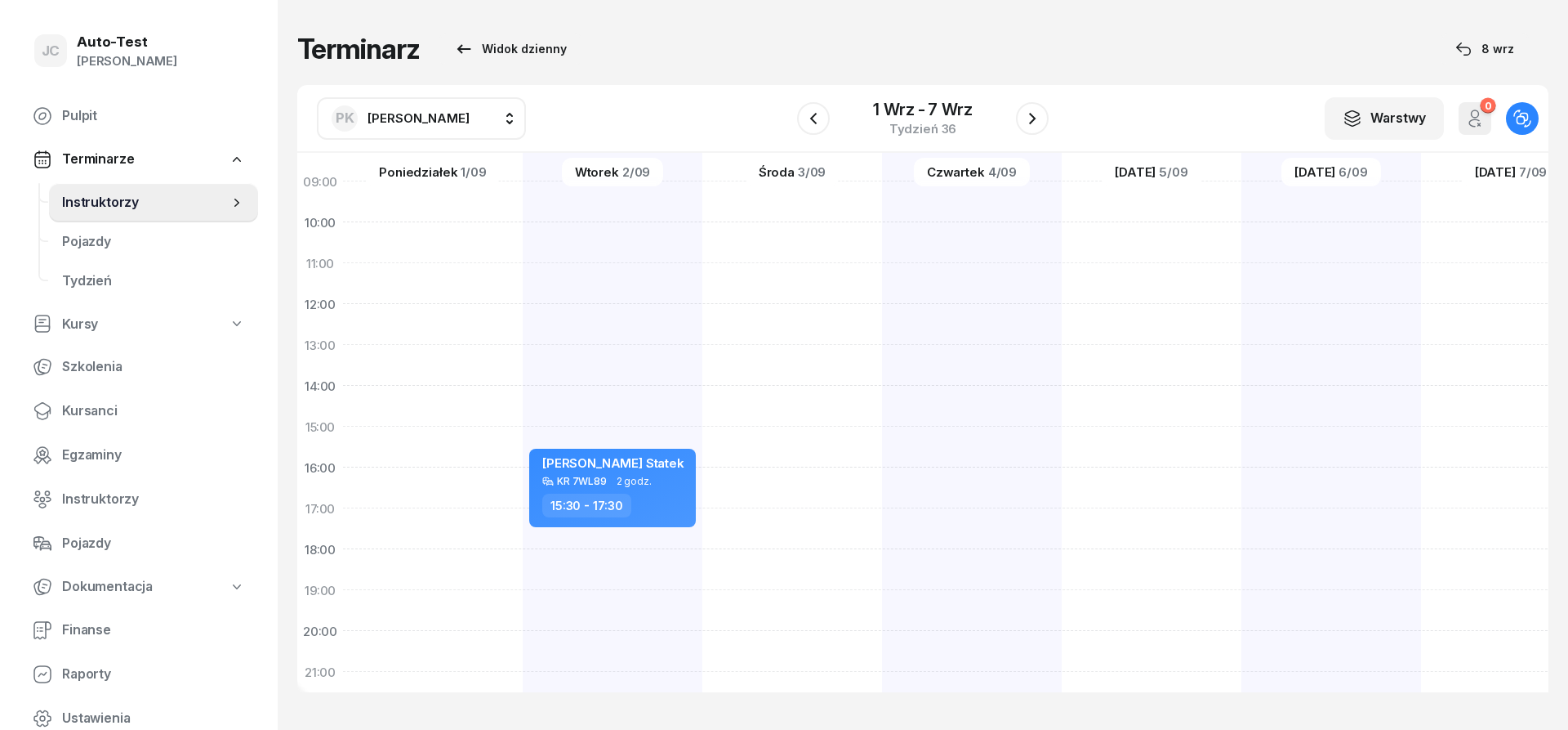
click at [798, 200] on div at bounding box center [793, 406] width 180 height 817
select select "09"
select select "11"
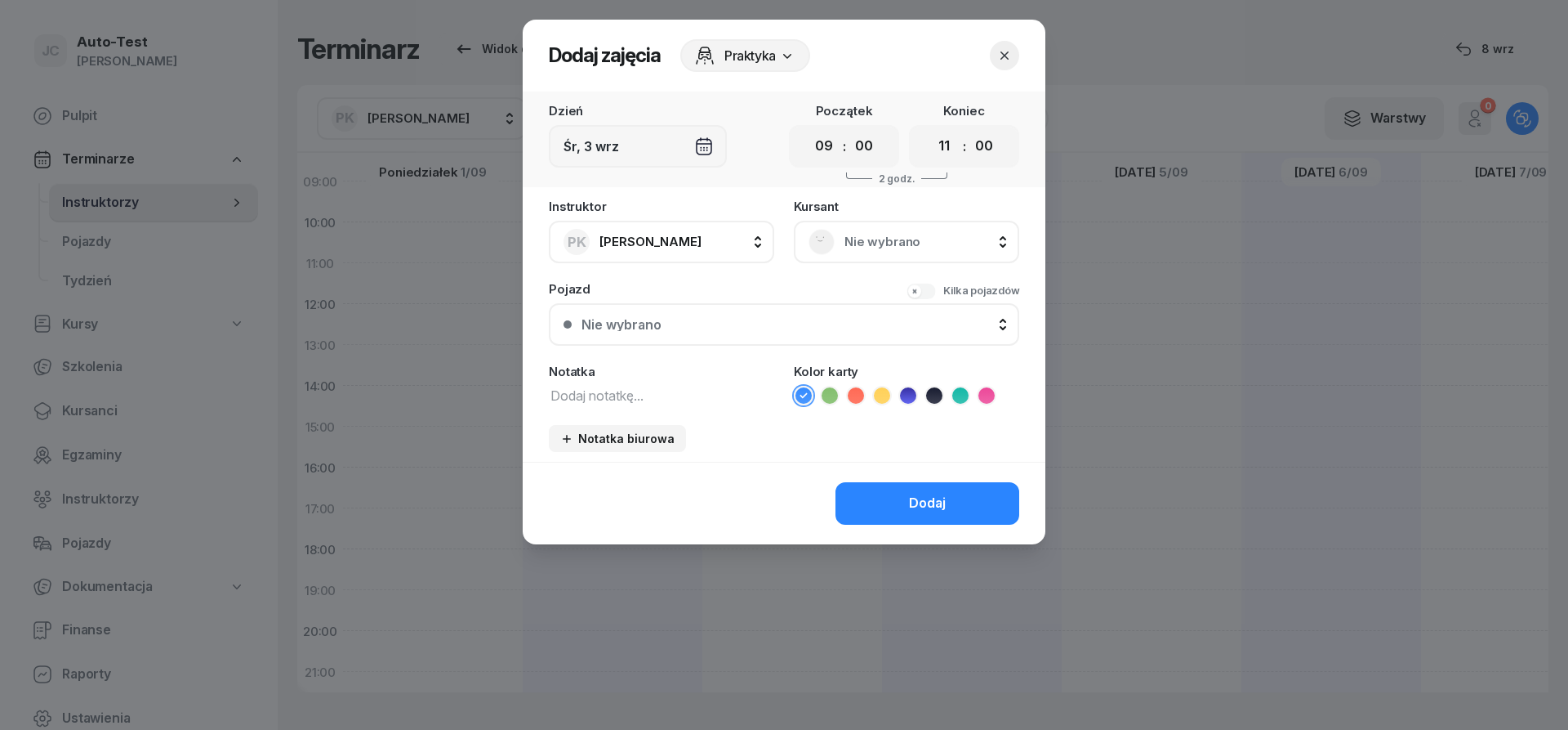
click at [890, 240] on span "Nie wybrano" at bounding box center [925, 241] width 160 height 21
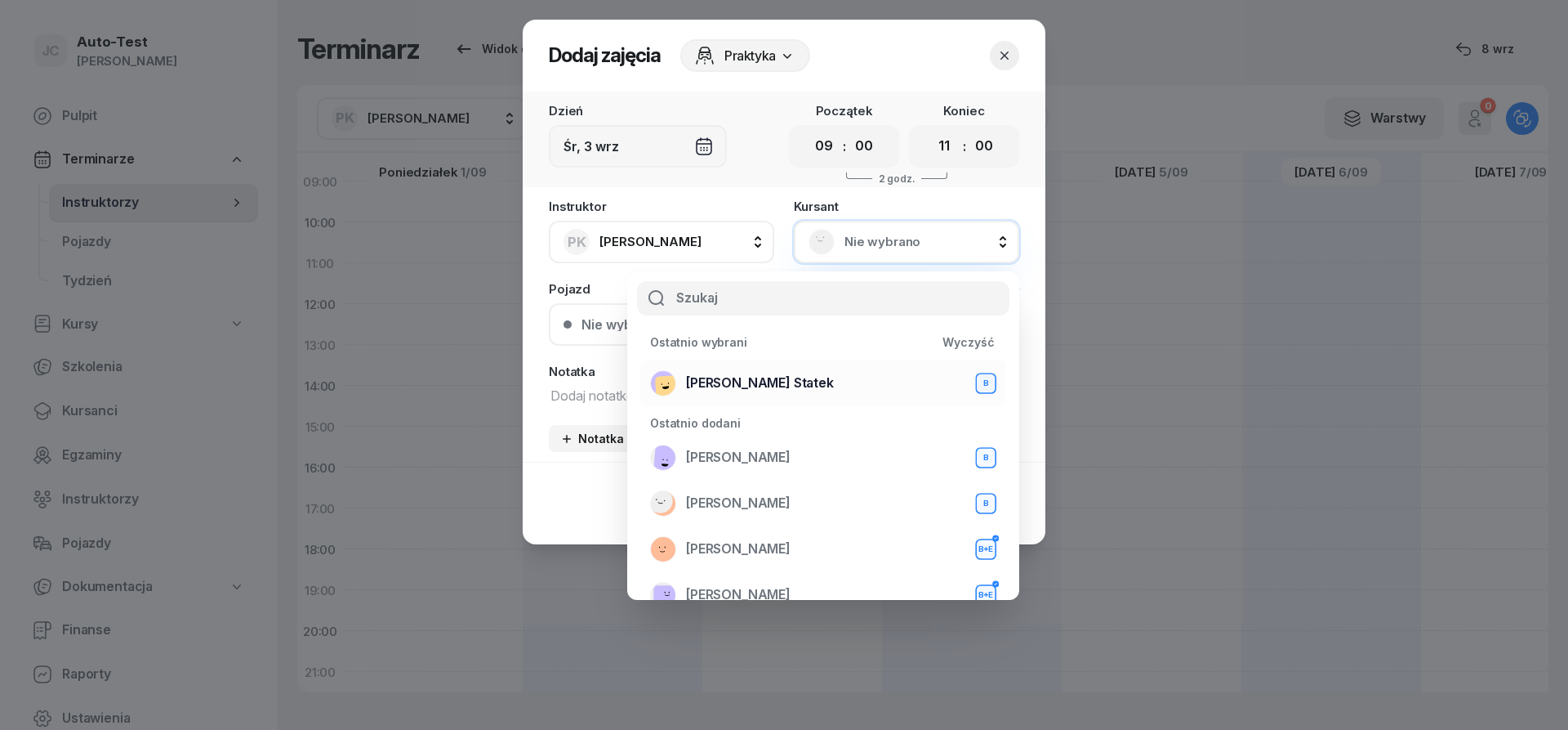
click at [784, 380] on div "[PERSON_NAME] Statek B" at bounding box center [823, 383] width 346 height 26
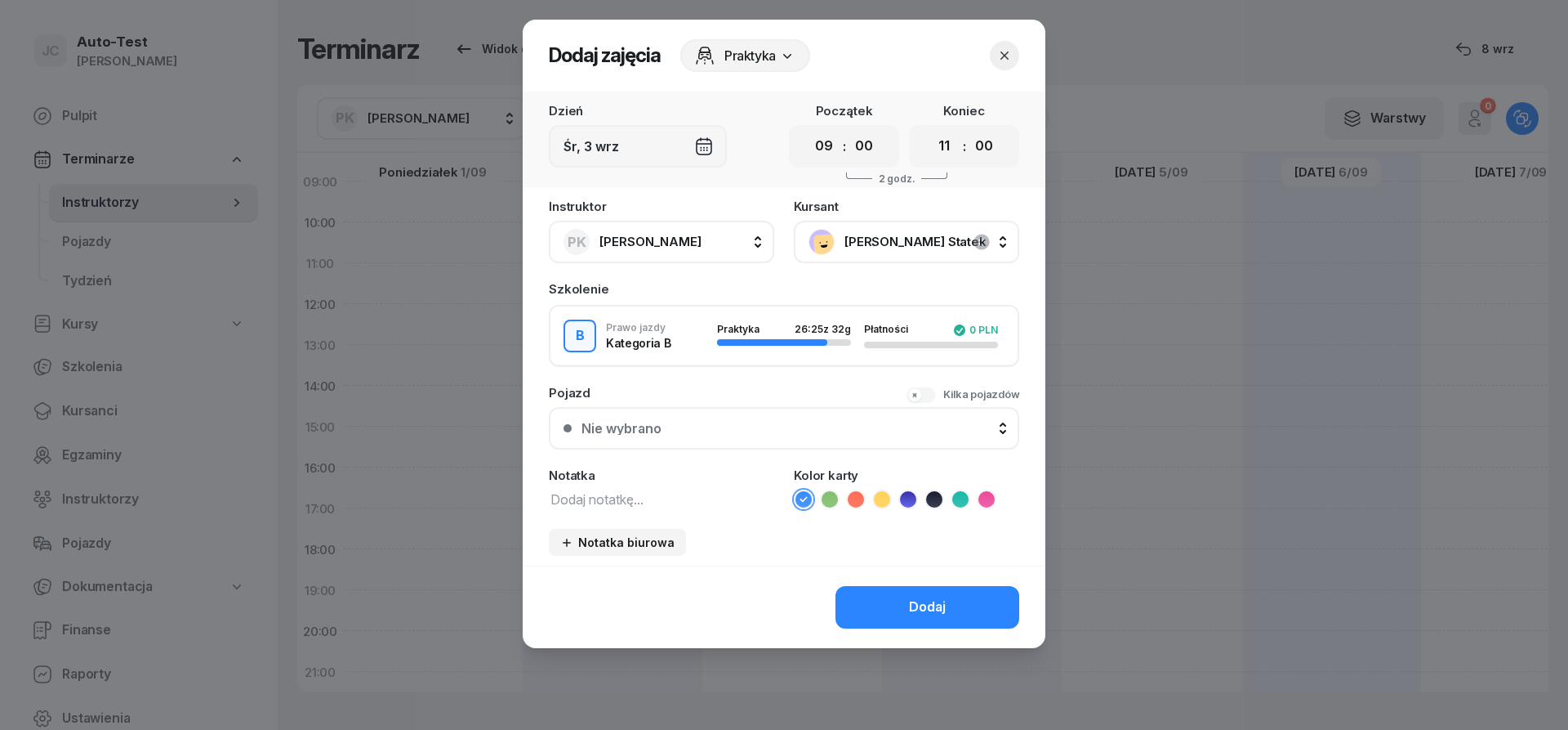
click at [755, 426] on div "Nie wybrano" at bounding box center [793, 428] width 423 height 13
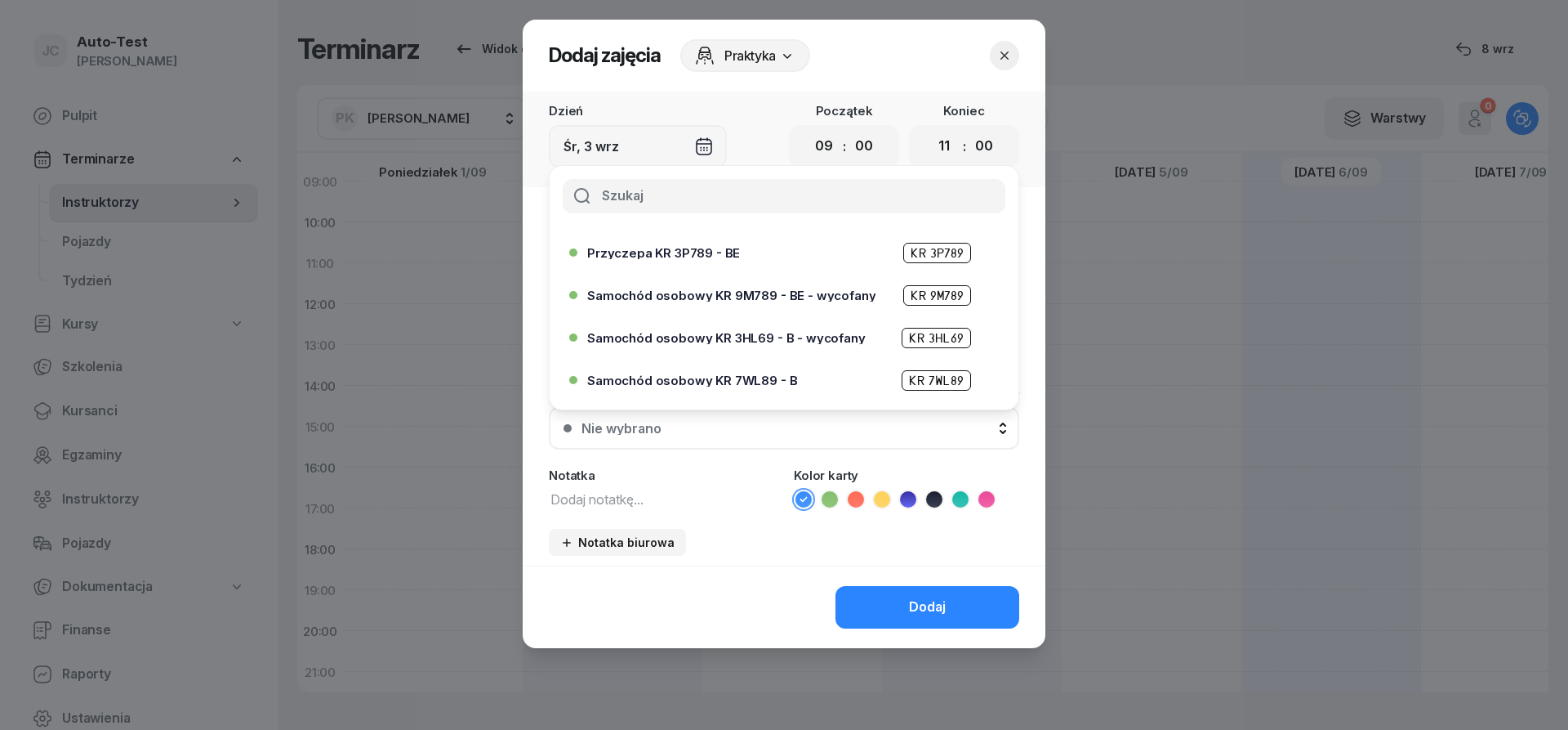
scroll to position [392, 0]
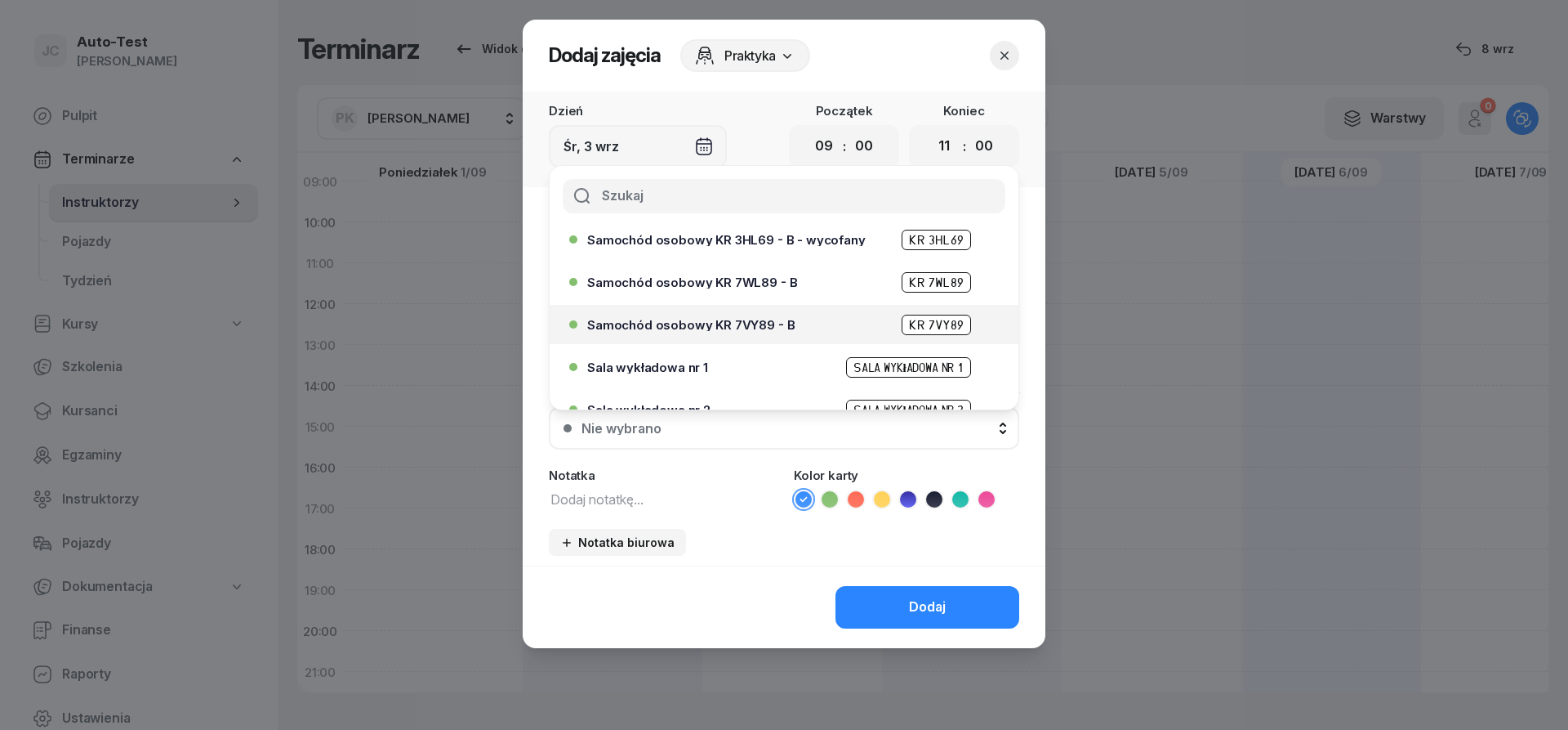
click at [771, 320] on span "Samochód osobowy KR 7VY89 - B" at bounding box center [690, 324] width 207 height 12
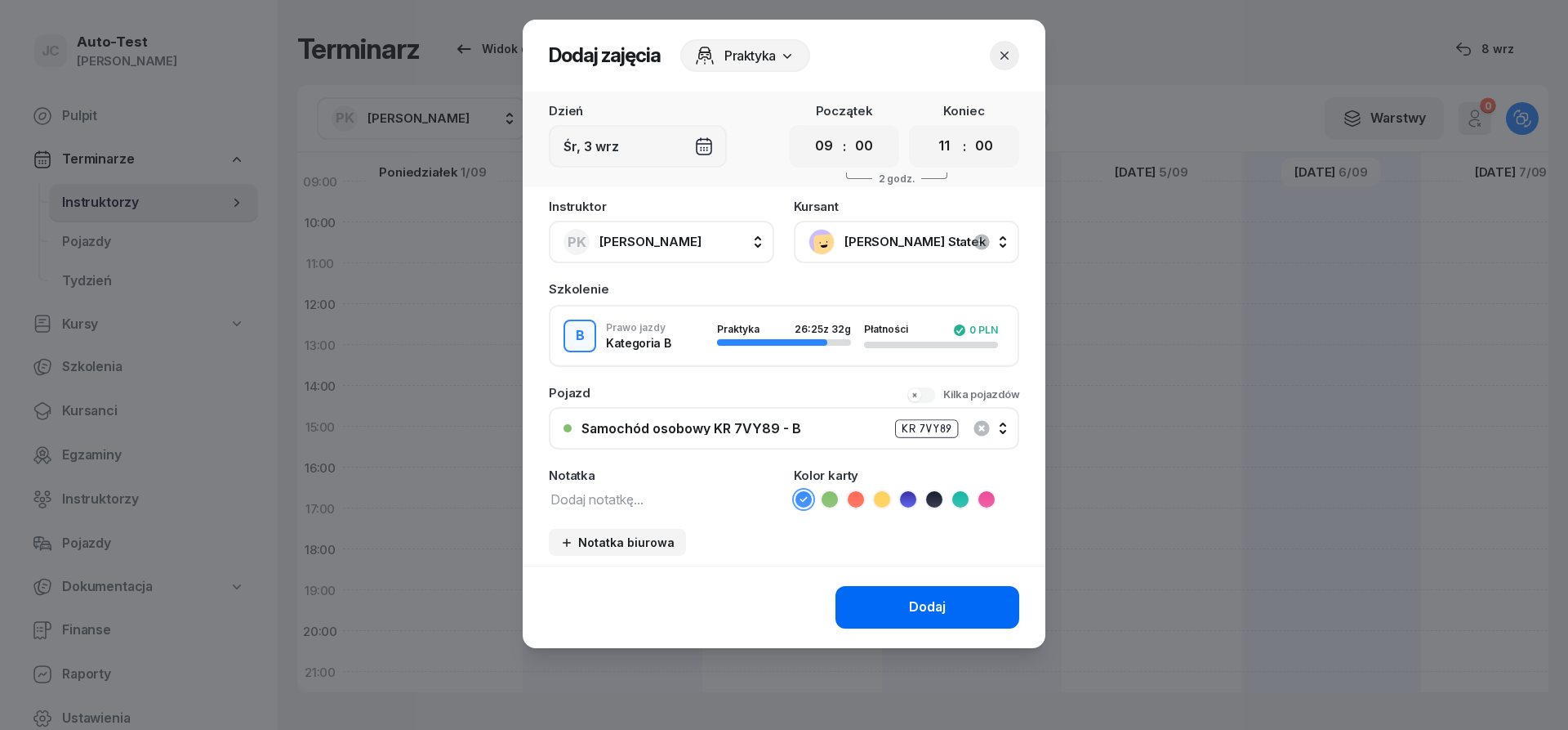
click at [873, 612] on button "Dodaj" at bounding box center [927, 607] width 184 height 43
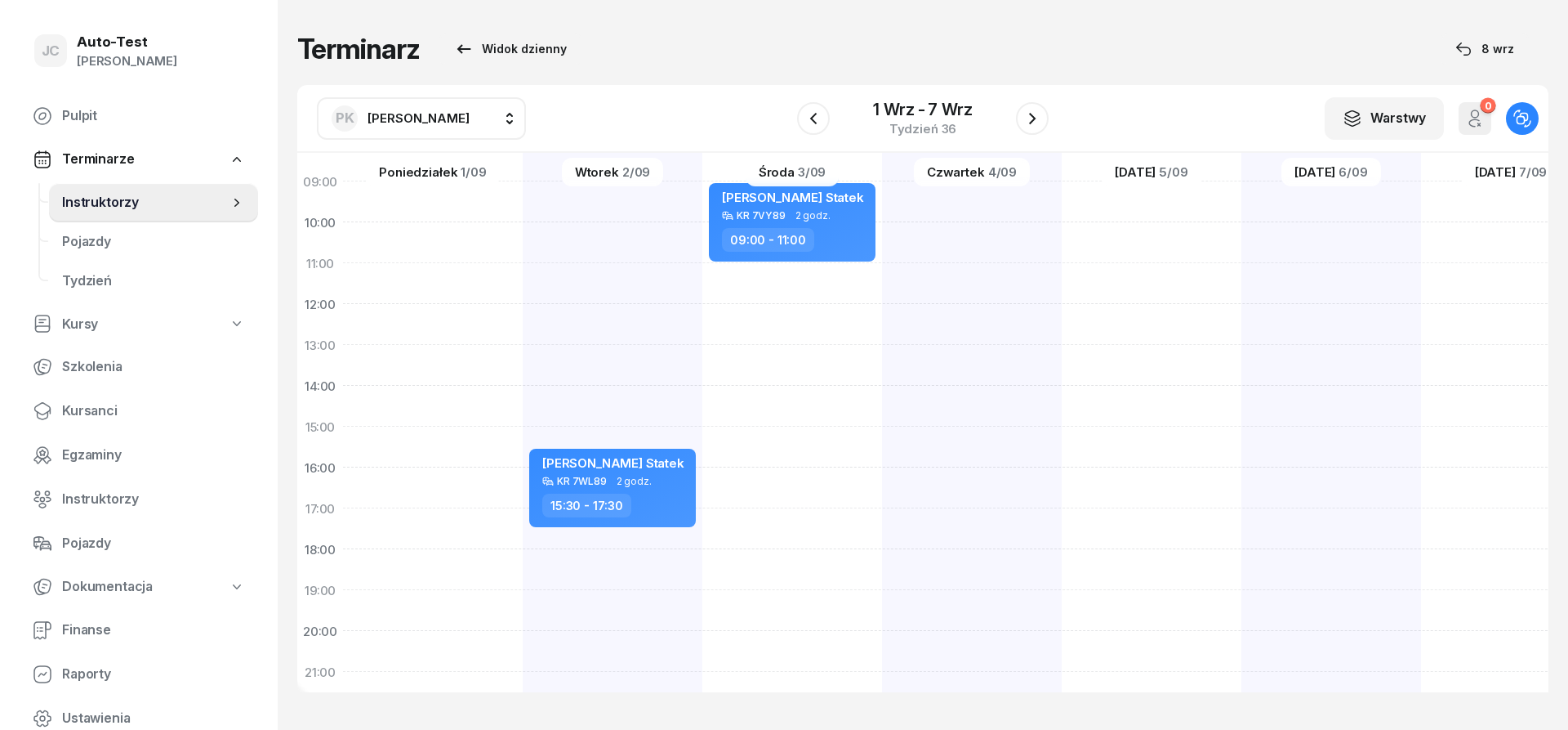
scroll to position [196, 0]
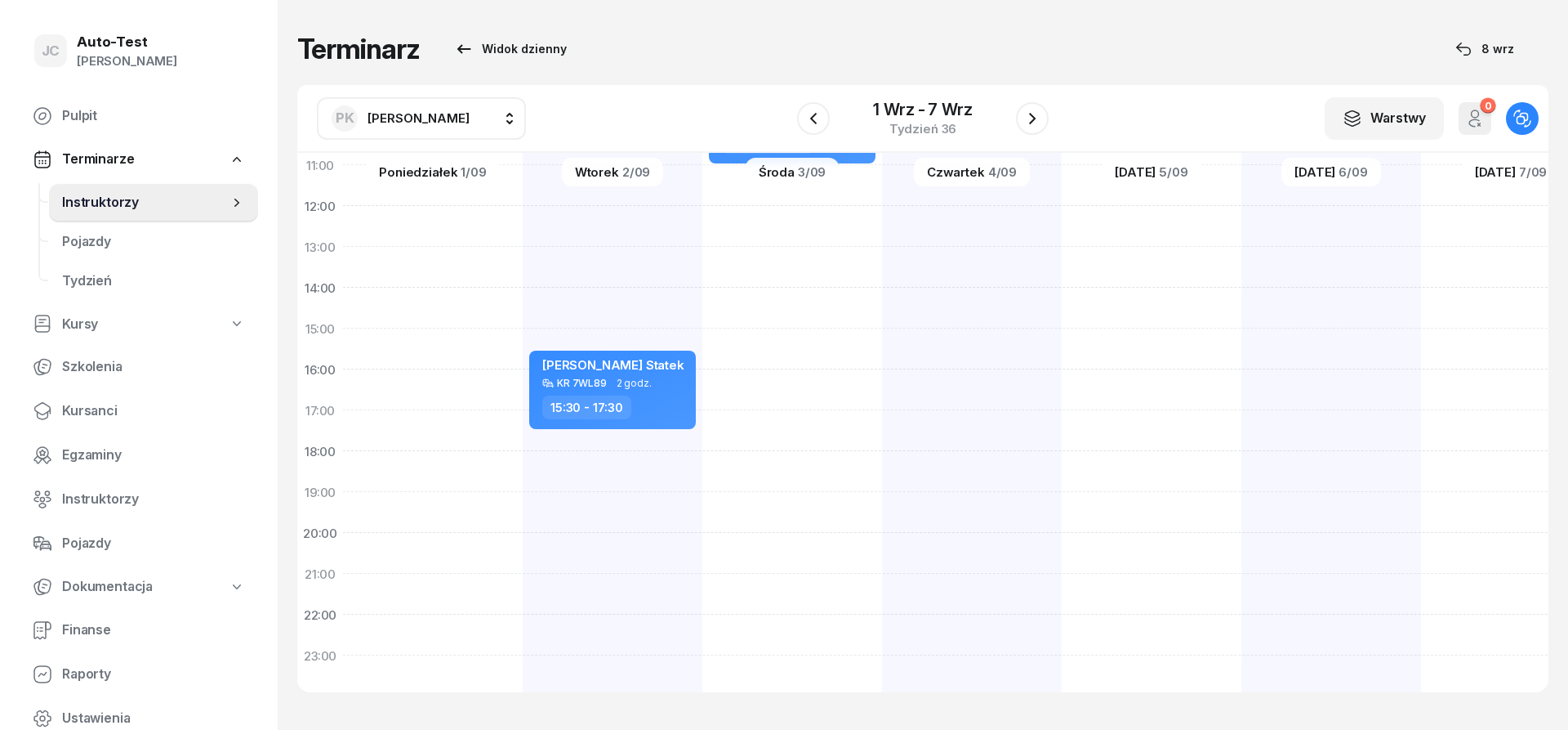
click at [953, 475] on div at bounding box center [972, 308] width 180 height 817
select select "18"
select select "20"
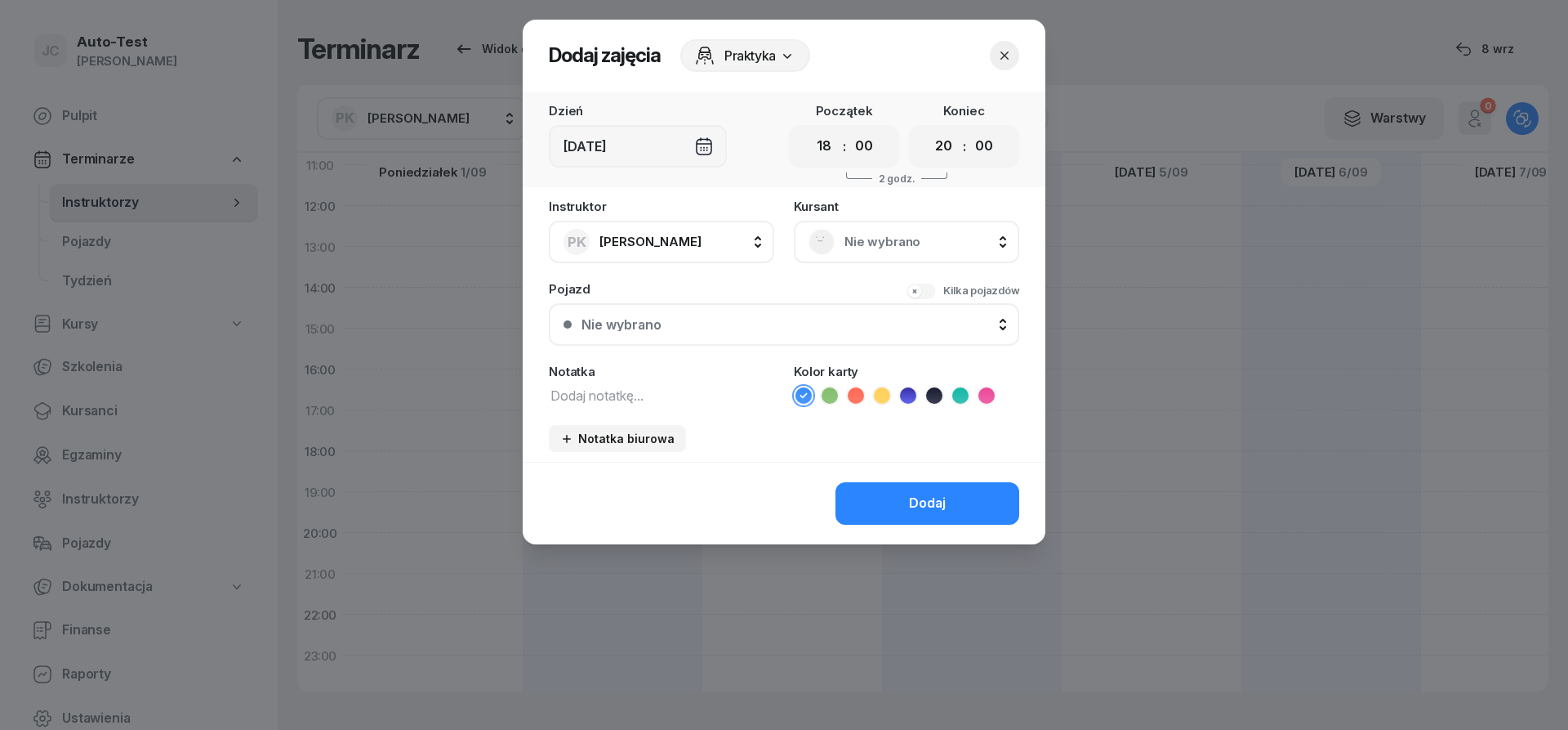
scroll to position [294, 0]
click at [849, 129] on select "00 05 10 15 20 25 30 35 40 45 50 55" at bounding box center [863, 146] width 31 height 34
select select "30"
click option "30" at bounding box center [0, 0] width 0 height 0
click at [968, 129] on select "00 05 10 15 20 25 30 35 40 45 50 55" at bounding box center [983, 146] width 31 height 34
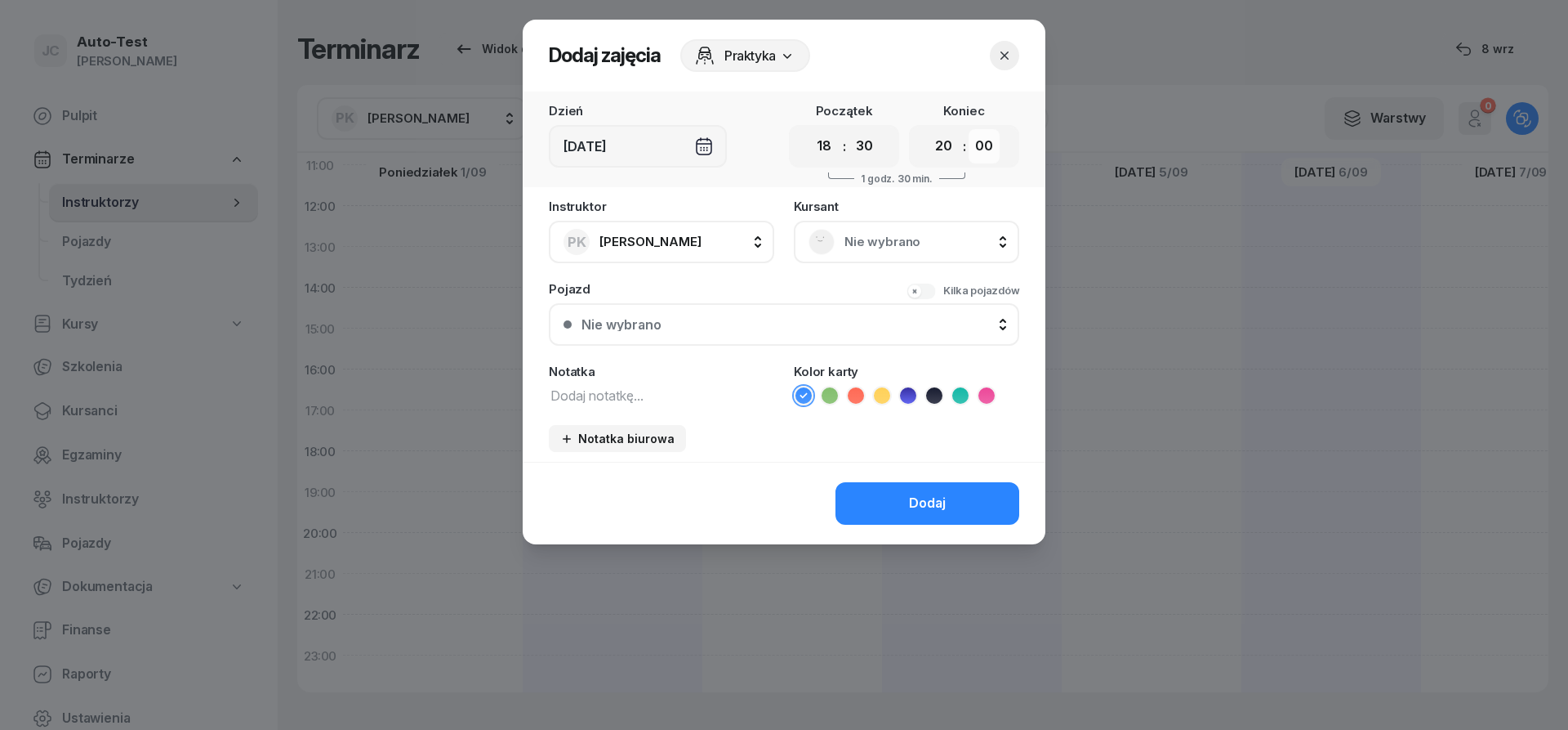
select select "30"
click option "30" at bounding box center [0, 0] width 0 height 0
click at [888, 243] on span "Nie wybrano" at bounding box center [925, 241] width 160 height 21
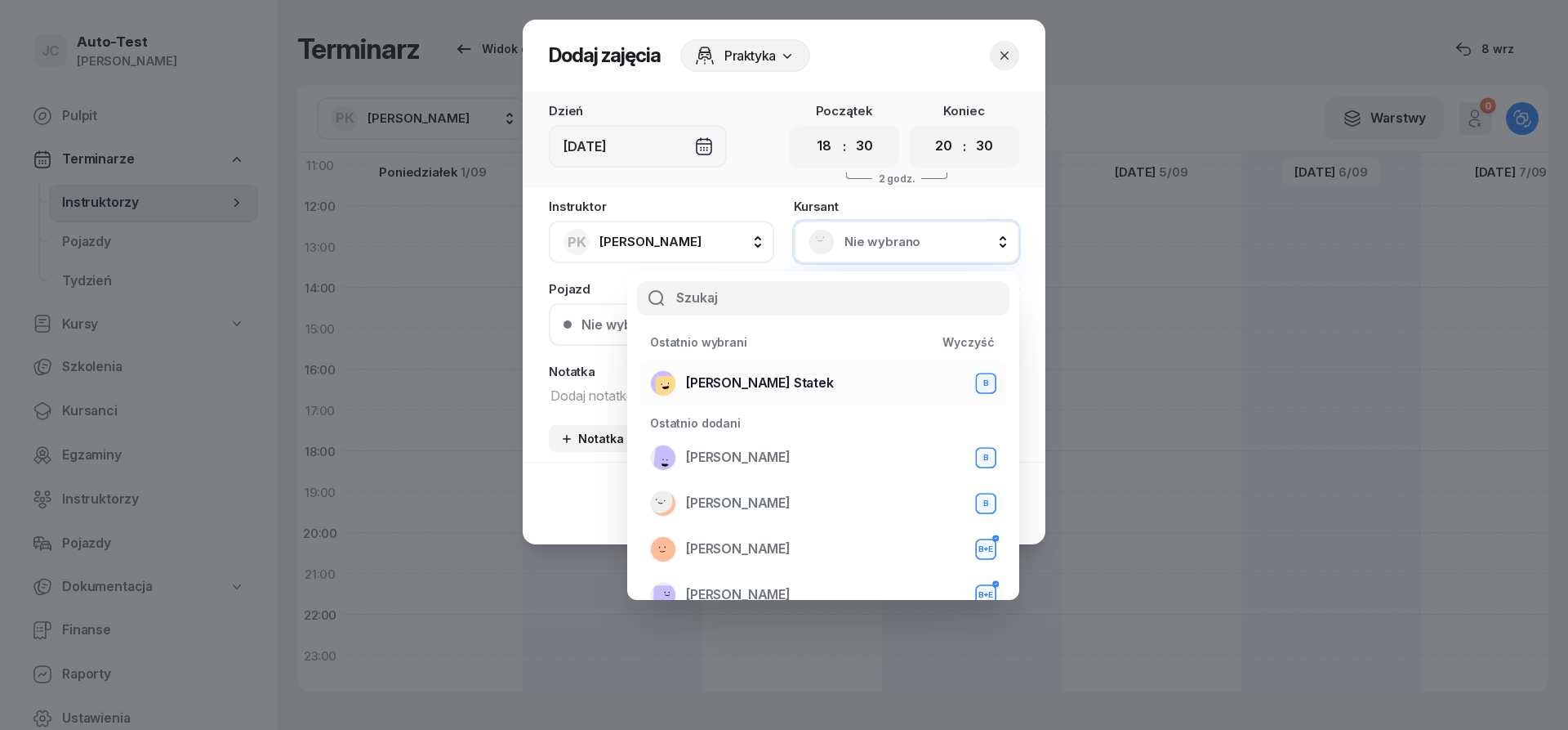
click at [791, 384] on div "[PERSON_NAME] Statek B" at bounding box center [823, 383] width 346 height 26
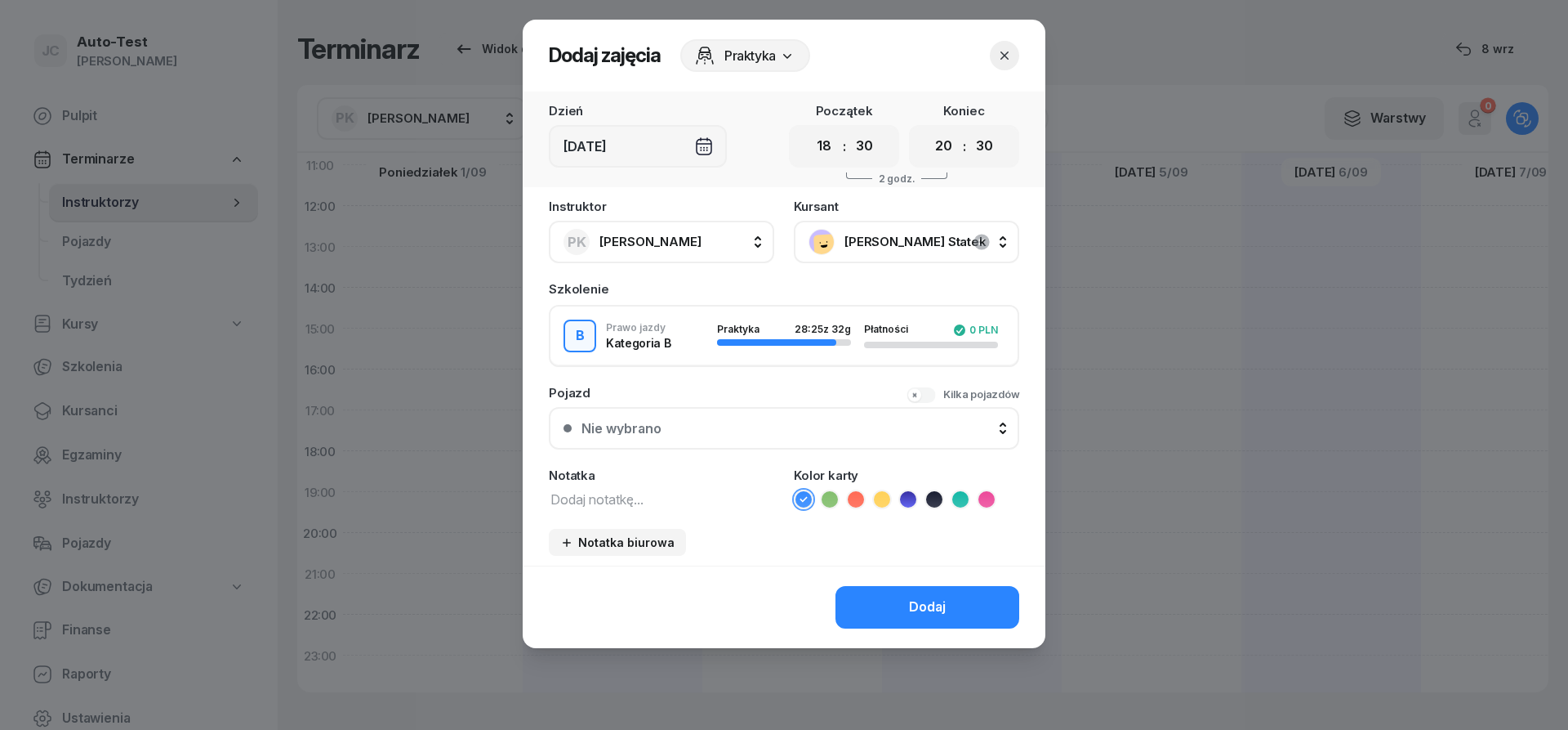
click at [773, 413] on button "Nie wybrano" at bounding box center [784, 428] width 471 height 43
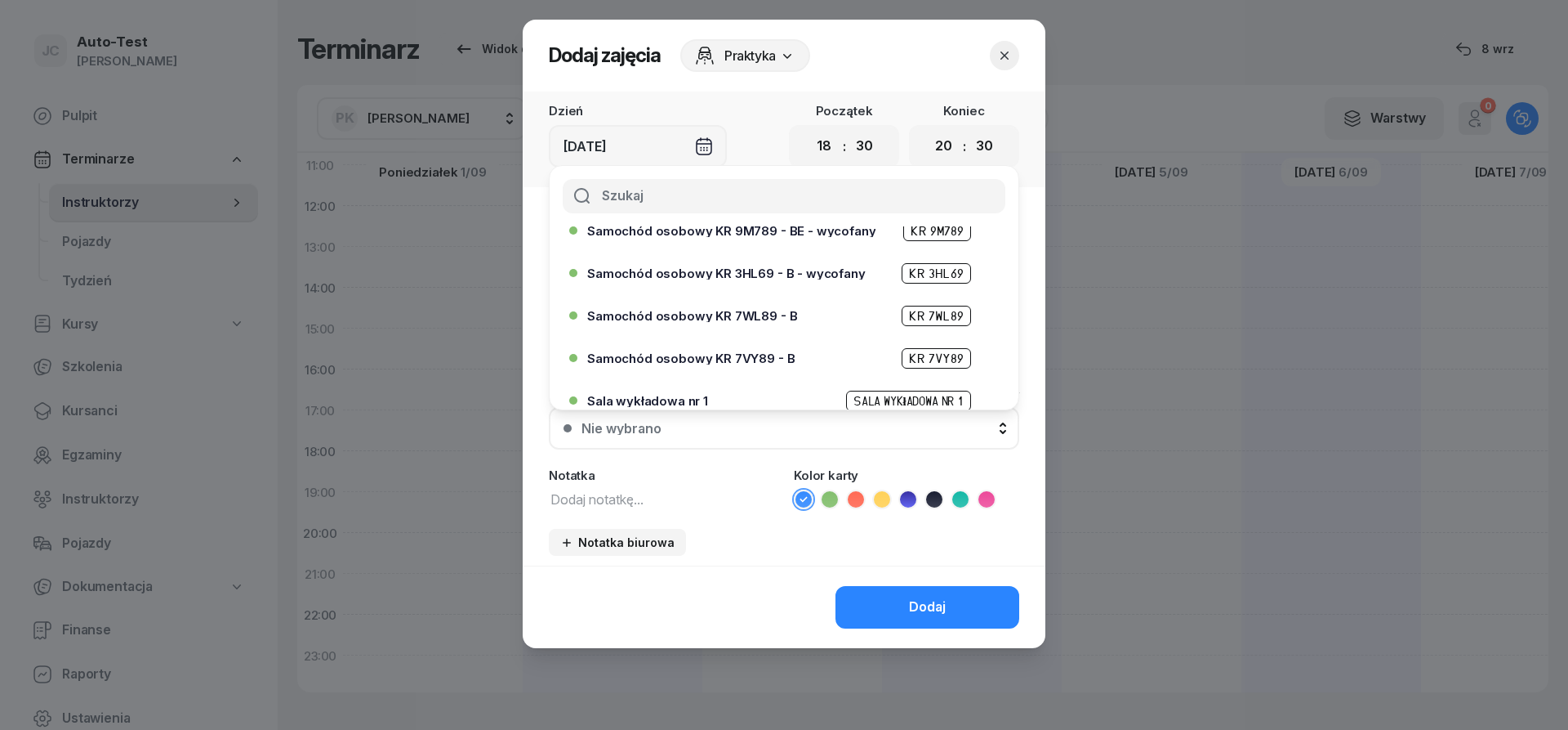
scroll to position [392, 0]
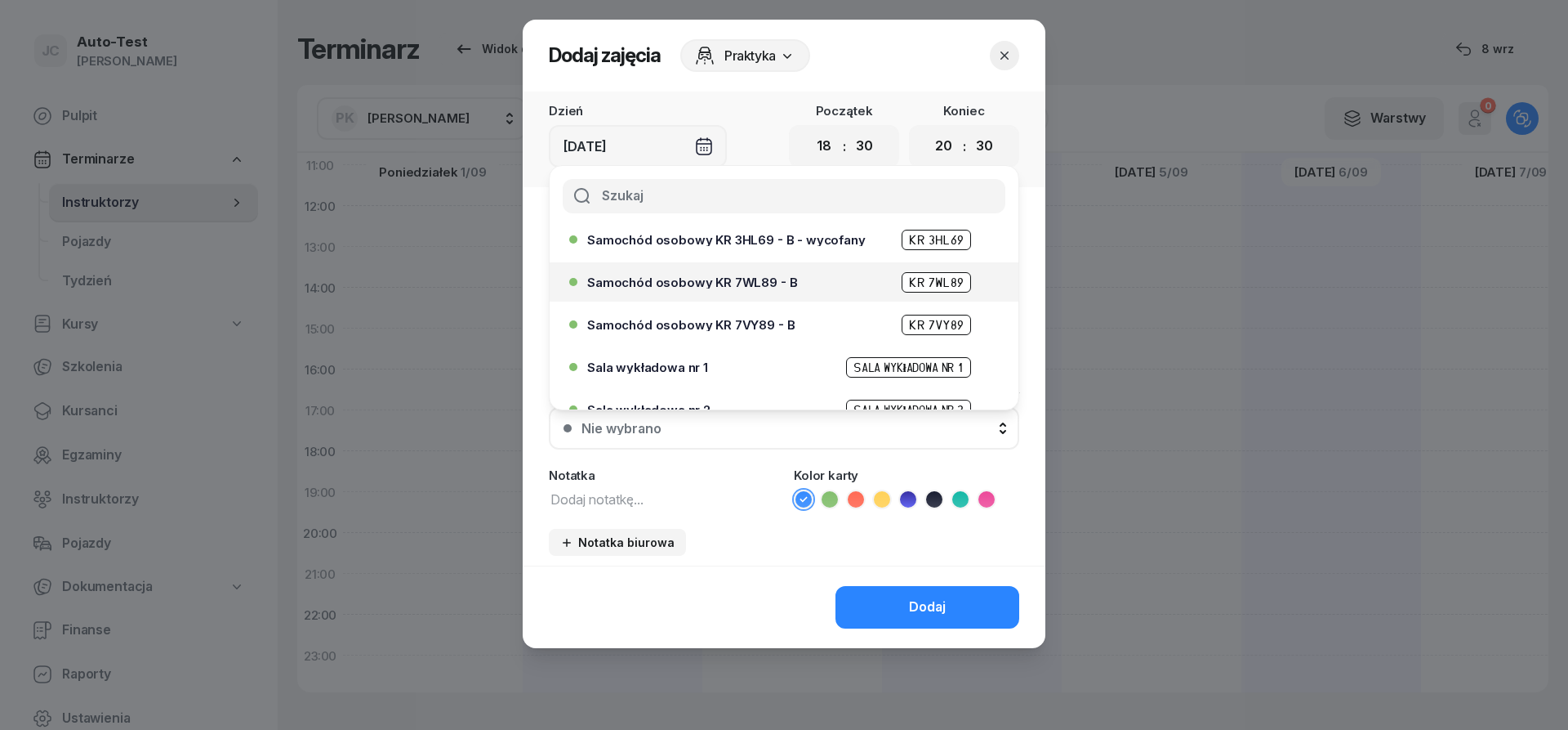
click at [754, 288] on span "Samochód osobowy KR 7WL89 - B" at bounding box center [692, 281] width 210 height 12
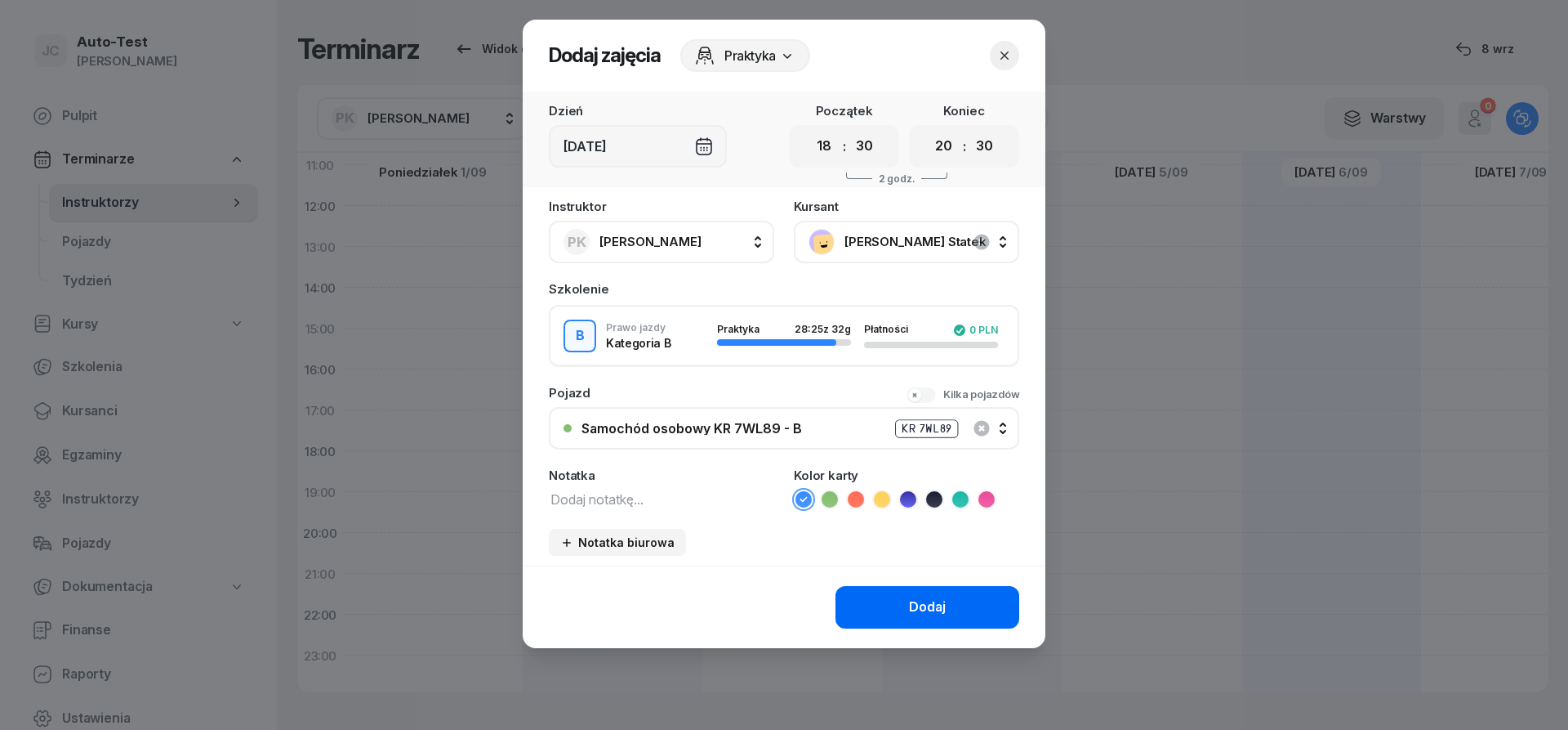
click at [887, 606] on button "Dodaj" at bounding box center [927, 607] width 184 height 43
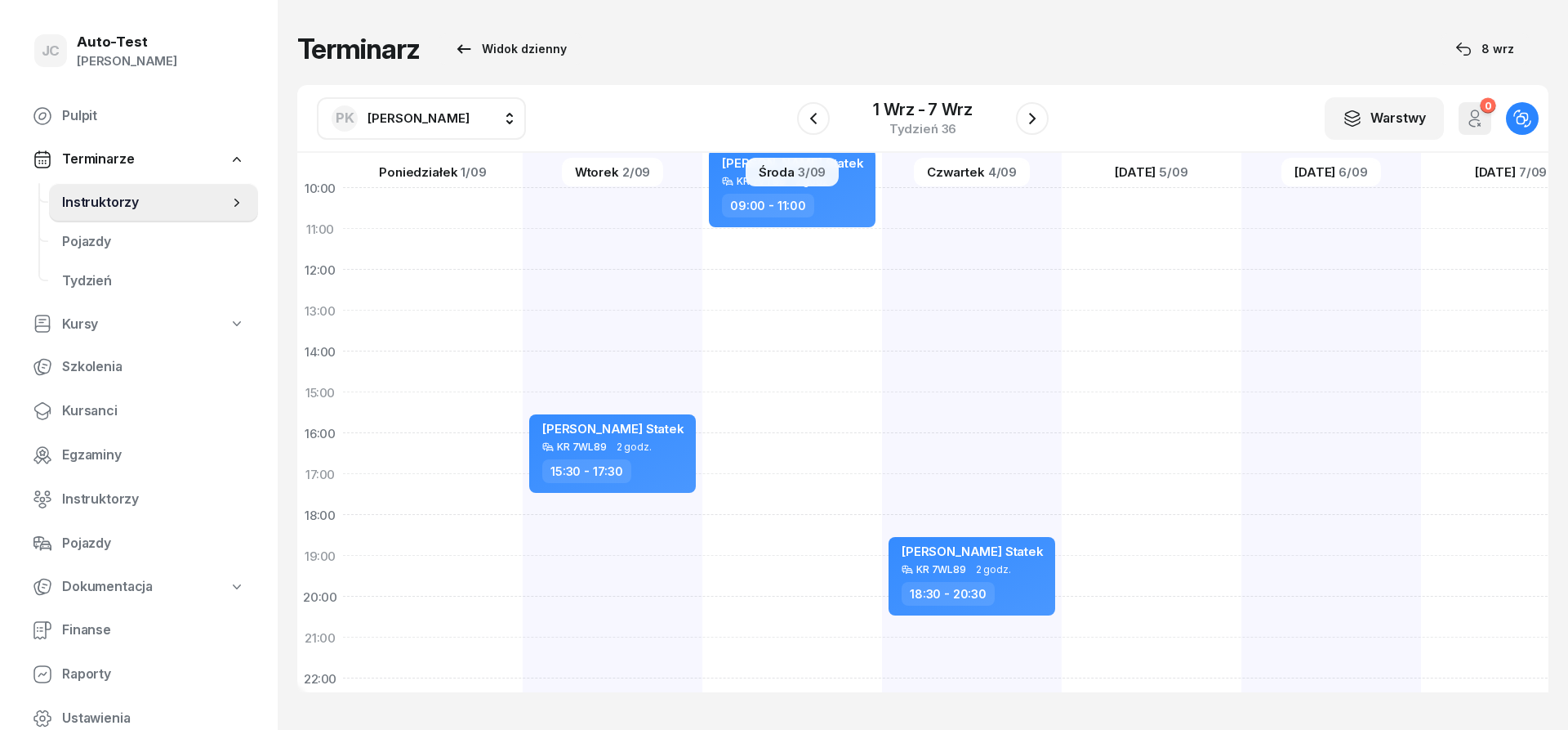
scroll to position [196, 0]
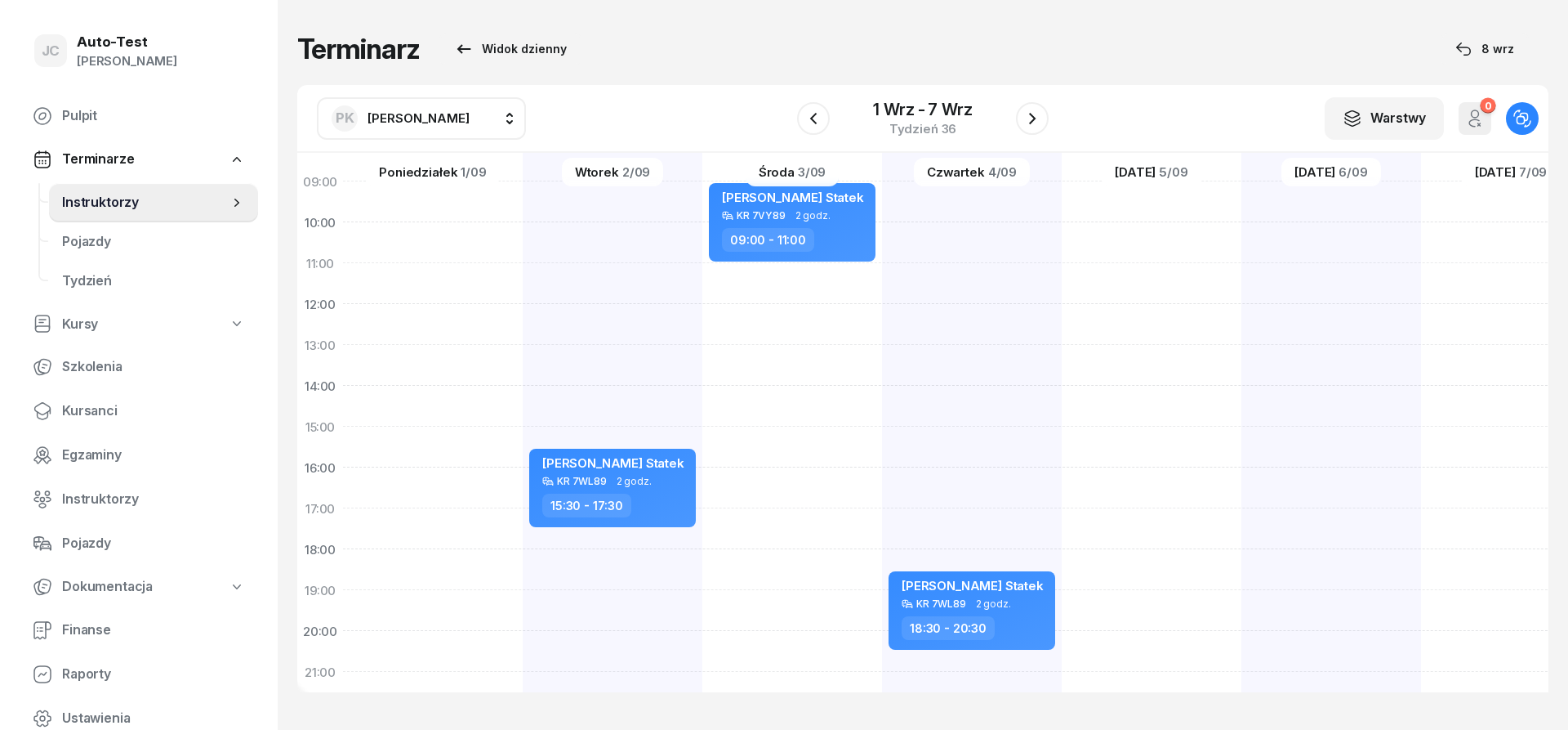
click at [1122, 201] on div at bounding box center [1152, 406] width 180 height 817
select select "09"
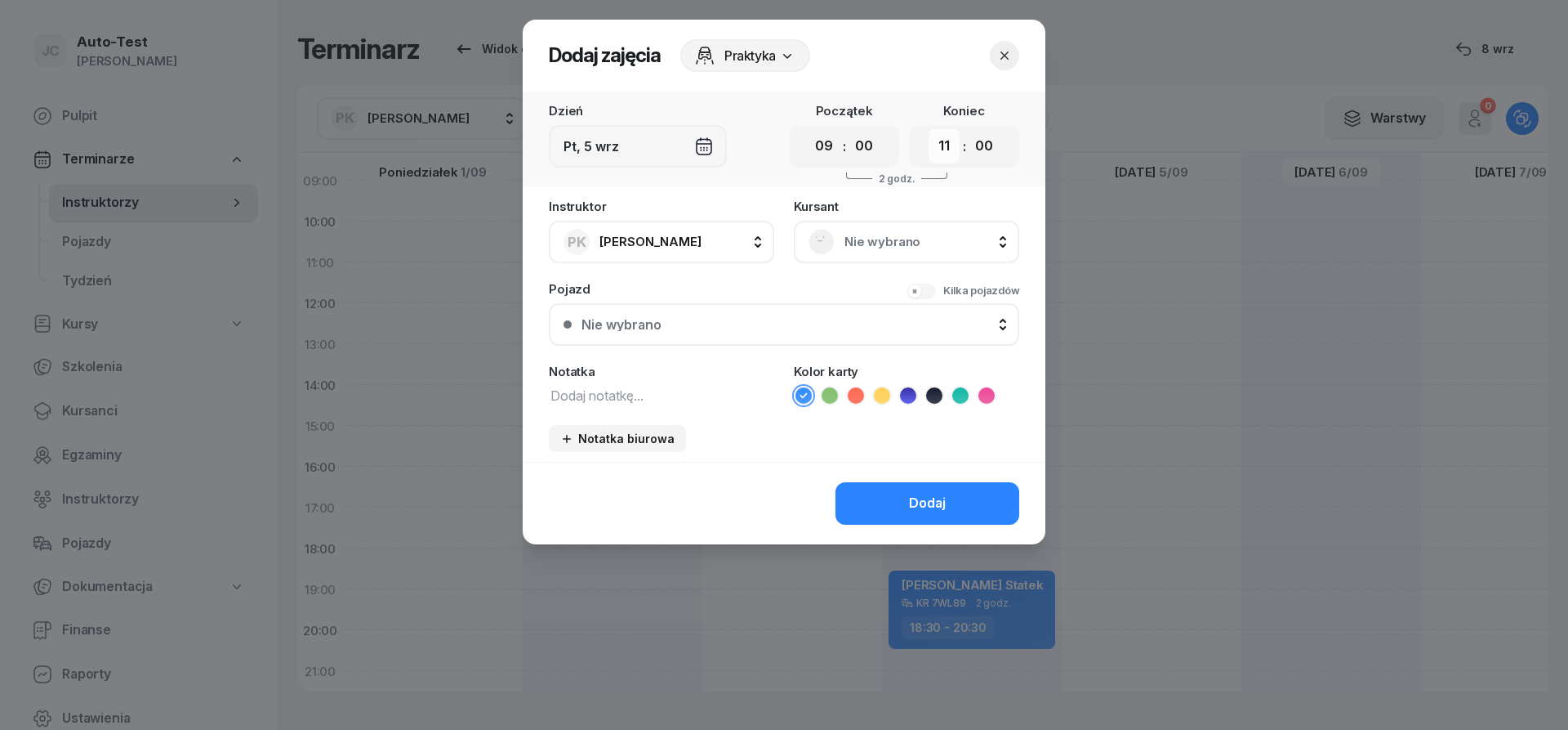
click at [928, 129] on select "00 01 02 03 04 05 06 07 08 09 10 11 12 13 14 15 16 17 18 19 20 21 22 23" at bounding box center [943, 146] width 31 height 34
select select "09"
click option "09" at bounding box center [0, 0] width 0 height 0
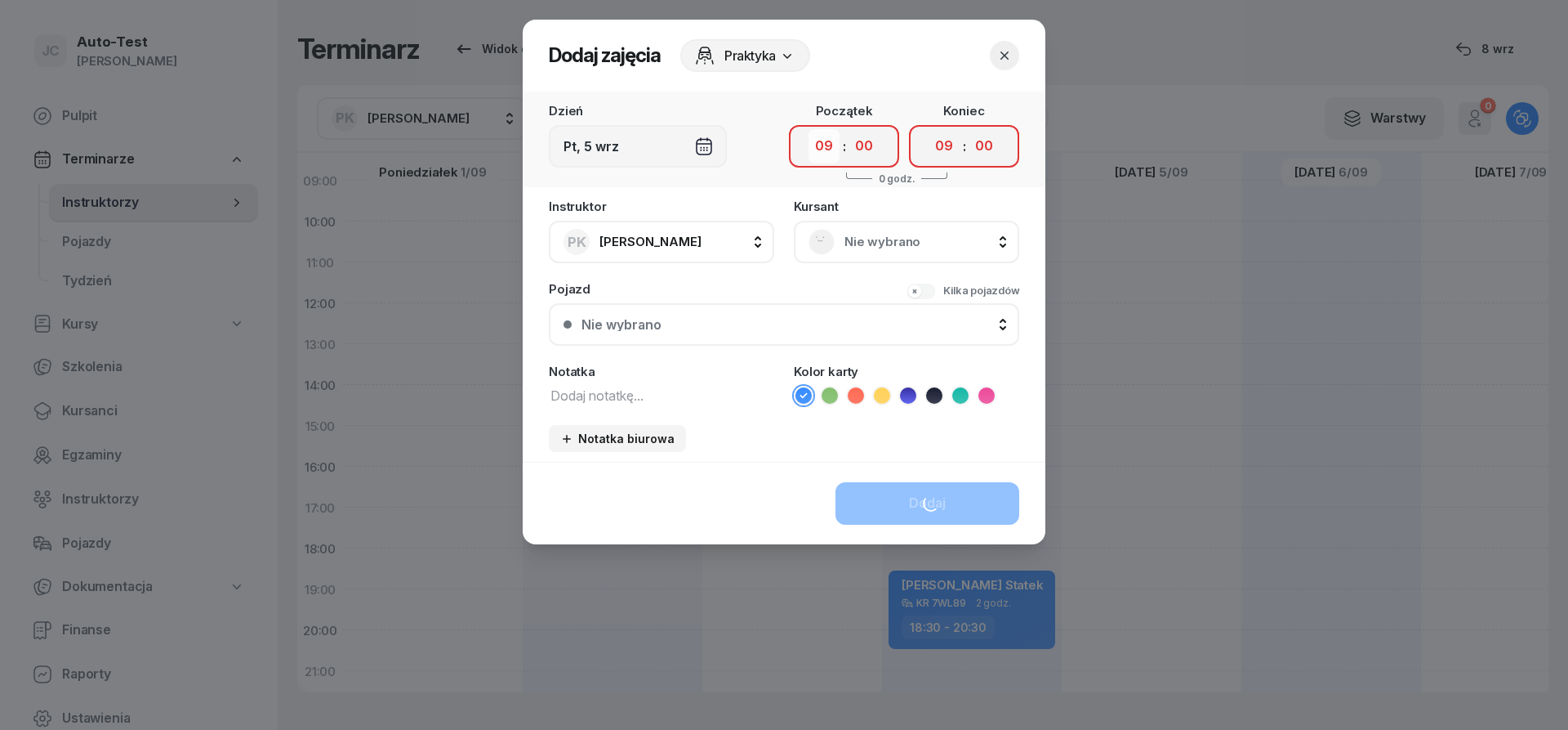
click at [809, 129] on select "00 01 02 03 04 05 06 07 08 09 10 11 12 13 14 15 16 17 18 19 20 21 22 23" at bounding box center [823, 146] width 31 height 34
select select "08"
click option "08" at bounding box center [0, 0] width 0 height 0
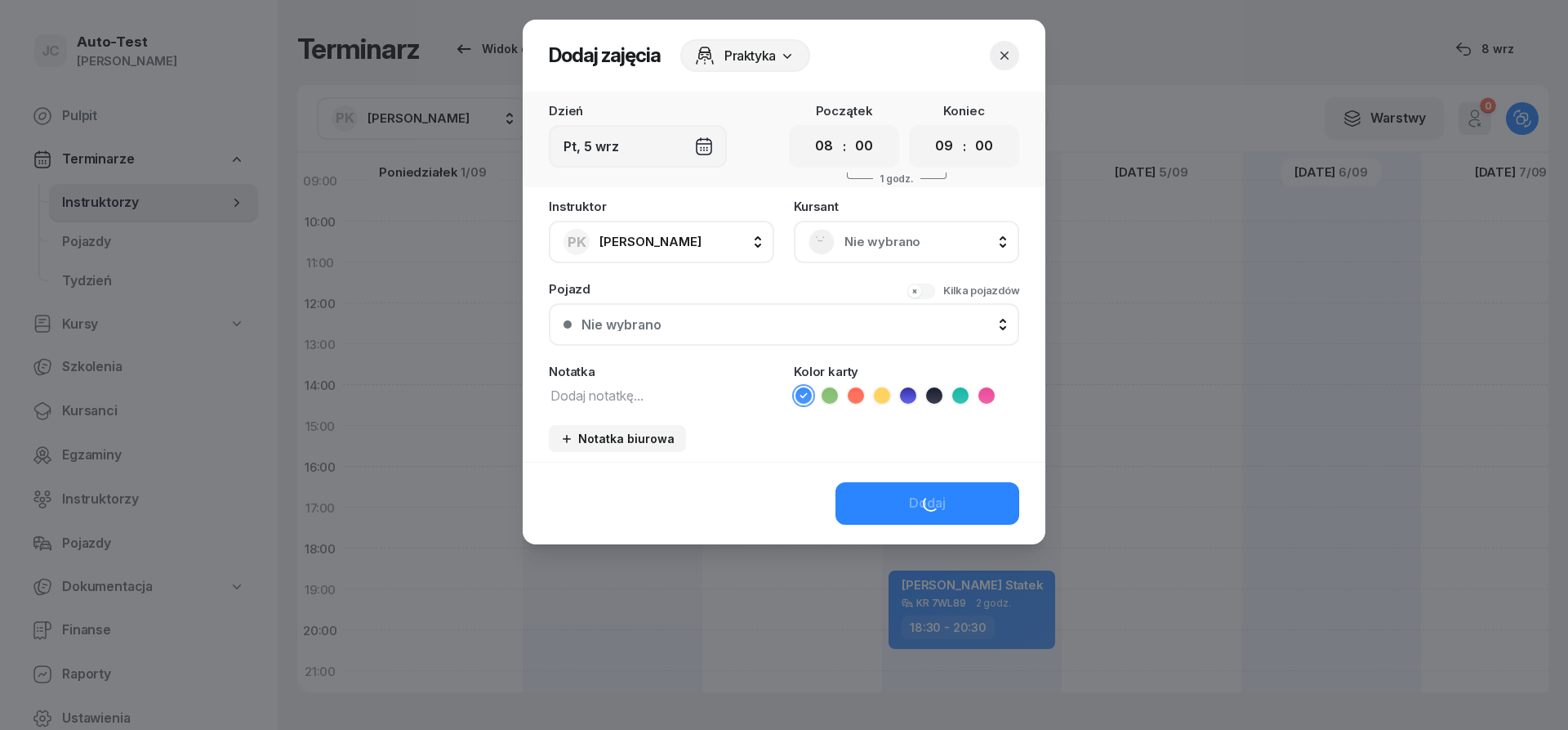
click at [850, 231] on div "Nie wybrano" at bounding box center [906, 241] width 196 height 26
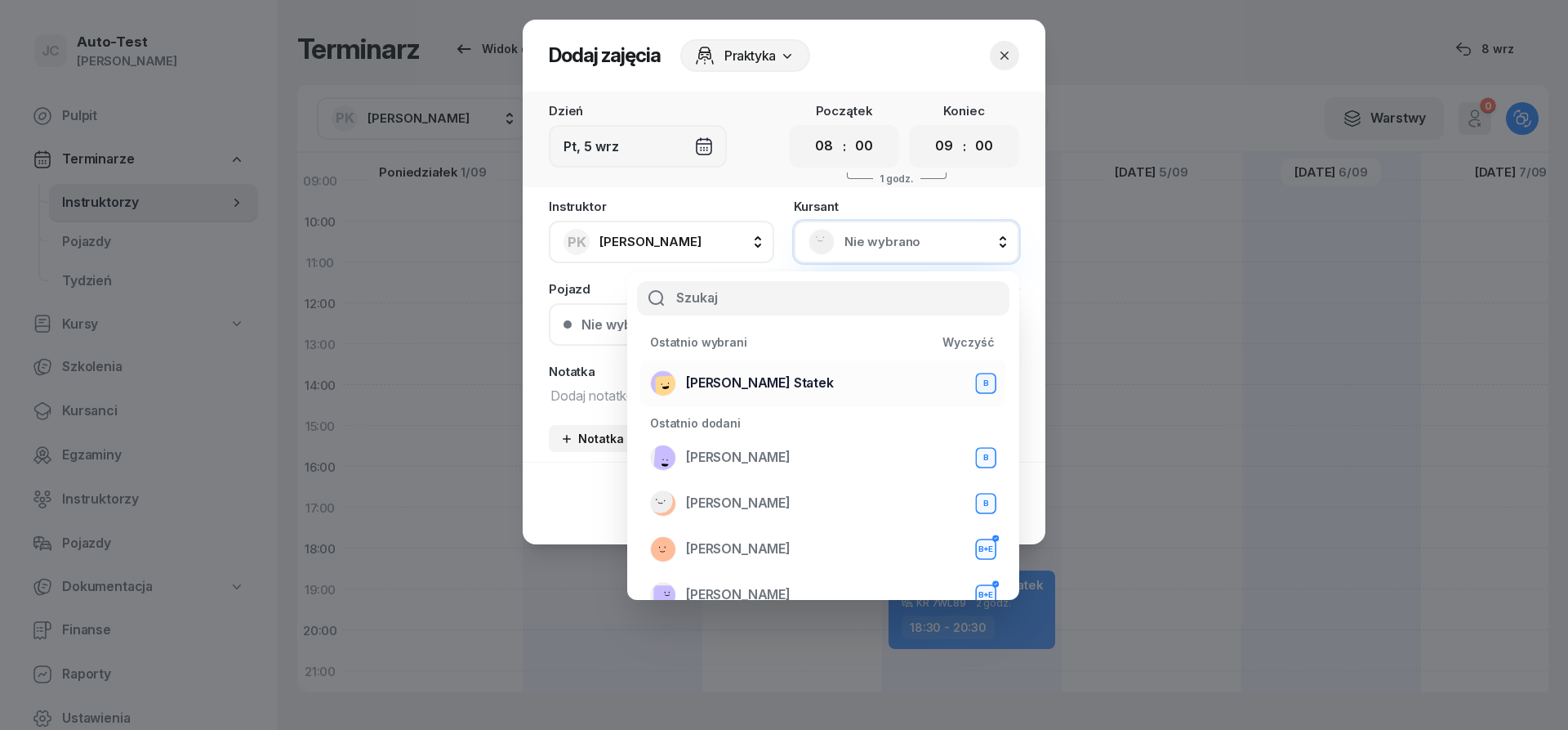
click at [791, 382] on div "[PERSON_NAME] Statek B" at bounding box center [823, 383] width 346 height 26
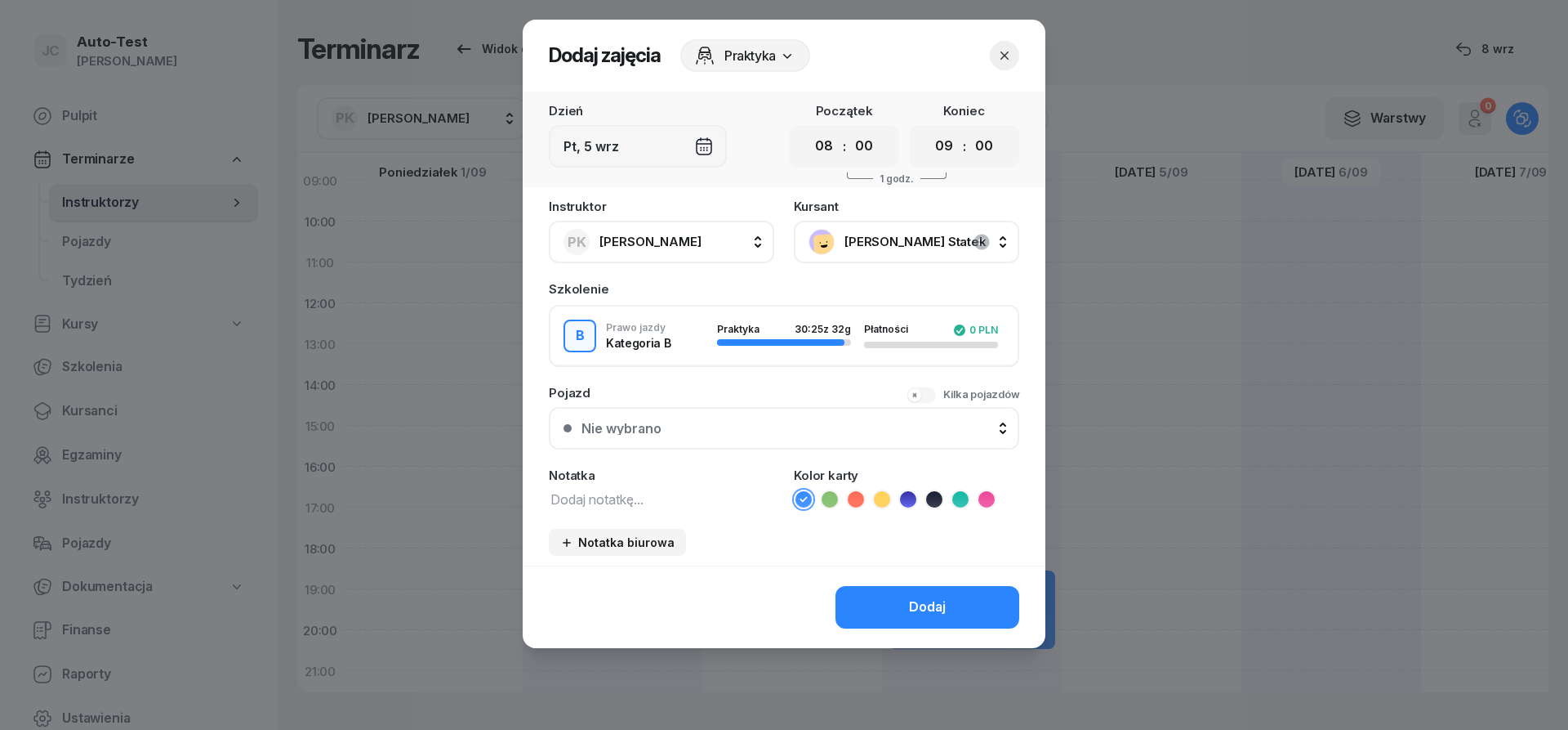
click at [766, 424] on div "Nie wybrano" at bounding box center [793, 428] width 423 height 13
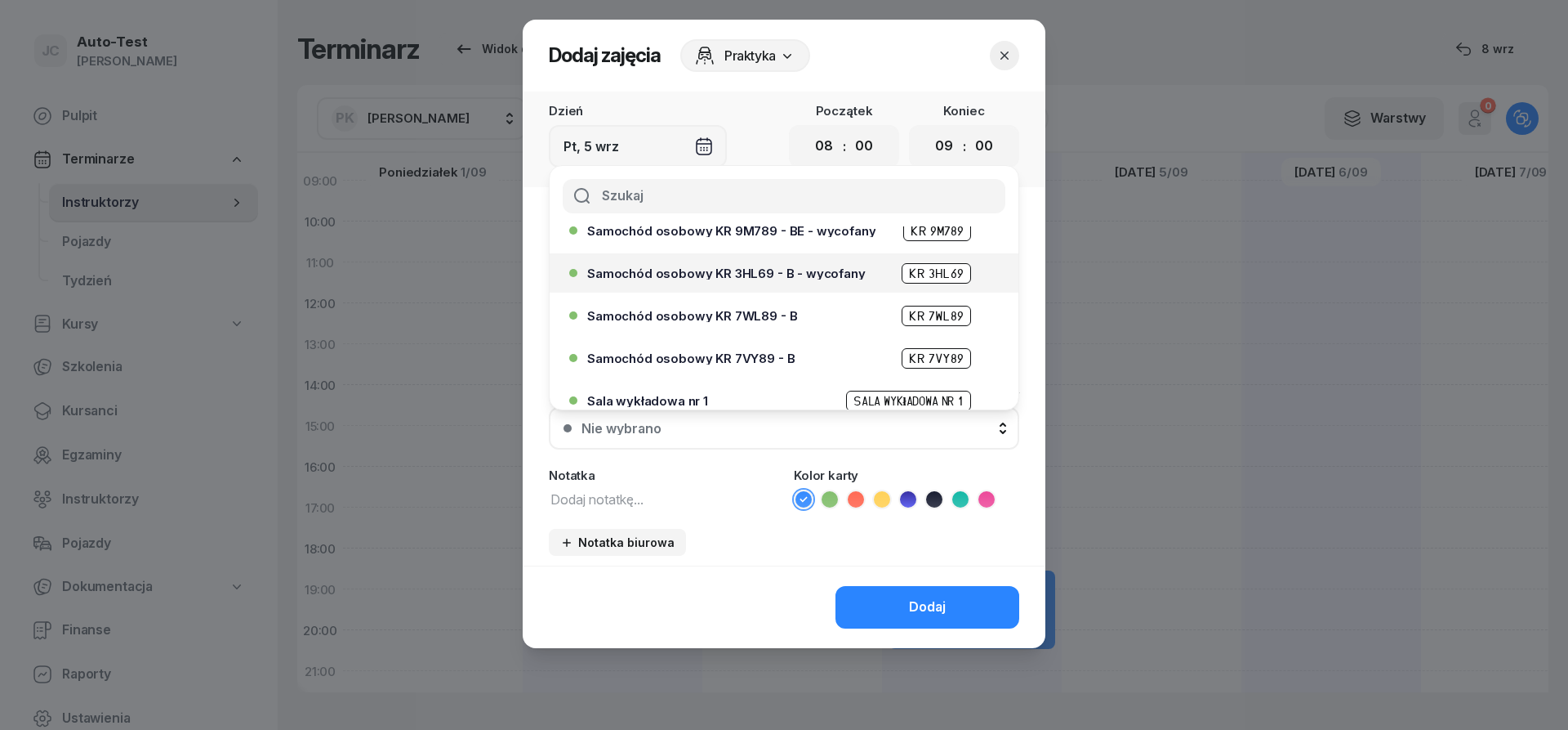
scroll to position [392, 0]
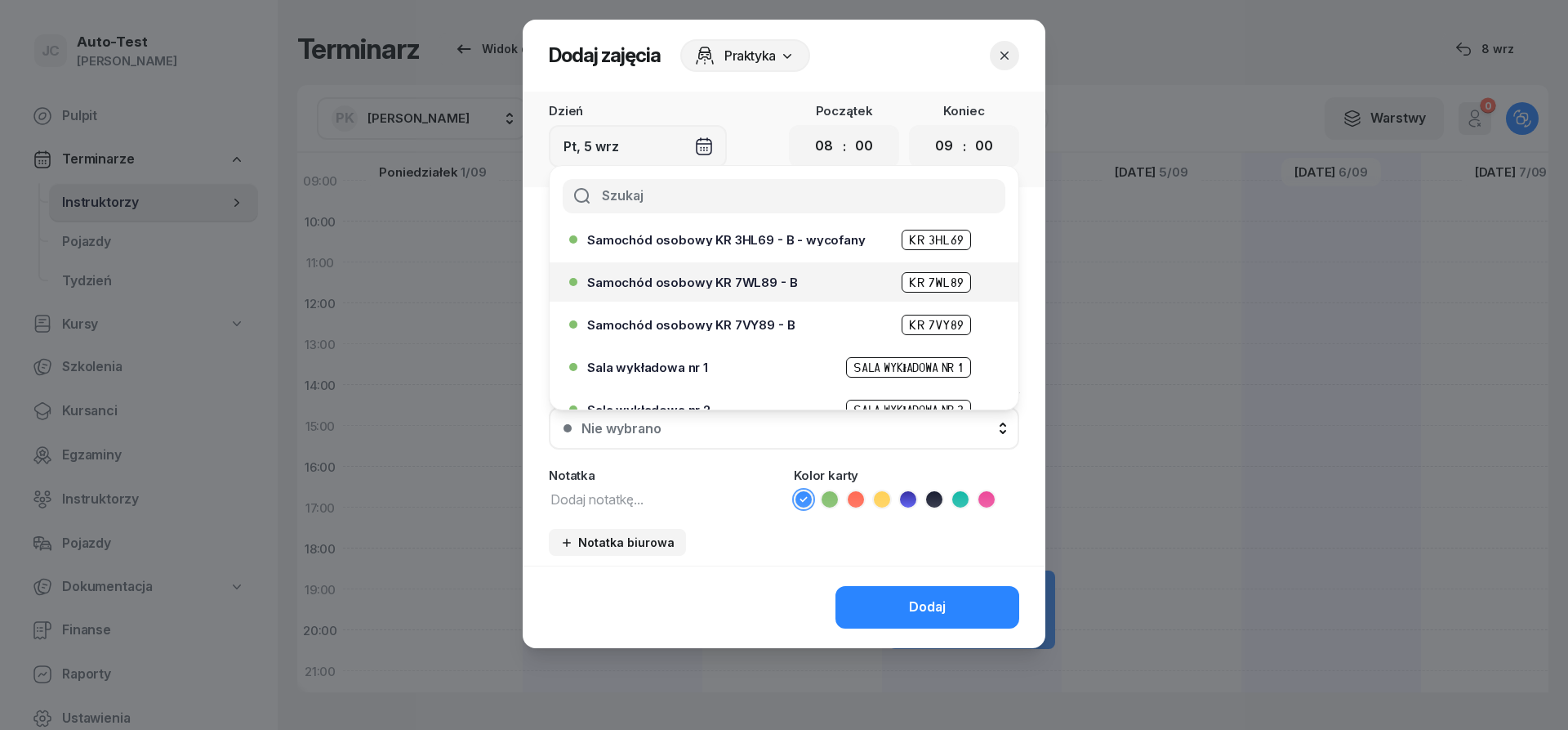
click at [768, 288] on span "Samochód osobowy KR 7WL89 - B" at bounding box center [692, 281] width 210 height 12
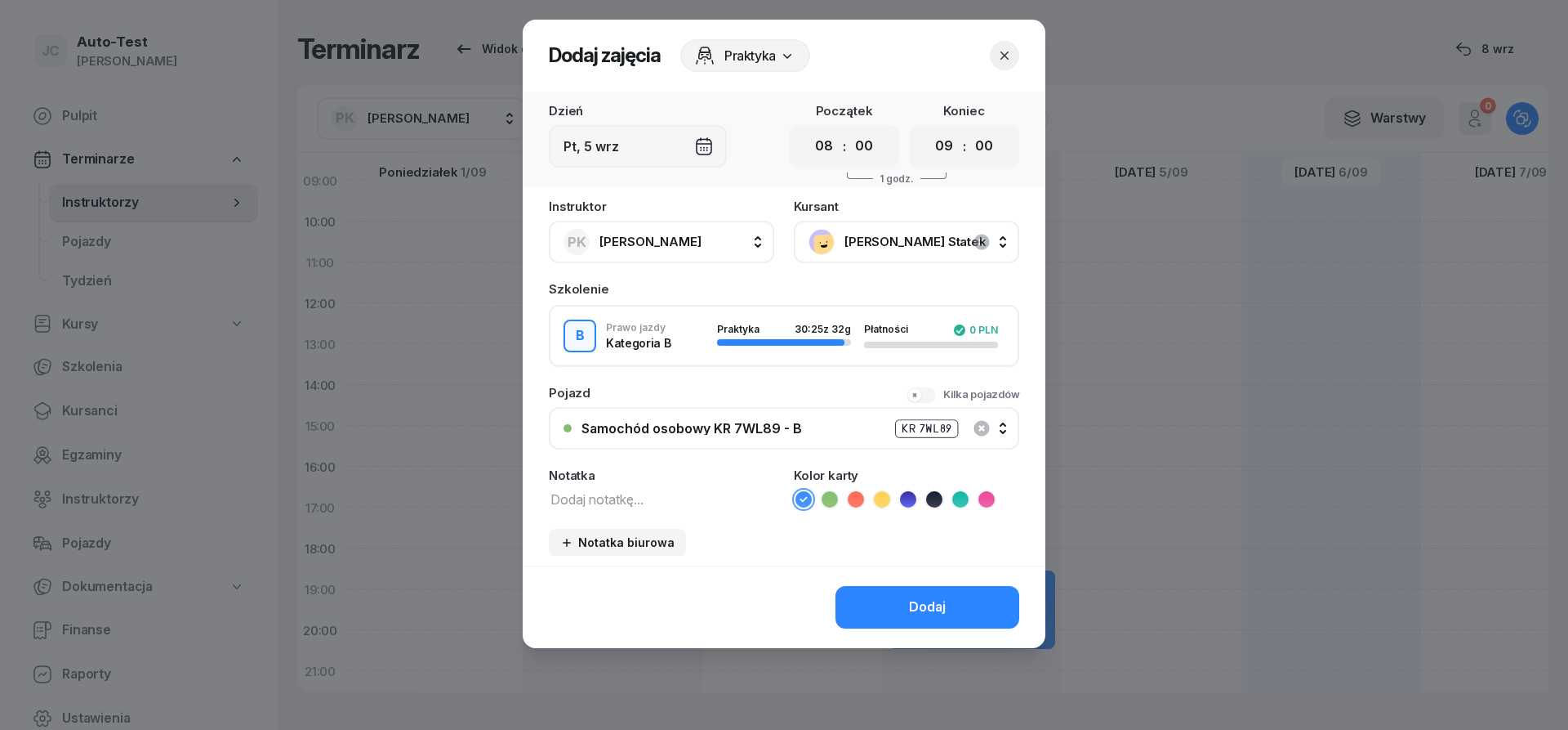
click at [899, 596] on button "Dodaj" at bounding box center [927, 607] width 184 height 43
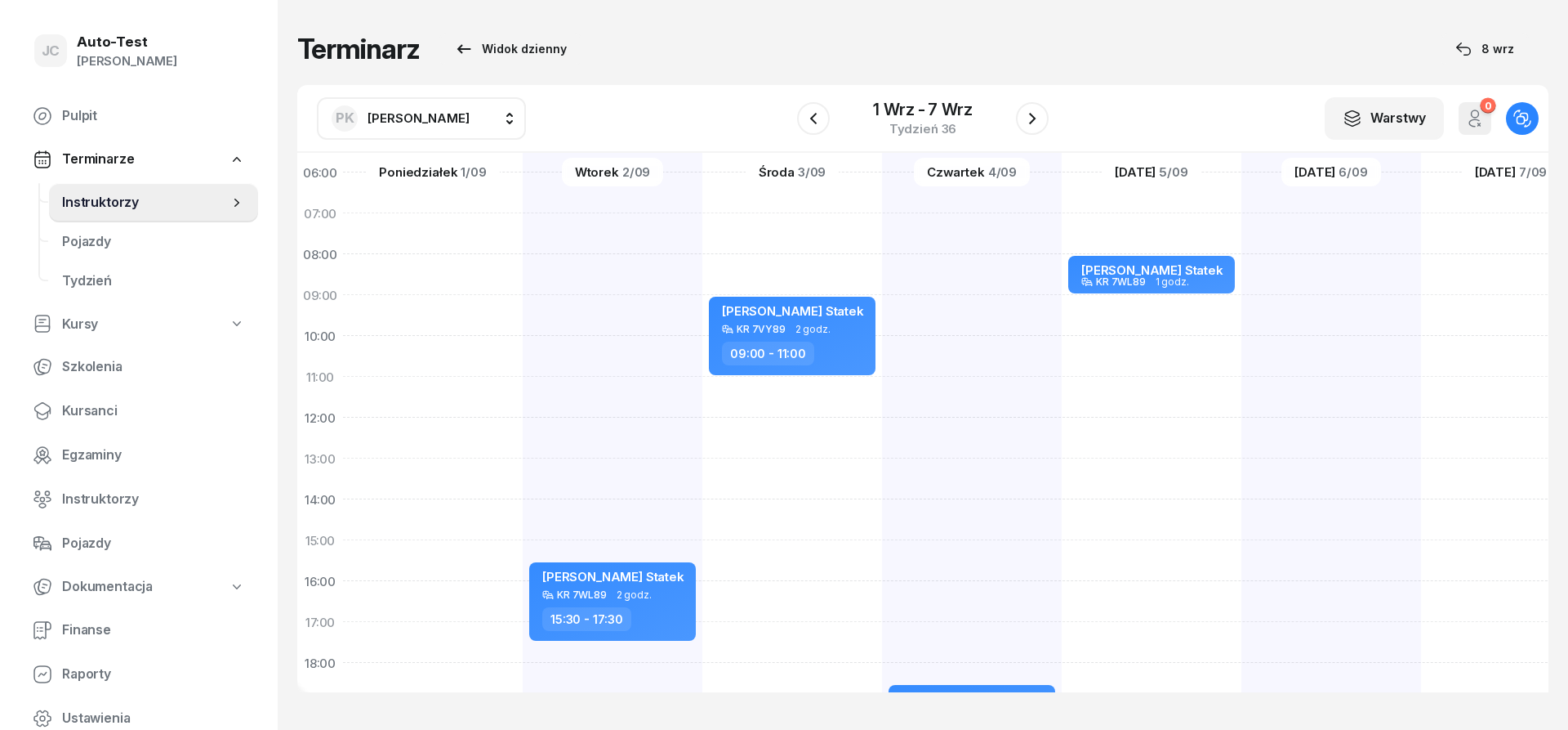
scroll to position [1, 0]
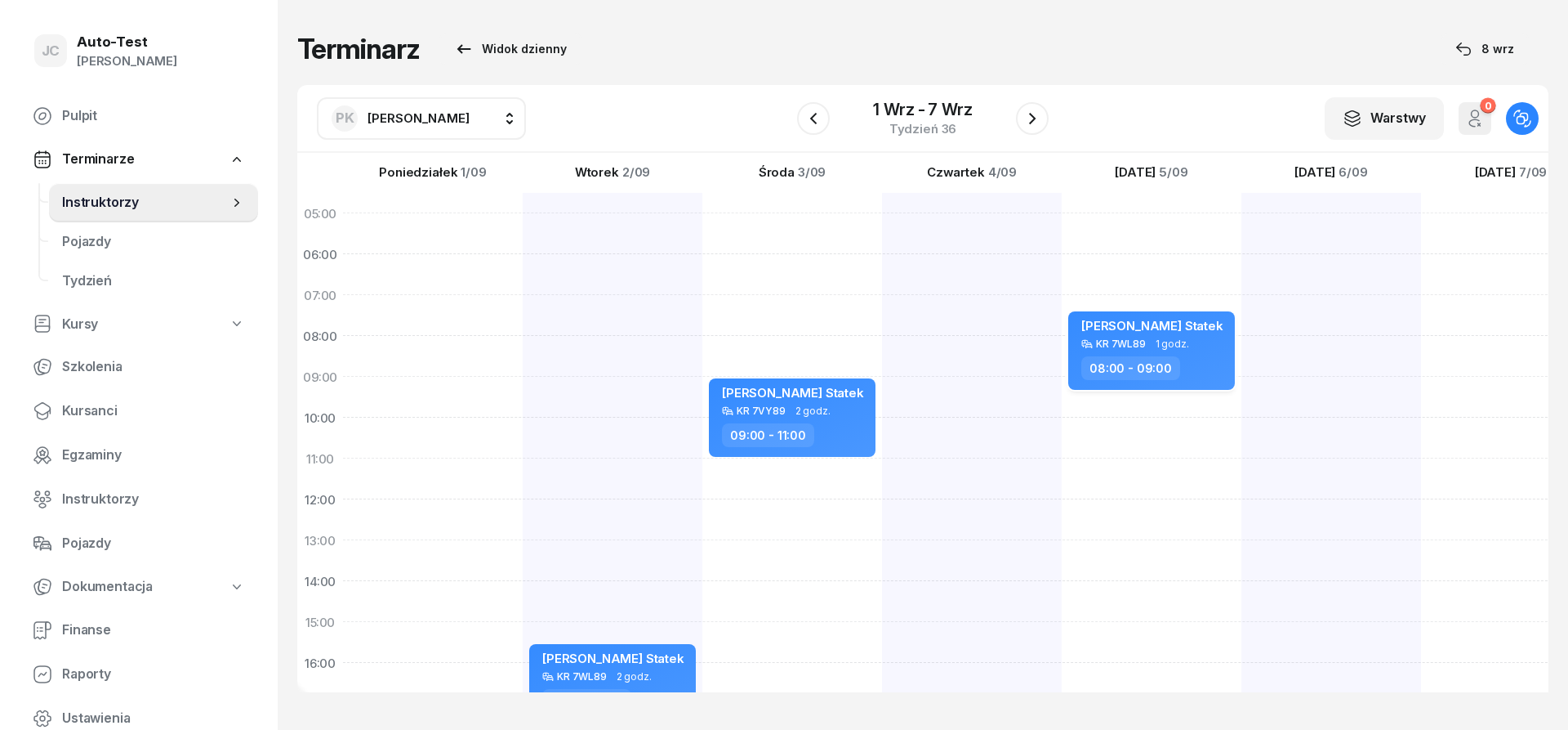
click at [1195, 372] on div "08:00 - 09:00" at bounding box center [1153, 369] width 144 height 24
select select "08"
select select "09"
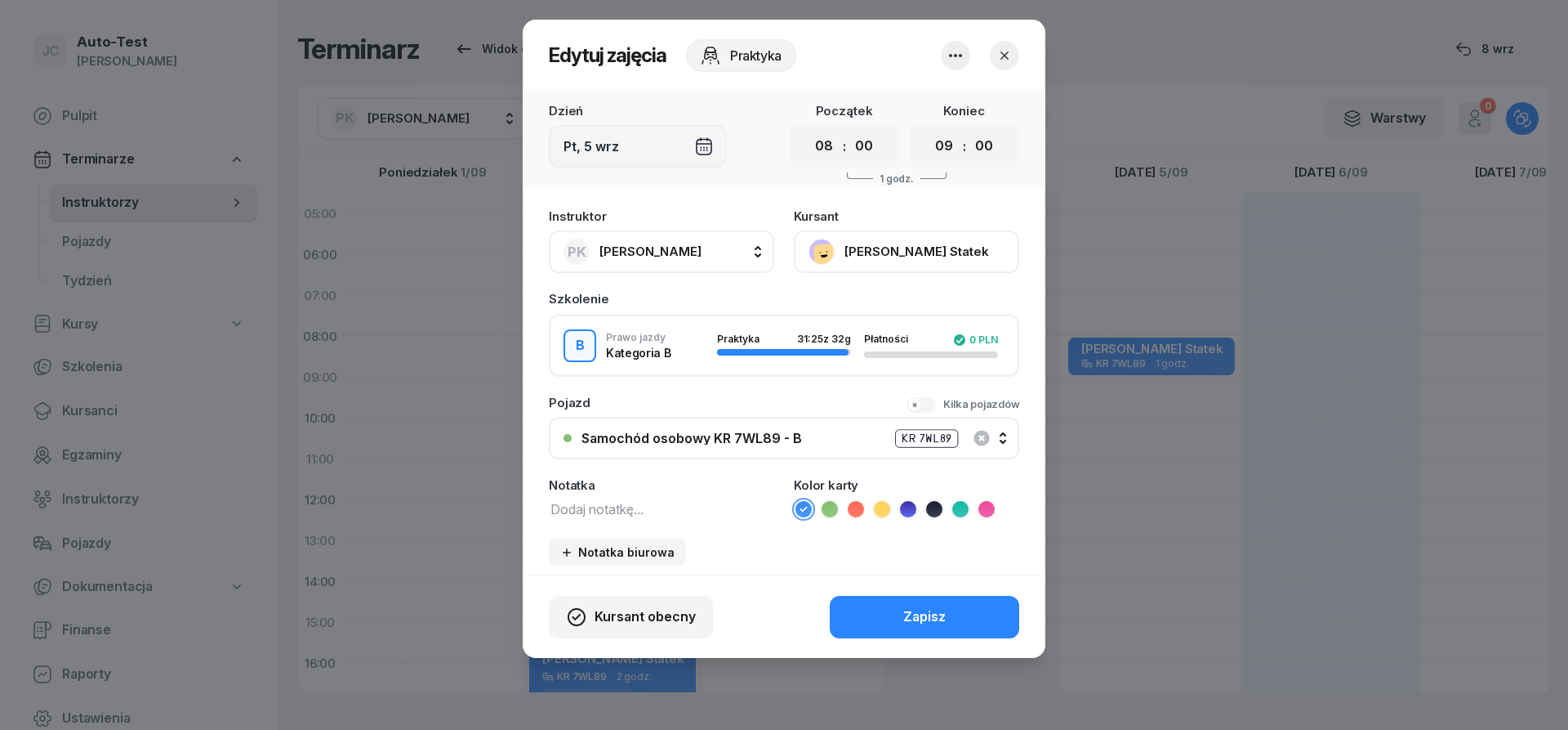
click at [804, 445] on div "Samochód osobowy KR 7WL89 - B KR 7WL89" at bounding box center [793, 438] width 423 height 20
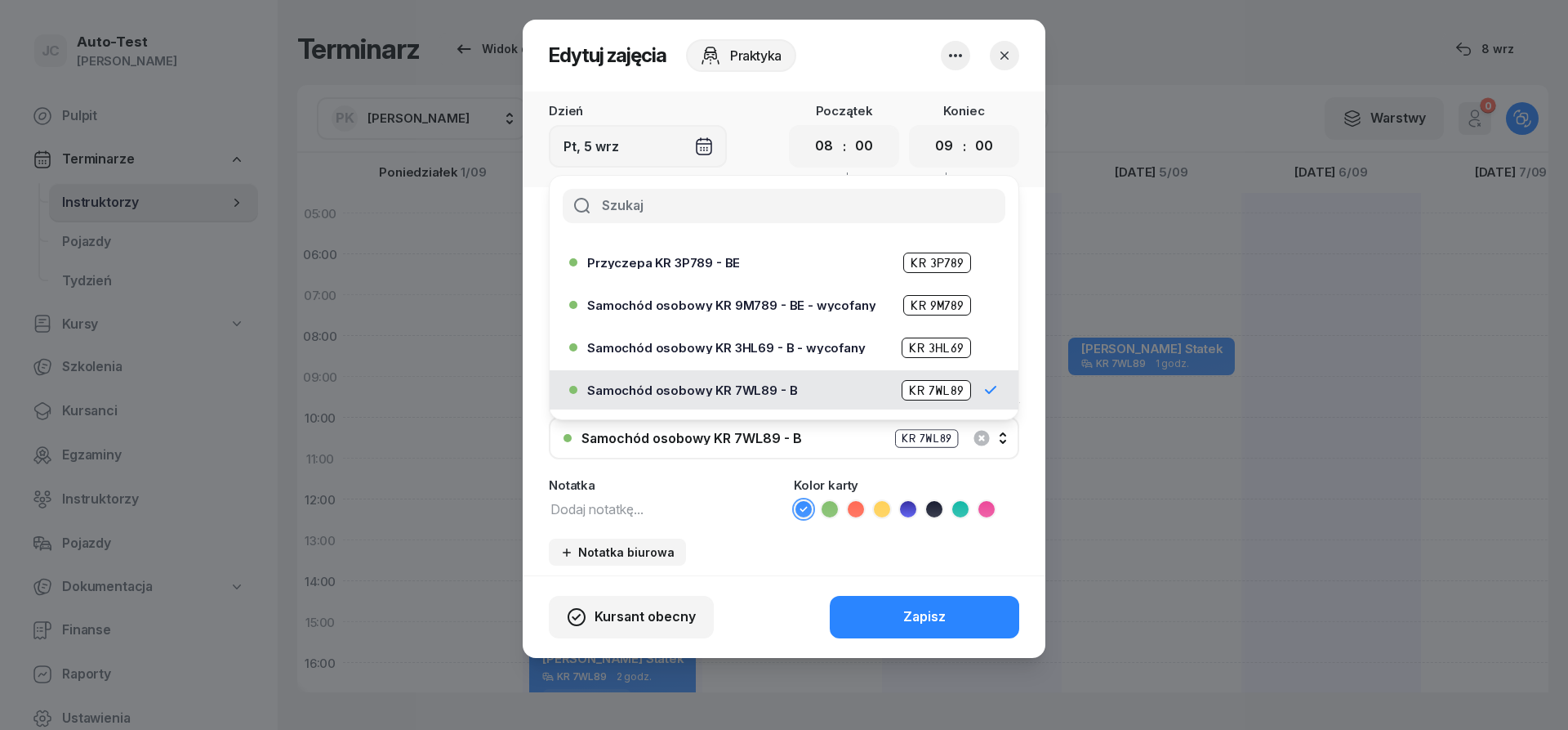
scroll to position [392, 0]
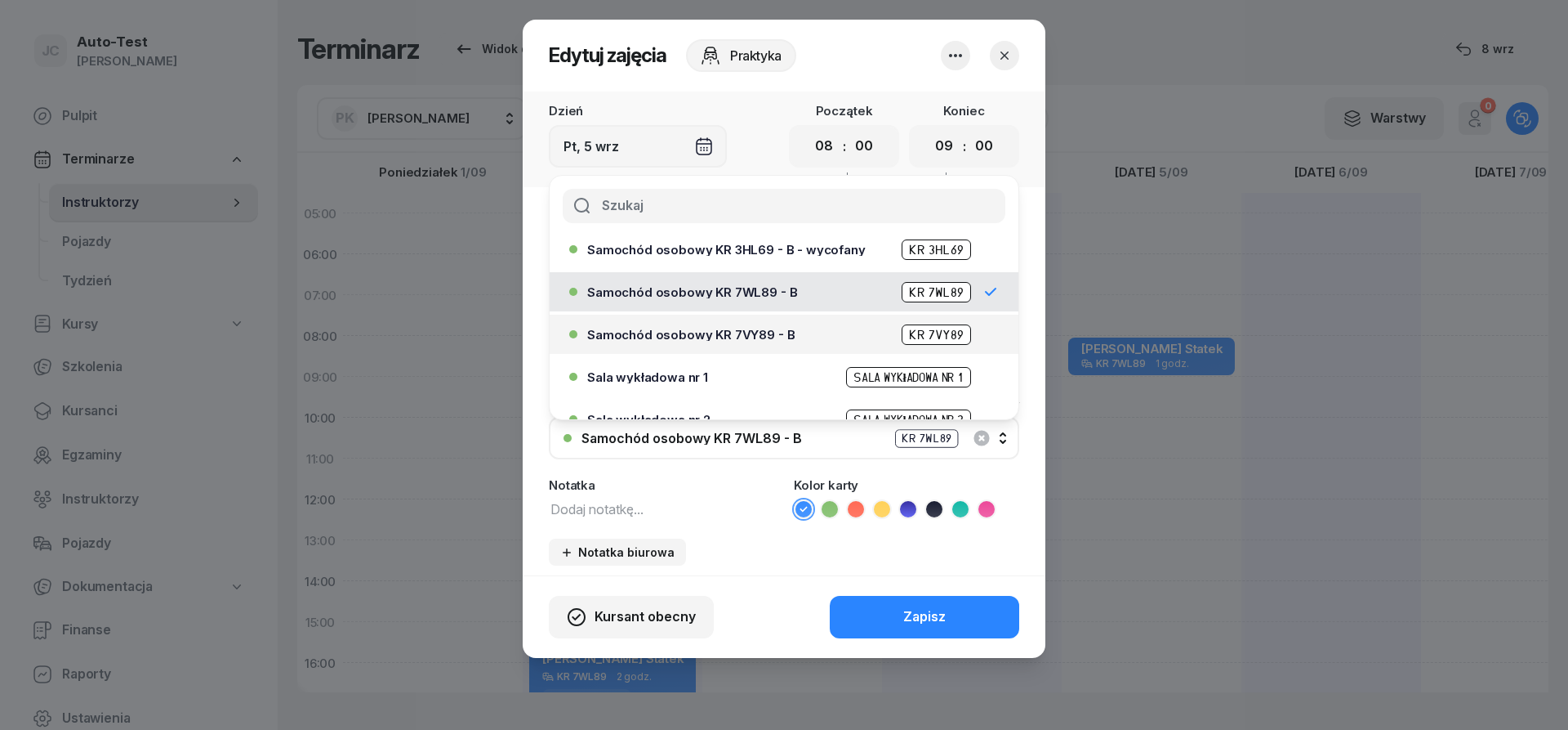
click at [757, 340] on span "Samochód osobowy KR 7VY89 - B" at bounding box center [690, 334] width 207 height 12
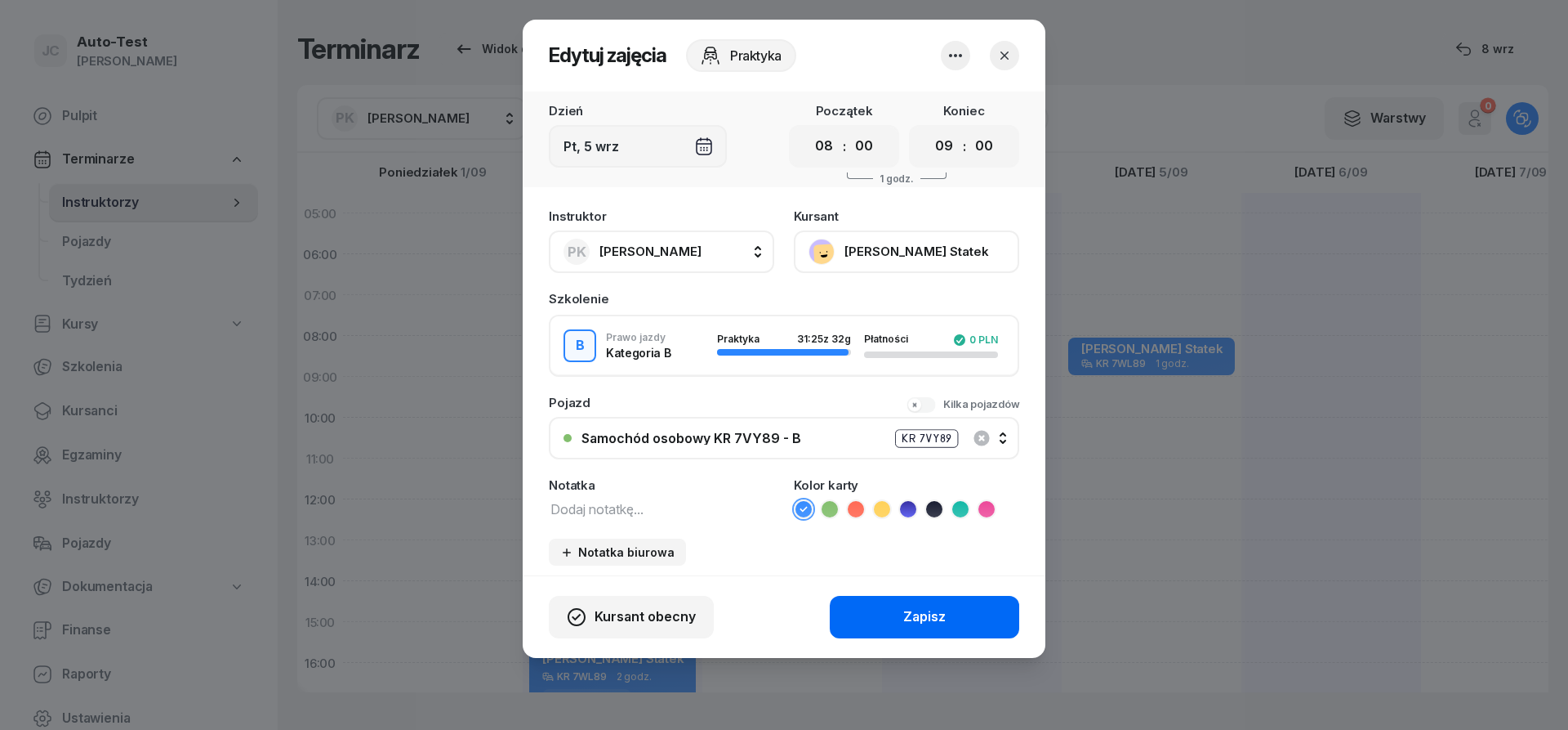
click at [916, 627] on div "Zapisz" at bounding box center [925, 617] width 43 height 21
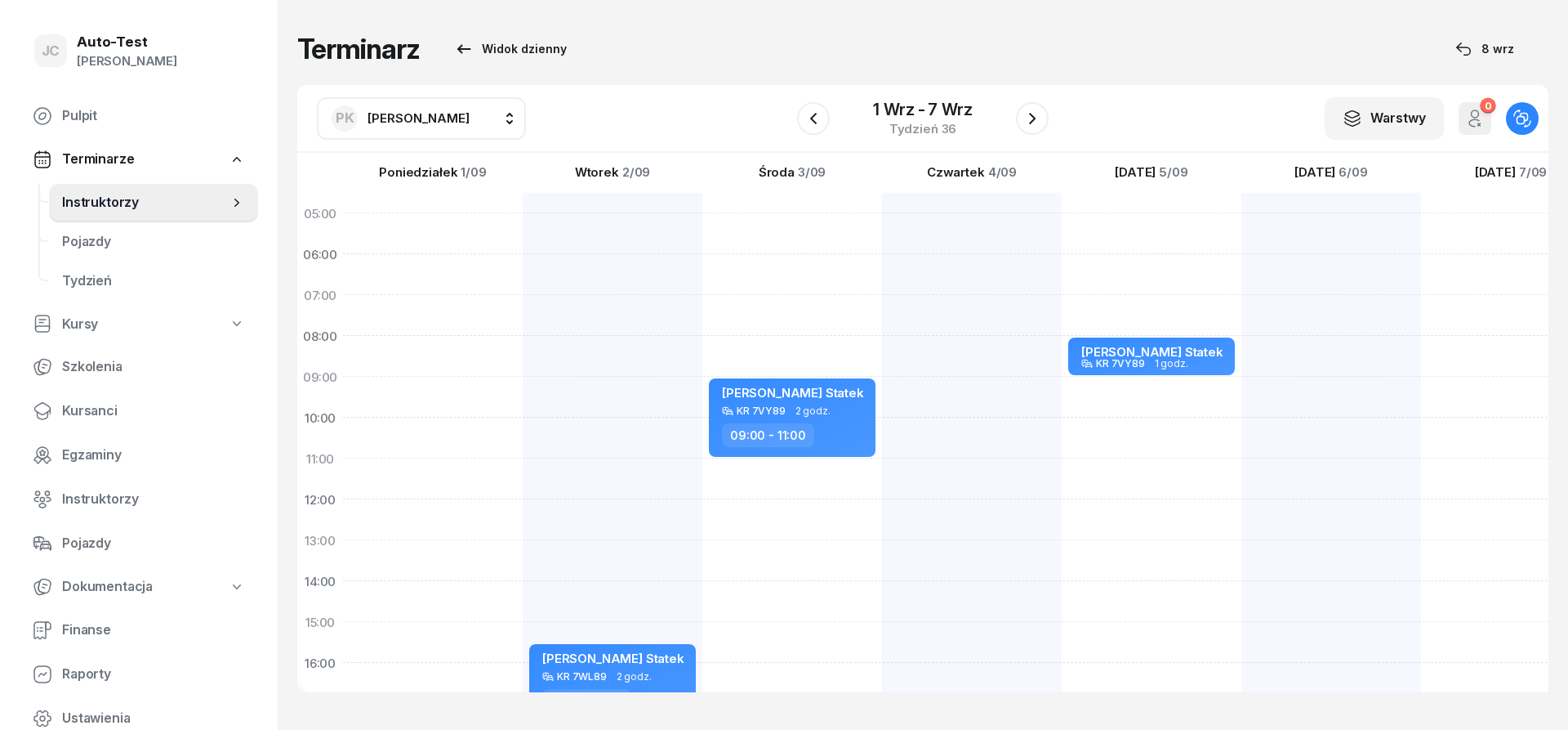
scroll to position [1, 0]
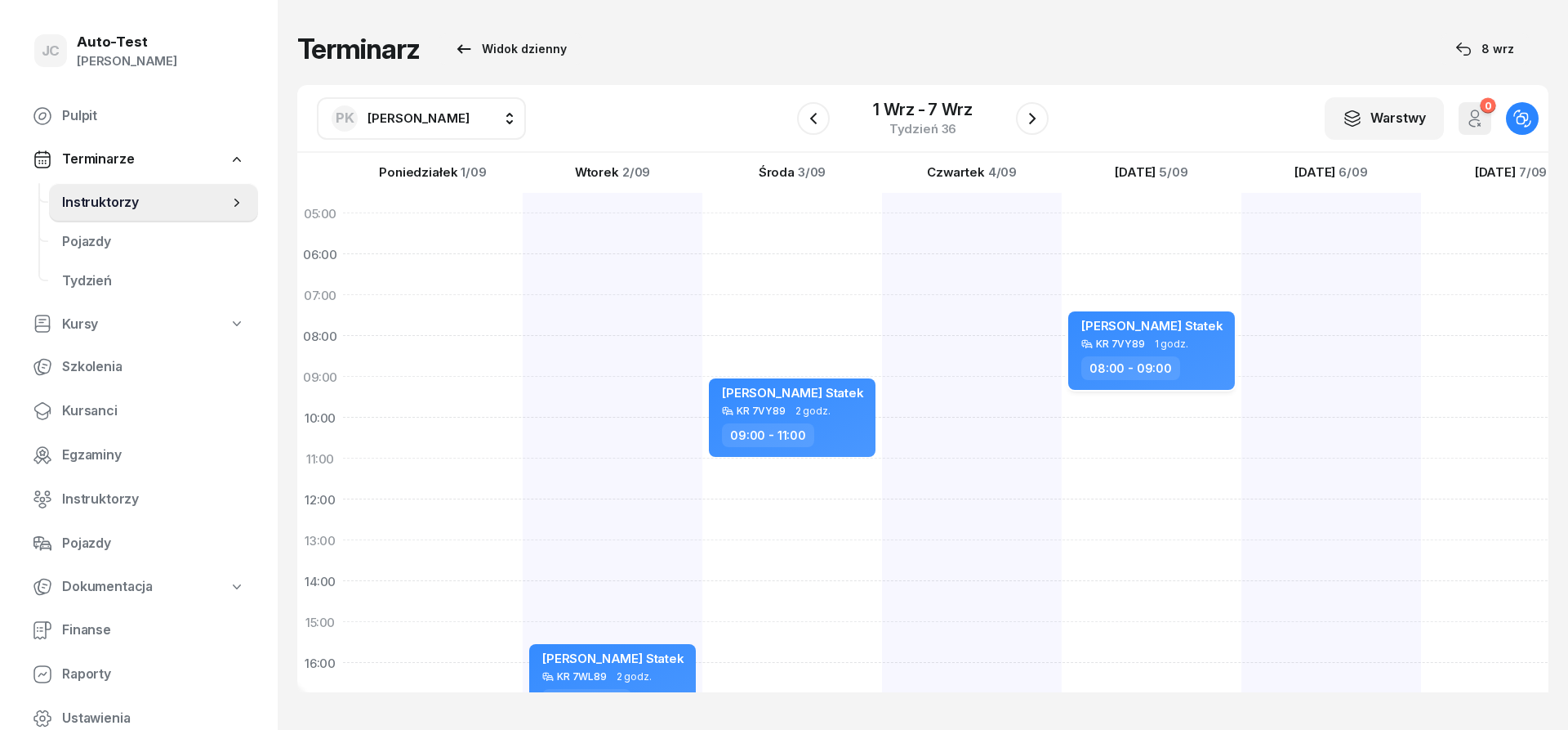
click at [1194, 380] on div "08:00 - 09:00" at bounding box center [1153, 369] width 144 height 24
select select "08"
select select "09"
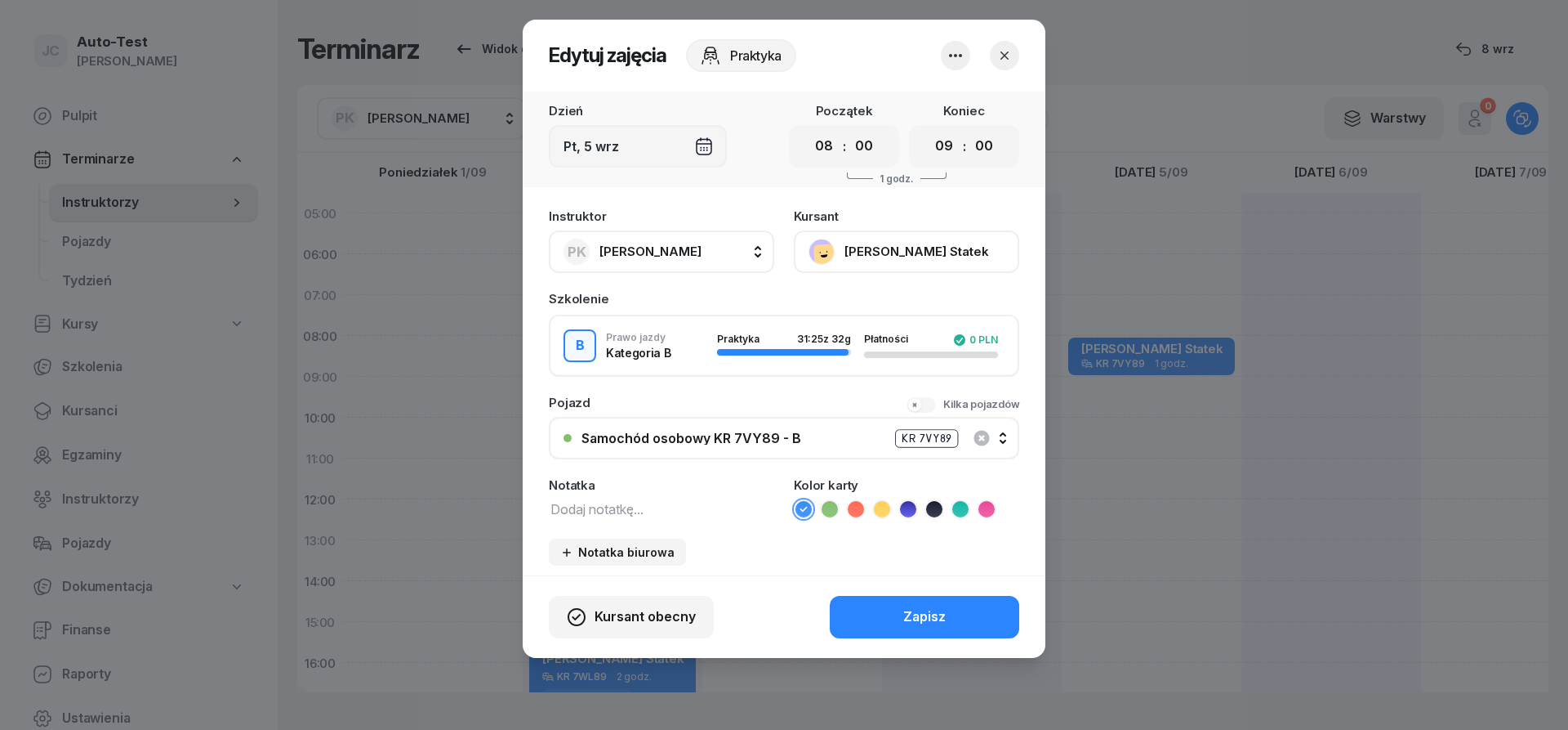
click at [1008, 56] on icon "button" at bounding box center [1004, 56] width 17 height 17
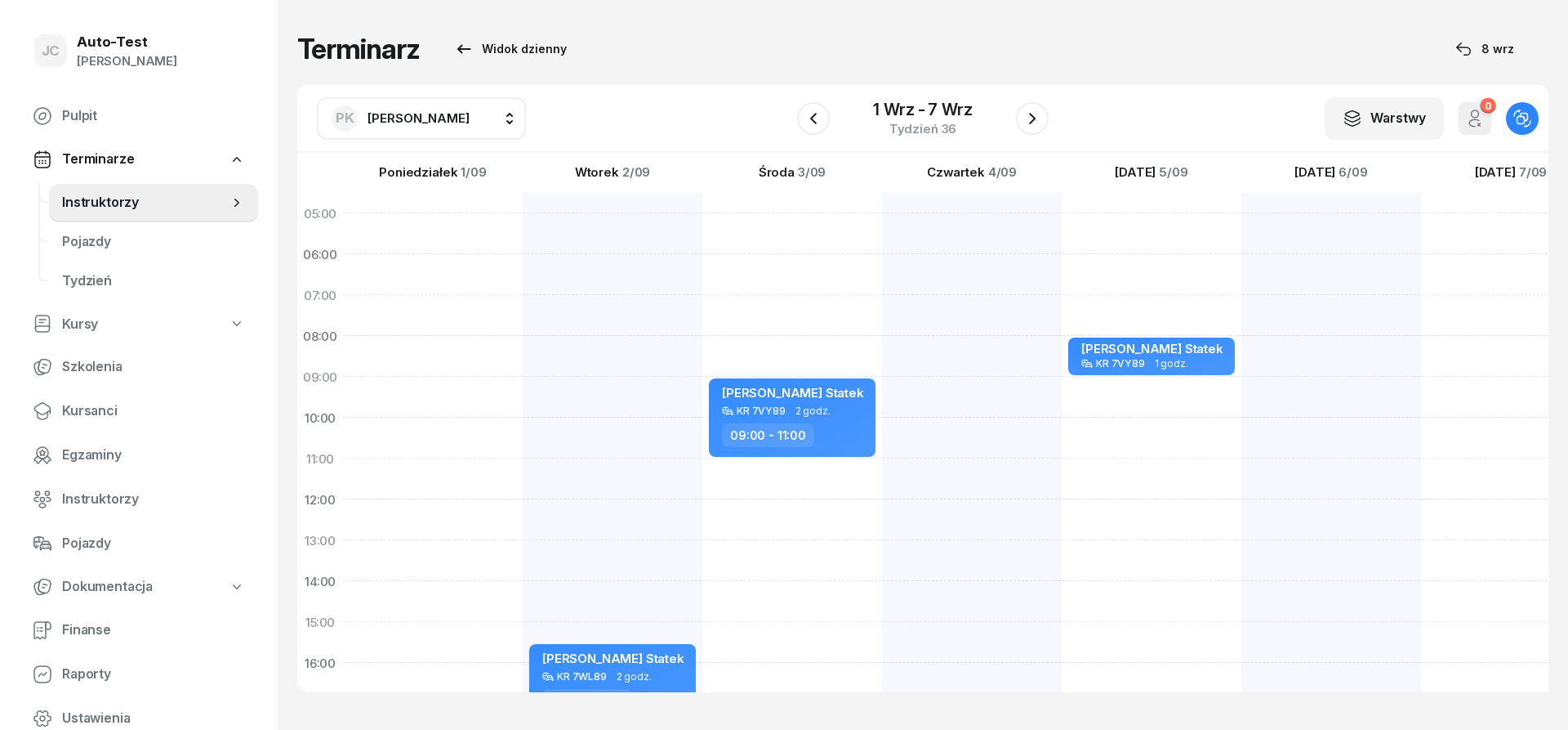
click at [201, 210] on span "Instruktorzy" at bounding box center [145, 202] width 166 height 21
click at [141, 407] on span "Kursanci" at bounding box center [153, 411] width 183 height 21
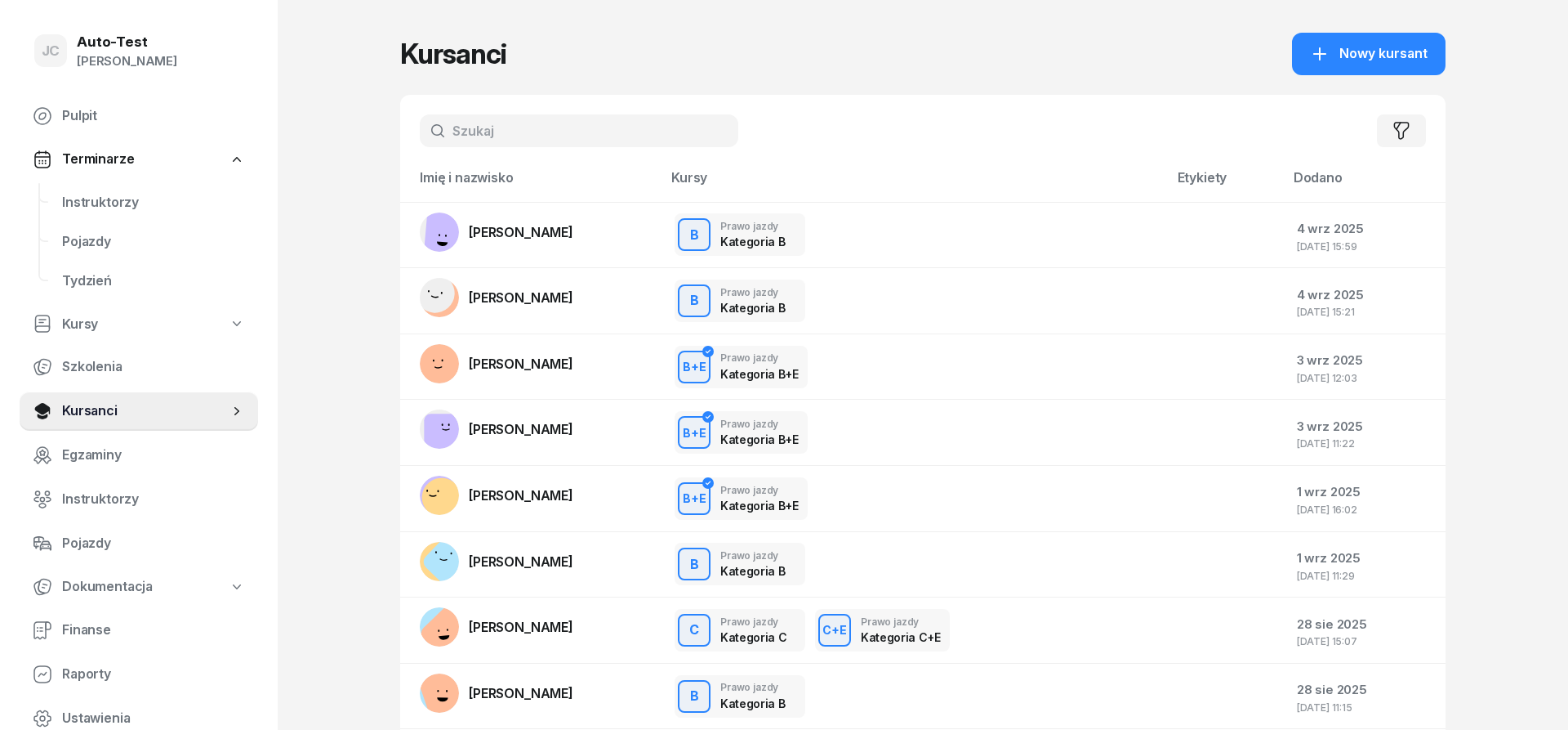
click at [479, 146] on input "text" at bounding box center [578, 130] width 318 height 33
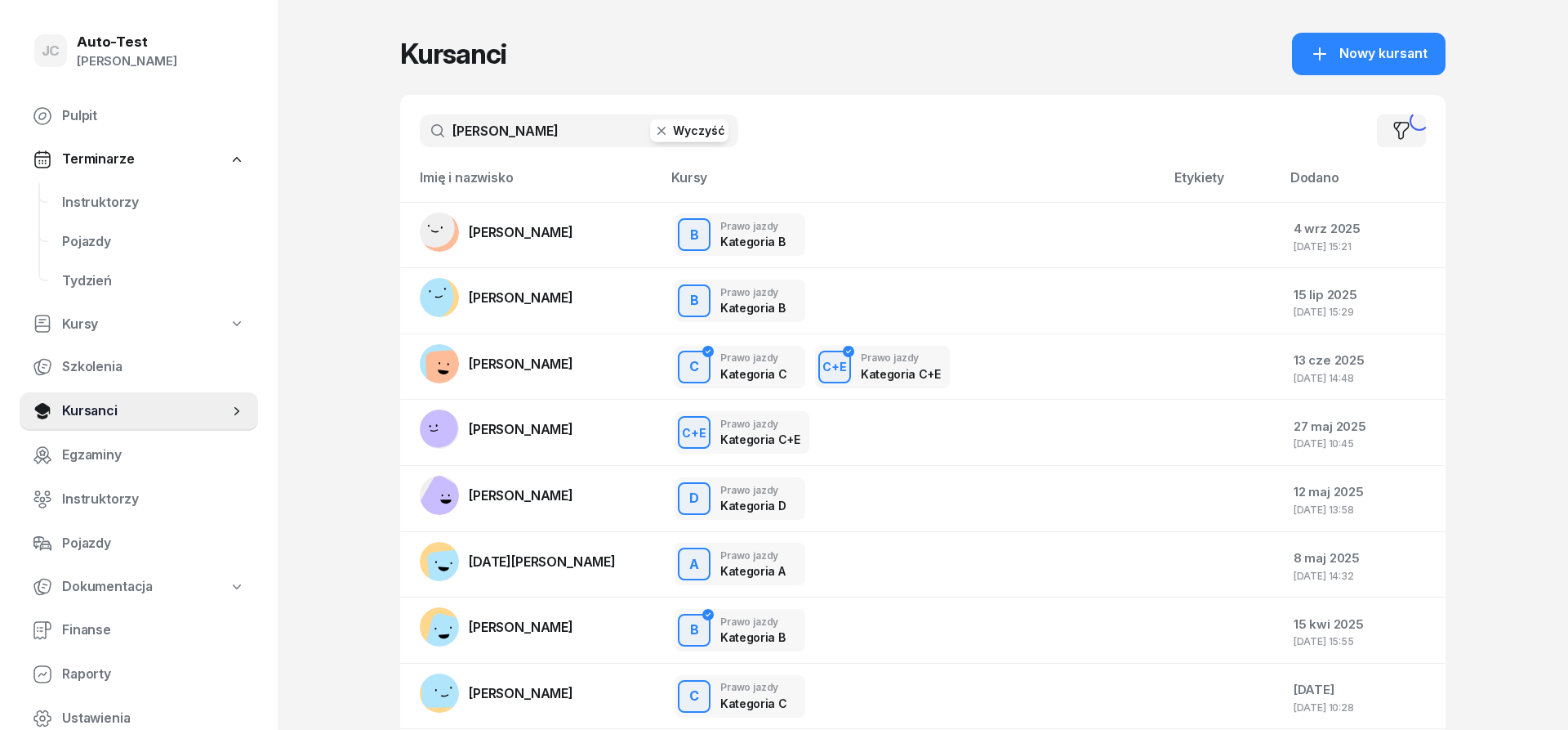
type input "[PERSON_NAME]"
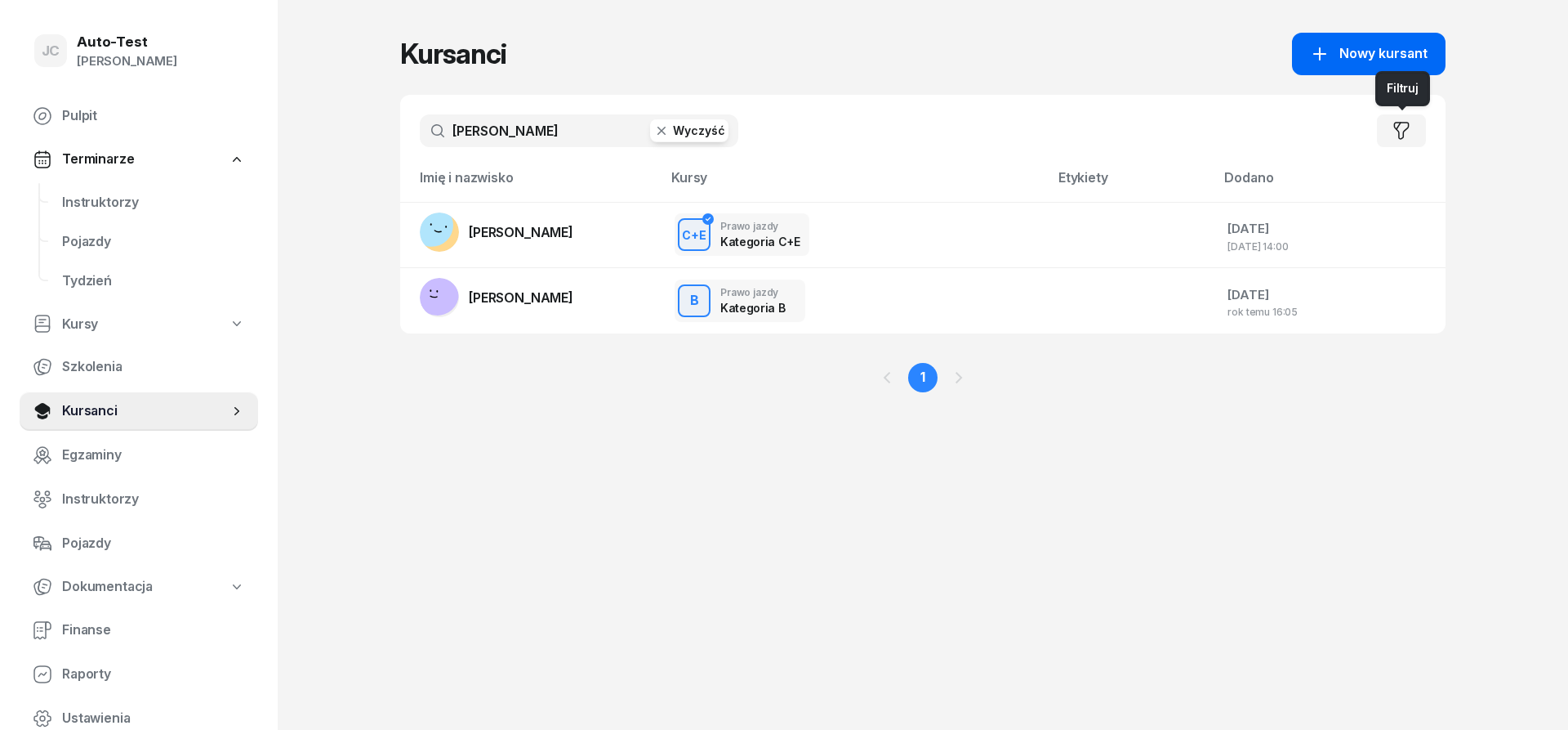
drag, startPoint x: 1371, startPoint y: 48, endPoint x: 1357, endPoint y: 57, distance: 16.6
click at [1370, 48] on span "Nowy kursant" at bounding box center [1383, 54] width 88 height 21
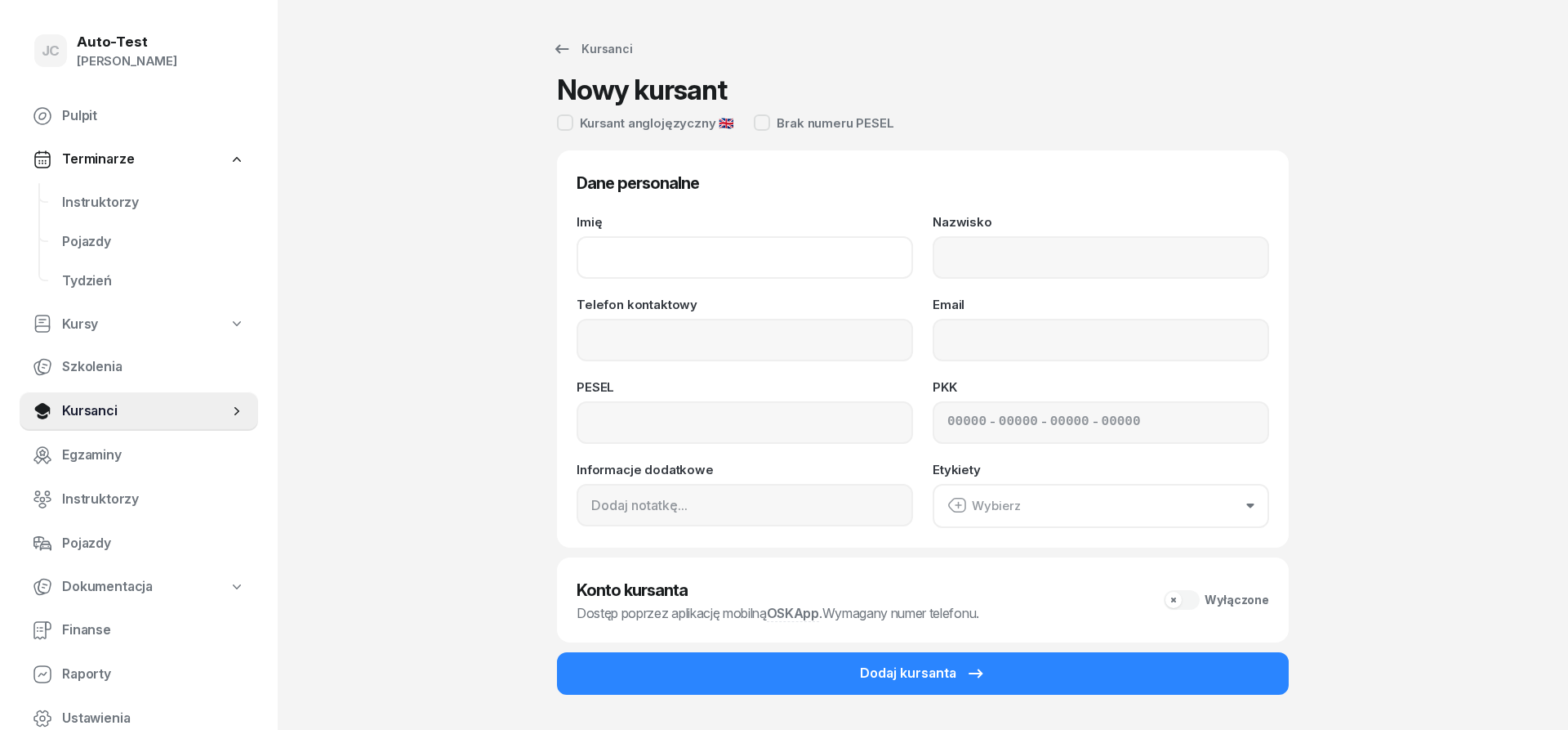
click at [751, 248] on input "Imię" at bounding box center [745, 257] width 336 height 43
type input "[PERSON_NAME]"
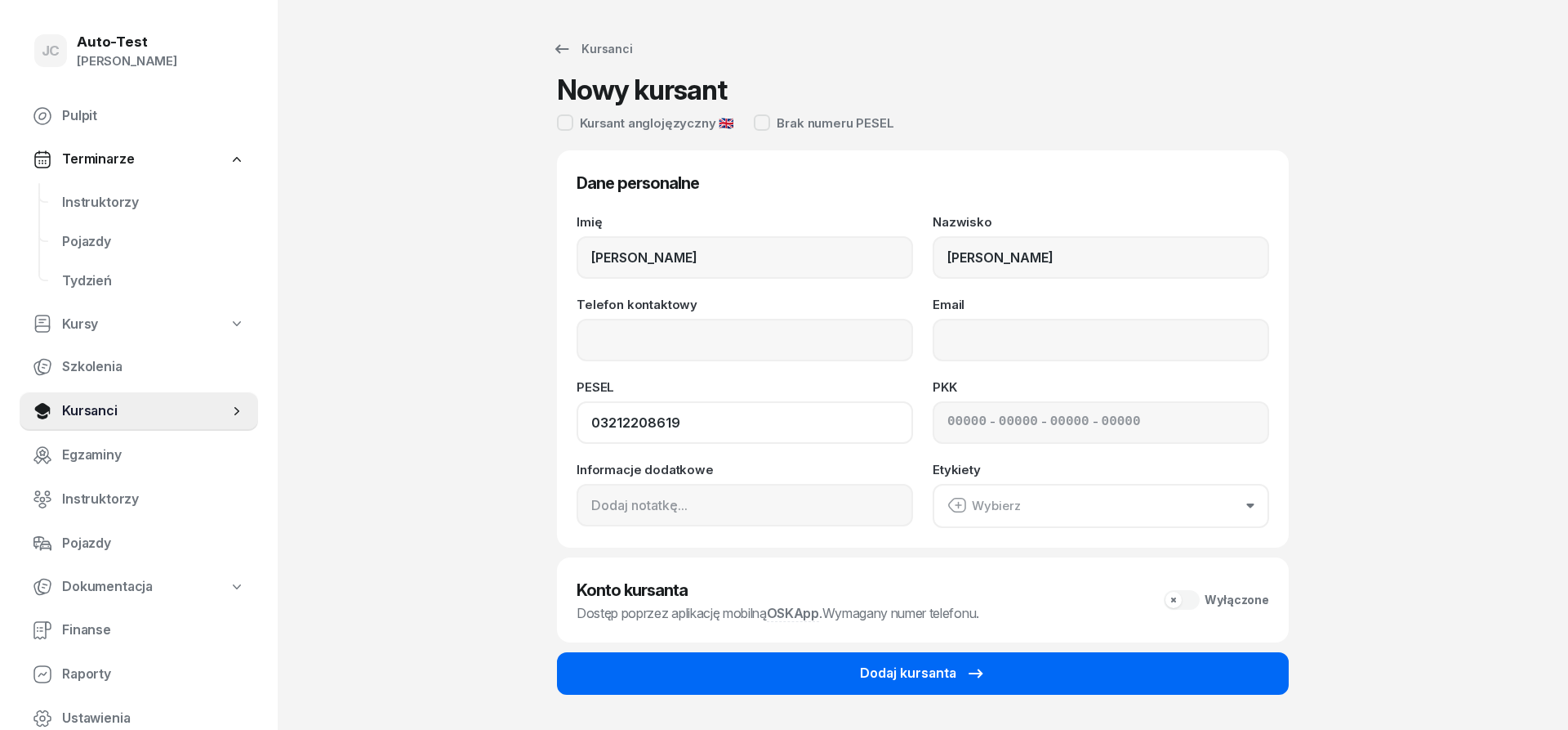
type input "03212208619"
click at [975, 665] on icon "submit" at bounding box center [976, 672] width 19 height 20
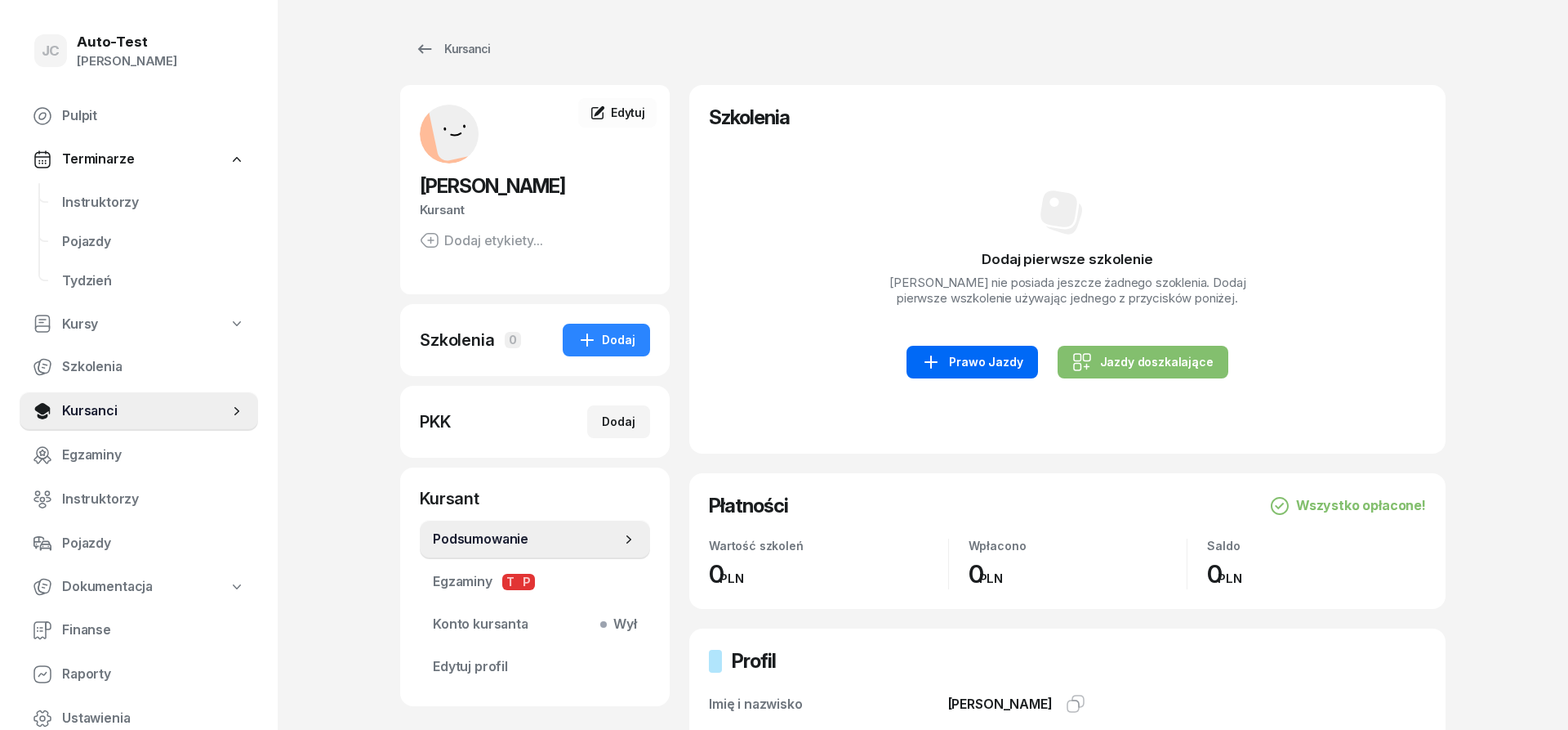
click at [998, 366] on div "Prawo Jazdy" at bounding box center [971, 361] width 101 height 20
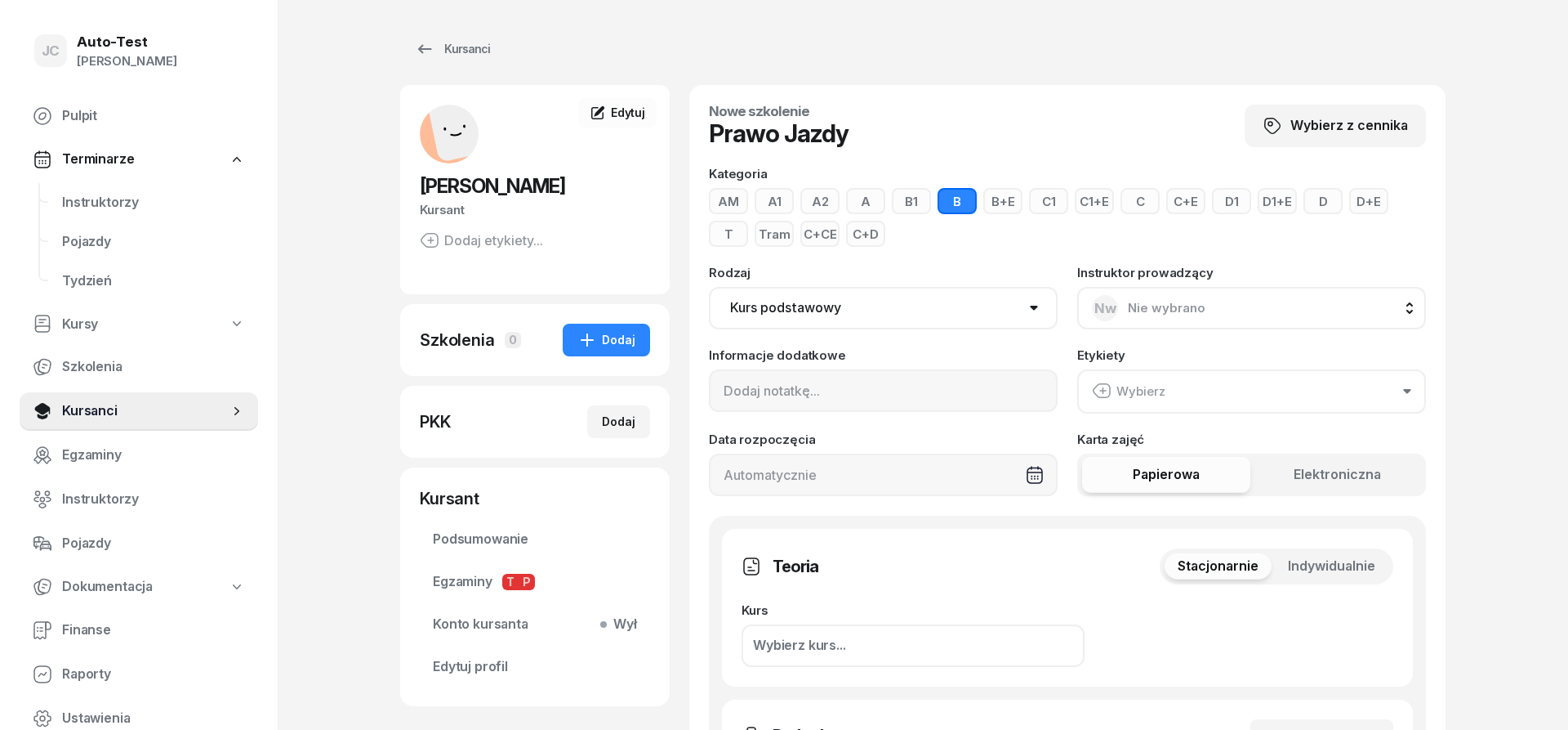
click at [1145, 205] on button "C" at bounding box center [1140, 201] width 39 height 26
click at [1332, 567] on span "Indywidualnie" at bounding box center [1331, 566] width 87 height 21
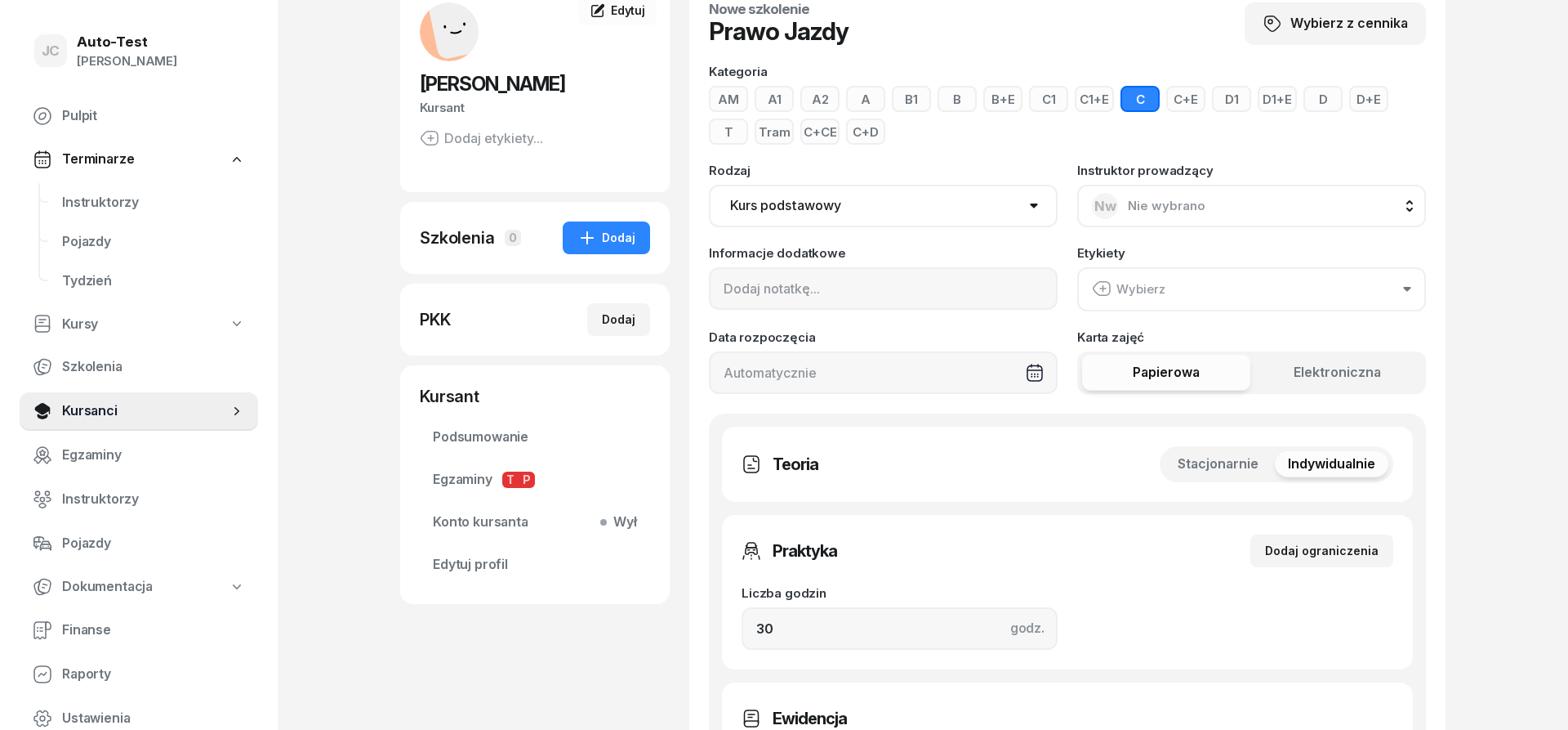
scroll to position [166, 0]
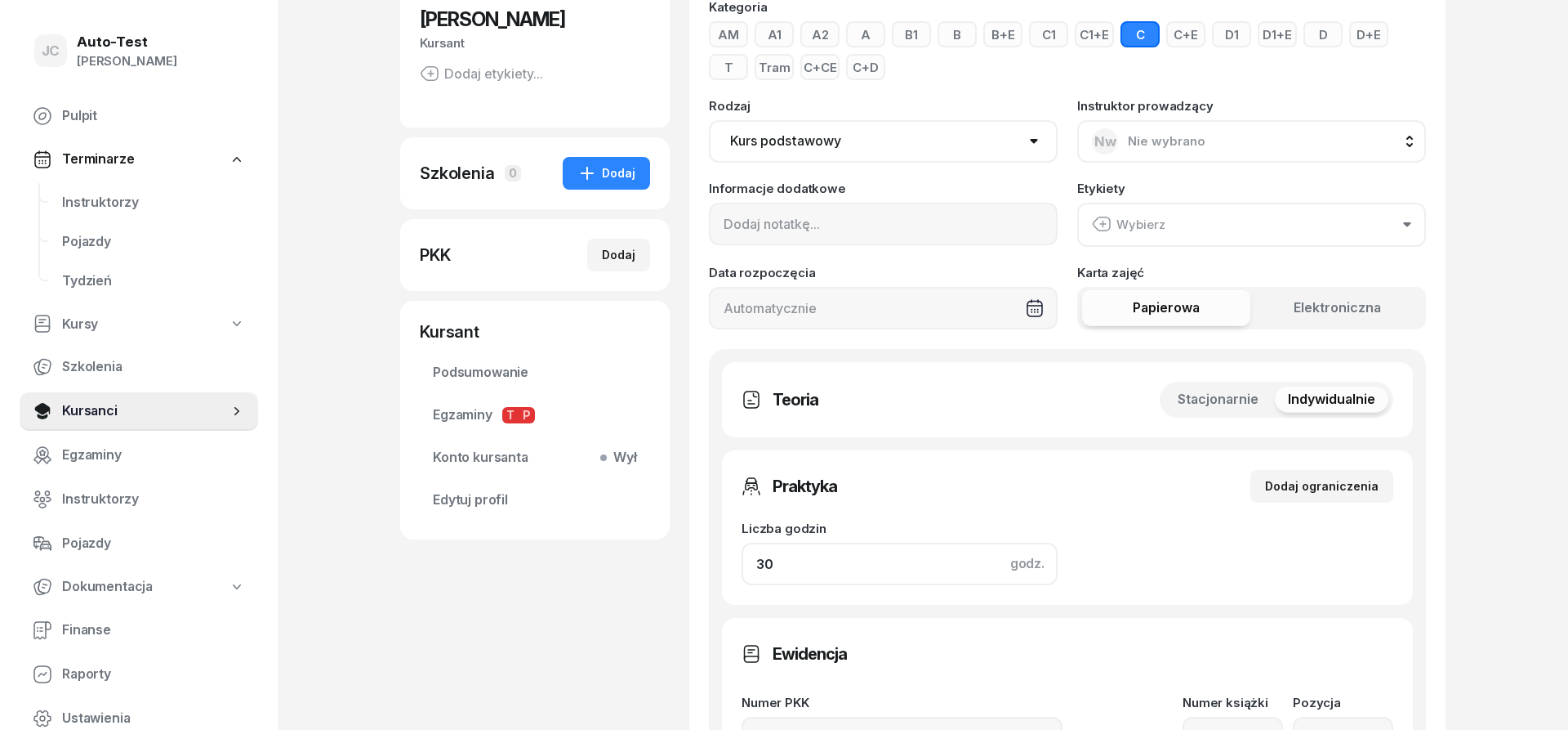
drag, startPoint x: 860, startPoint y: 560, endPoint x: 670, endPoint y: 564, distance: 190.0
click at [742, 563] on input "30" at bounding box center [900, 564] width 316 height 43
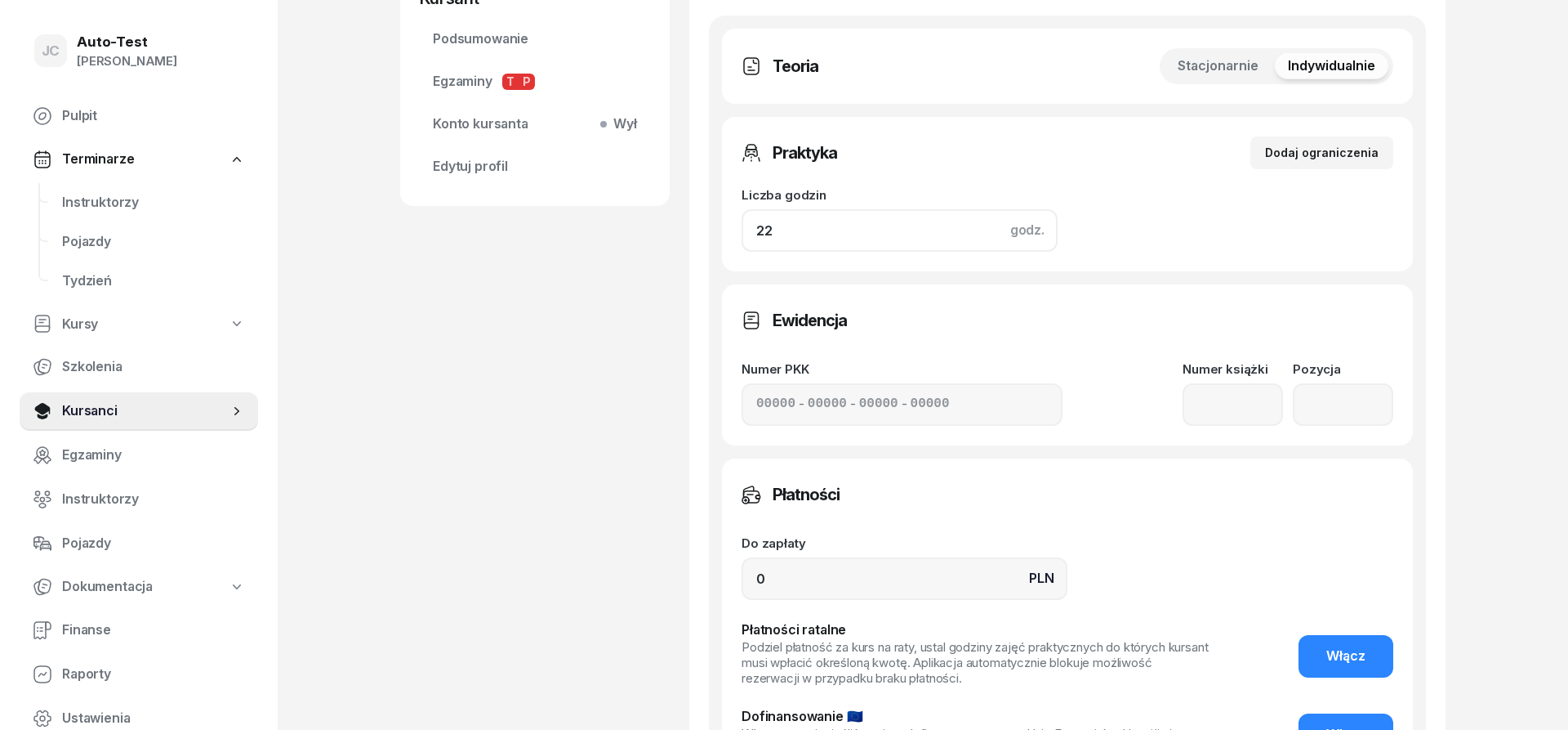
scroll to position [812, 0]
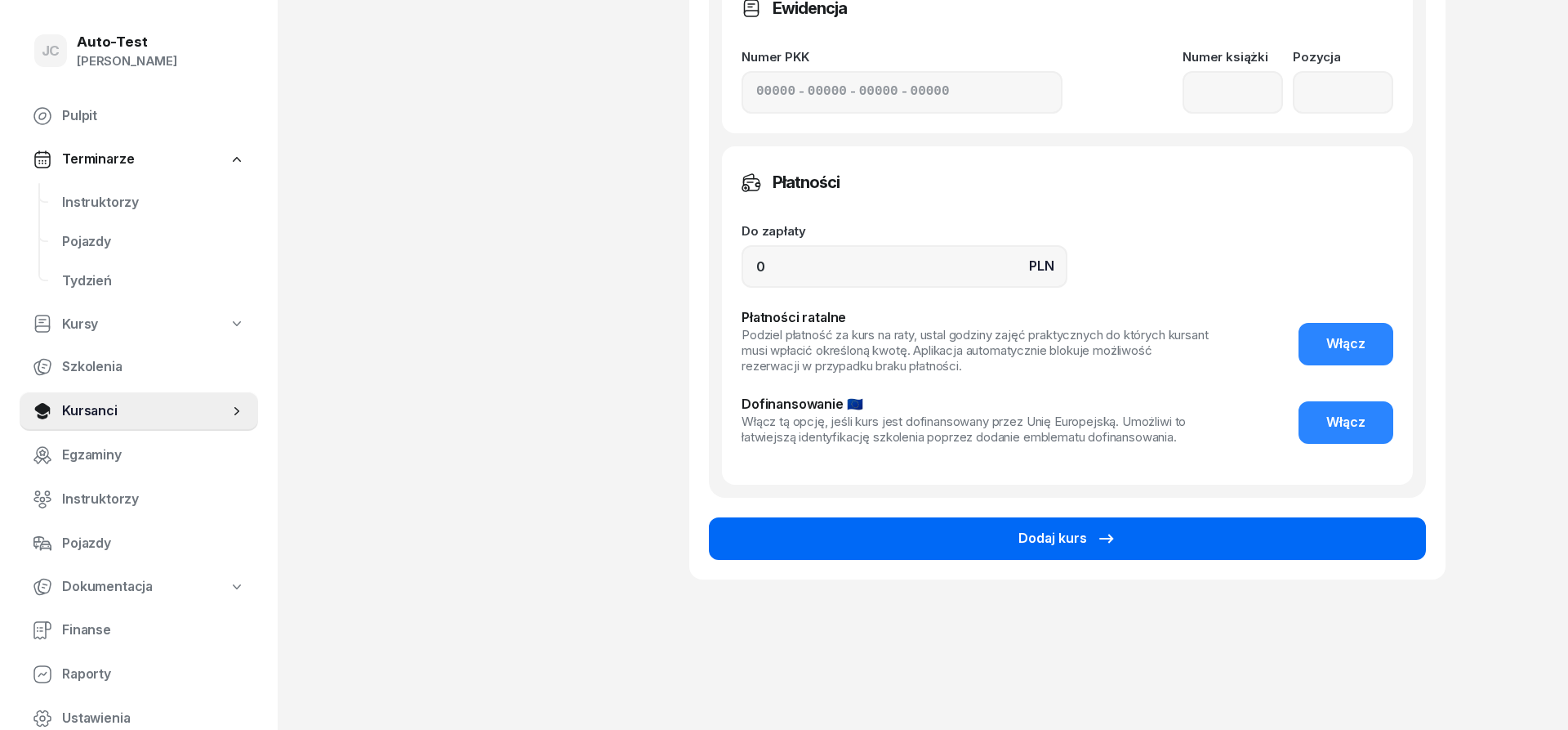
type input "22"
click at [1142, 544] on button "Dodaj kurs" at bounding box center [1068, 539] width 717 height 43
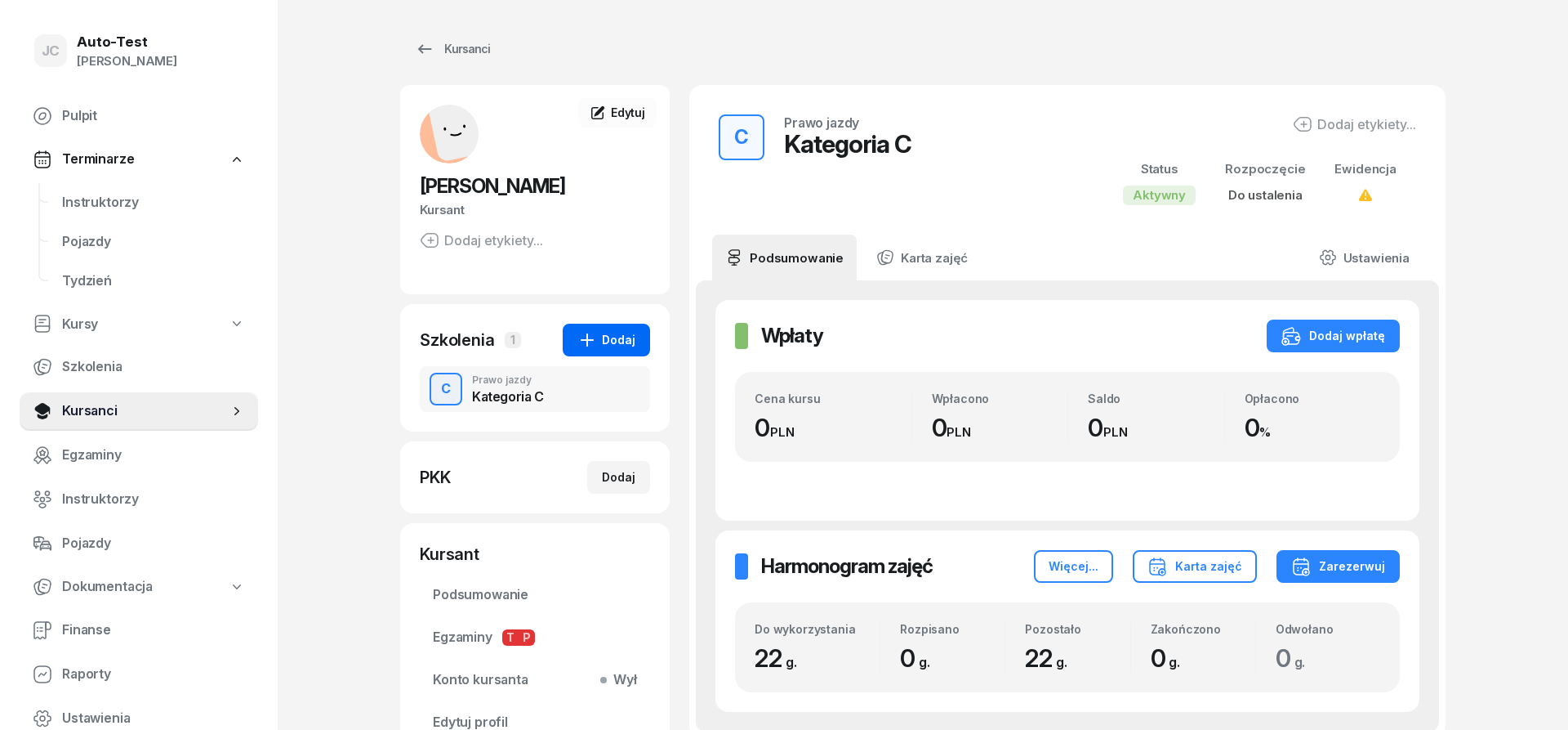
click at [584, 343] on icon "button" at bounding box center [587, 339] width 19 height 20
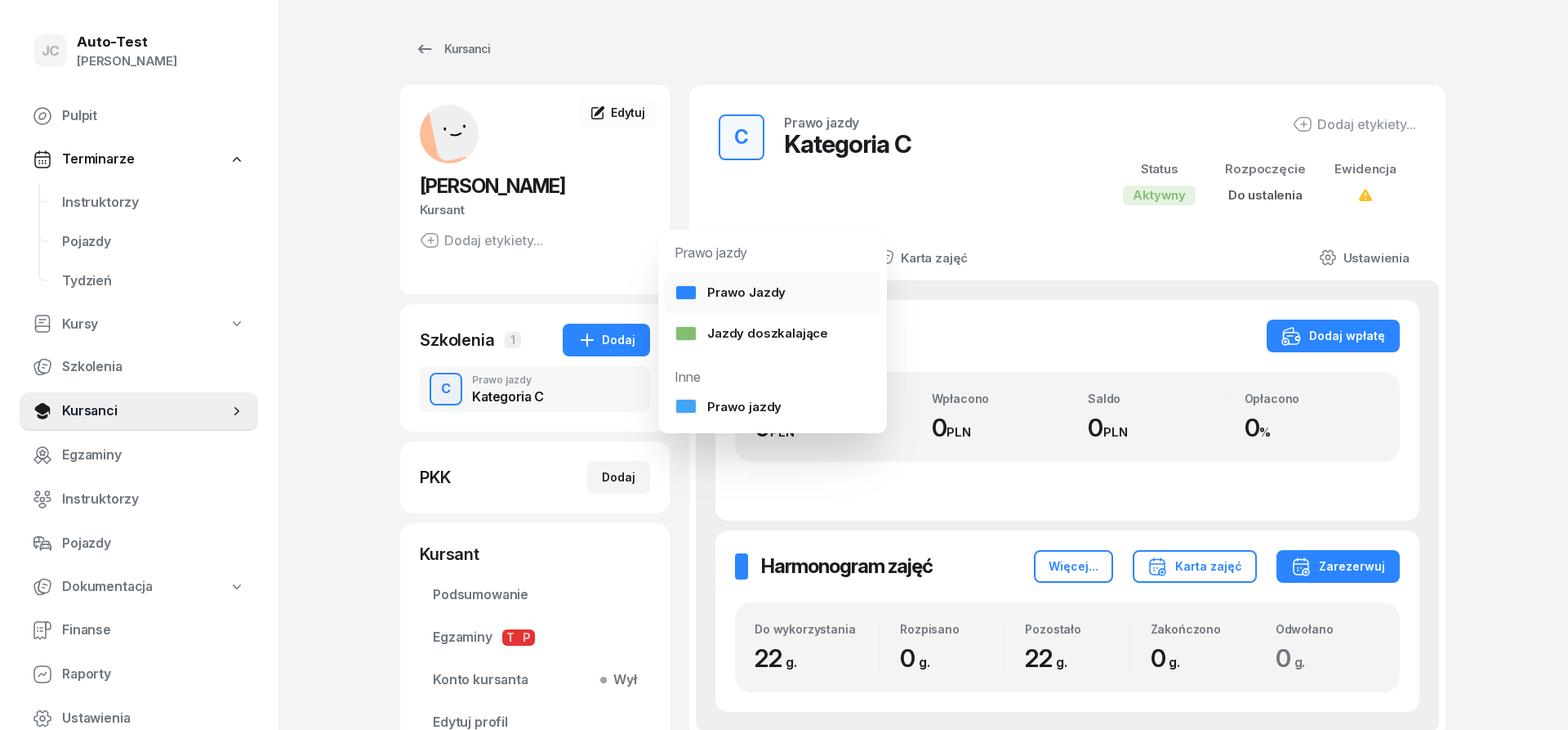
click at [729, 296] on div "Prawo Jazdy" at bounding box center [731, 292] width 111 height 21
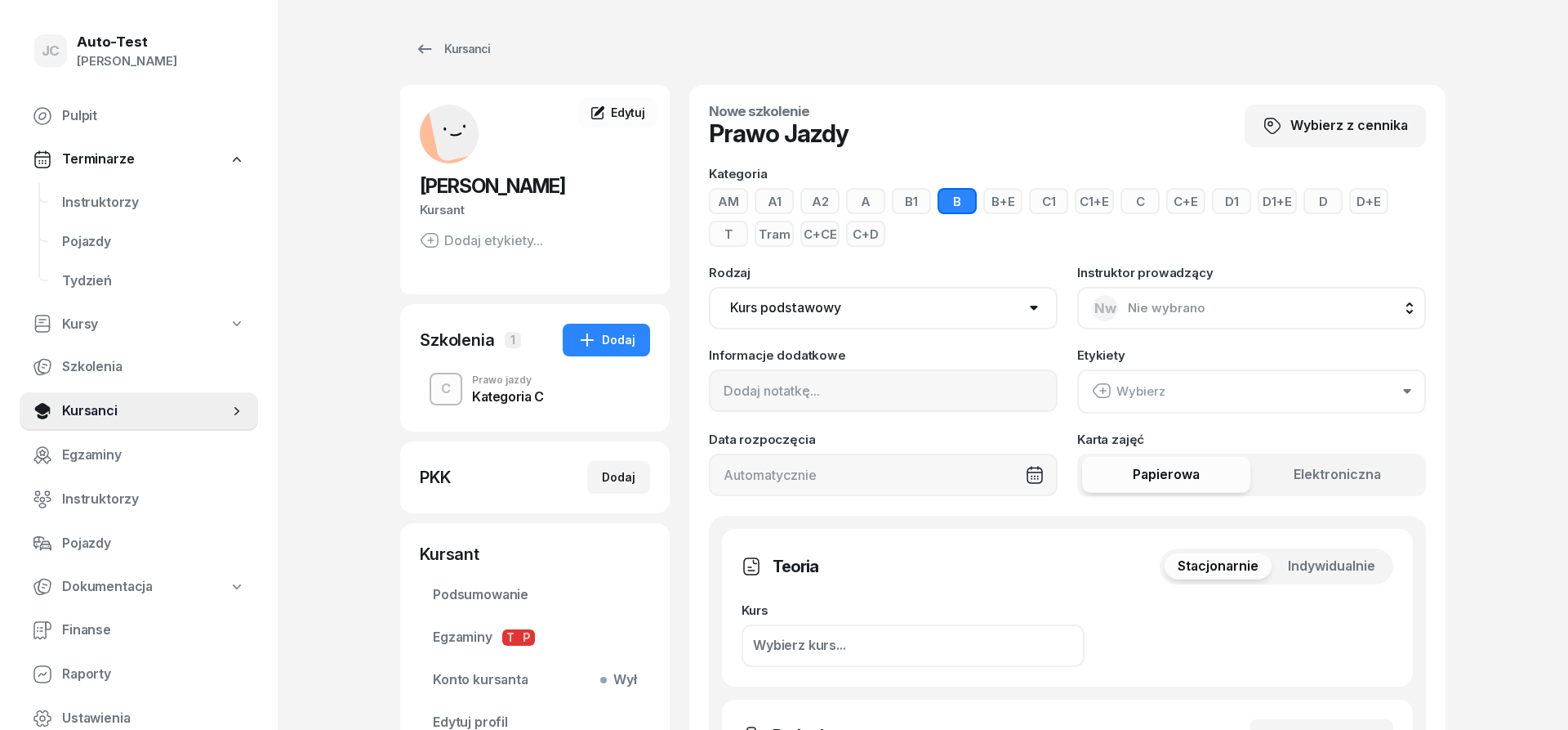
click at [1200, 202] on button "C+E" at bounding box center [1186, 201] width 39 height 26
click at [1334, 562] on span "Indywidualnie" at bounding box center [1331, 566] width 87 height 21
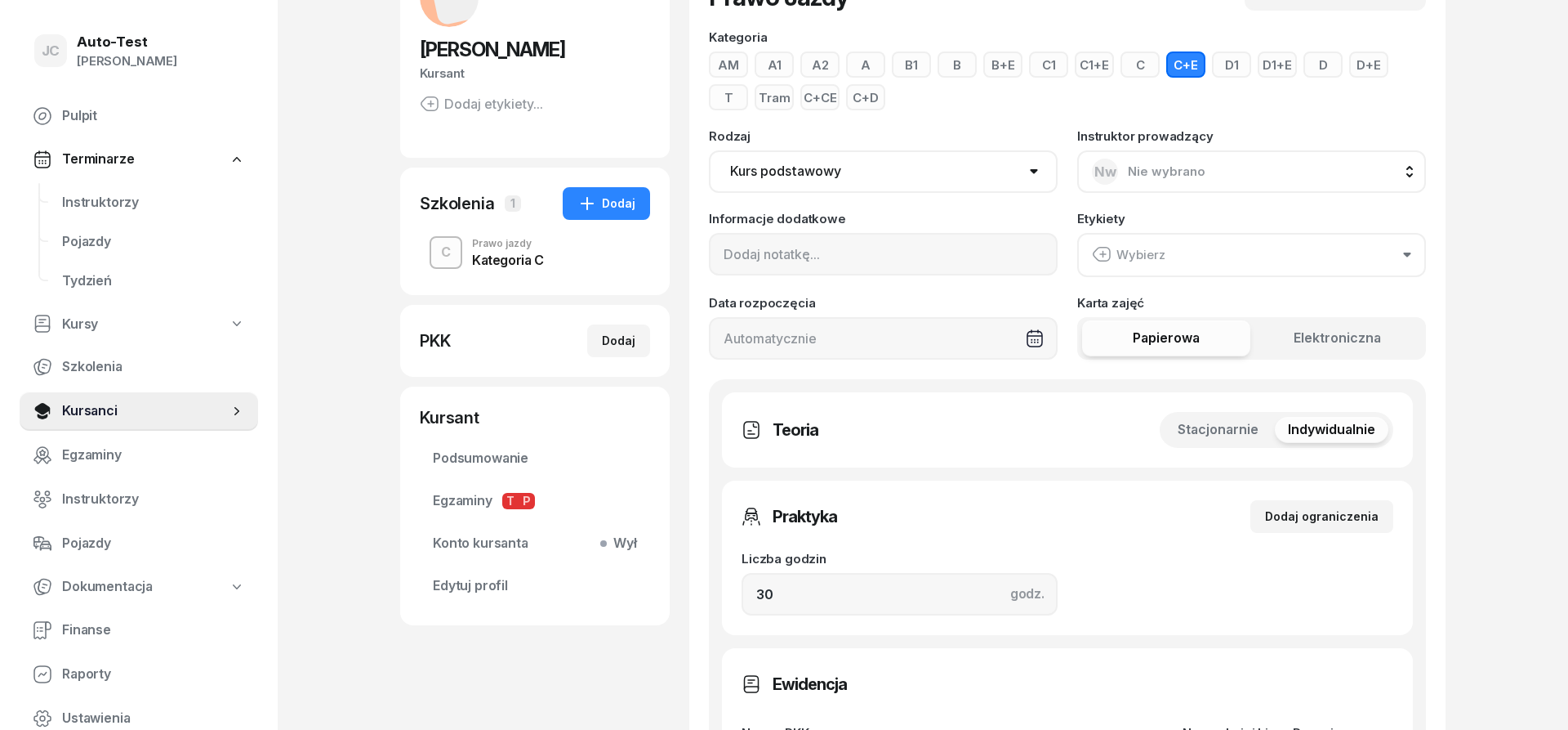
scroll to position [250, 0]
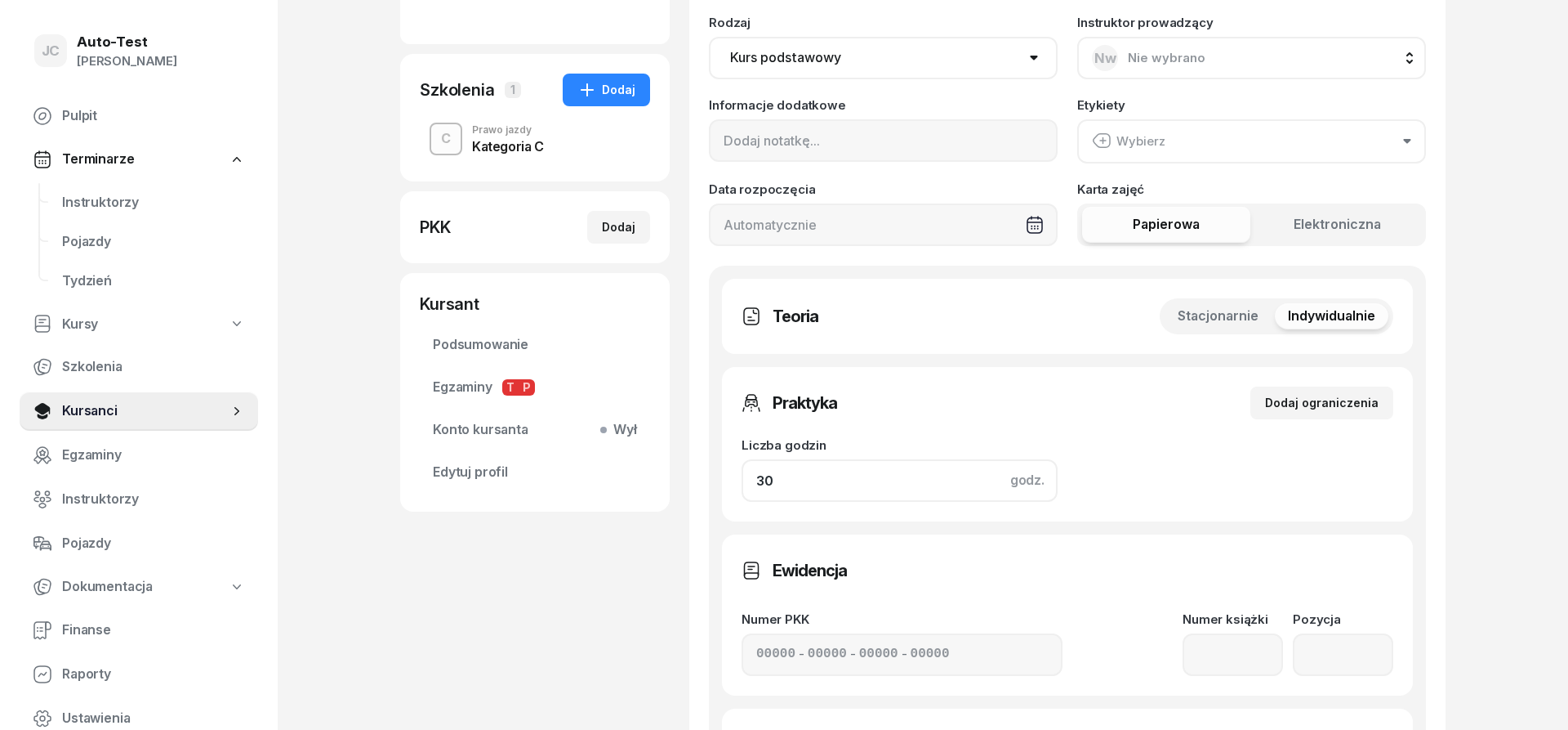
drag, startPoint x: 804, startPoint y: 489, endPoint x: 645, endPoint y: 481, distance: 159.2
click at [742, 481] on input "30" at bounding box center [900, 480] width 316 height 43
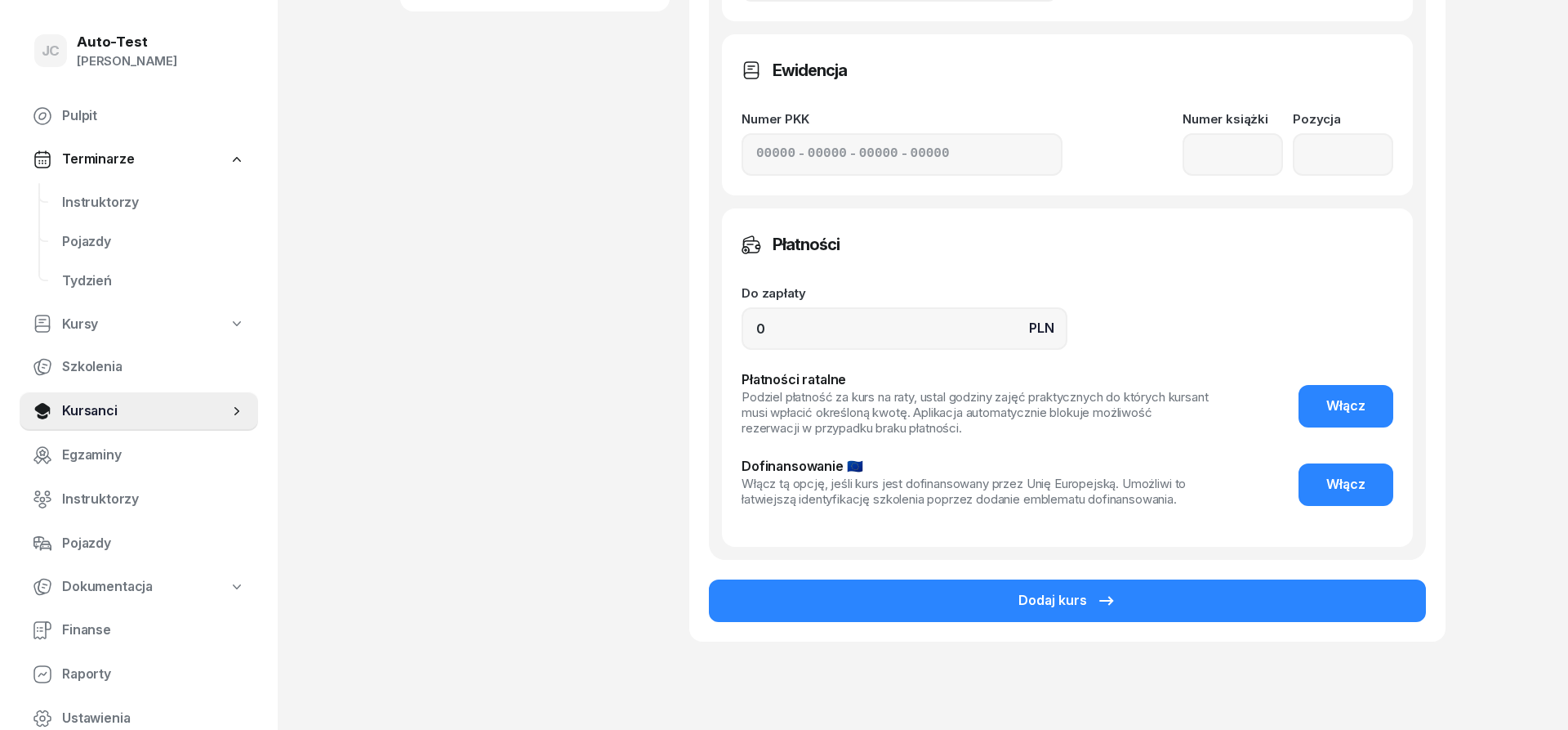
scroll to position [812, 0]
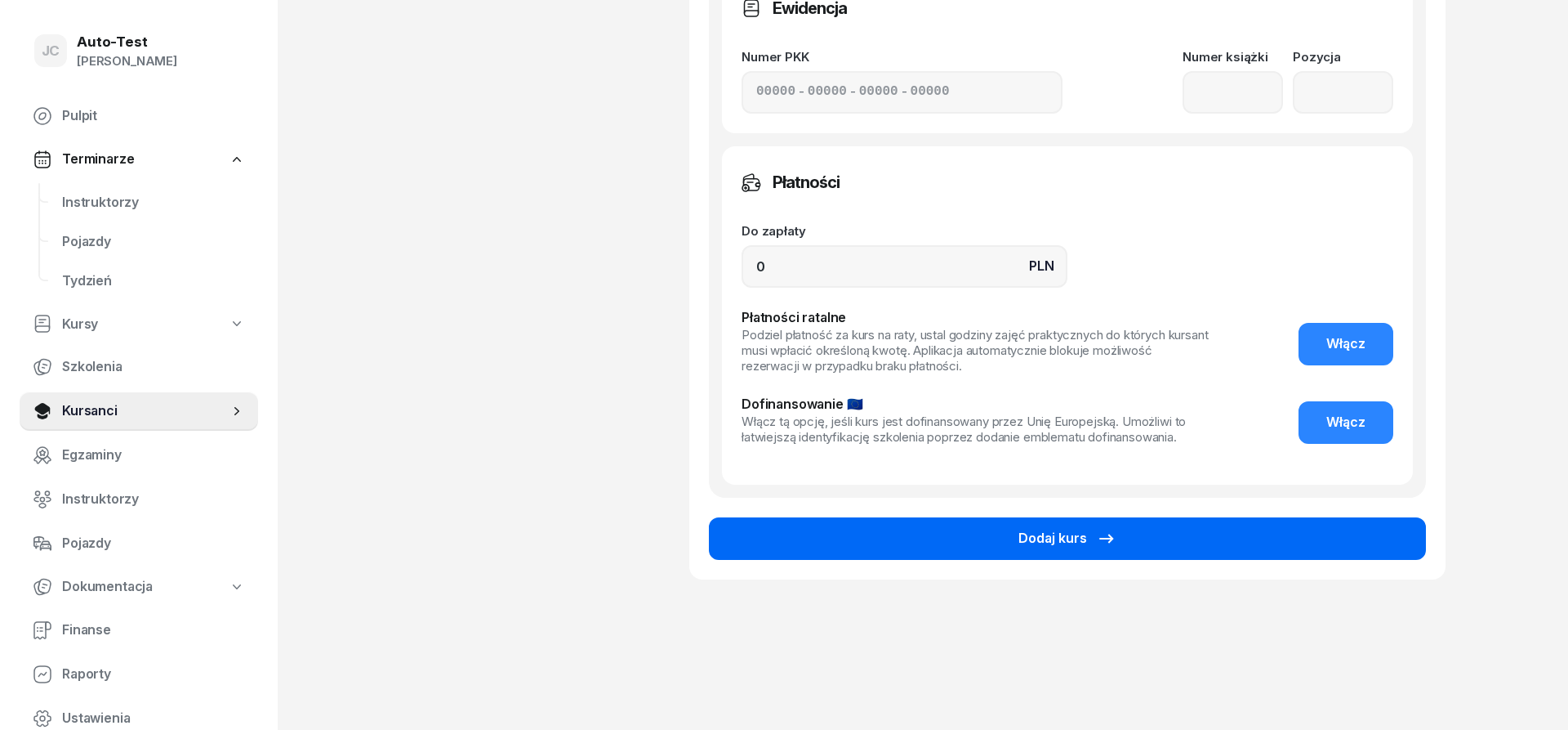
type input "26"
click at [861, 537] on button "Dodaj kurs" at bounding box center [1068, 539] width 717 height 43
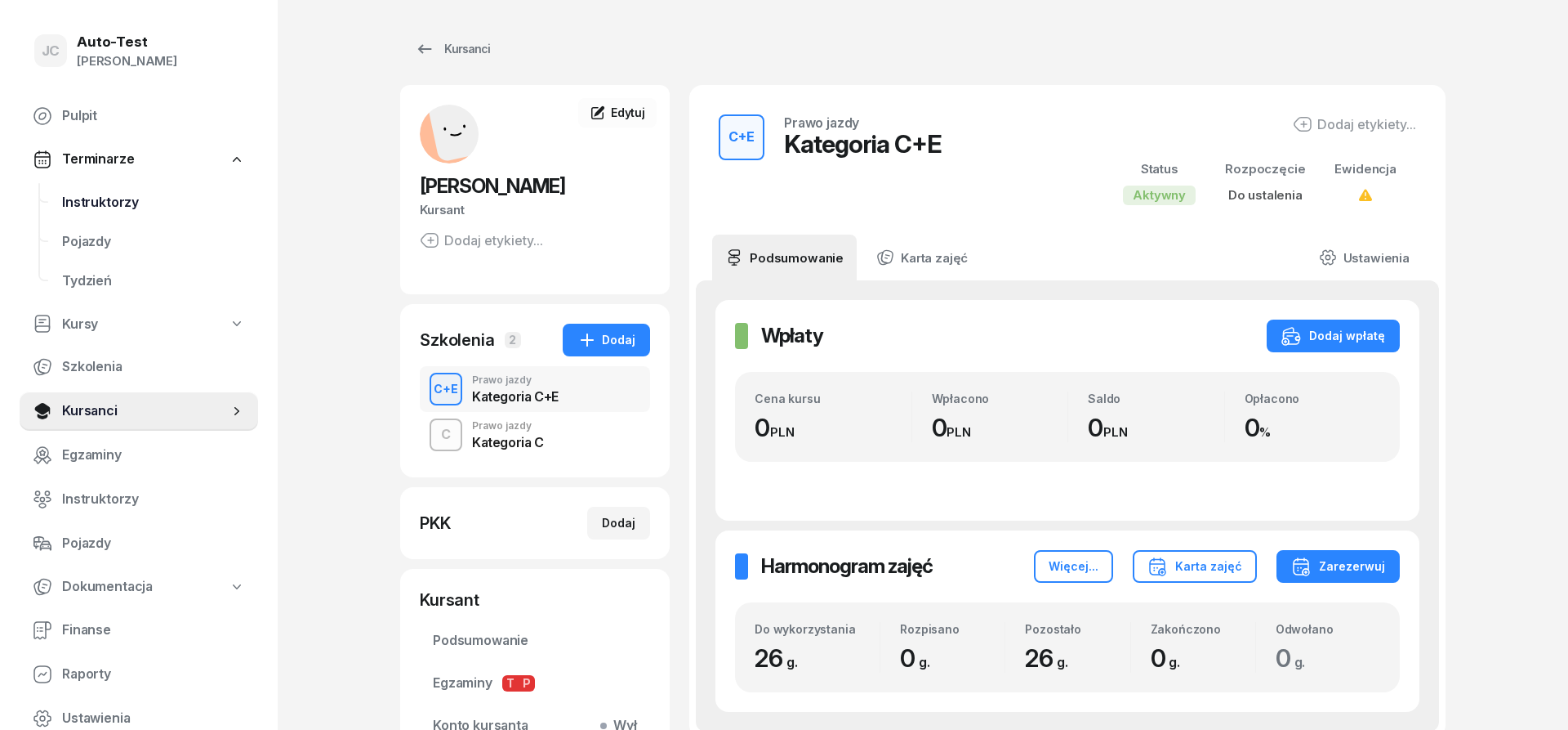
click at [160, 203] on span "Instruktorzy" at bounding box center [153, 202] width 183 height 21
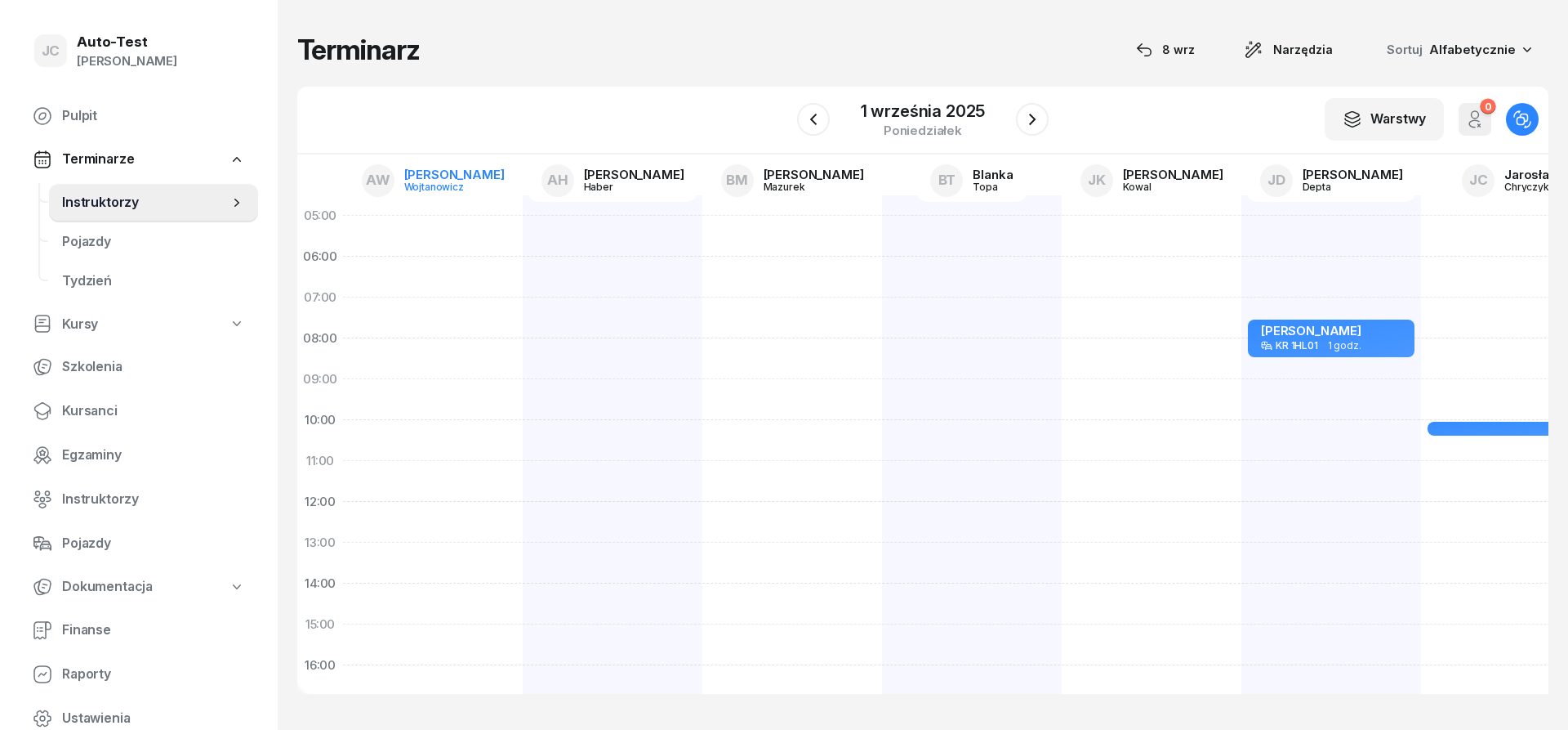
click at [472, 171] on div "[PERSON_NAME]" at bounding box center [454, 174] width 100 height 12
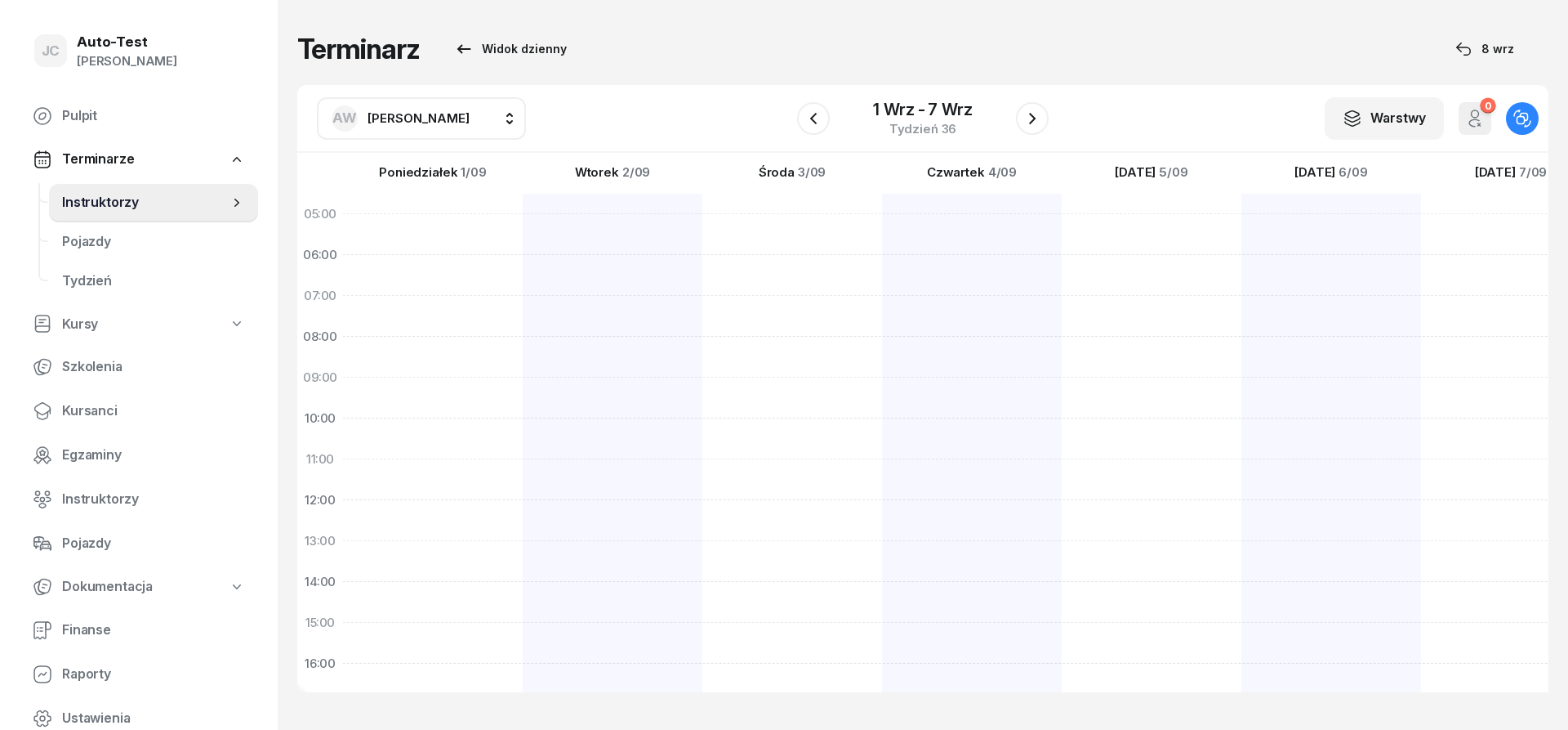
click at [429, 124] on span "[PERSON_NAME]" at bounding box center [419, 118] width 102 height 16
type input "ann"
click at [449, 227] on span "[PERSON_NAME]" at bounding box center [427, 226] width 100 height 21
click at [1108, 446] on div at bounding box center [1152, 504] width 180 height 817
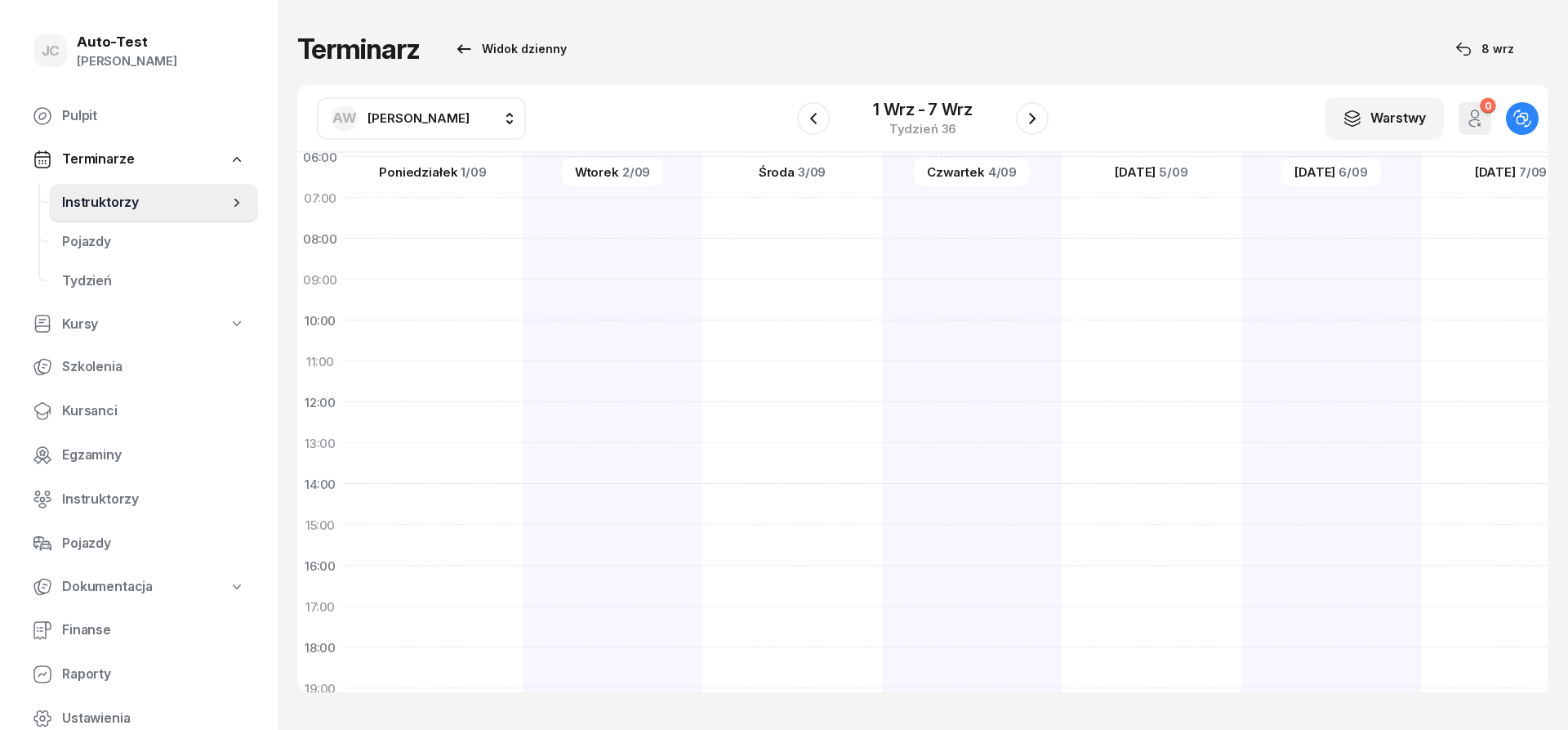
select select "13"
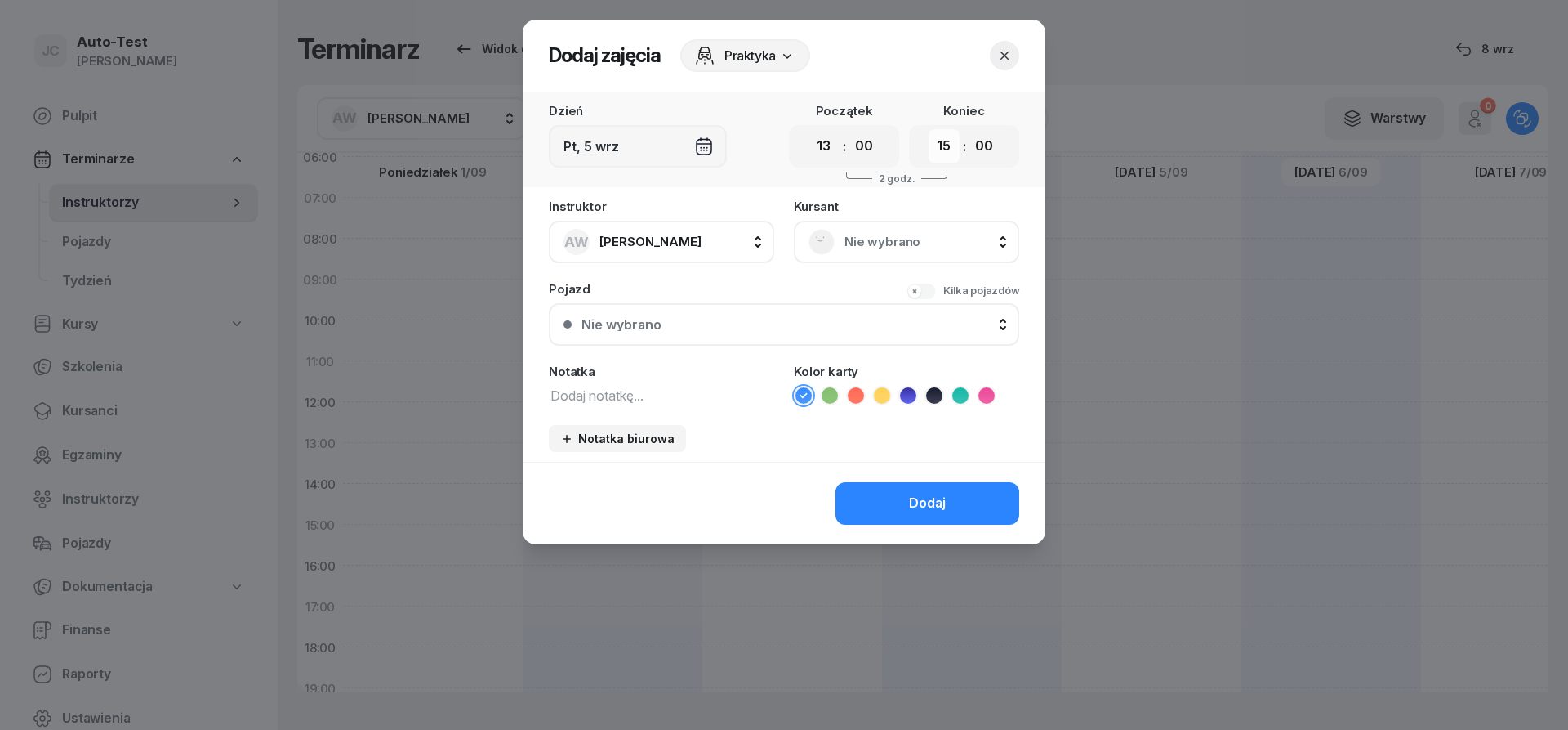
click at [928, 129] on select "00 01 02 03 04 05 06 07 08 09 10 11 12 13 14 15 16 17 18 19 20 21 22 23" at bounding box center [943, 146] width 31 height 34
select select "13"
click option "13" at bounding box center [0, 0] width 0 height 0
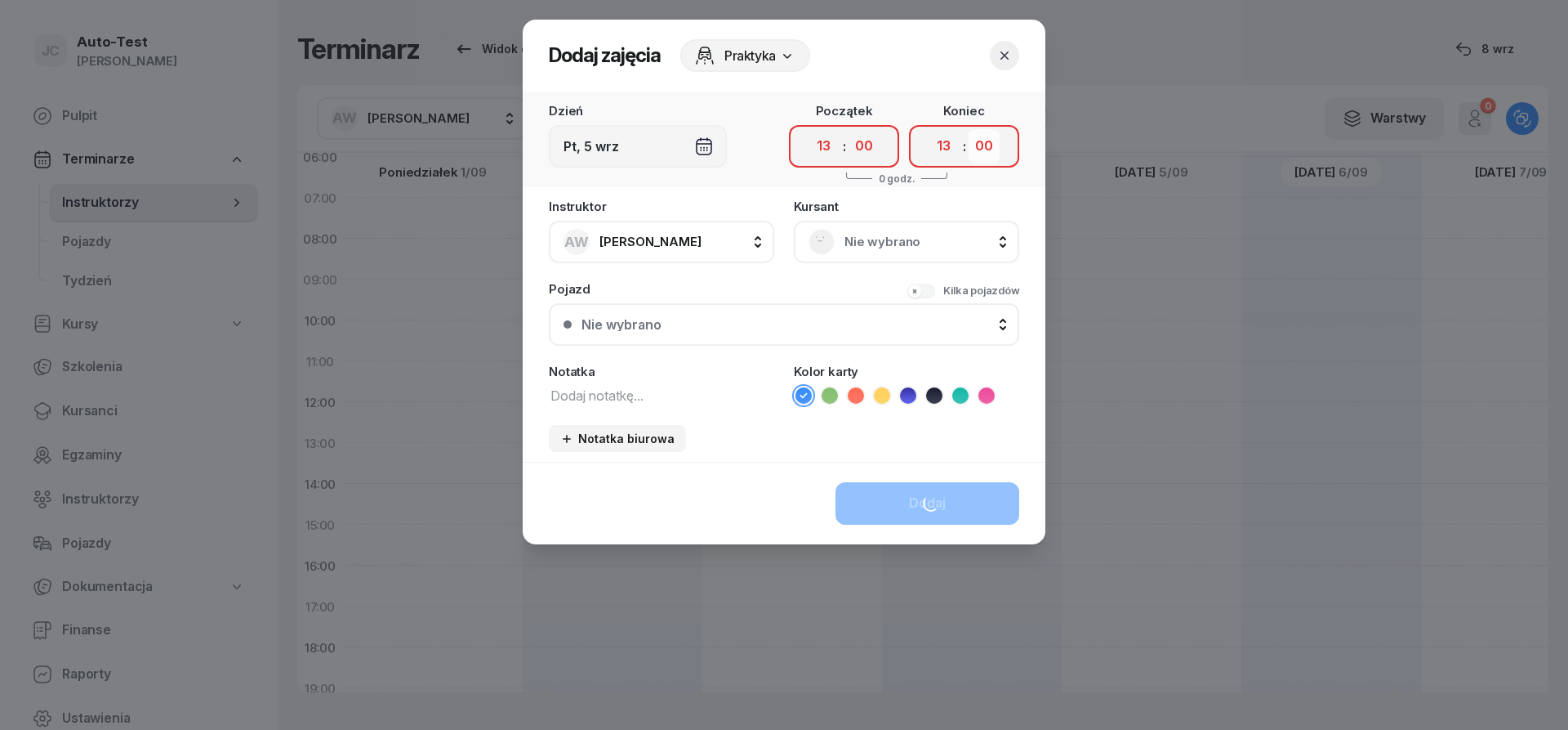
click at [968, 129] on select "00 05 10 15 20 25 30 35 40 45 50 55" at bounding box center [983, 146] width 31 height 34
select select "25"
click option "25" at bounding box center [0, 0] width 0 height 0
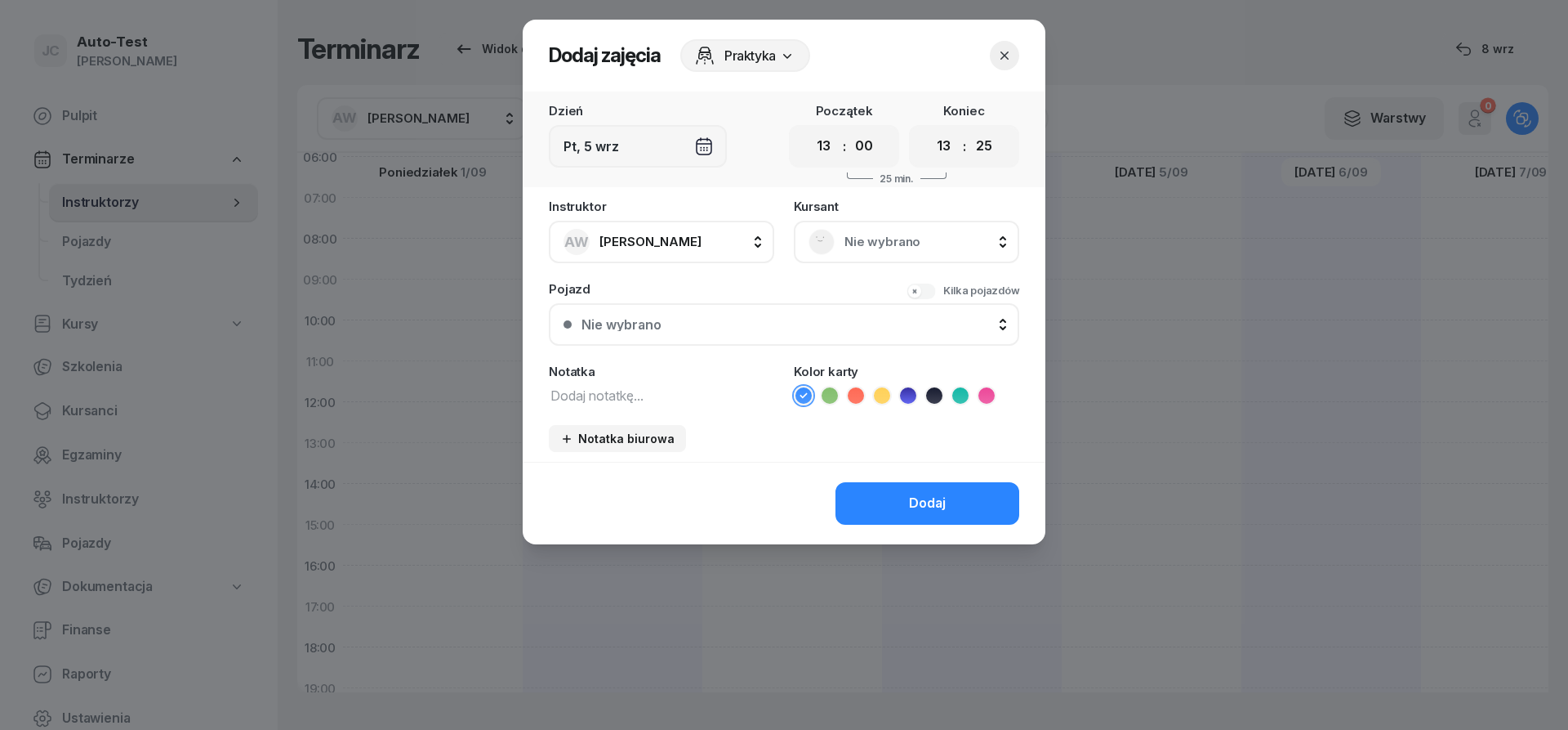
click at [889, 254] on div "Nie wybrano" at bounding box center [906, 242] width 226 height 43
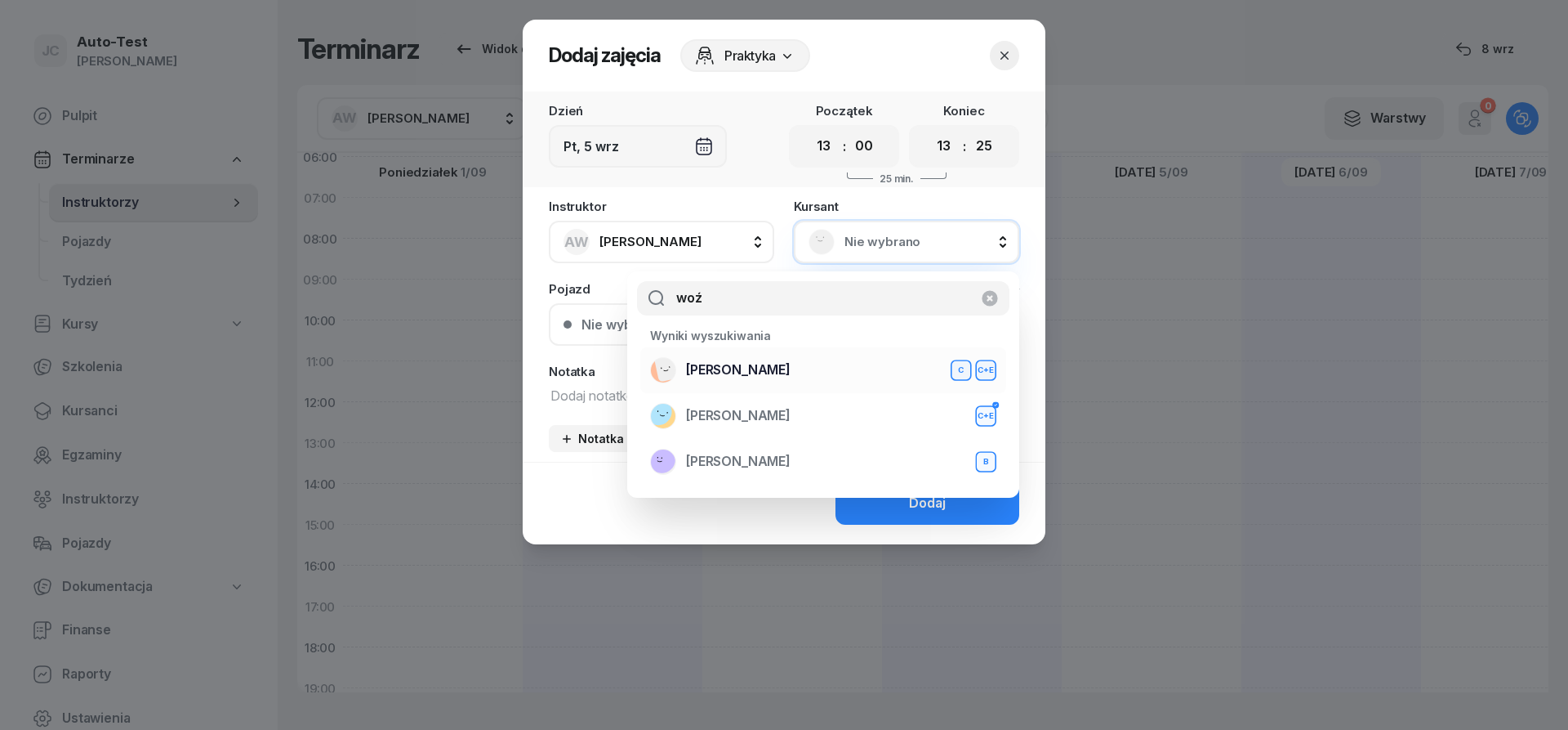
type input "woź"
click at [778, 371] on span "[PERSON_NAME]" at bounding box center [738, 370] width 105 height 21
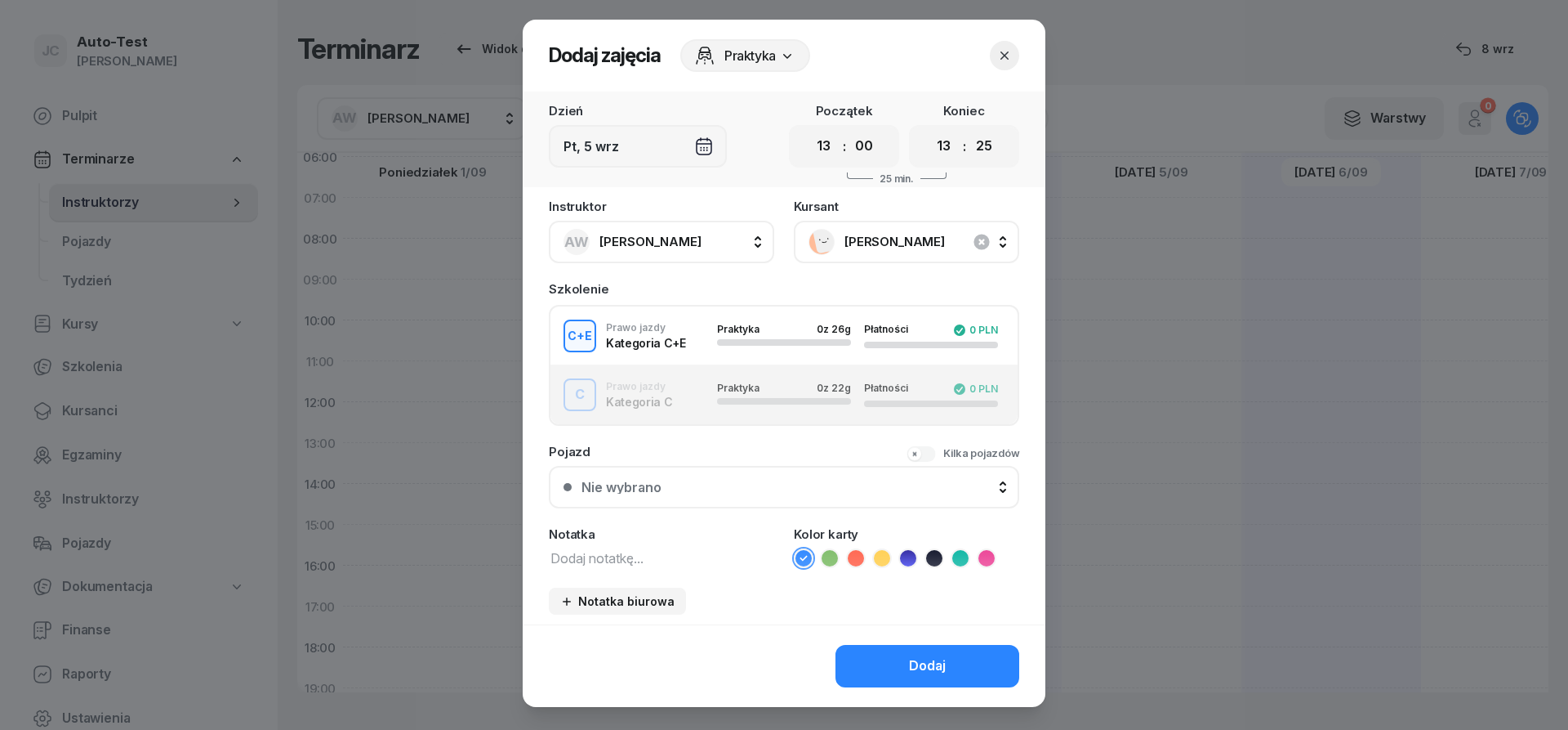
click at [690, 404] on div "C Prawo jazdy Kategoria C Praktyka 0 z 22g Płatności 0 PLN" at bounding box center [784, 394] width 467 height 33
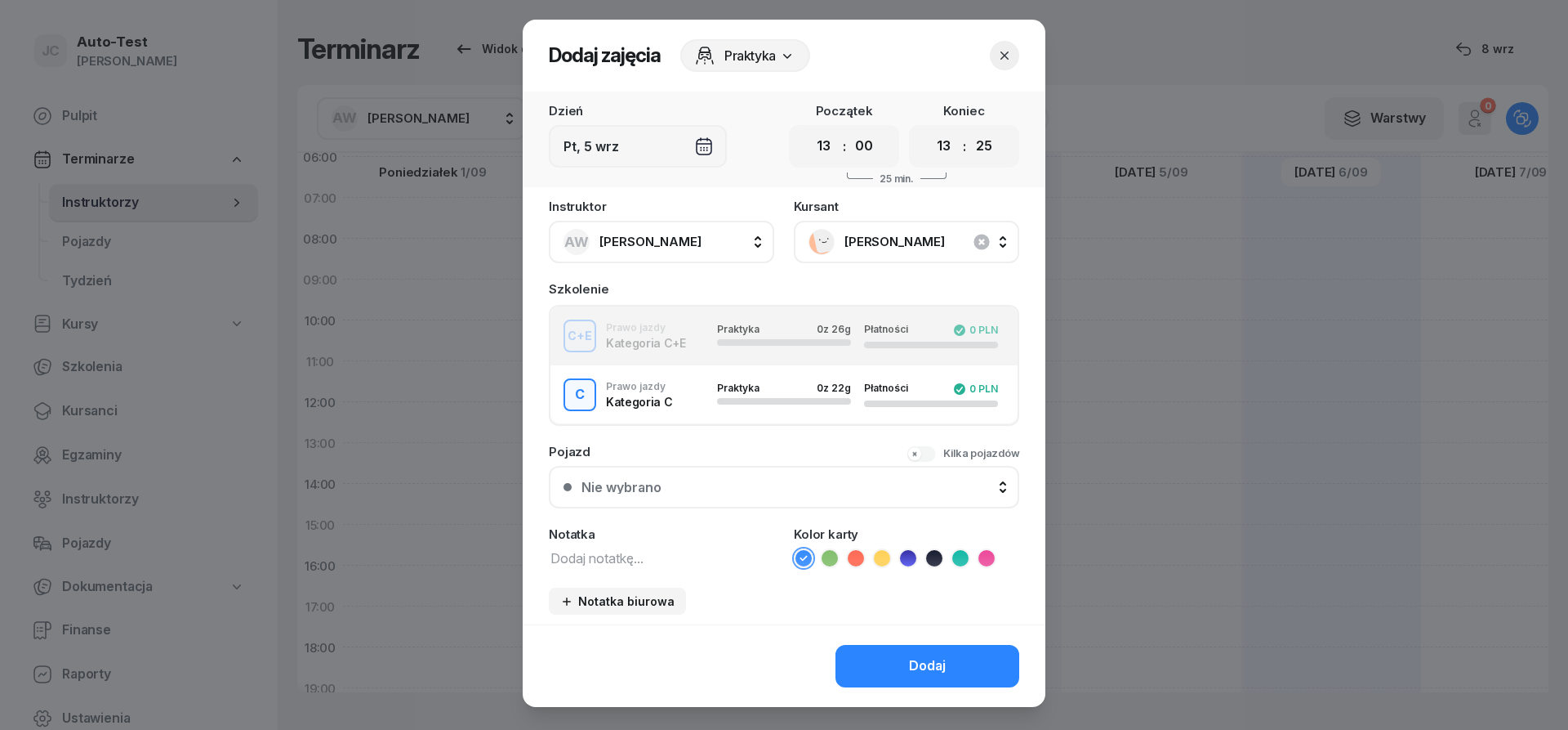
click at [732, 494] on button "Nie wybrano" at bounding box center [784, 487] width 471 height 43
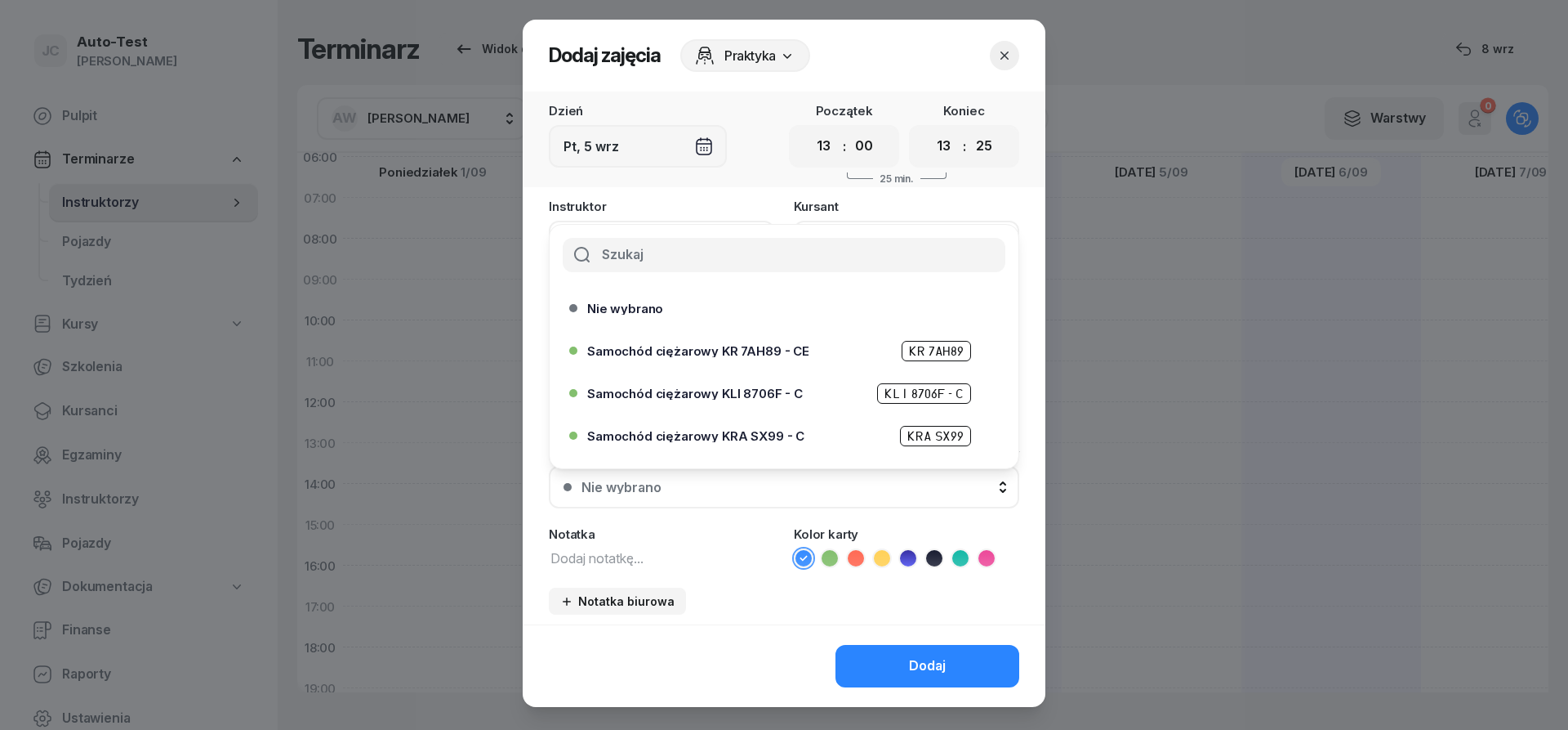
scroll to position [288, 0]
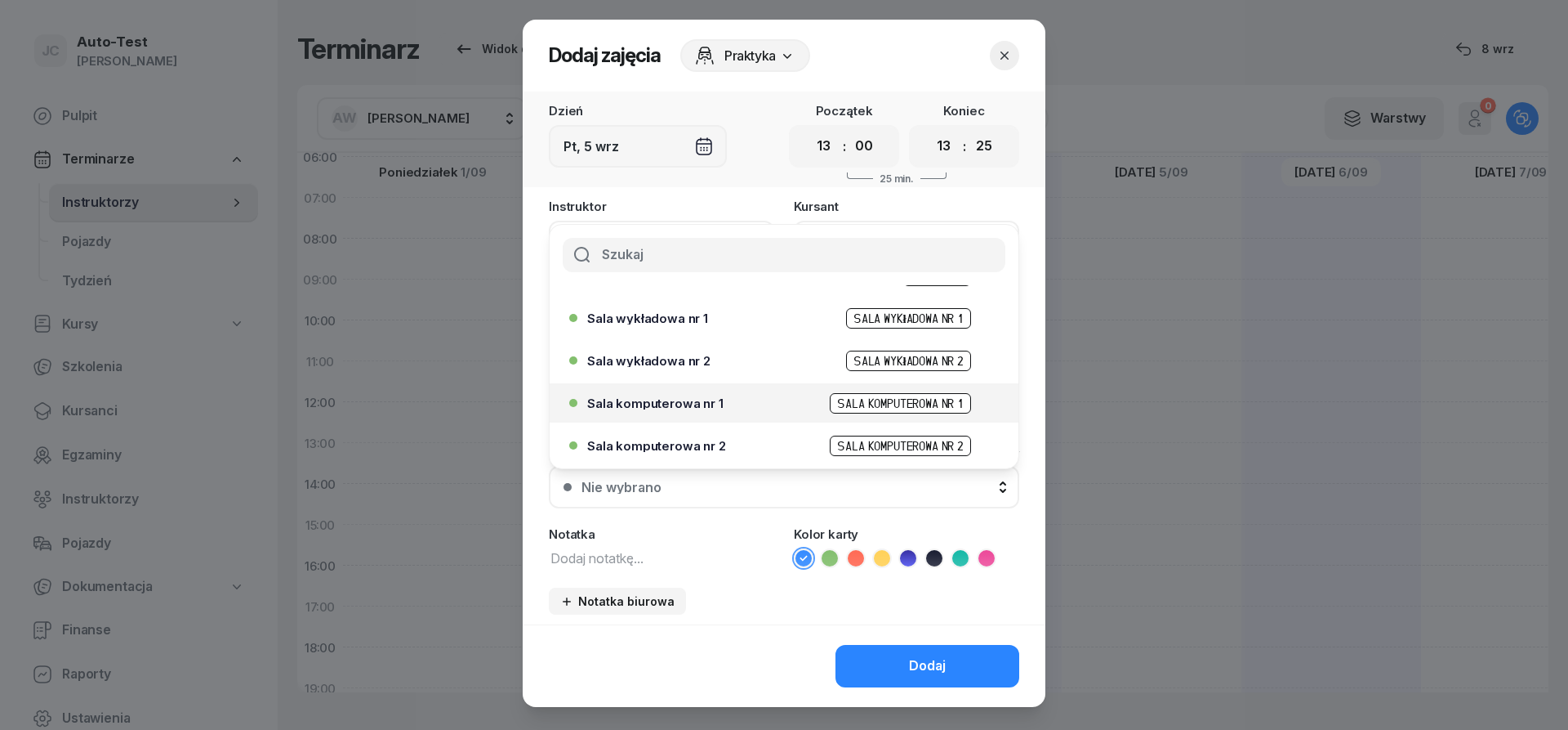
click at [728, 404] on div "Sala komputerowa nr 1 Sala komputerowa nr 1" at bounding box center [787, 403] width 402 height 20
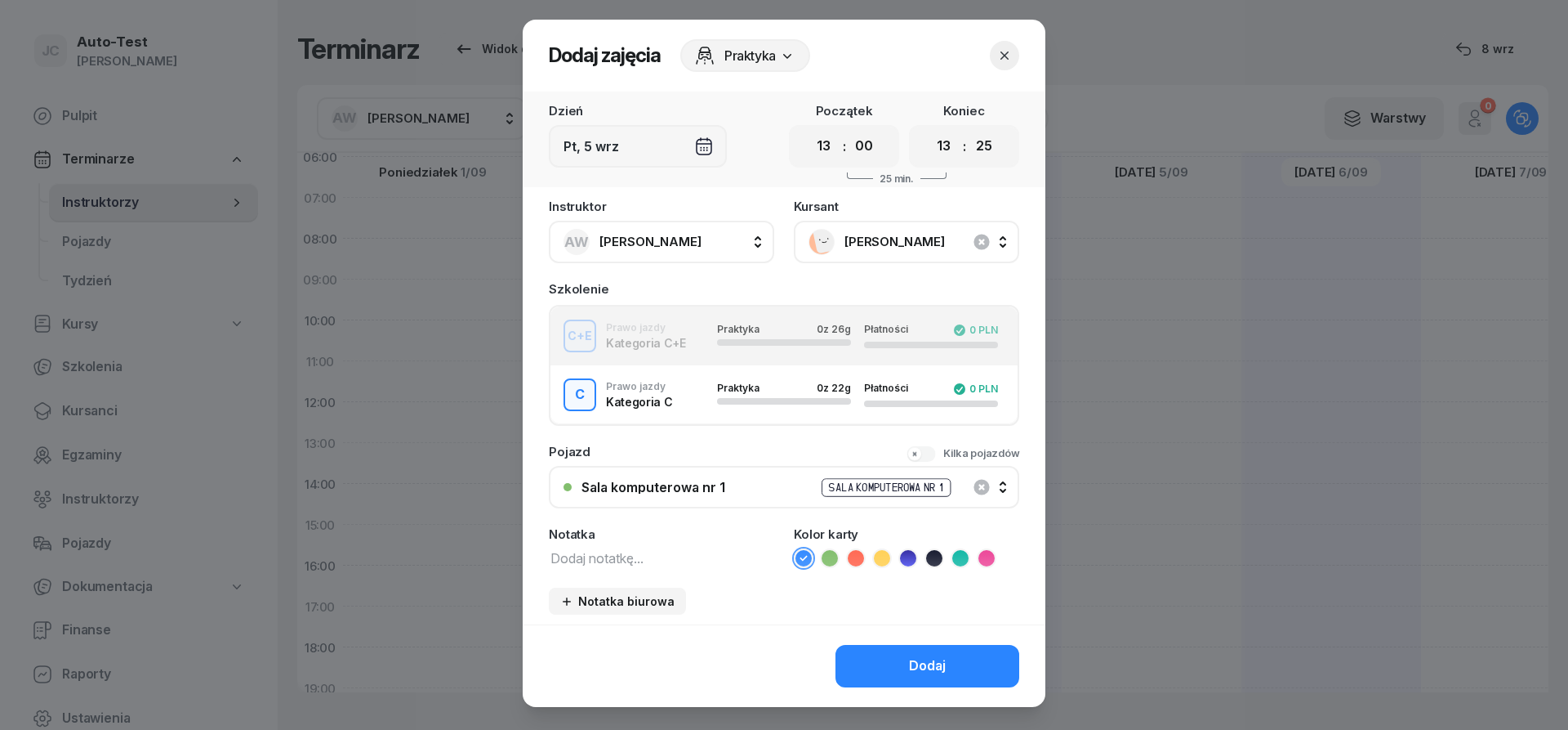
click at [832, 560] on icon at bounding box center [830, 558] width 17 height 17
click at [890, 658] on button "Dodaj" at bounding box center [927, 666] width 184 height 43
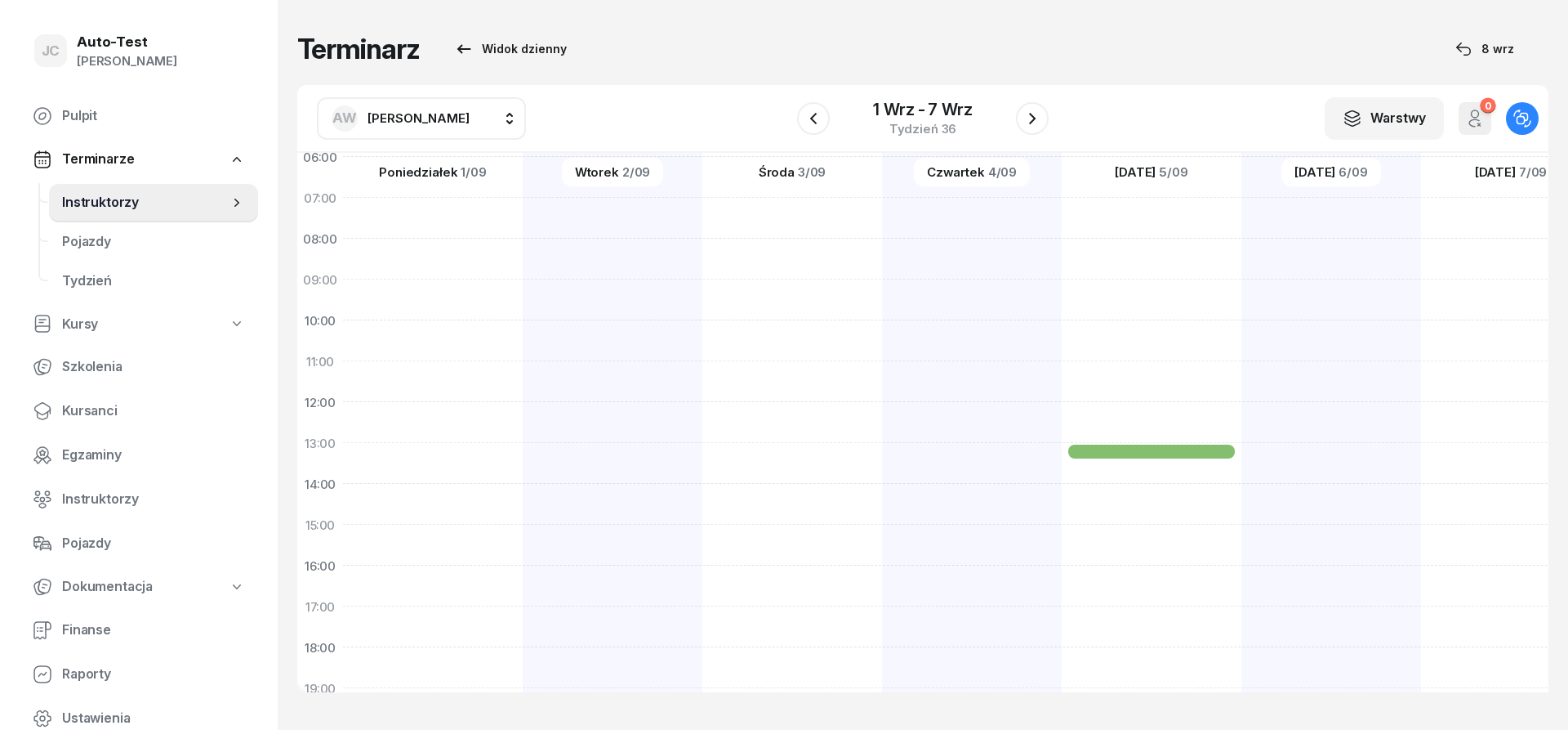
scroll to position [98, 0]
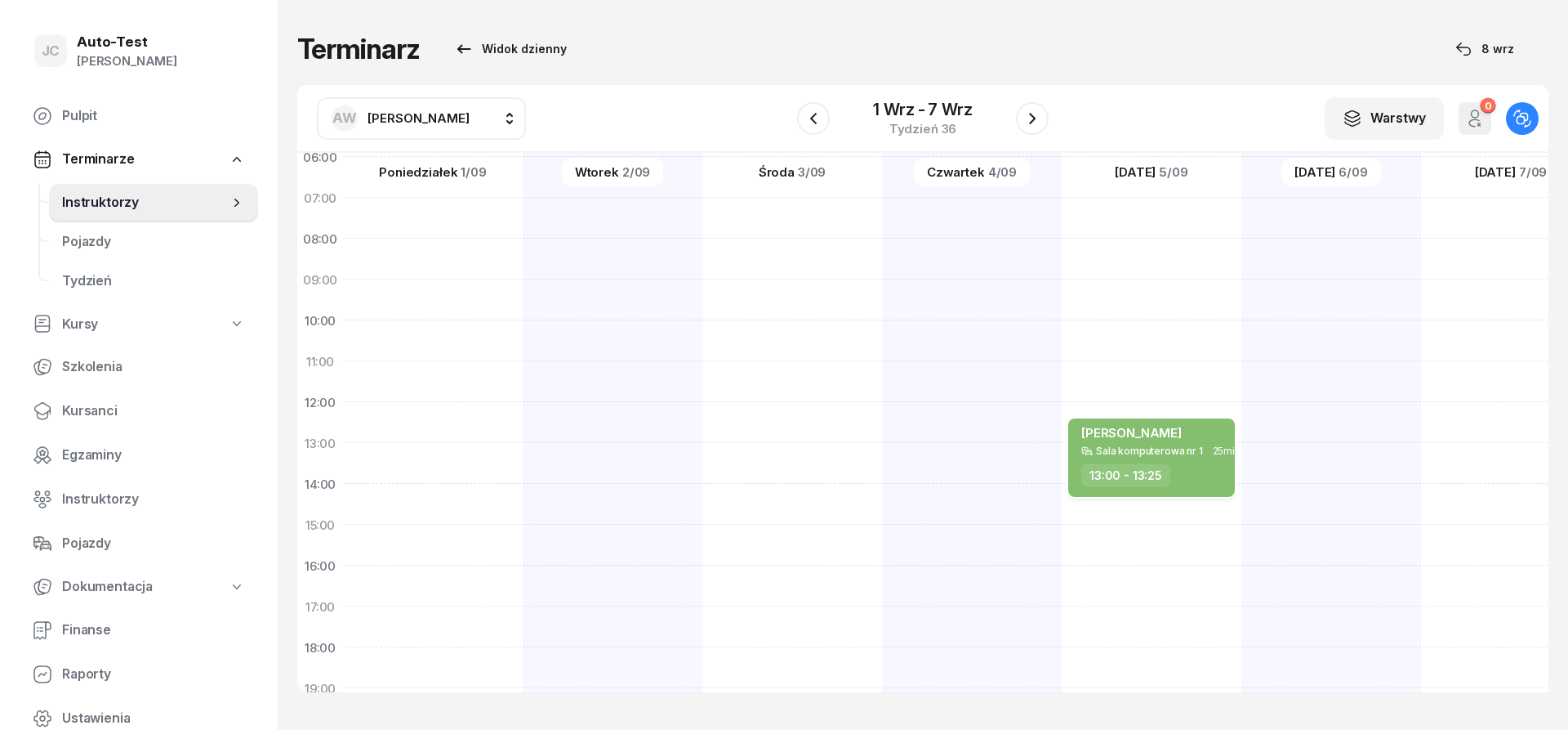
click at [1181, 471] on div "13:00 - 13:25" at bounding box center [1153, 476] width 144 height 24
select select "13"
select select "25"
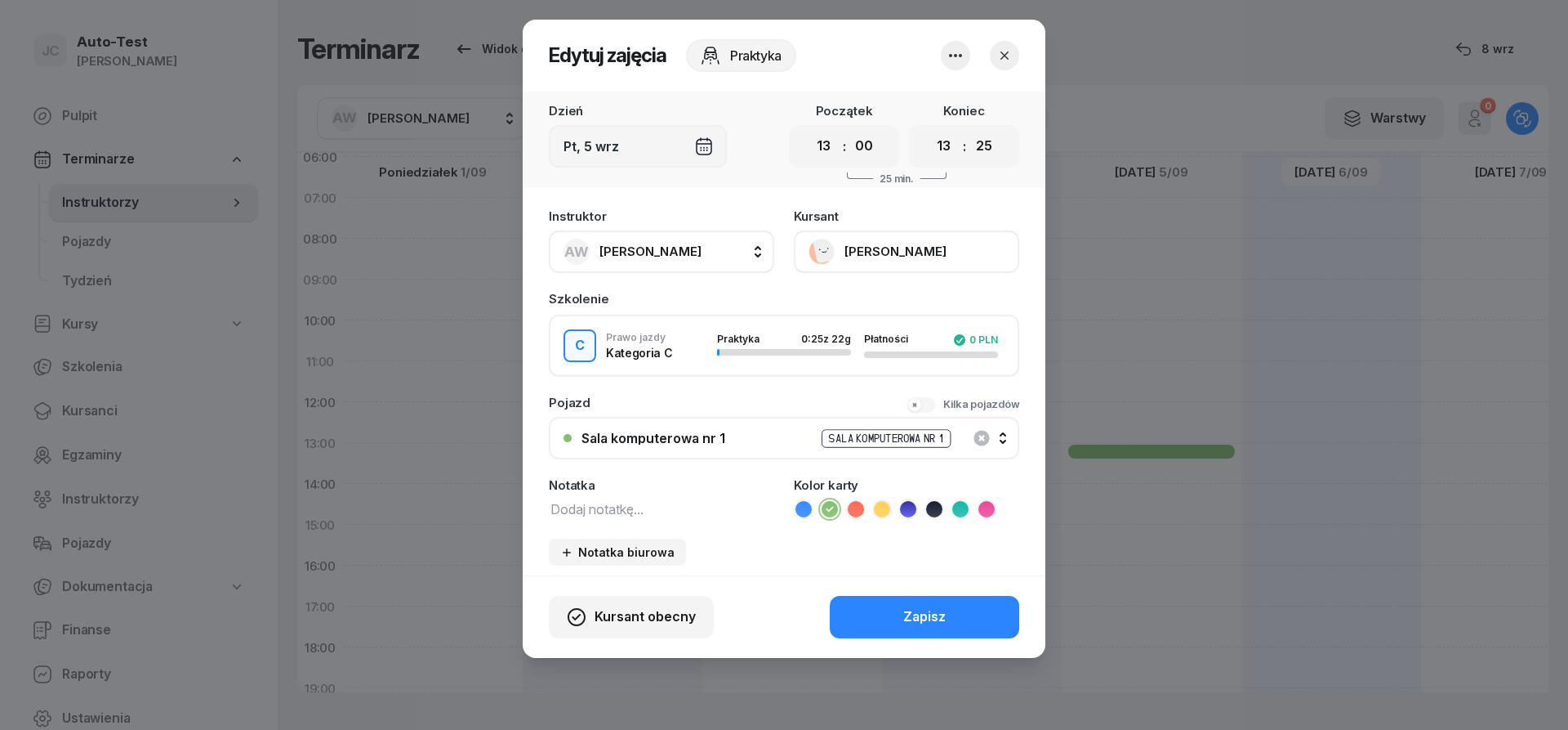
click at [1011, 59] on icon "button" at bounding box center [1004, 56] width 17 height 17
